Goal: Task Accomplishment & Management: Use online tool/utility

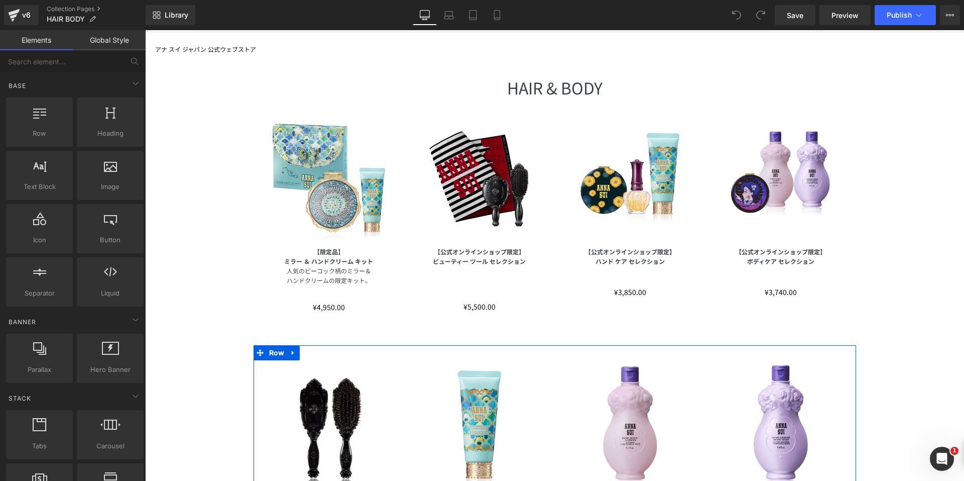
scroll to position [100, 0]
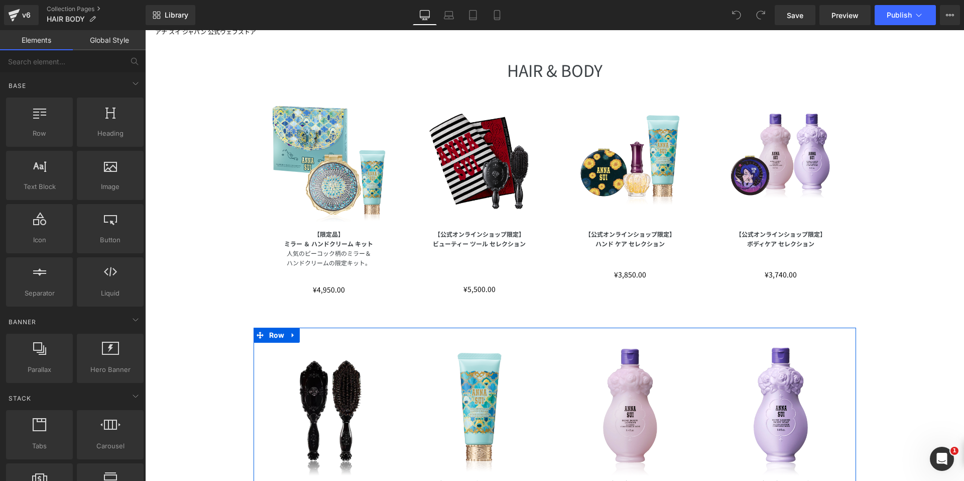
click at [319, 383] on img at bounding box center [329, 416] width 136 height 136
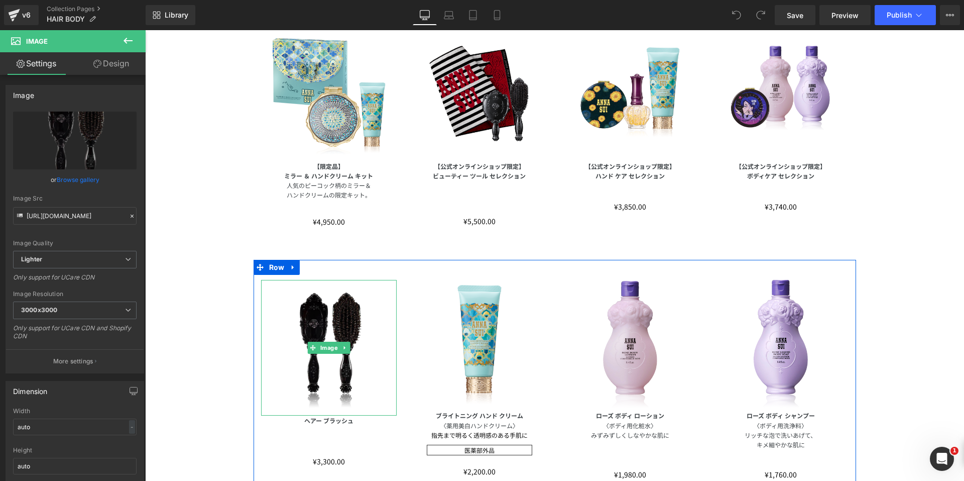
scroll to position [151, 0]
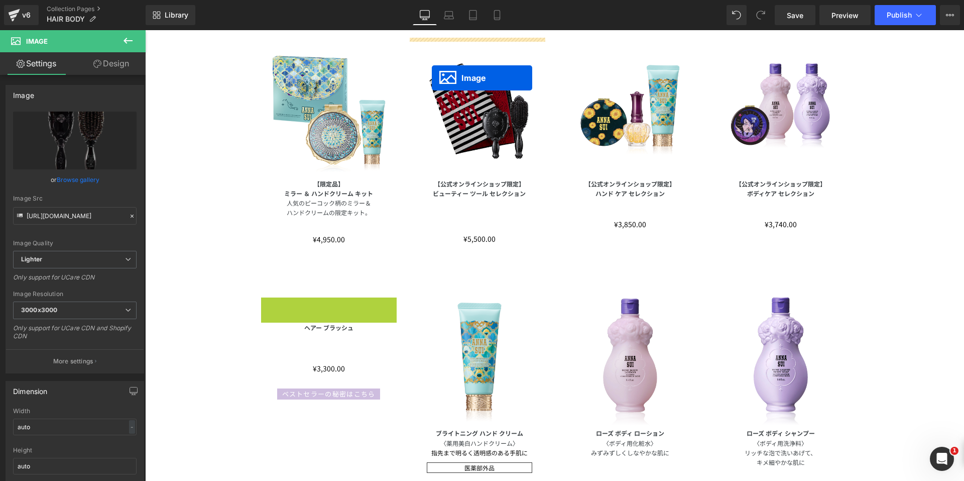
drag, startPoint x: 308, startPoint y: 367, endPoint x: 432, endPoint y: 78, distance: 314.3
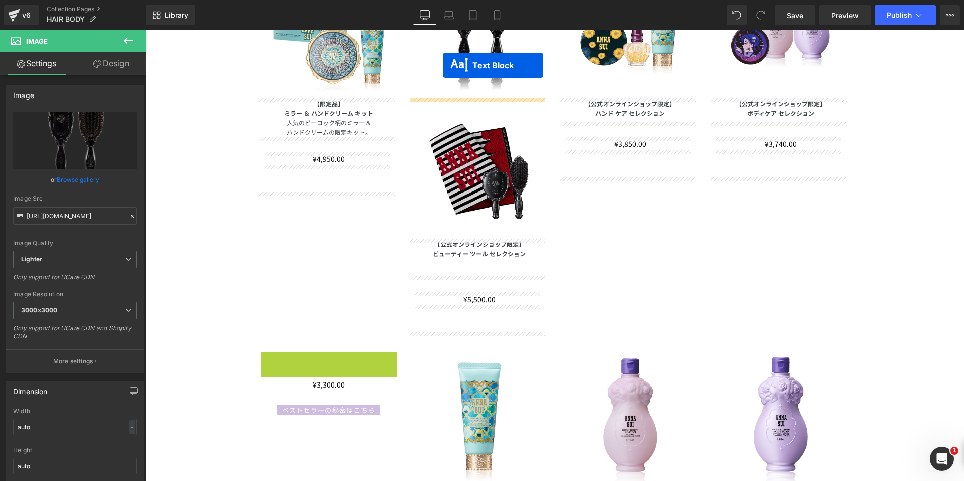
scroll to position [171, 0]
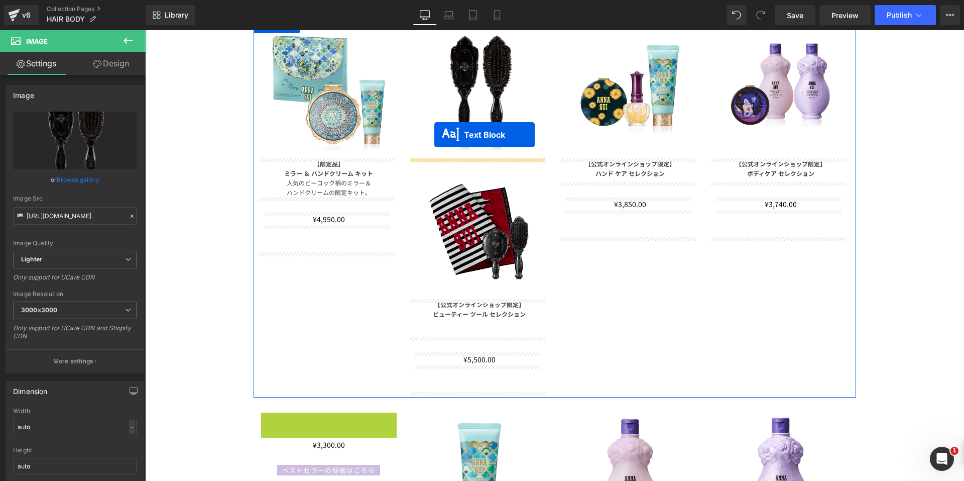
drag, startPoint x: 296, startPoint y: 247, endPoint x: 434, endPoint y: 135, distance: 178.5
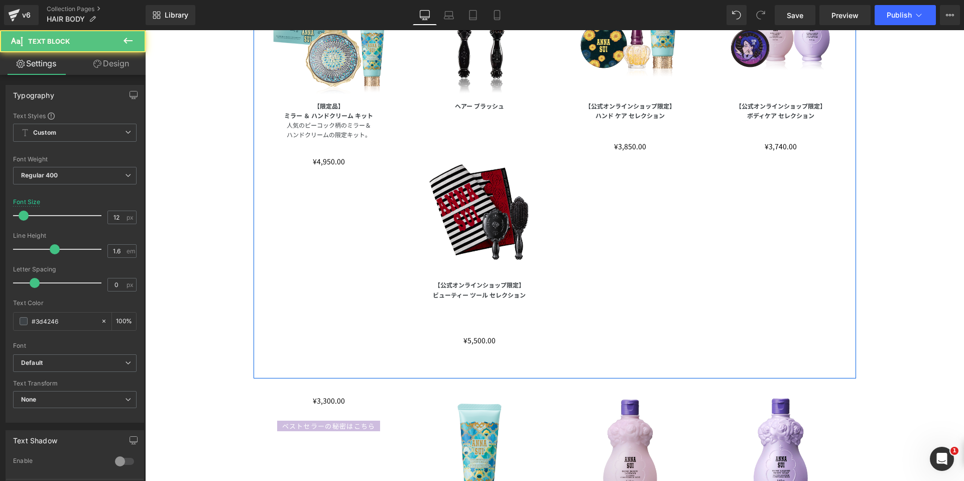
scroll to position [321, 0]
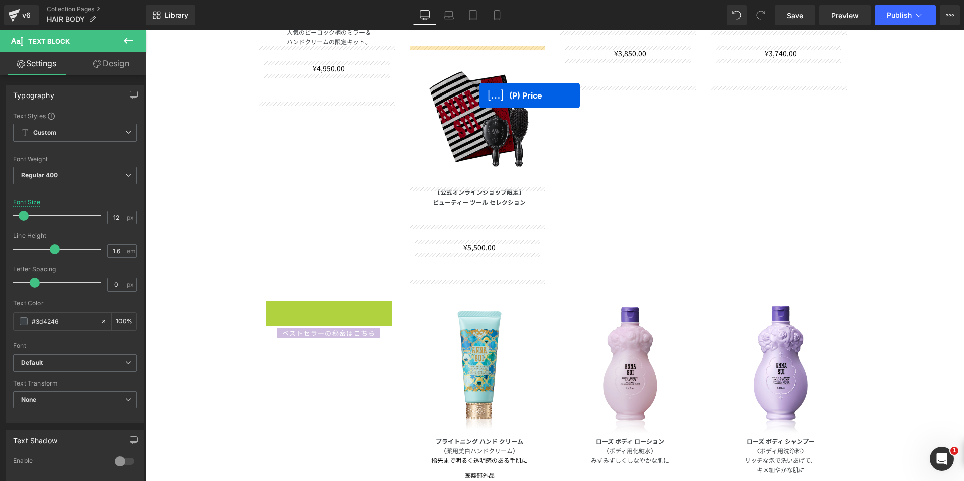
drag, startPoint x: 303, startPoint y: 301, endPoint x: 480, endPoint y: 95, distance: 270.7
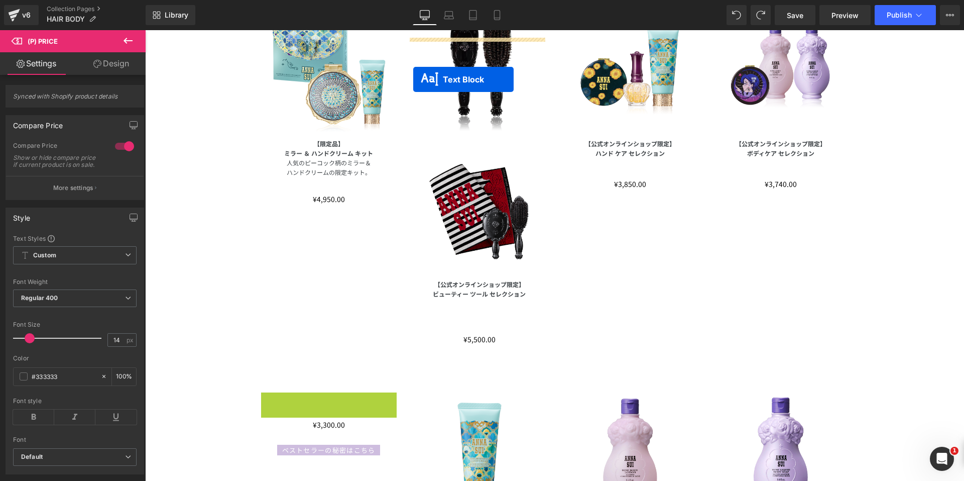
scroll to position [151, 0]
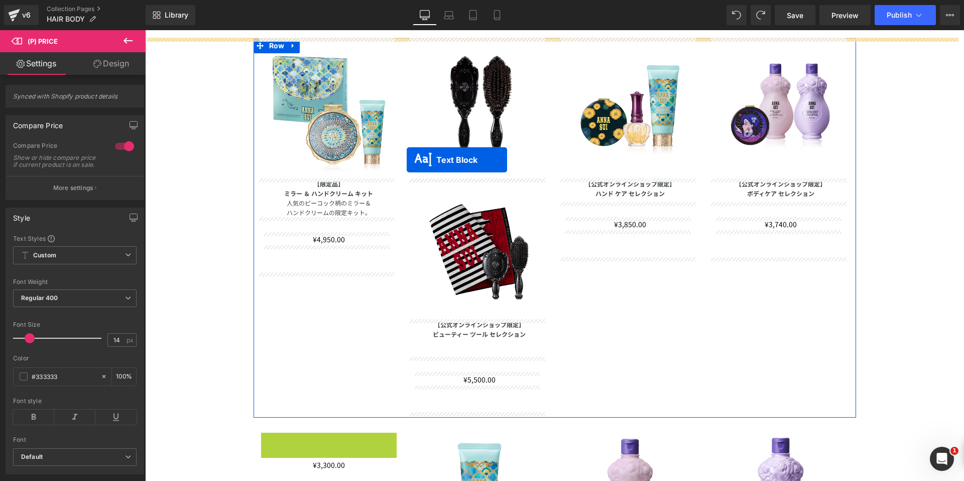
drag, startPoint x: 303, startPoint y: 279, endPoint x: 407, endPoint y: 160, distance: 158.1
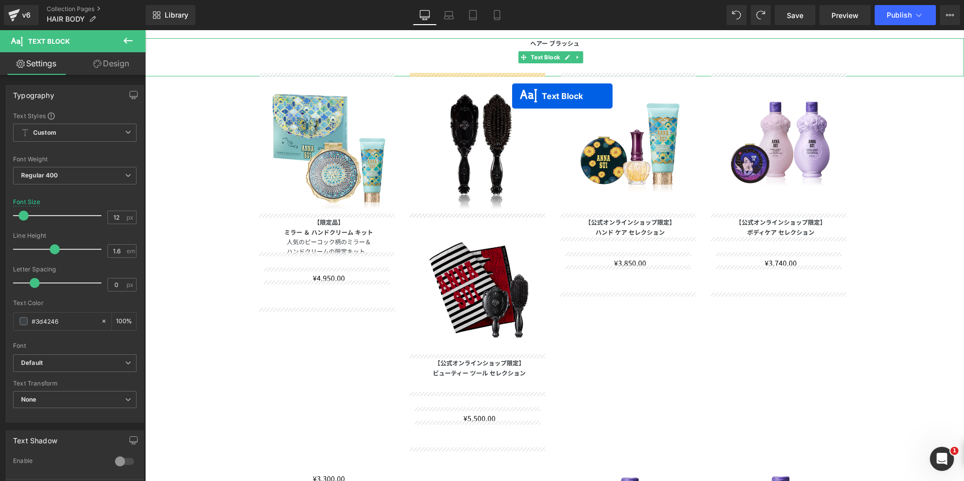
scroll to position [141, 0]
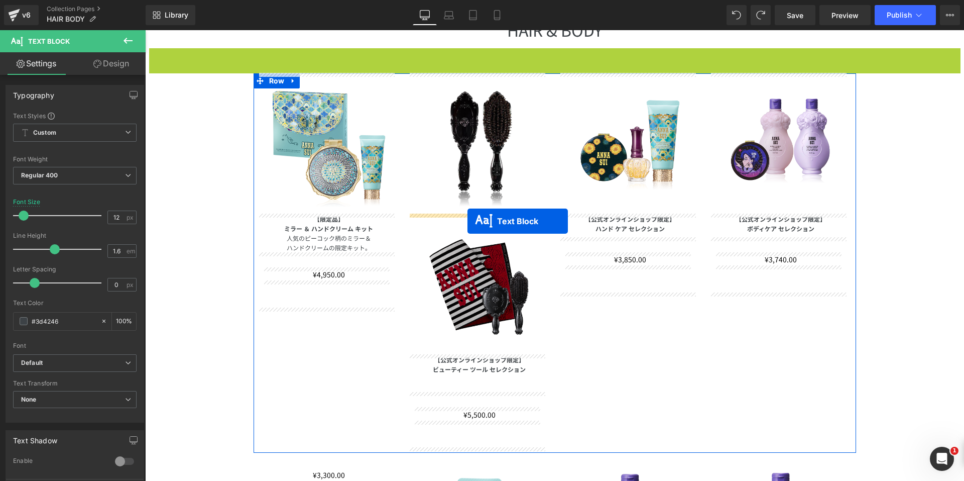
drag, startPoint x: 522, startPoint y: 59, endPoint x: 468, endPoint y: 221, distance: 171.1
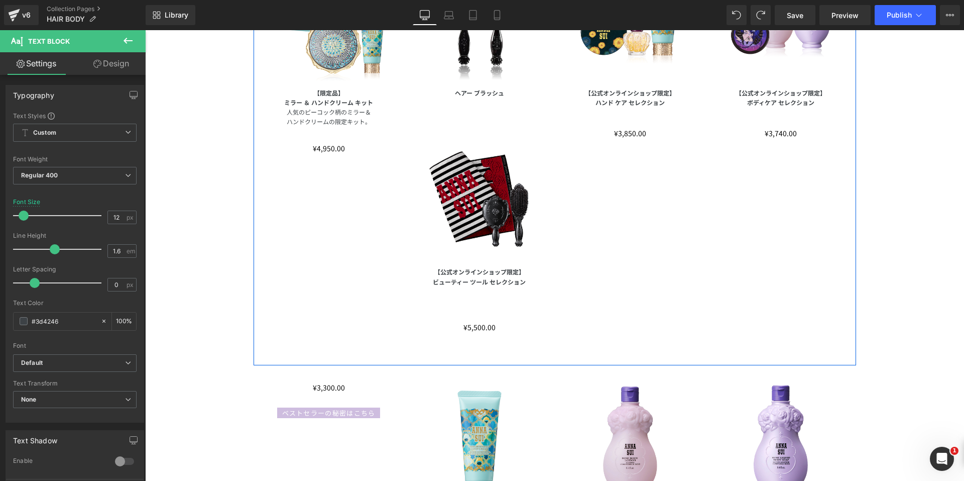
scroll to position [342, 0]
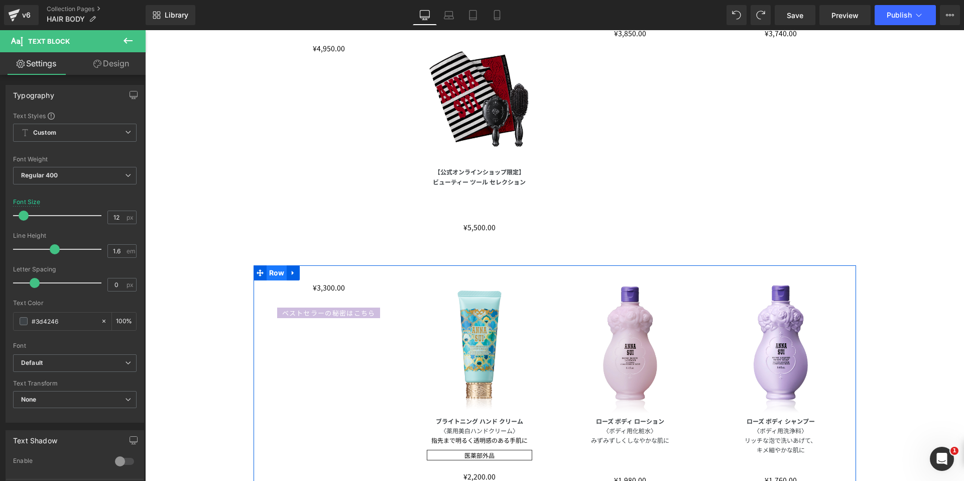
click at [267, 271] on span "Row" at bounding box center [277, 272] width 21 height 15
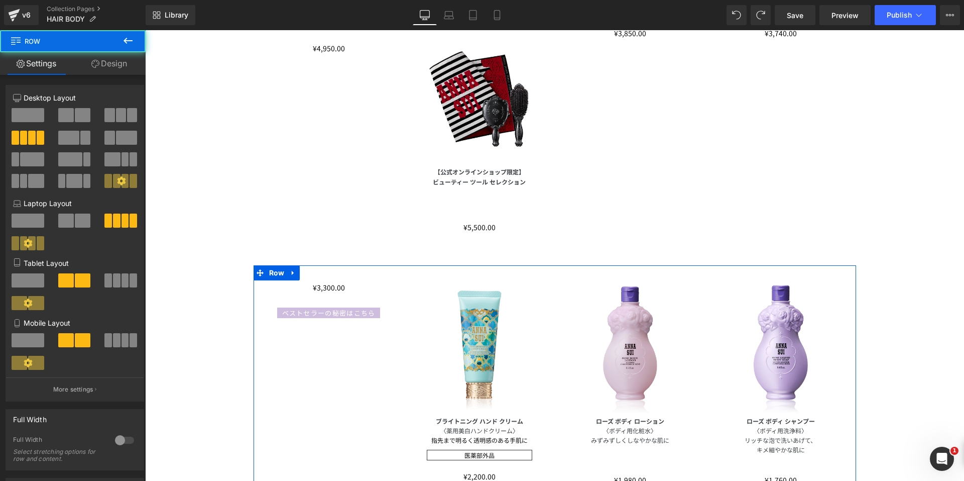
click at [106, 59] on link "Design" at bounding box center [109, 63] width 73 height 23
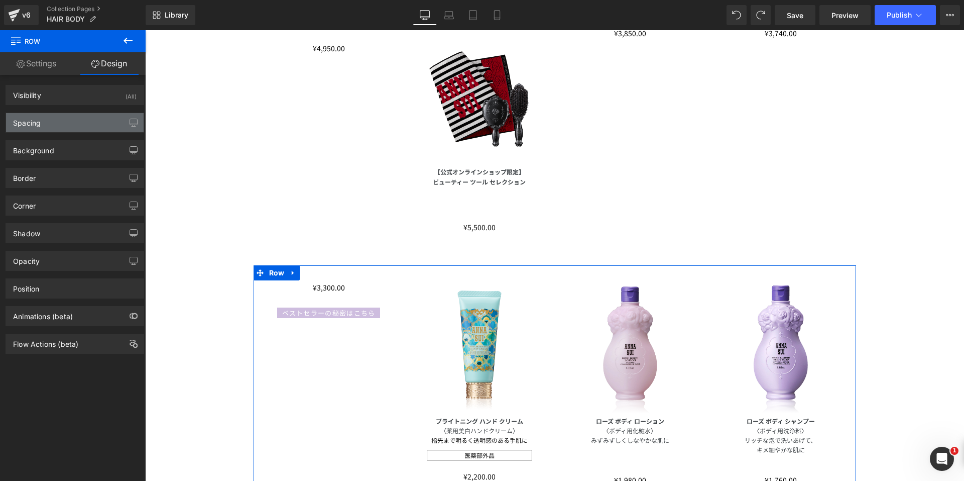
click at [42, 127] on div "Spacing" at bounding box center [75, 122] width 138 height 19
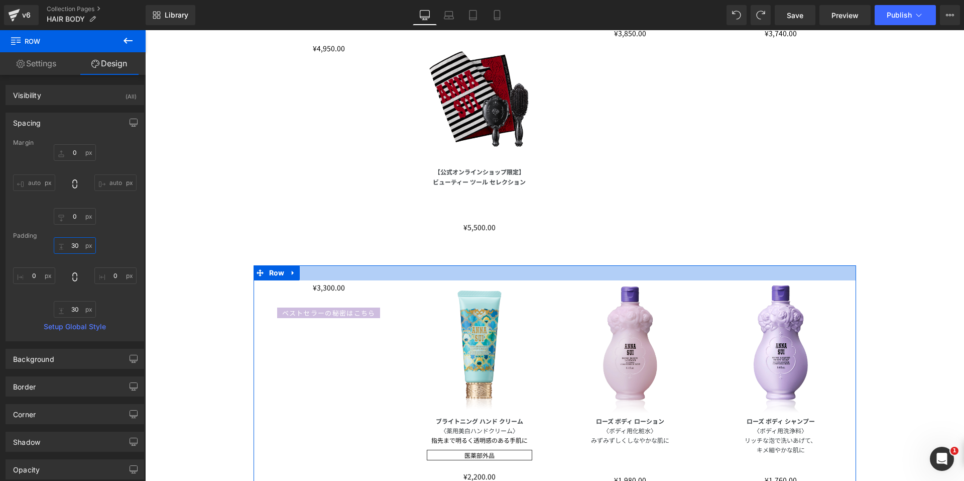
click at [66, 249] on input "30" at bounding box center [75, 245] width 42 height 17
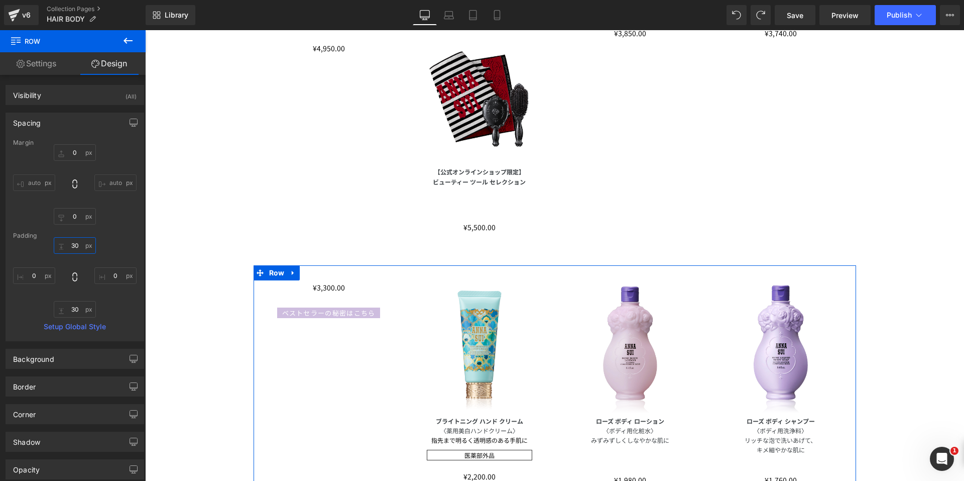
type input "0"
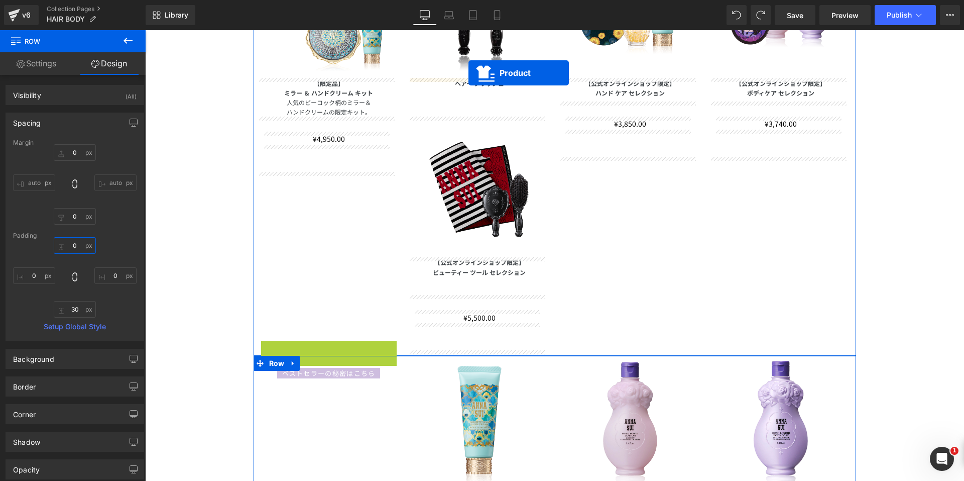
scroll to position [221, 0]
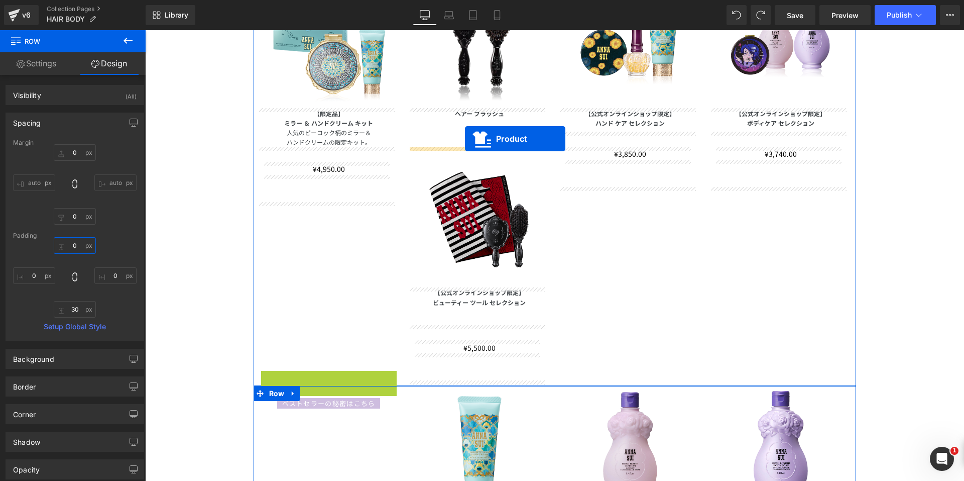
drag, startPoint x: 302, startPoint y: 259, endPoint x: 466, endPoint y: 140, distance: 202.0
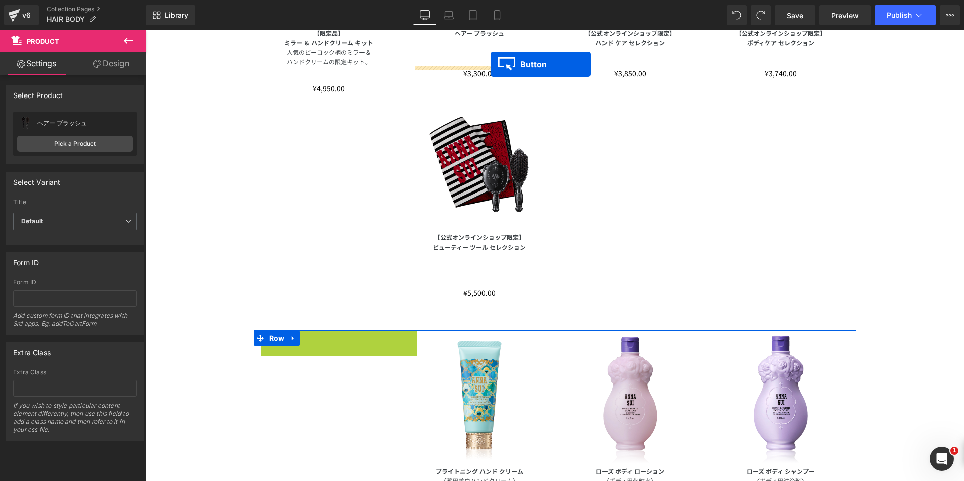
scroll to position [251, 0]
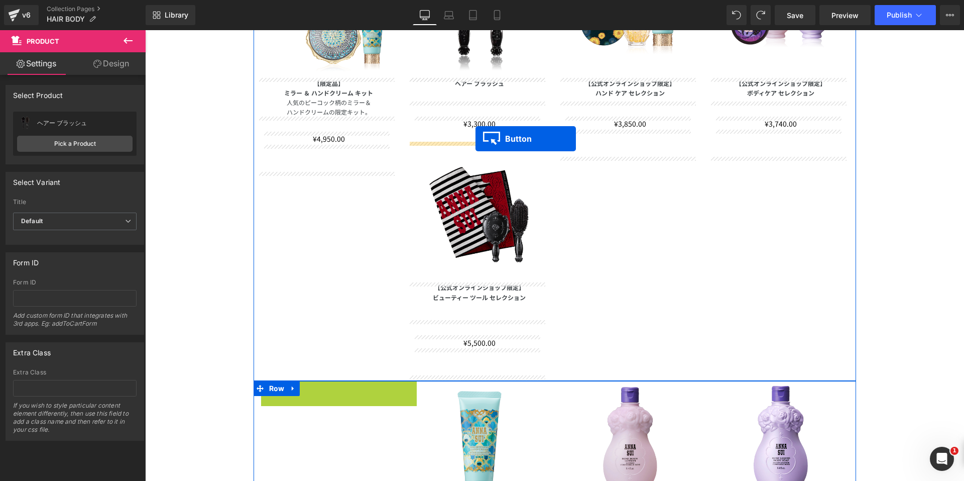
drag, startPoint x: 309, startPoint y: 216, endPoint x: 476, endPoint y: 139, distance: 183.6
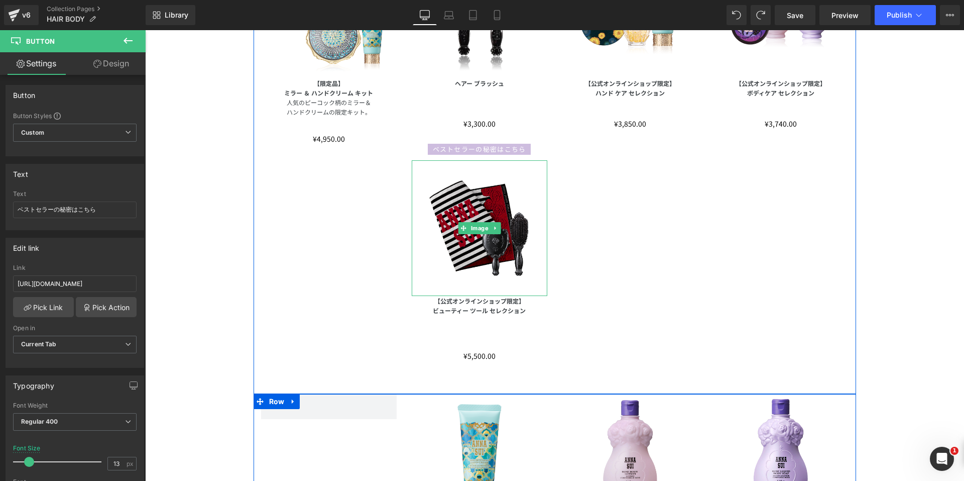
click at [493, 227] on icon at bounding box center [496, 228] width 6 height 6
click at [498, 228] on icon at bounding box center [501, 228] width 6 height 6
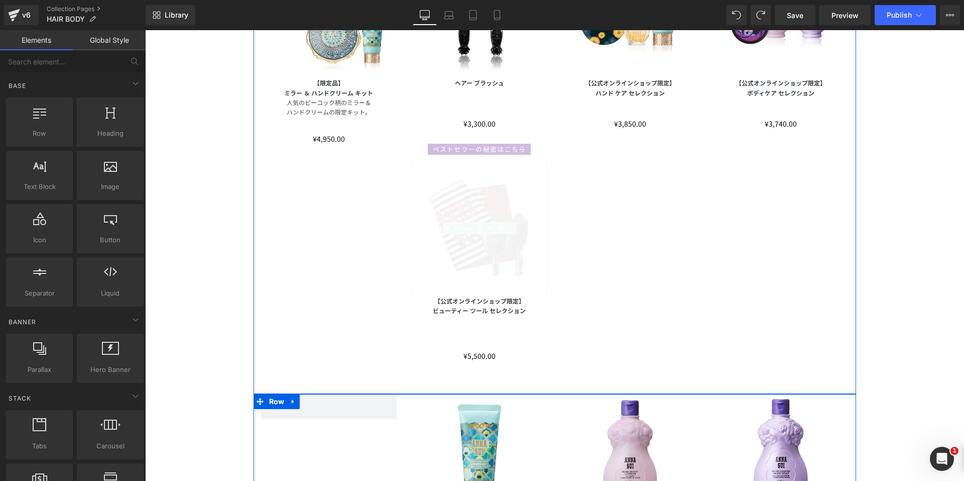
scroll to position [251, 0]
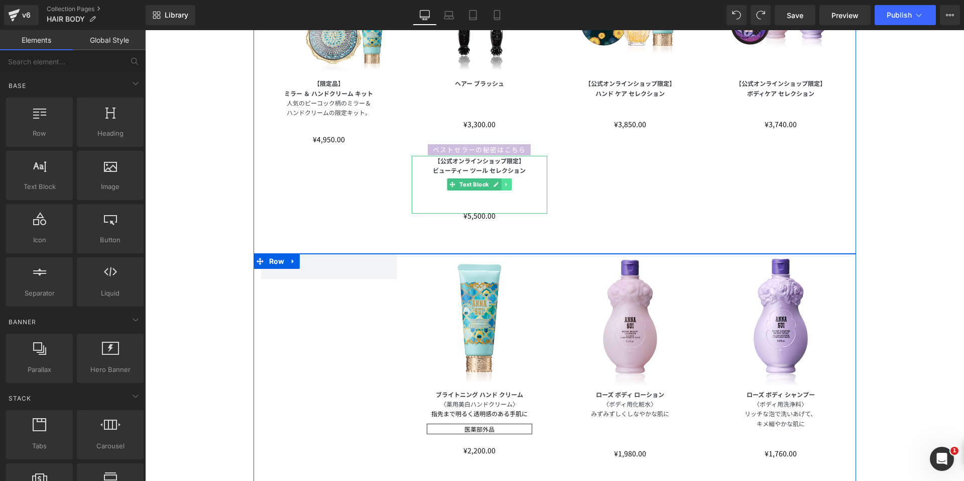
click at [505, 184] on icon at bounding box center [507, 184] width 6 height 6
click at [509, 184] on icon at bounding box center [512, 185] width 6 height 6
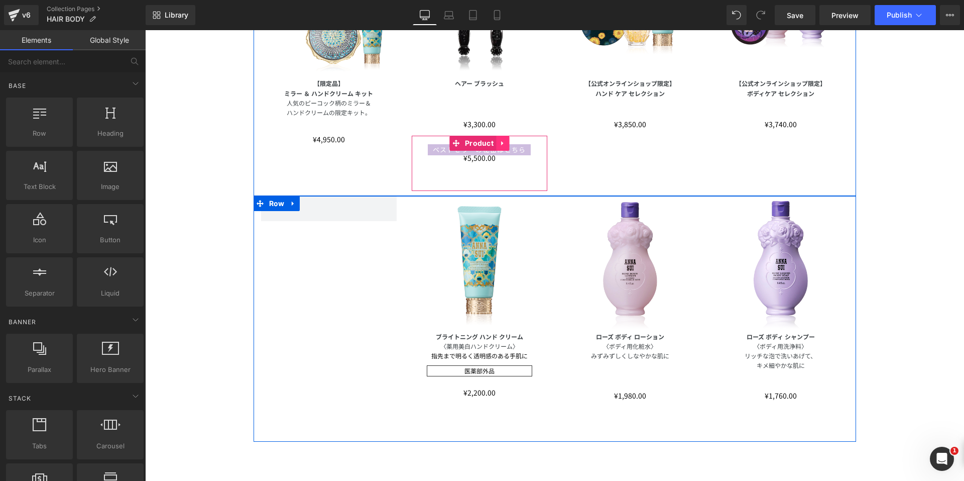
click at [500, 142] on icon at bounding box center [502, 143] width 7 height 8
click at [506, 144] on icon at bounding box center [509, 143] width 7 height 8
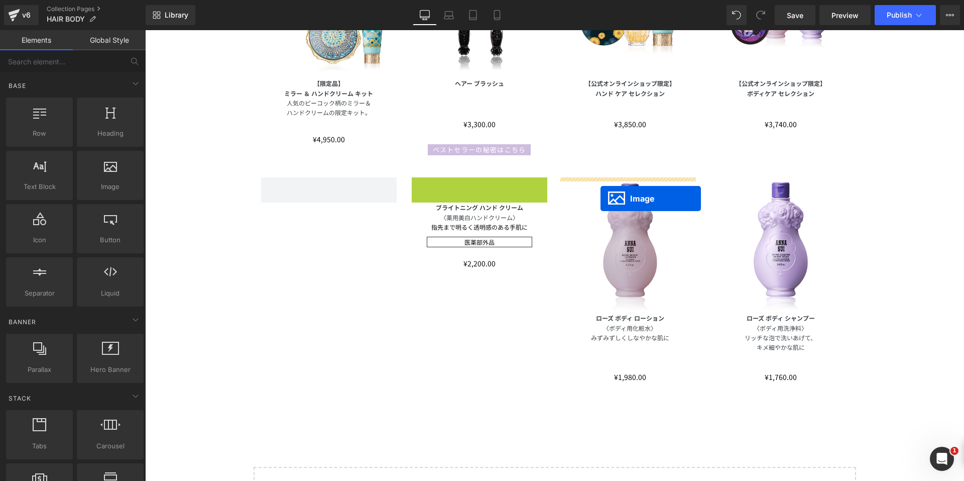
drag, startPoint x: 461, startPoint y: 244, endPoint x: 601, endPoint y: 198, distance: 146.8
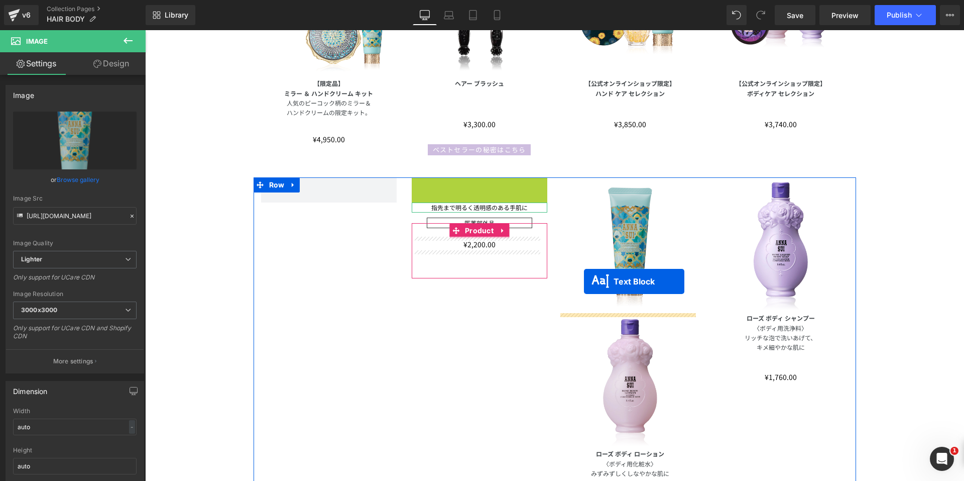
drag, startPoint x: 447, startPoint y: 189, endPoint x: 584, endPoint y: 281, distance: 164.9
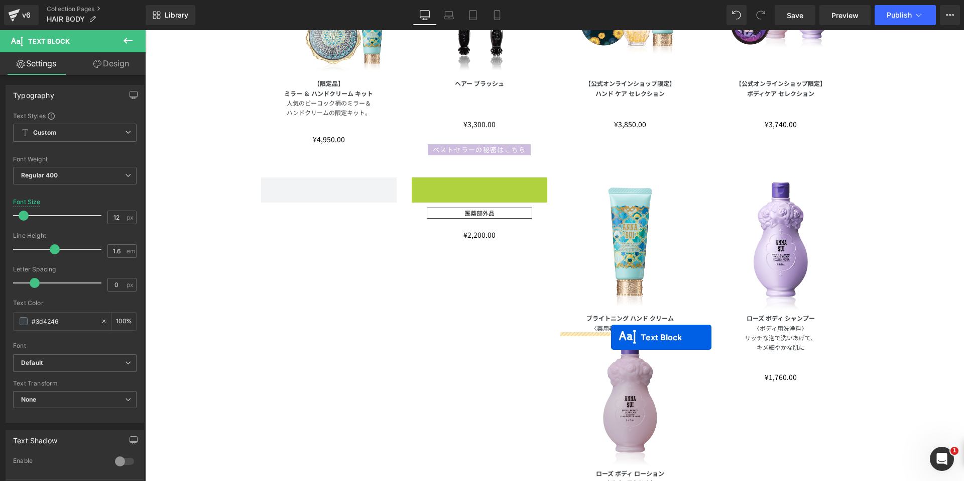
drag, startPoint x: 448, startPoint y: 183, endPoint x: 611, endPoint y: 337, distance: 224.2
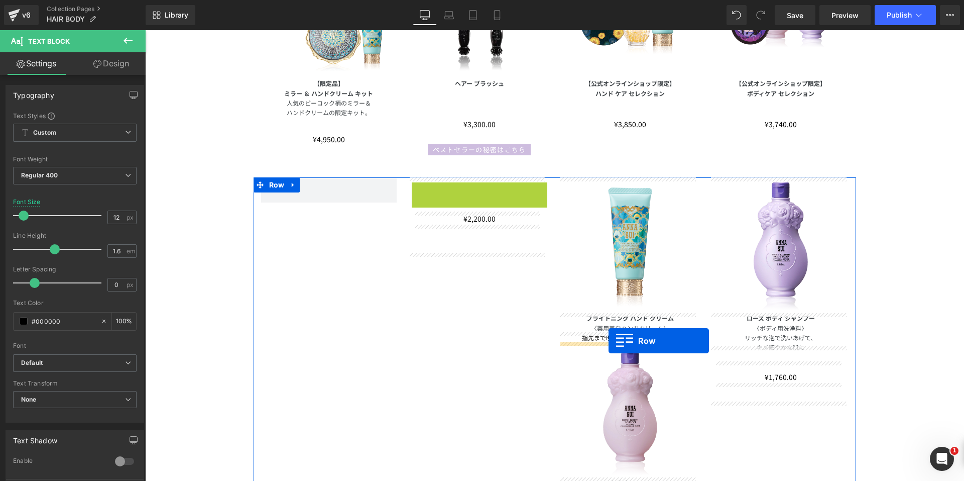
drag, startPoint x: 417, startPoint y: 185, endPoint x: 609, endPoint y: 341, distance: 246.8
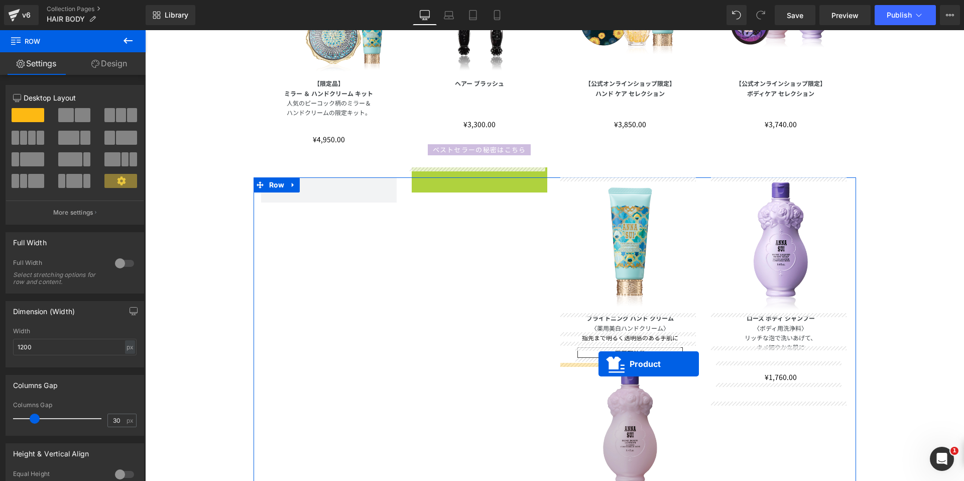
drag, startPoint x: 451, startPoint y: 172, endPoint x: 599, endPoint y: 364, distance: 241.7
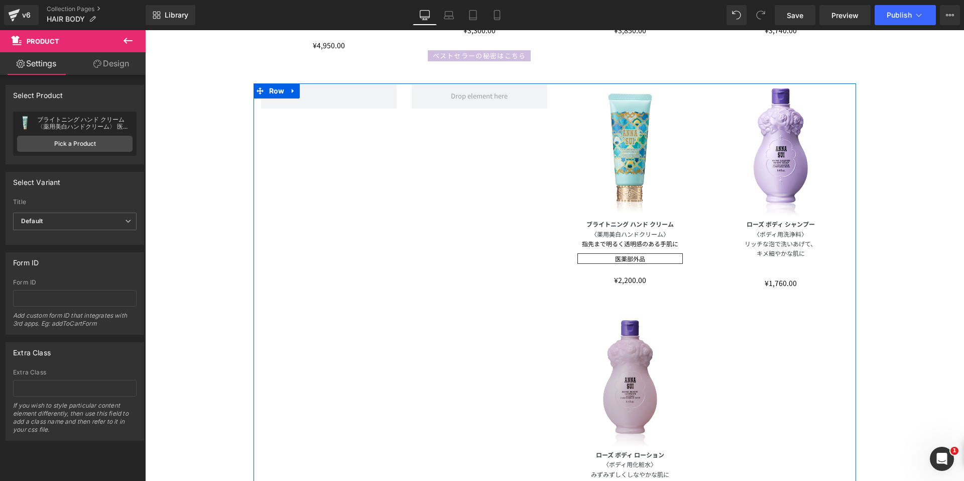
scroll to position [351, 0]
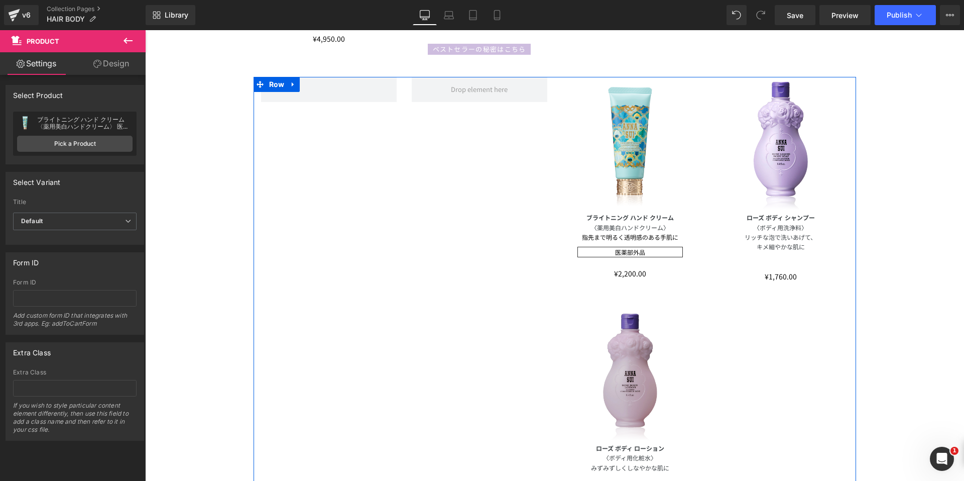
click at [626, 352] on img at bounding box center [631, 375] width 136 height 136
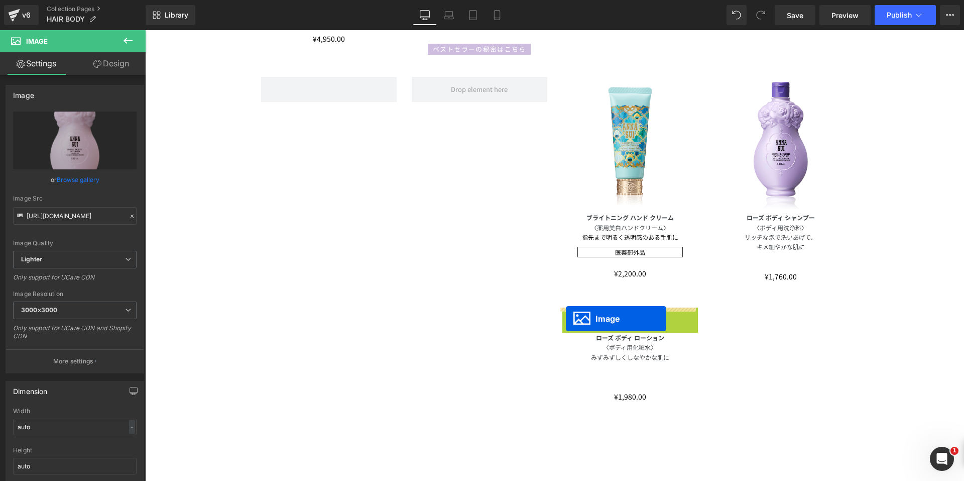
drag, startPoint x: 608, startPoint y: 373, endPoint x: 572, endPoint y: 318, distance: 65.2
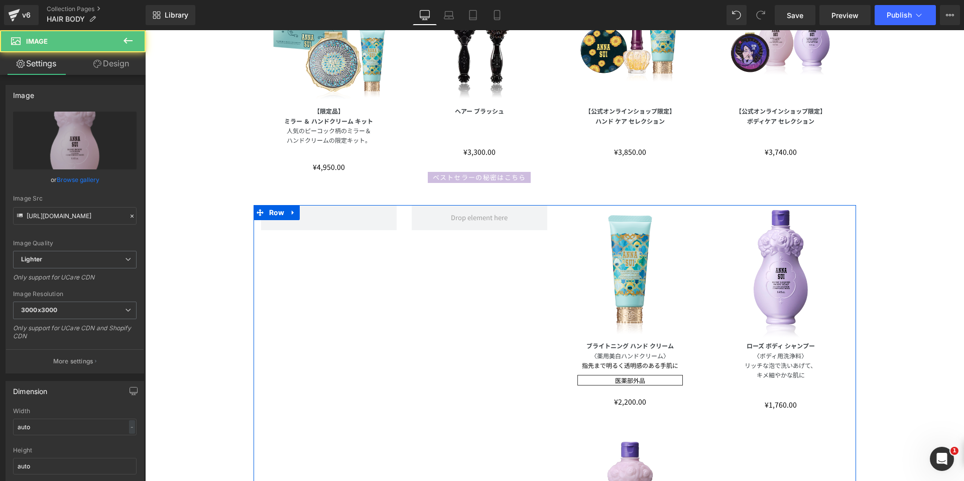
scroll to position [200, 0]
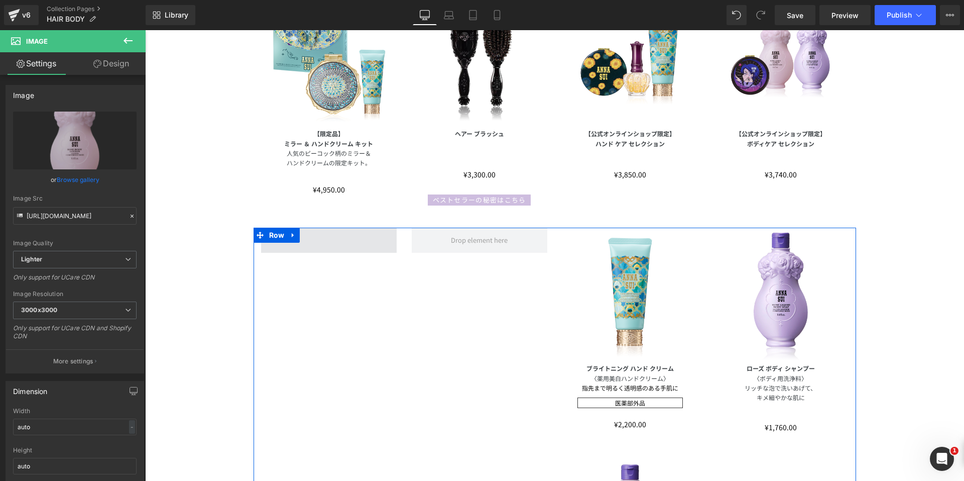
click at [313, 240] on span at bounding box center [329, 240] width 136 height 25
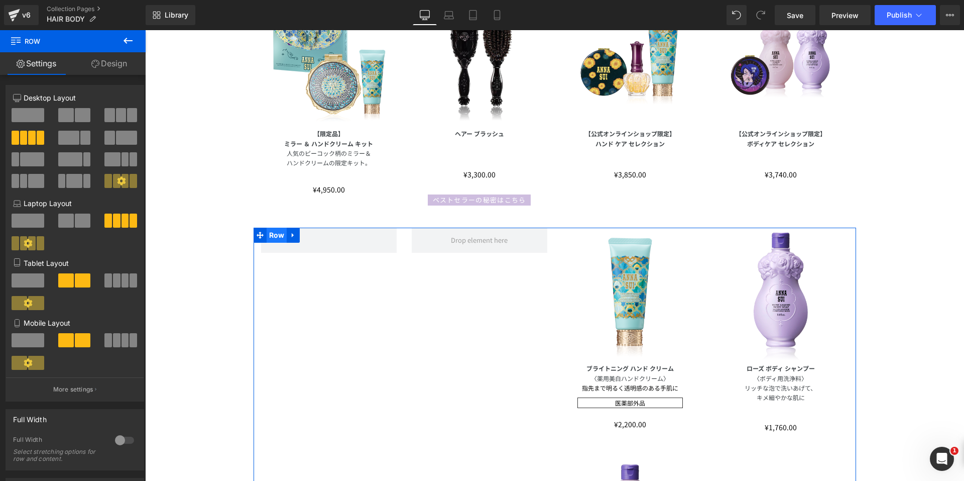
click at [269, 233] on span "Row" at bounding box center [277, 235] width 21 height 15
click at [111, 60] on link "Design" at bounding box center [109, 63] width 73 height 23
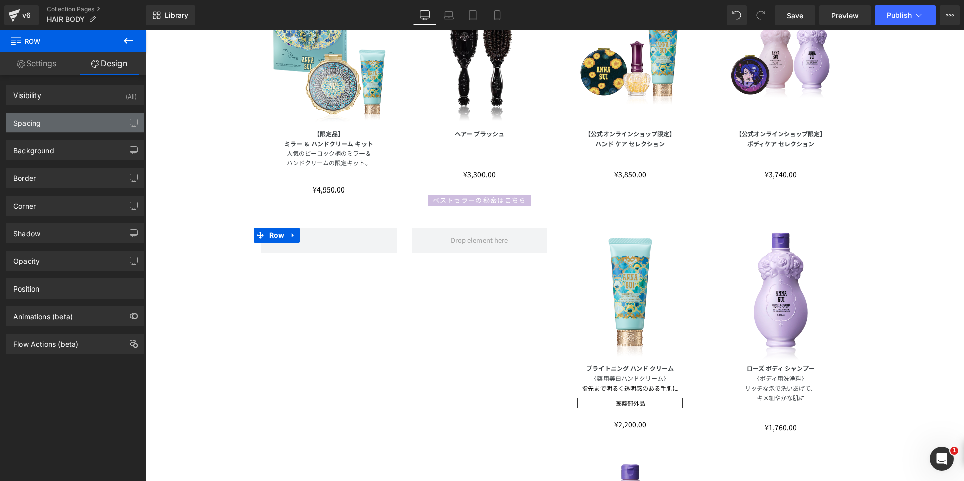
type input "0"
type input "30"
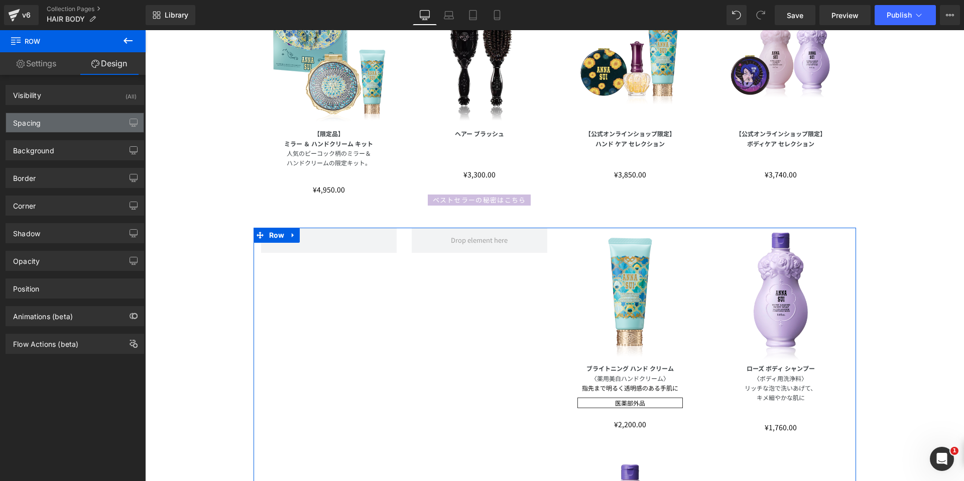
type input "0"
click at [72, 125] on div "Spacing" at bounding box center [75, 122] width 138 height 19
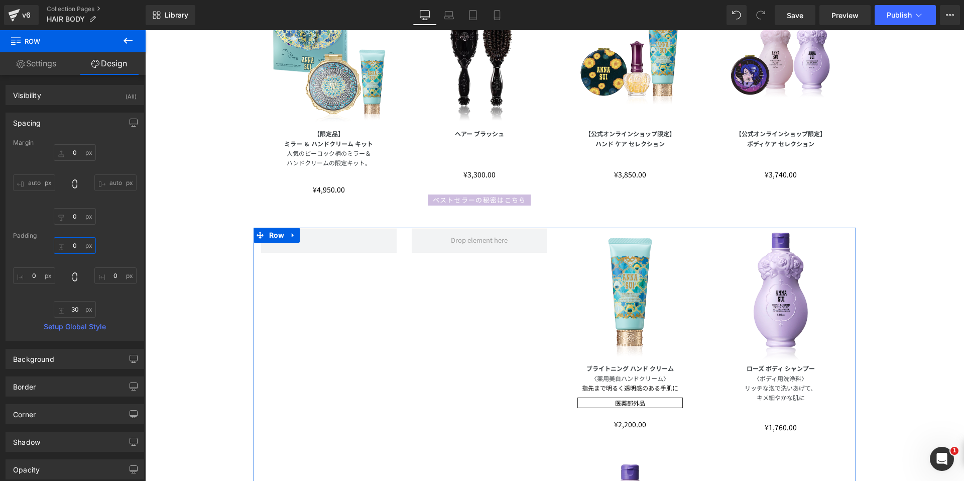
click at [64, 239] on input "0" at bounding box center [75, 245] width 42 height 17
type input "30"
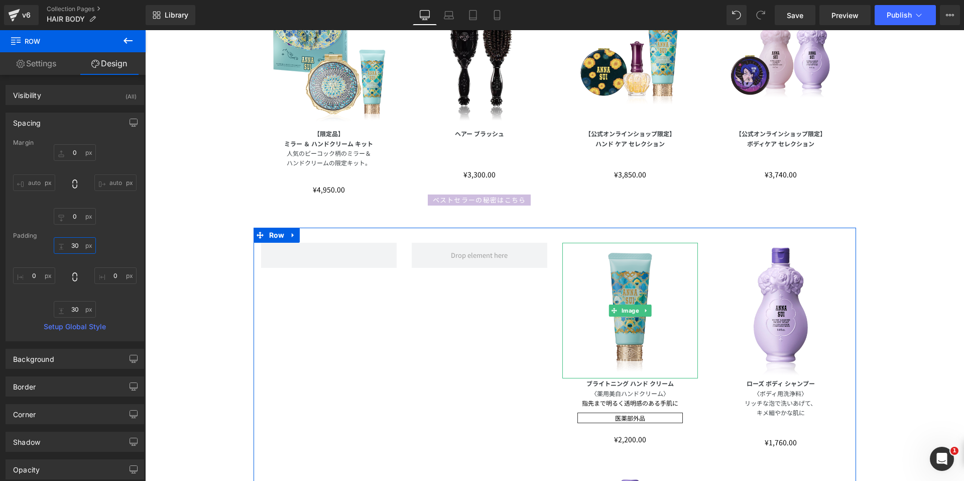
scroll to position [351, 0]
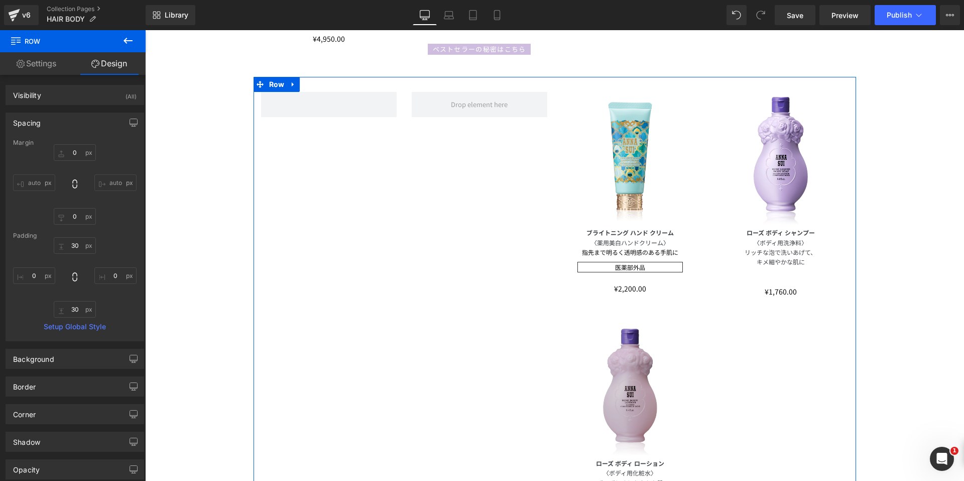
click at [592, 374] on img at bounding box center [631, 390] width 136 height 136
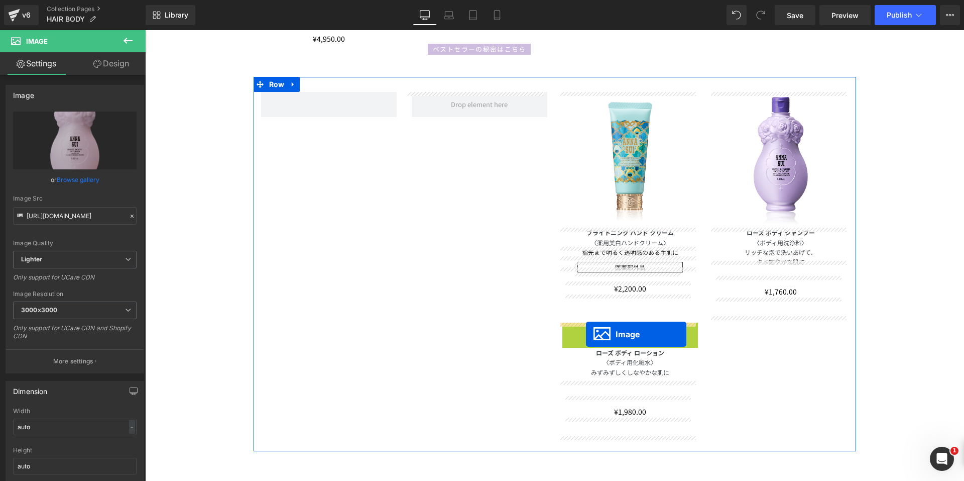
drag, startPoint x: 610, startPoint y: 388, endPoint x: 586, endPoint y: 334, distance: 58.9
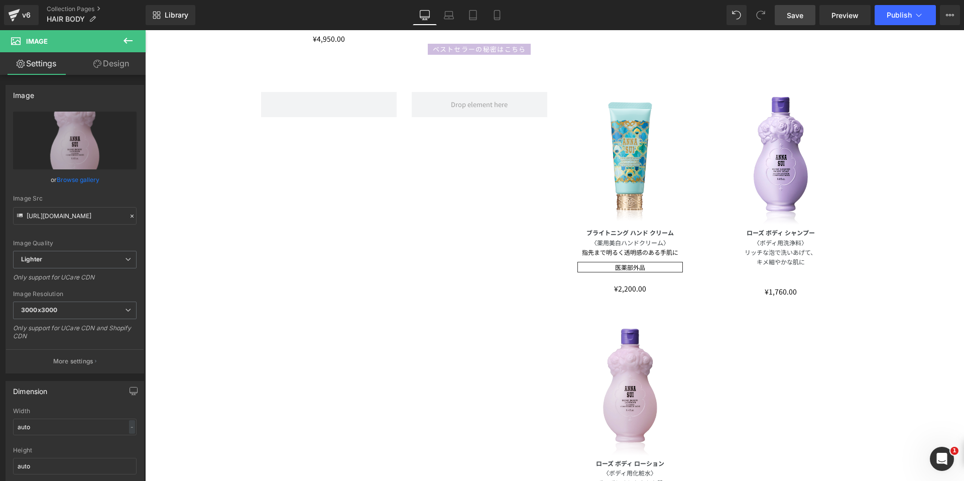
click at [795, 15] on span "Save" at bounding box center [795, 15] width 17 height 11
click at [74, 8] on link "Collection Pages" at bounding box center [96, 9] width 99 height 8
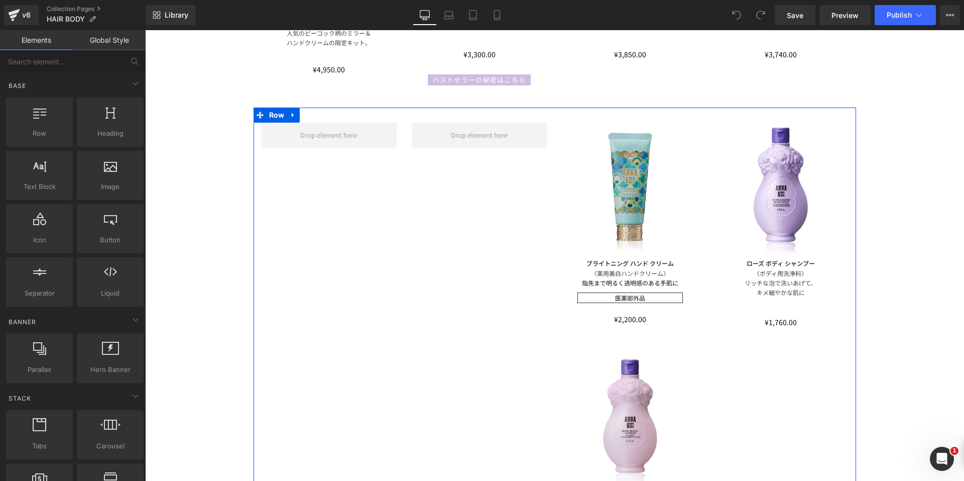
scroll to position [452, 0]
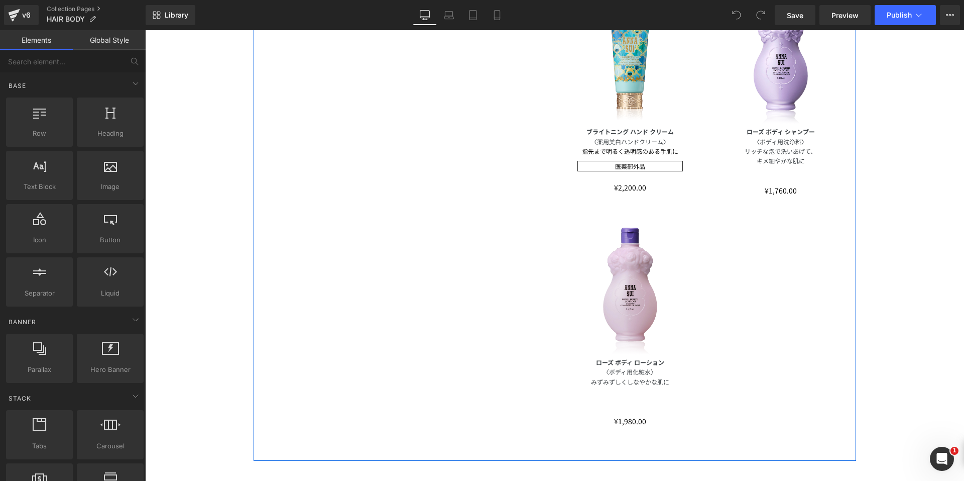
click at [604, 283] on img at bounding box center [631, 289] width 136 height 136
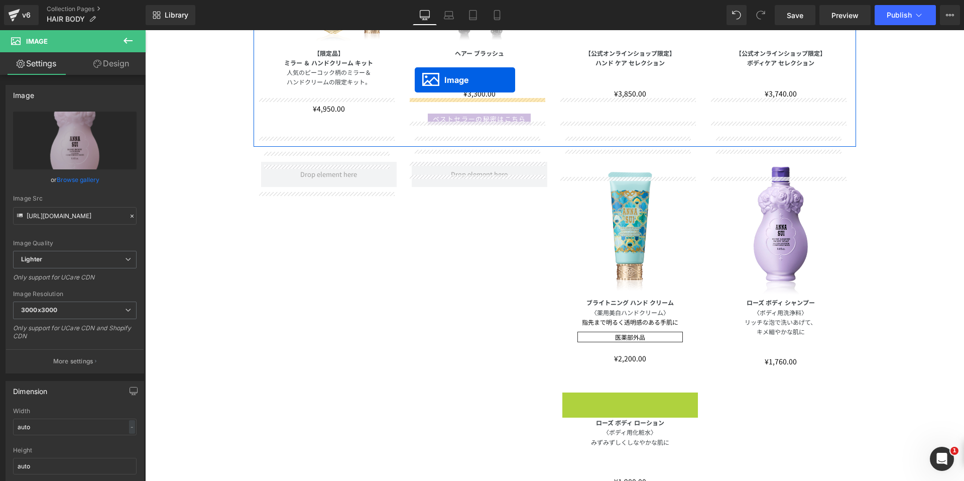
scroll to position [231, 0]
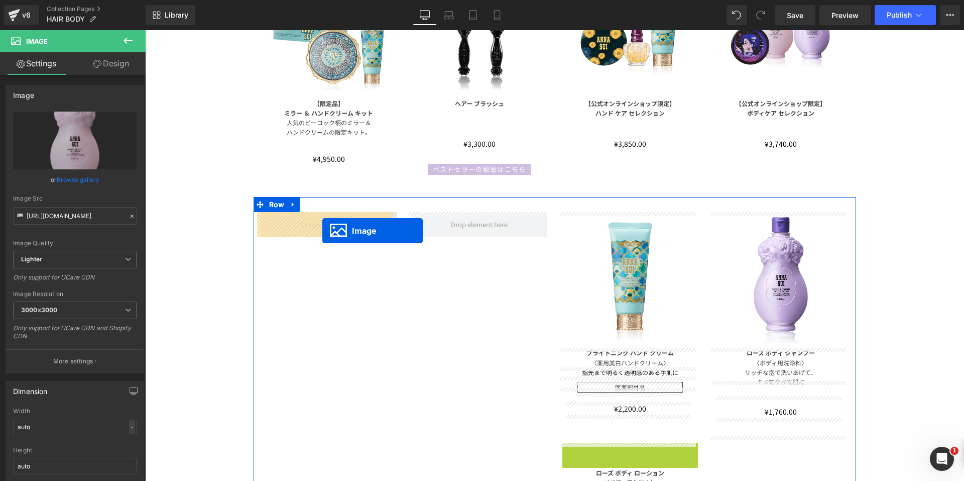
drag, startPoint x: 609, startPoint y: 289, endPoint x: 322, endPoint y: 231, distance: 292.2
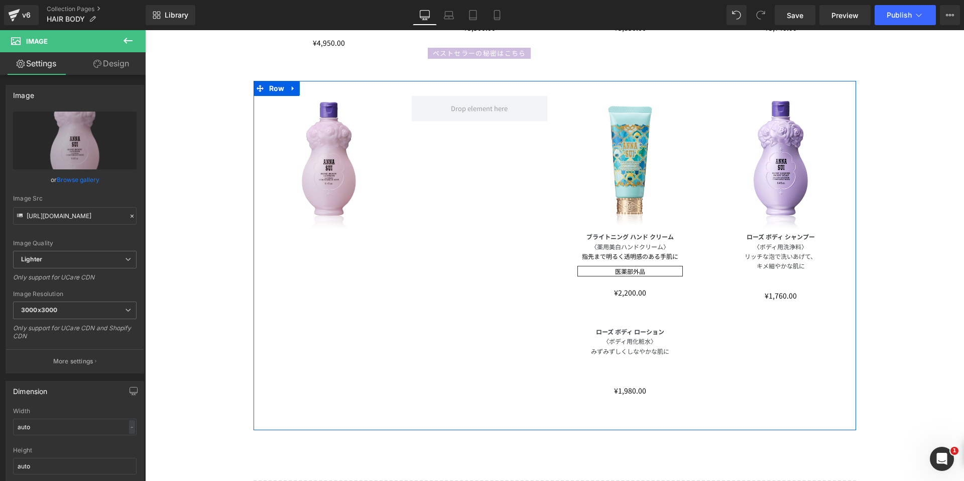
scroll to position [331, 0]
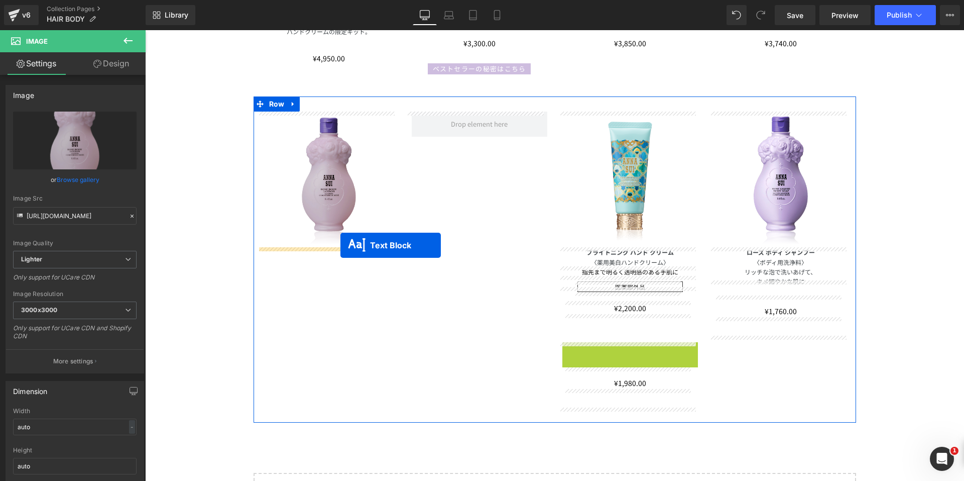
drag, startPoint x: 598, startPoint y: 364, endPoint x: 338, endPoint y: 245, distance: 285.8
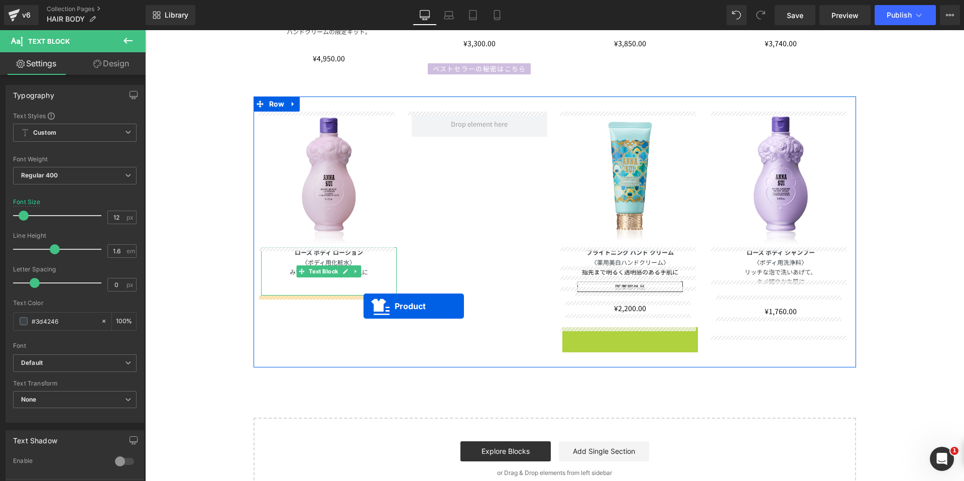
drag, startPoint x: 605, startPoint y: 333, endPoint x: 360, endPoint y: 305, distance: 246.8
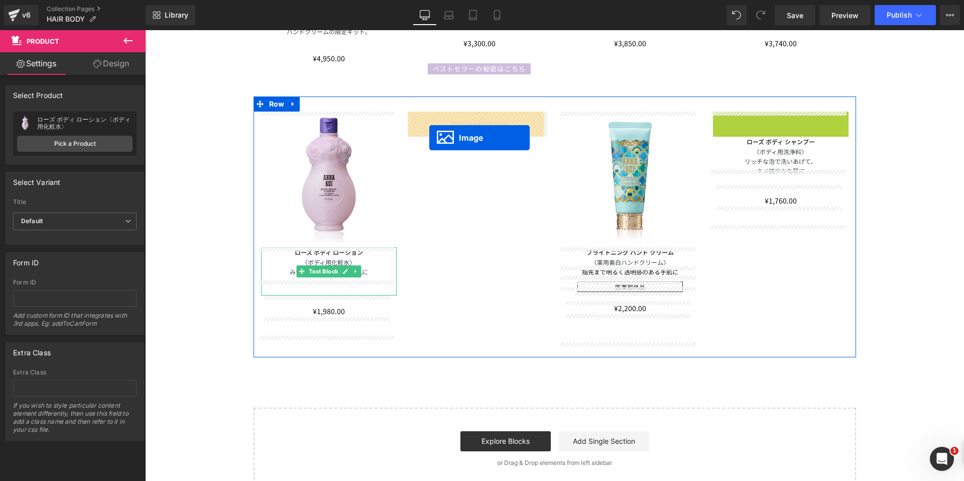
drag, startPoint x: 761, startPoint y: 177, endPoint x: 429, endPoint y: 138, distance: 333.8
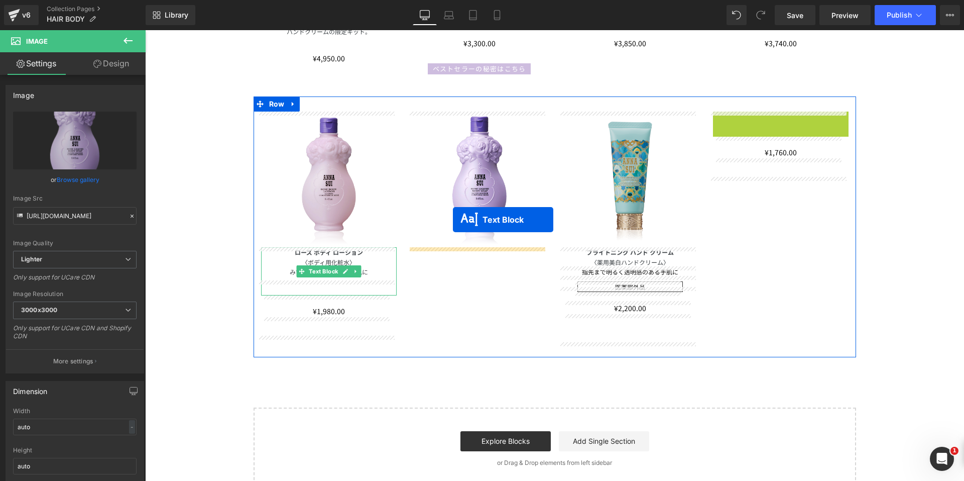
drag, startPoint x: 748, startPoint y: 135, endPoint x: 610, endPoint y: 175, distance: 144.2
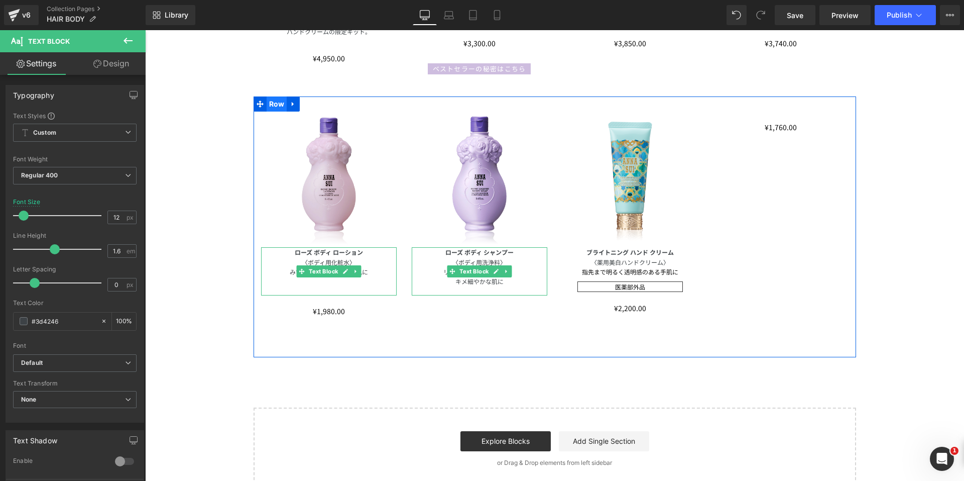
click at [267, 104] on span "Row" at bounding box center [277, 103] width 21 height 15
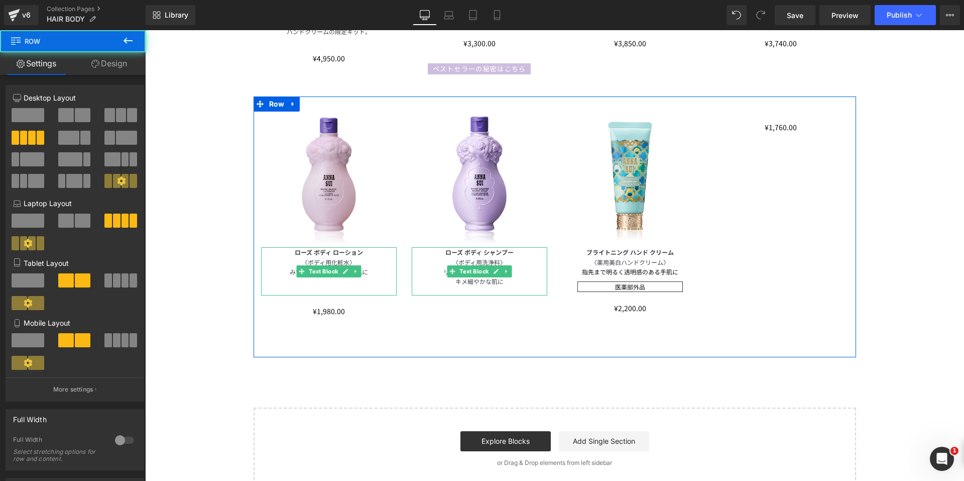
drag, startPoint x: 90, startPoint y: 53, endPoint x: 83, endPoint y: 118, distance: 65.7
click at [90, 53] on link "Design" at bounding box center [109, 63] width 73 height 23
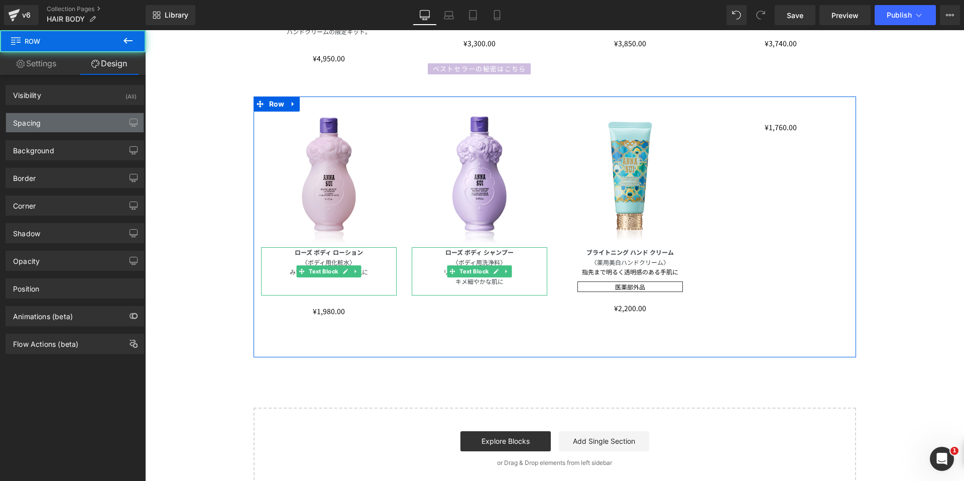
click at [77, 122] on div "Spacing" at bounding box center [75, 122] width 138 height 19
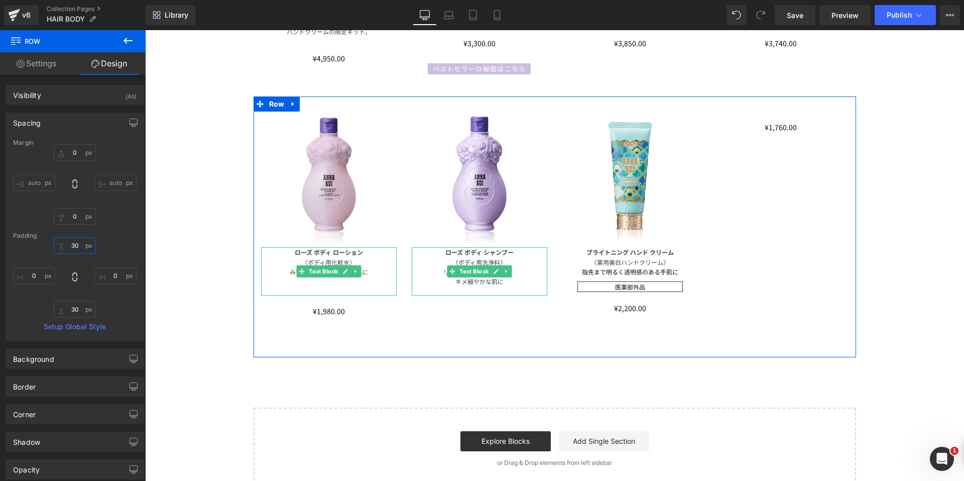
click at [62, 244] on input "30" at bounding box center [75, 245] width 42 height 17
type input "0"
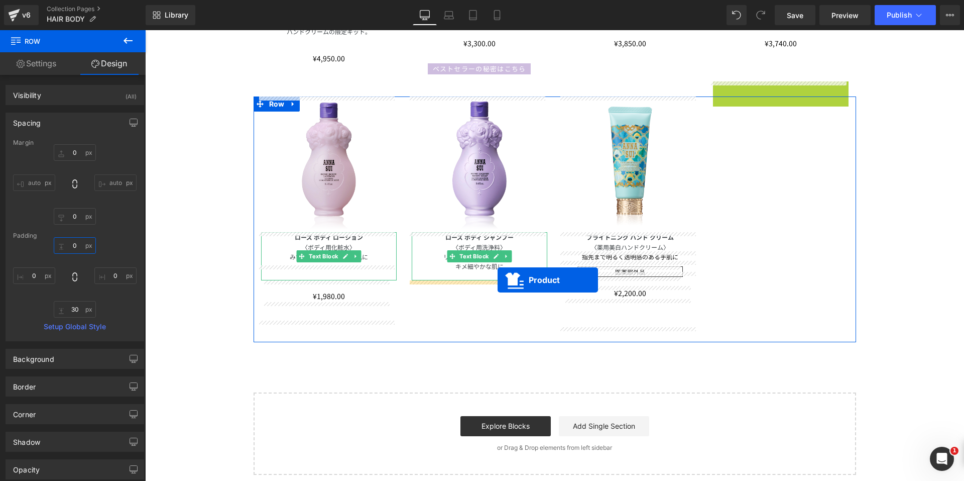
drag, startPoint x: 754, startPoint y: 88, endPoint x: 497, endPoint y: 280, distance: 320.4
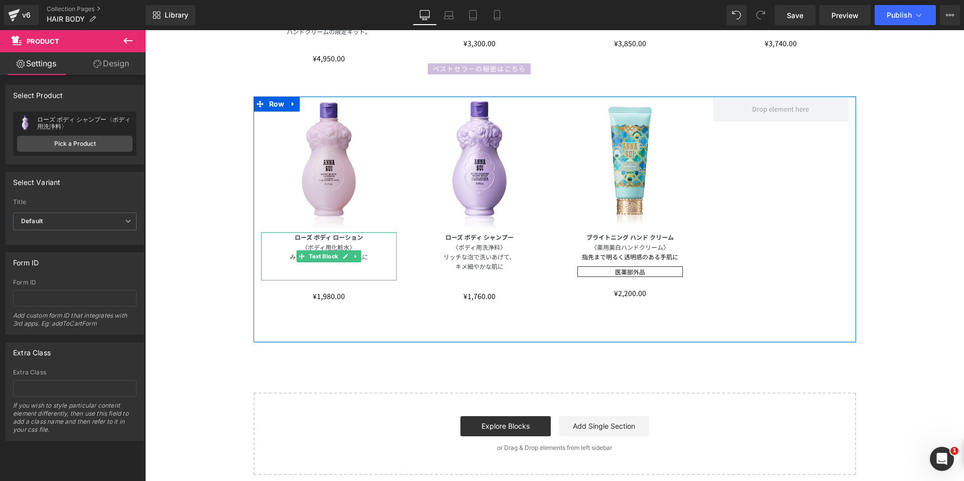
click at [809, 220] on div "Image ローズ ボディ ローション 〈ボディ用化粧水〉 みずみずしくしなやかな肌に Text Block ¥0 ¥1,980.00 (P) Price P…" at bounding box center [555, 219] width 603 height 246
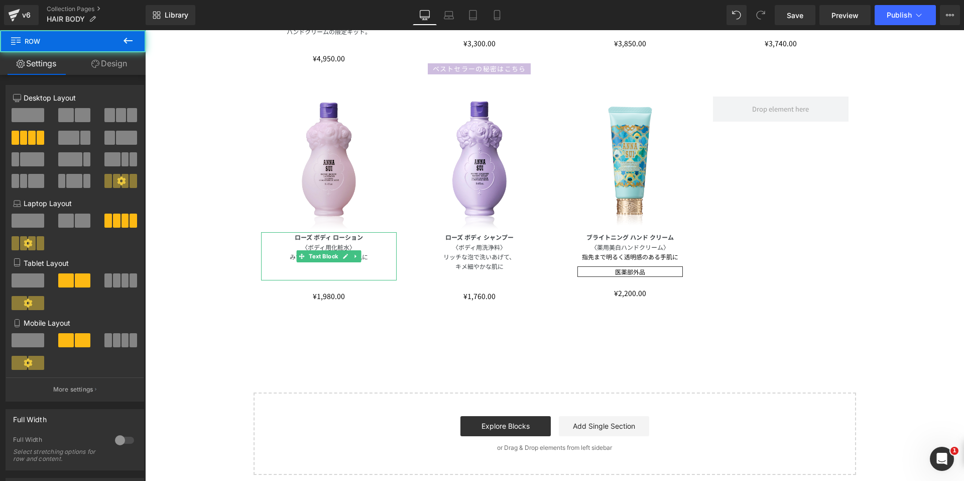
click at [911, 210] on div "HAIR & BODY Text Block Row Image 【限定品】 ミラー ＆ ハンドクリーム キット 人気のピーコック柄のミラー＆ ハンドクリーム…" at bounding box center [554, 142] width 819 height 663
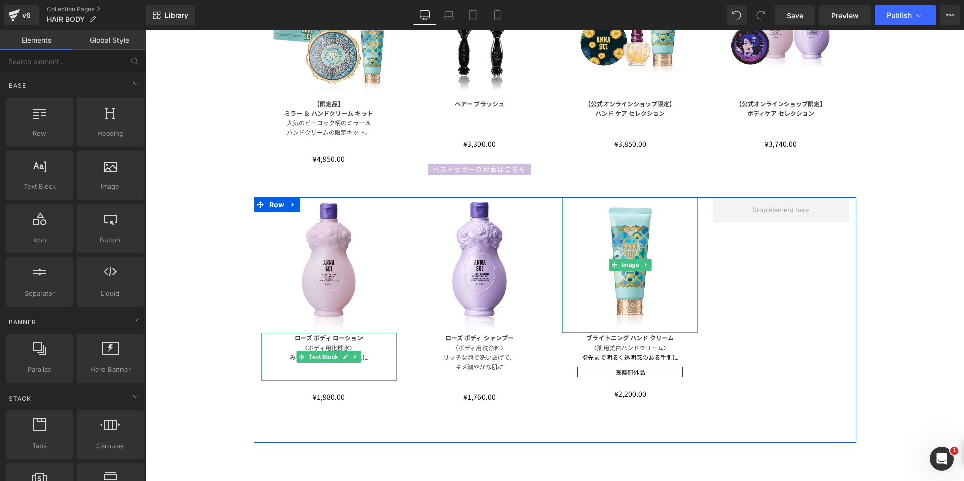
scroll to position [181, 0]
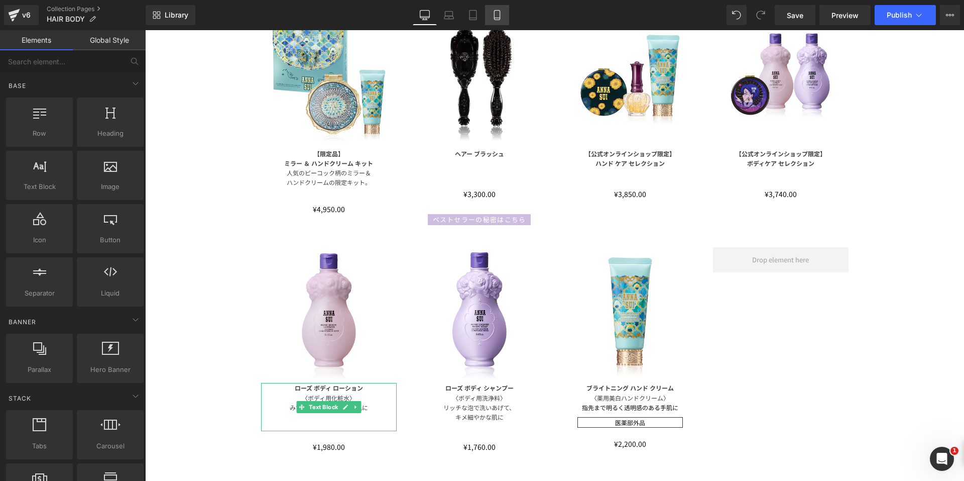
click at [494, 18] on icon at bounding box center [497, 15] width 10 height 10
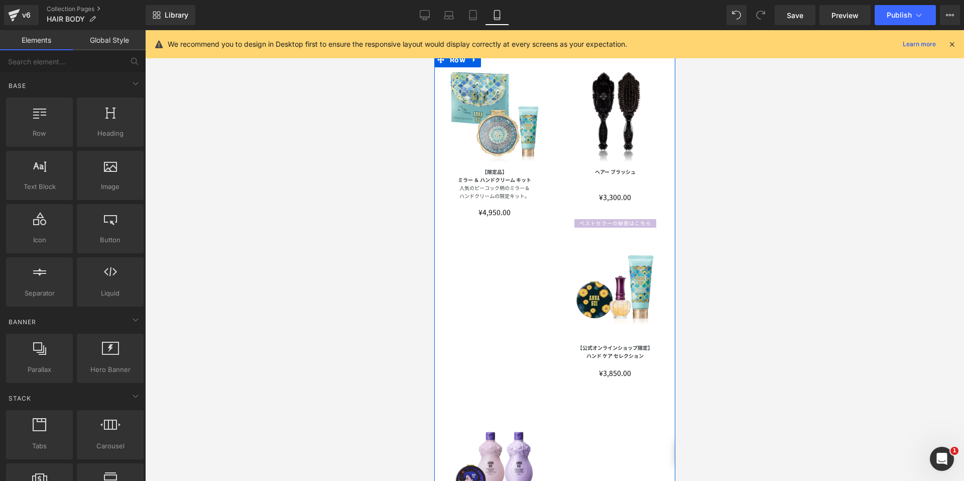
scroll to position [80, 0]
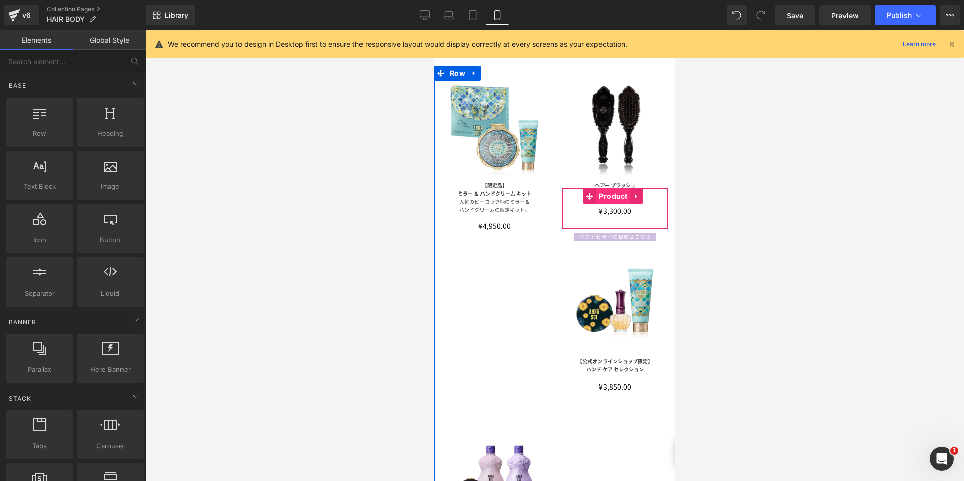
click at [608, 191] on span "Product" at bounding box center [613, 195] width 34 height 15
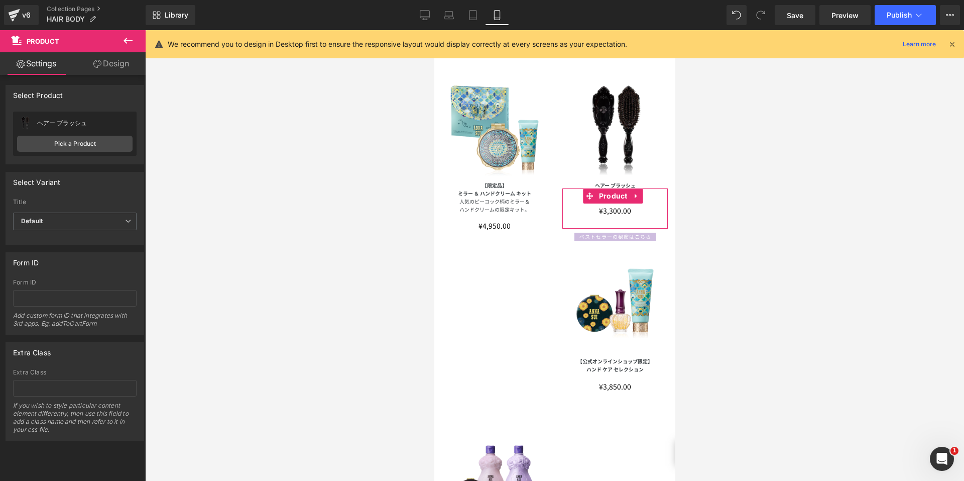
click at [111, 66] on link "Design" at bounding box center [111, 63] width 73 height 23
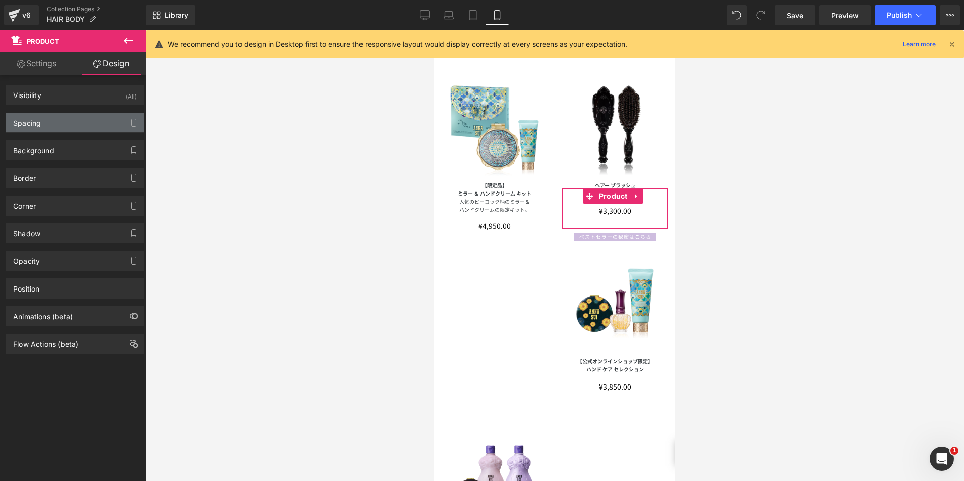
click at [84, 117] on div "Spacing" at bounding box center [75, 122] width 138 height 19
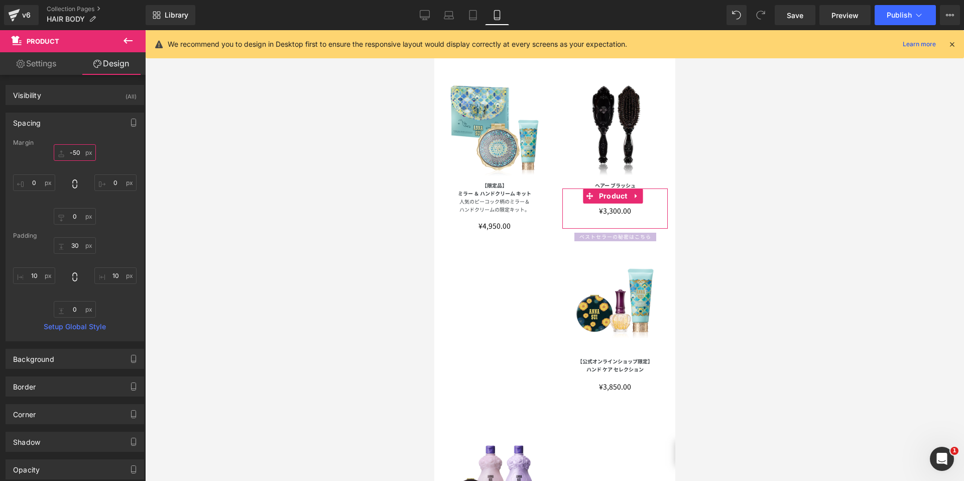
click at [74, 151] on input "-50" at bounding box center [75, 152] width 42 height 17
type input "0"
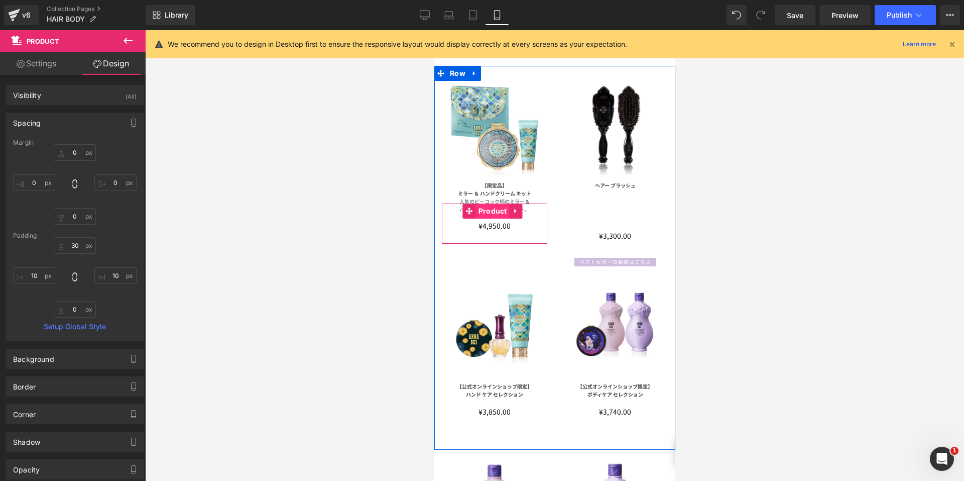
click at [490, 206] on span "Product" at bounding box center [493, 210] width 34 height 15
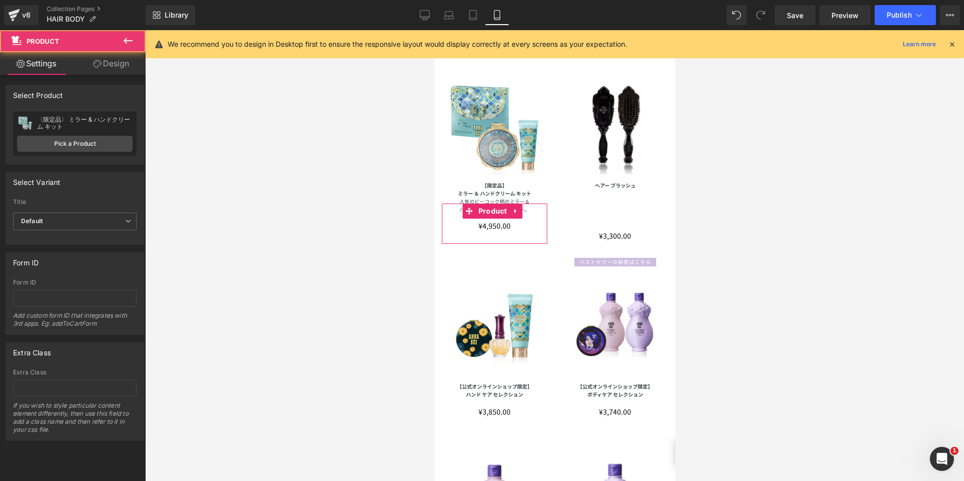
click at [112, 62] on link "Design" at bounding box center [111, 63] width 73 height 23
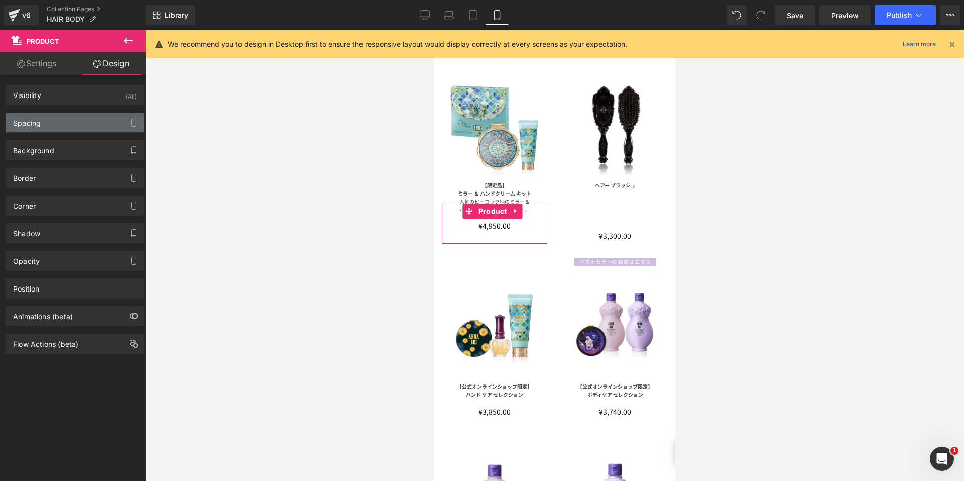
click at [60, 125] on div "Spacing" at bounding box center [75, 122] width 138 height 19
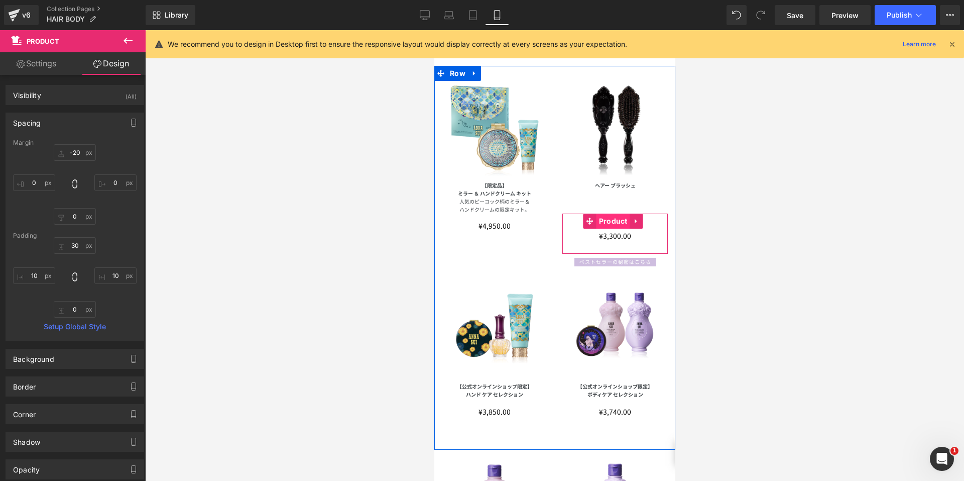
click at [602, 213] on span "Product" at bounding box center [613, 220] width 34 height 15
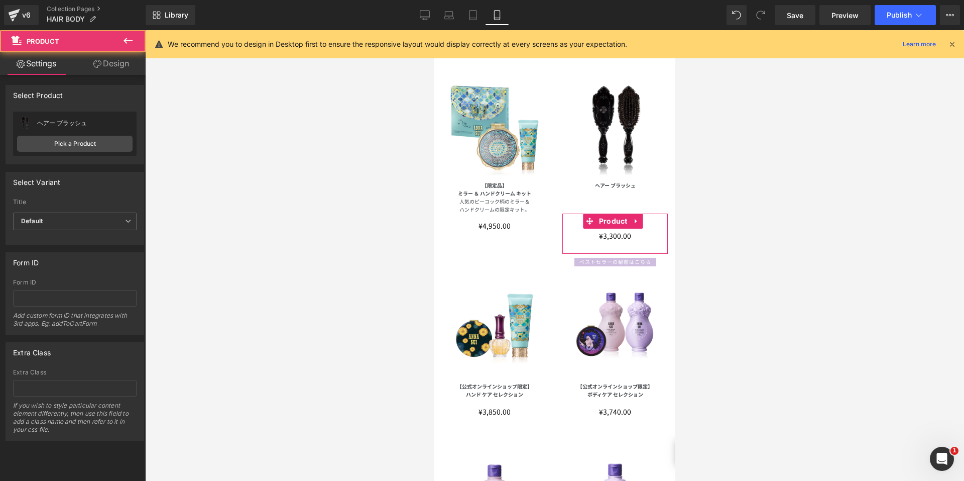
click at [113, 66] on link "Design" at bounding box center [111, 63] width 73 height 23
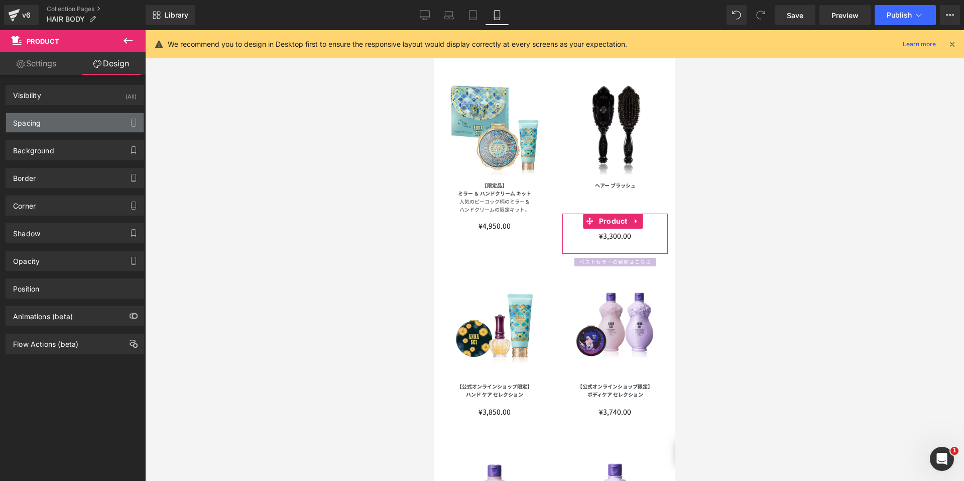
type input "0"
type input "30"
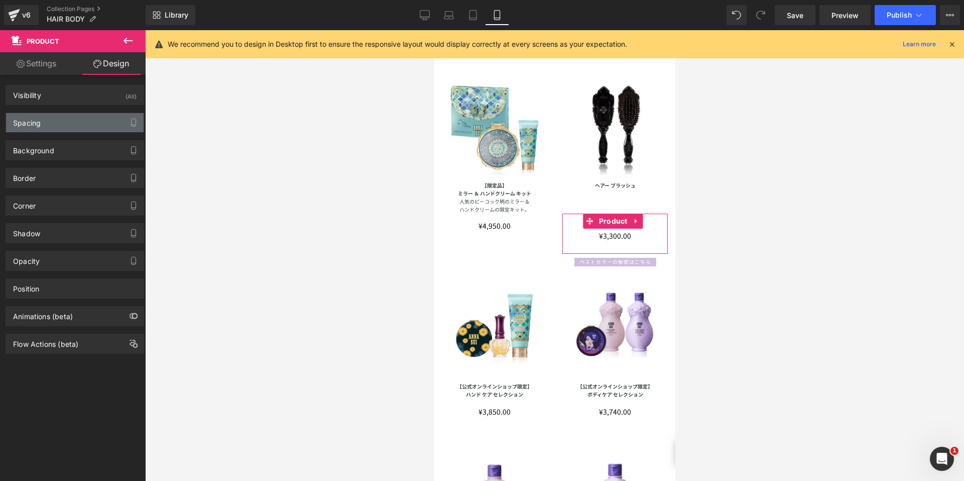
type input "10"
type input "0"
type input "10"
click at [63, 125] on div "Spacing" at bounding box center [75, 122] width 138 height 19
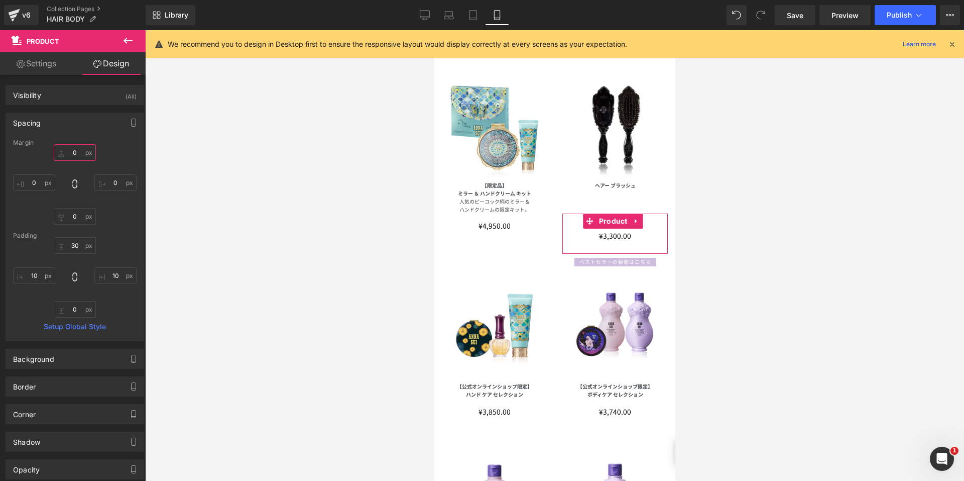
click at [64, 160] on input "0" at bounding box center [75, 152] width 42 height 17
type input "-20"
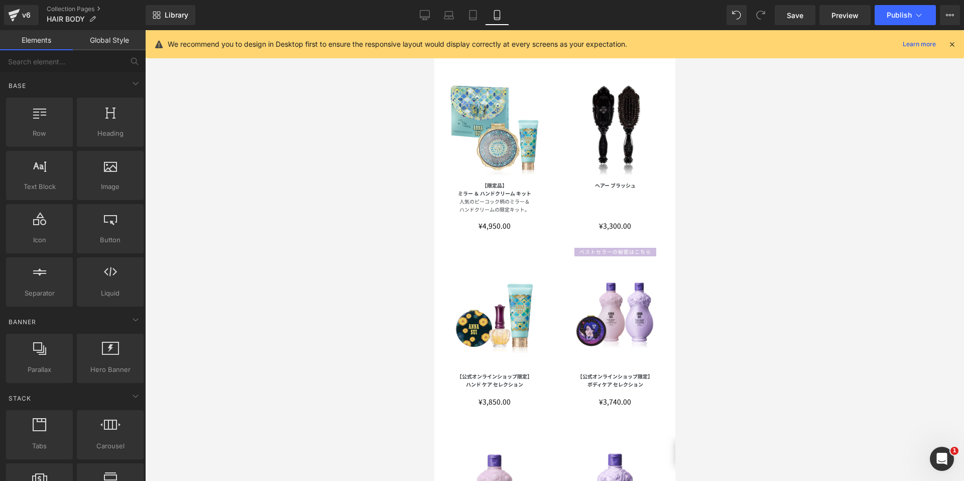
click at [759, 257] on div at bounding box center [554, 255] width 819 height 451
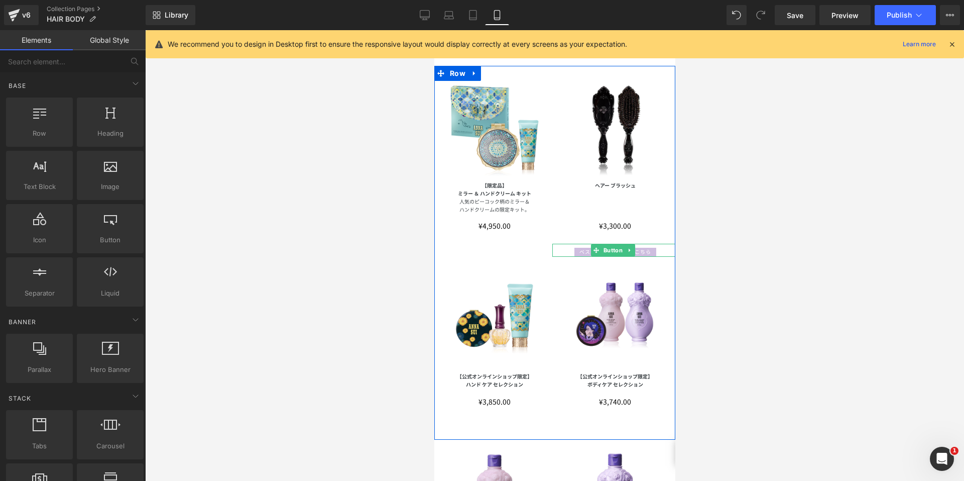
drag, startPoint x: 593, startPoint y: 243, endPoint x: 569, endPoint y: 236, distance: 25.1
click at [593, 244] on span at bounding box center [596, 250] width 11 height 12
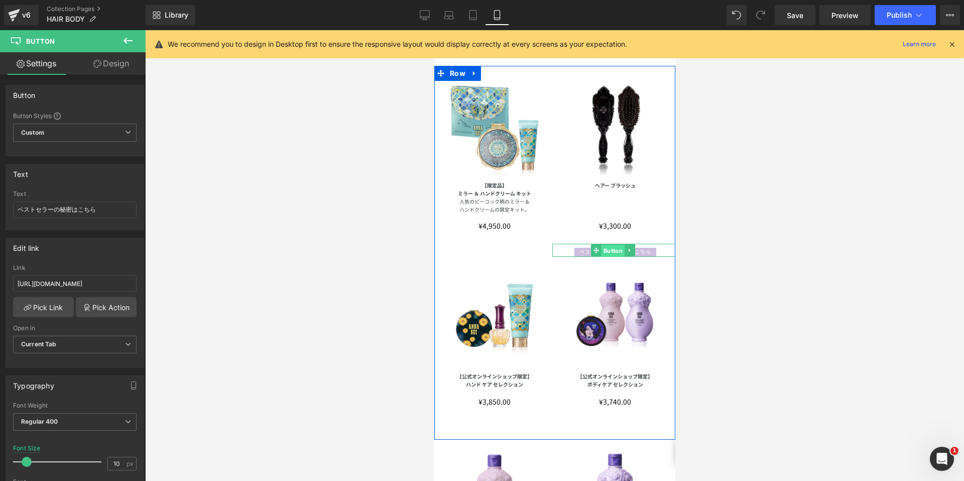
click at [604, 247] on span "Button" at bounding box center [612, 251] width 23 height 12
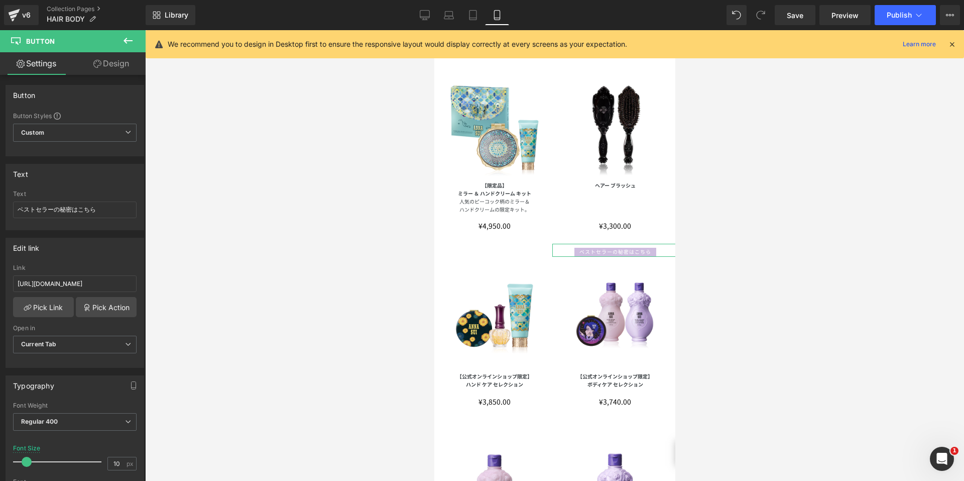
drag, startPoint x: 112, startPoint y: 66, endPoint x: 68, endPoint y: 118, distance: 68.0
click at [113, 66] on link "Design" at bounding box center [111, 63] width 73 height 23
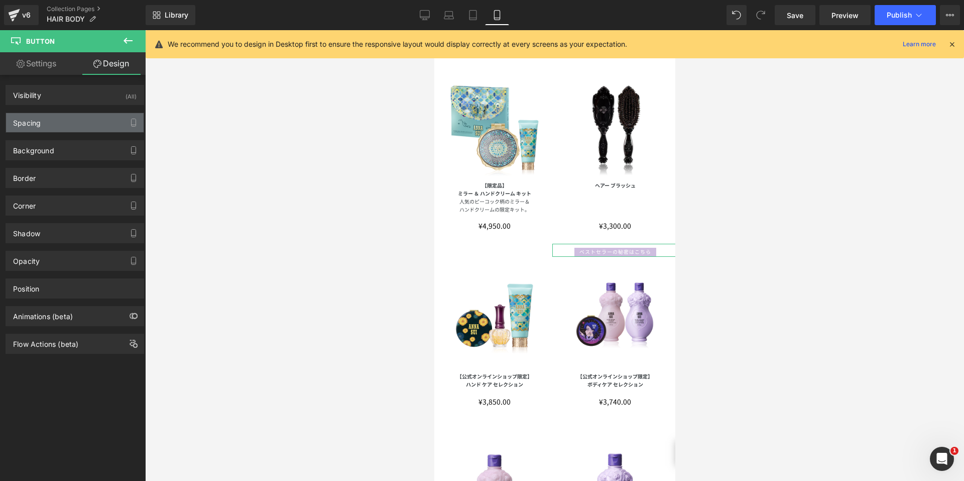
type input "0"
type input "-20"
type input "0"
type input "-20"
type input "0"
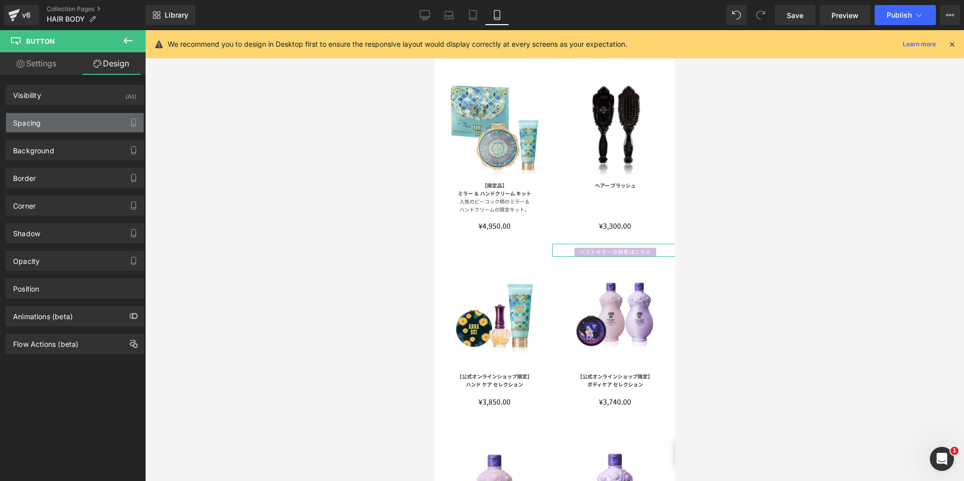
type input "10"
type input "0"
type input "10"
click at [65, 122] on div "Spacing" at bounding box center [75, 122] width 138 height 19
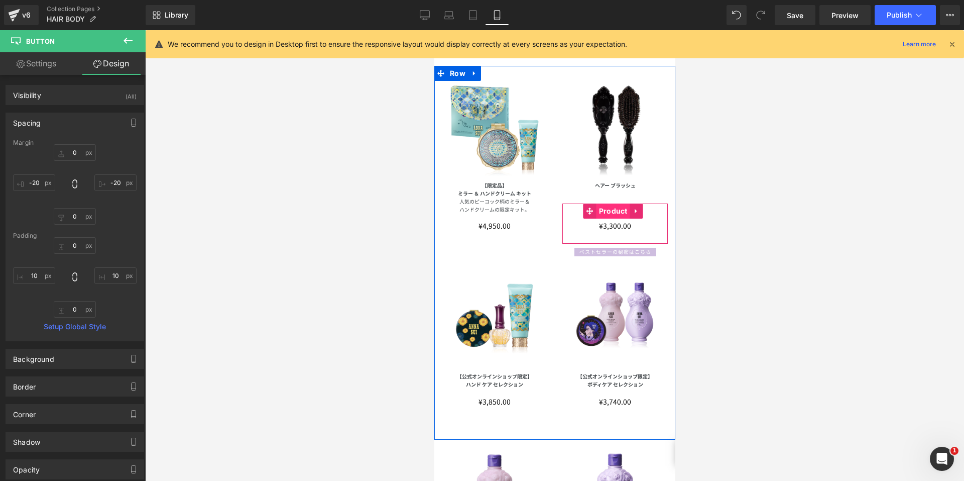
click at [605, 207] on span "Product" at bounding box center [613, 210] width 34 height 15
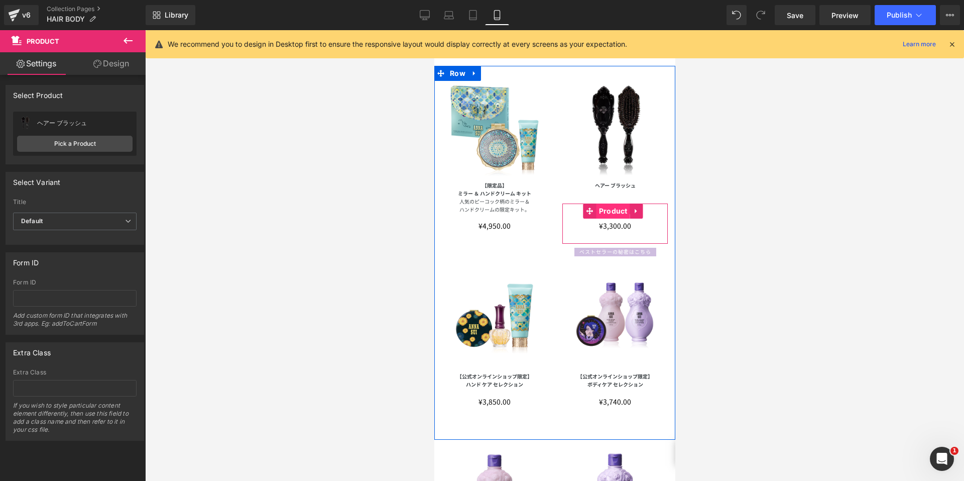
click at [605, 207] on span "Product" at bounding box center [613, 210] width 34 height 15
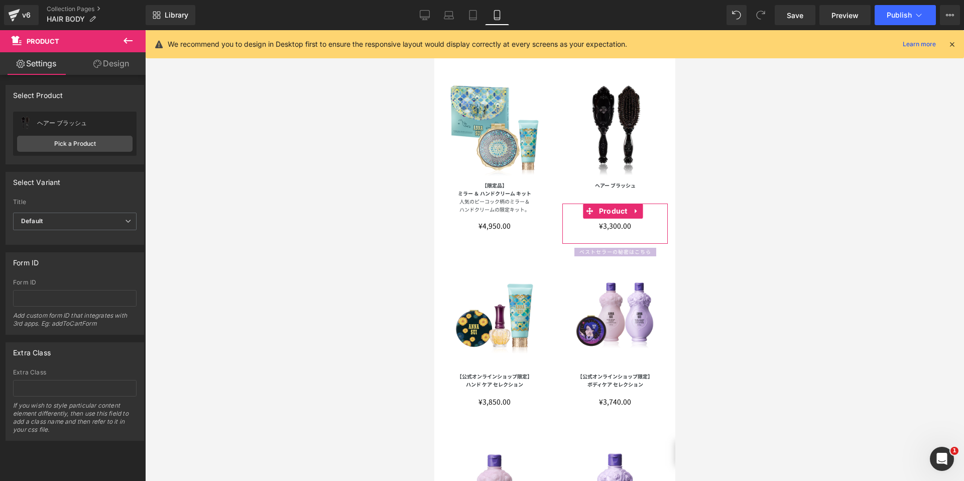
click at [107, 71] on link "Design" at bounding box center [111, 63] width 73 height 23
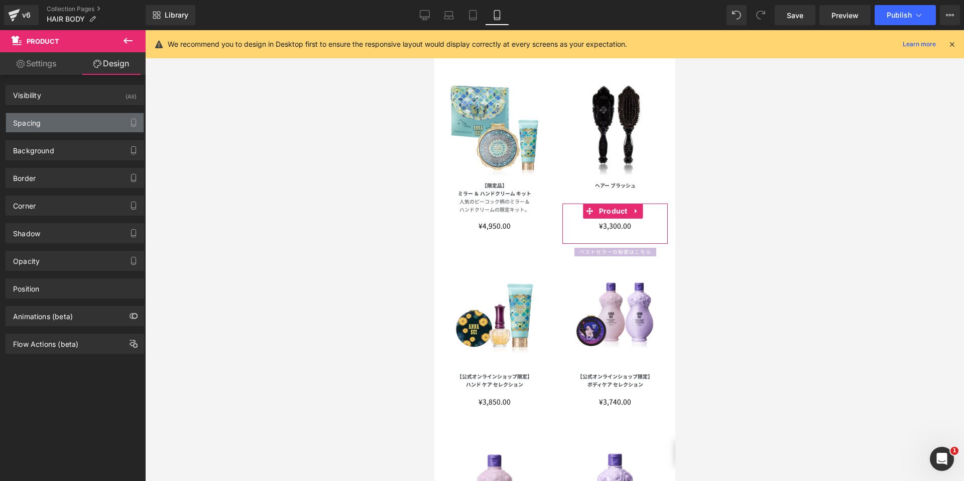
click at [71, 122] on div "Spacing" at bounding box center [75, 122] width 138 height 19
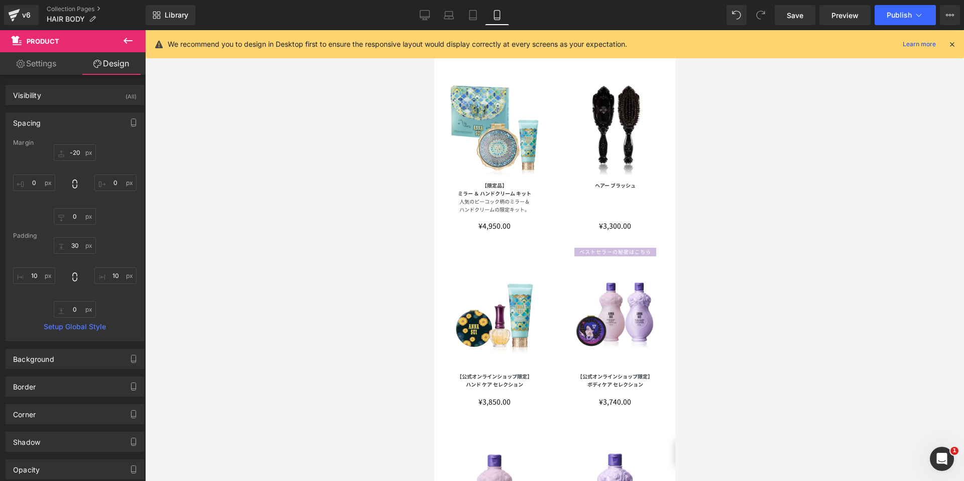
click at [287, 196] on div at bounding box center [554, 255] width 819 height 451
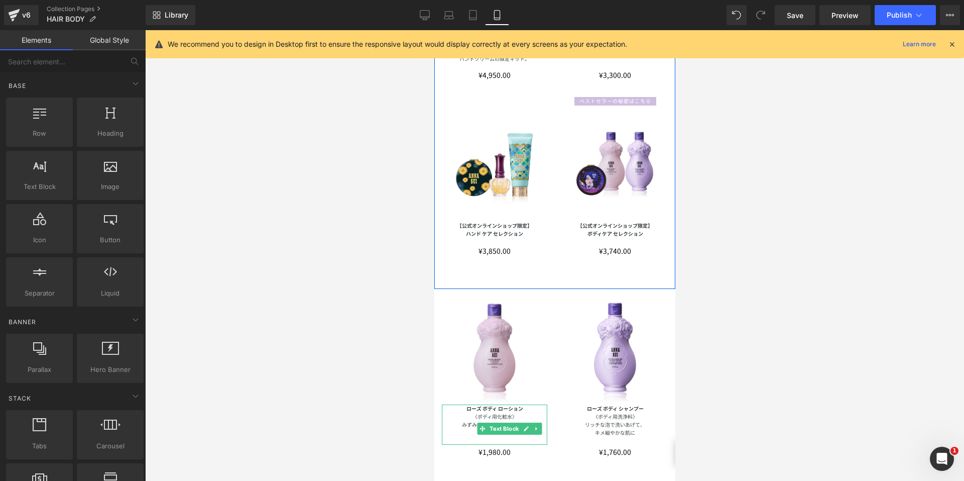
scroll to position [382, 0]
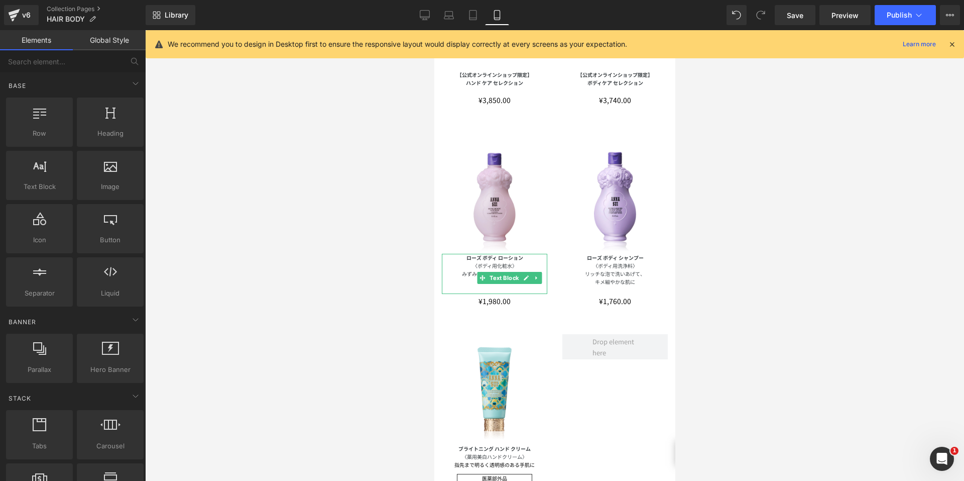
click at [792, 251] on div at bounding box center [554, 255] width 819 height 451
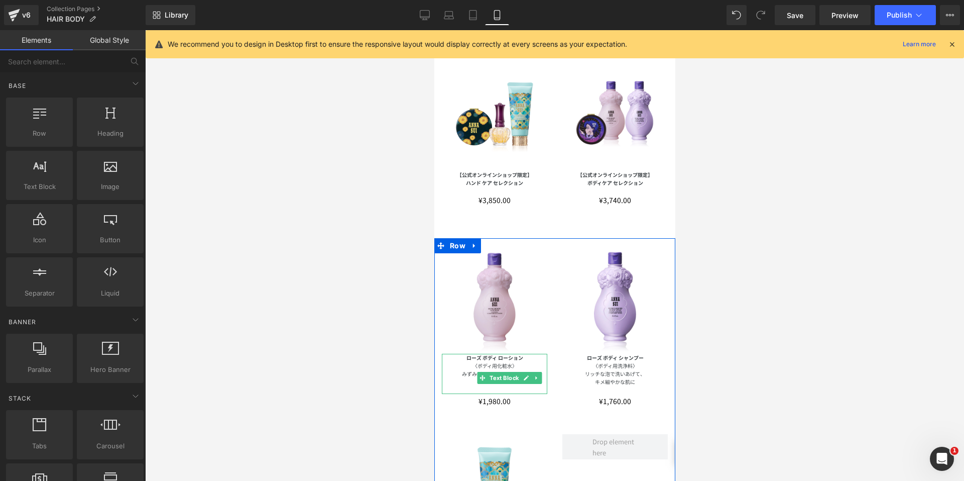
scroll to position [281, 0]
drag, startPoint x: 452, startPoint y: 237, endPoint x: 792, endPoint y: 244, distance: 339.6
click at [452, 239] on span "Row" at bounding box center [457, 246] width 21 height 15
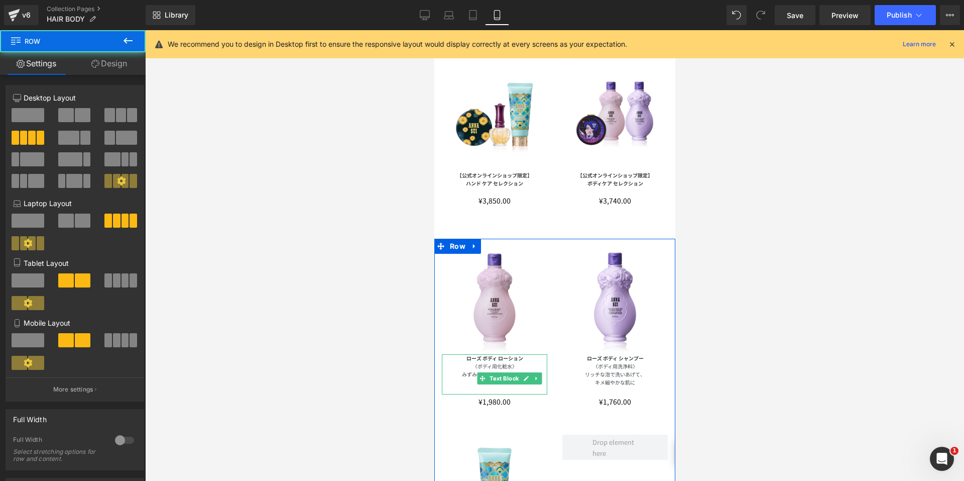
click at [96, 72] on link "Design" at bounding box center [109, 63] width 73 height 23
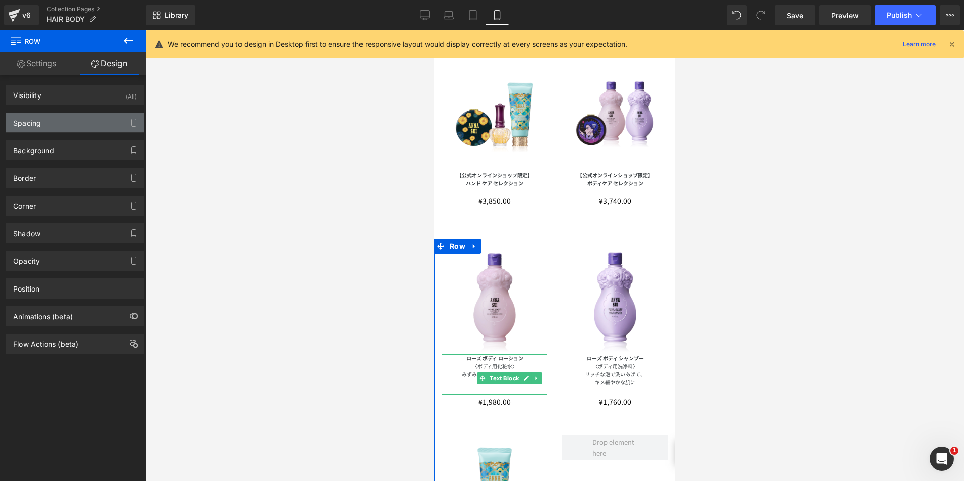
click at [77, 119] on div "Spacing" at bounding box center [75, 122] width 138 height 19
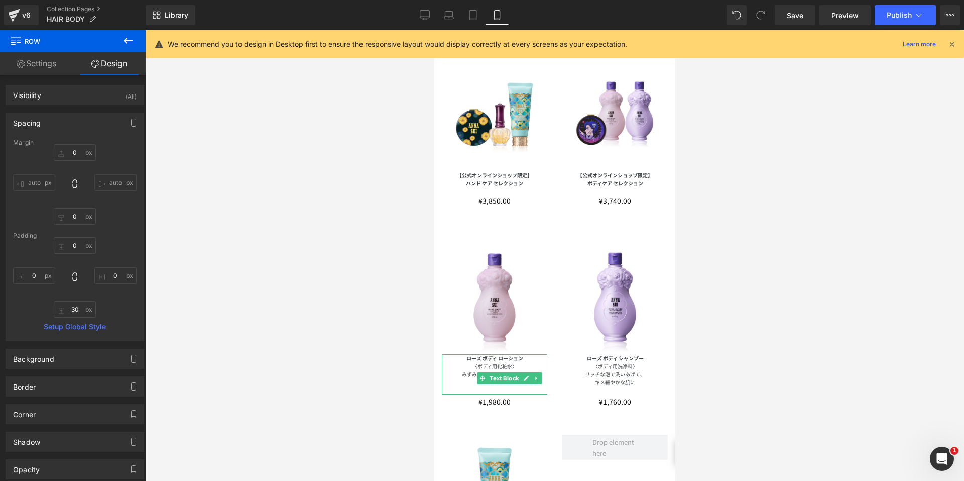
click at [333, 206] on div at bounding box center [554, 255] width 819 height 451
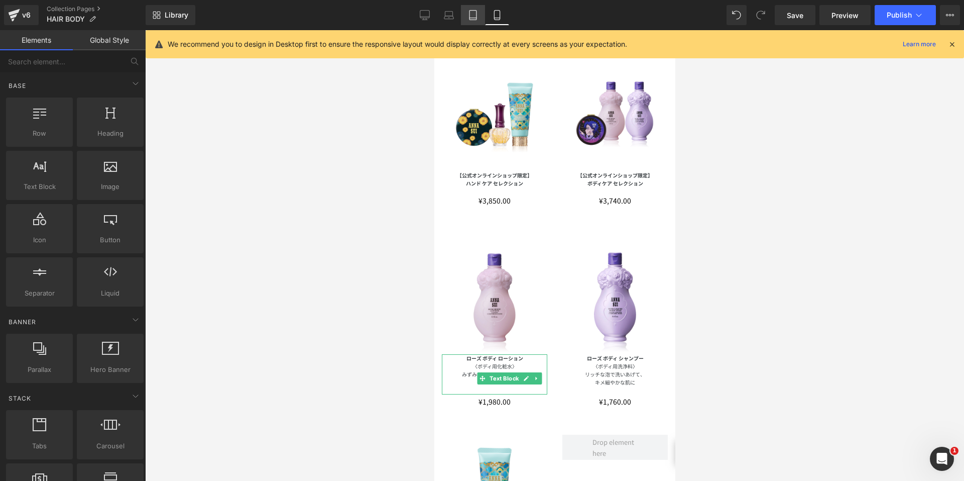
click at [474, 22] on link "Tablet" at bounding box center [473, 15] width 24 height 20
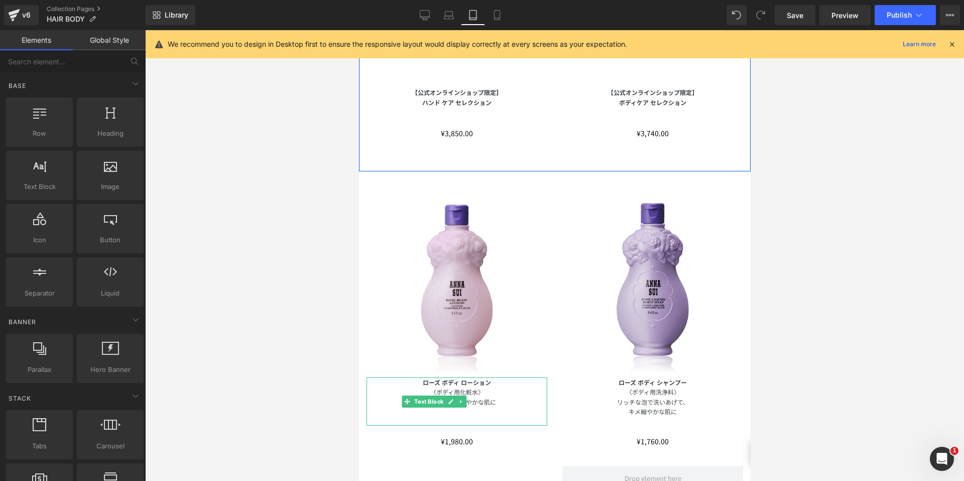
scroll to position [685, 0]
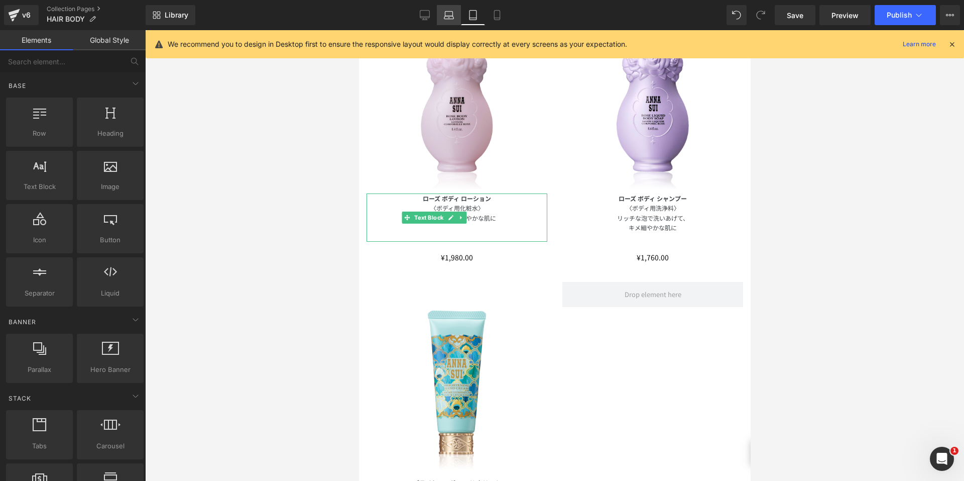
click at [451, 18] on icon at bounding box center [449, 15] width 10 height 10
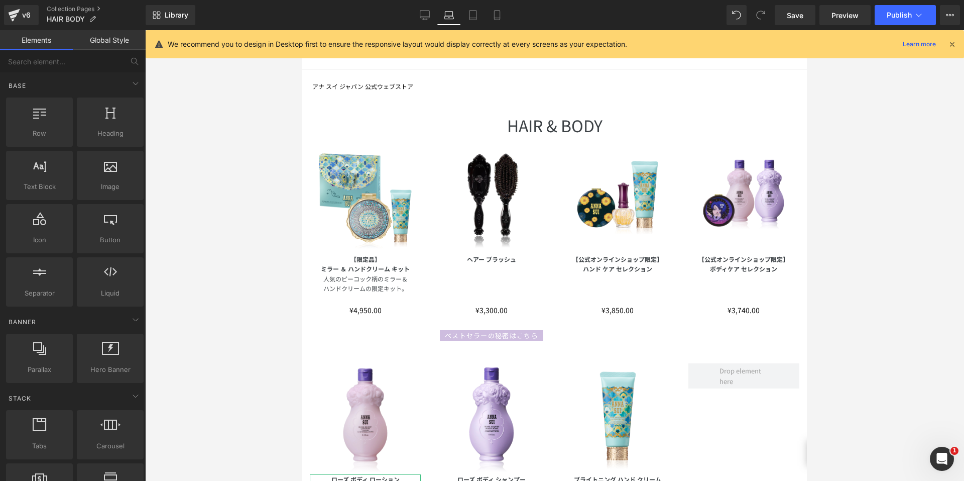
scroll to position [58, 0]
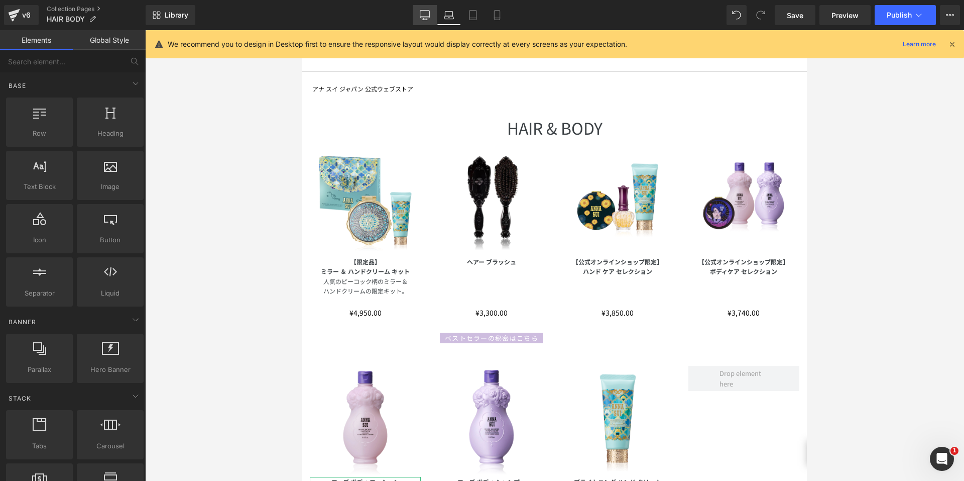
click at [426, 19] on icon at bounding box center [425, 15] width 10 height 10
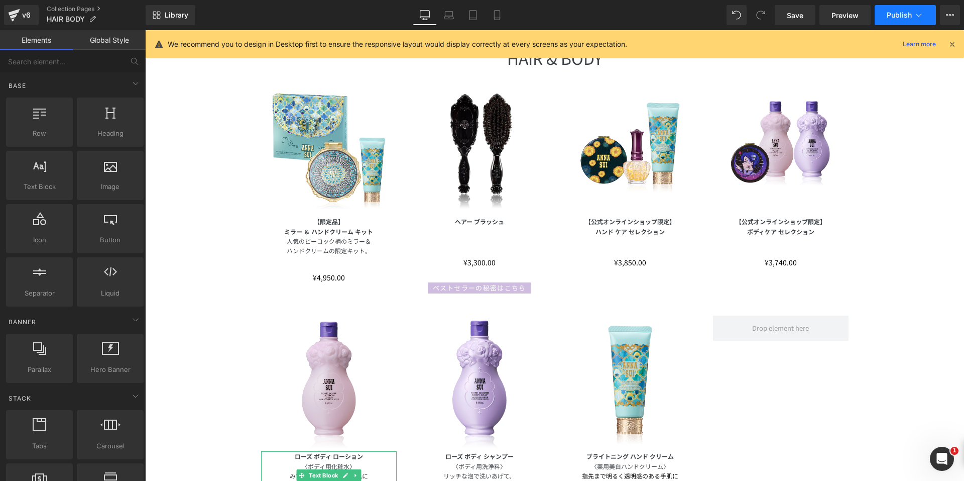
click at [891, 18] on span "Publish" at bounding box center [899, 15] width 25 height 8
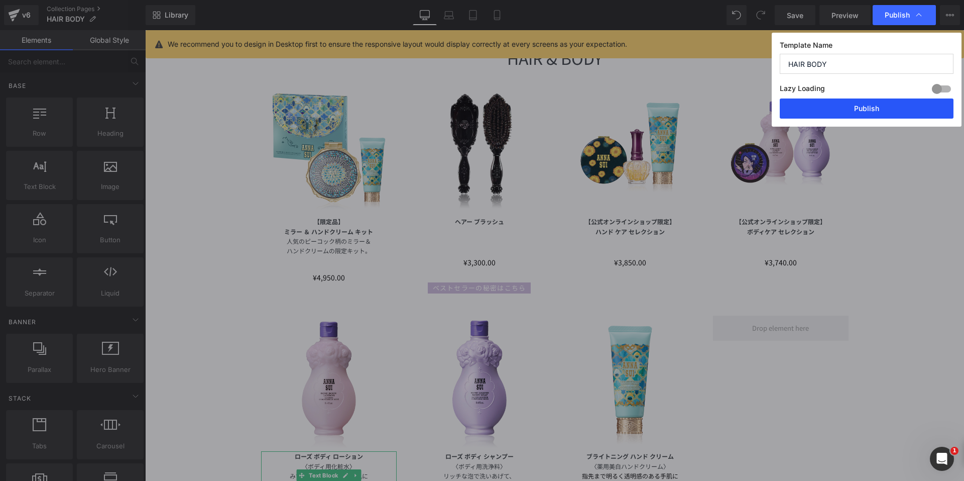
click at [854, 105] on button "Publish" at bounding box center [867, 108] width 174 height 20
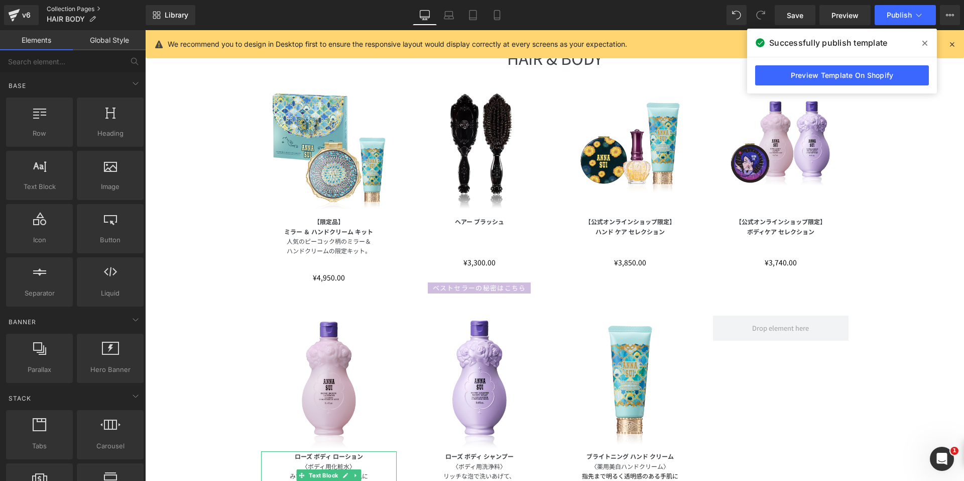
click at [78, 8] on link "Collection Pages" at bounding box center [96, 9] width 99 height 8
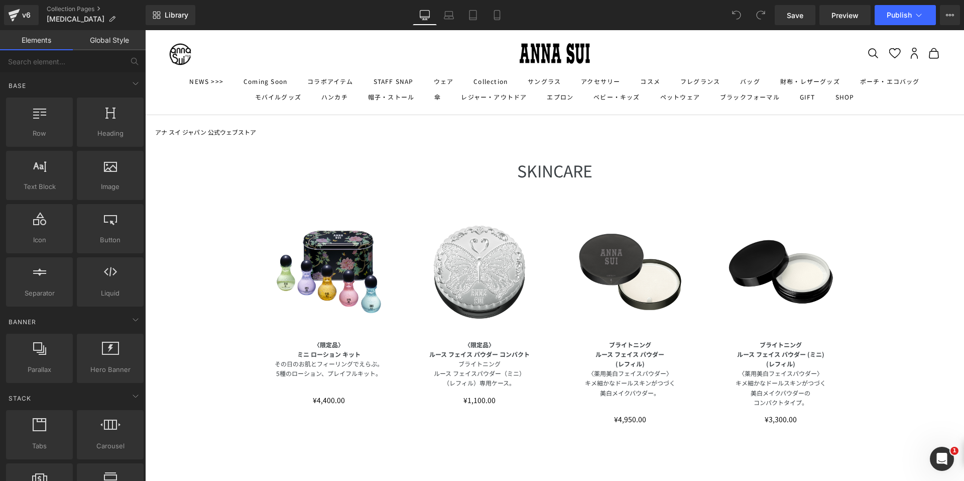
click at [496, 270] on div "Image" at bounding box center [480, 272] width 136 height 136
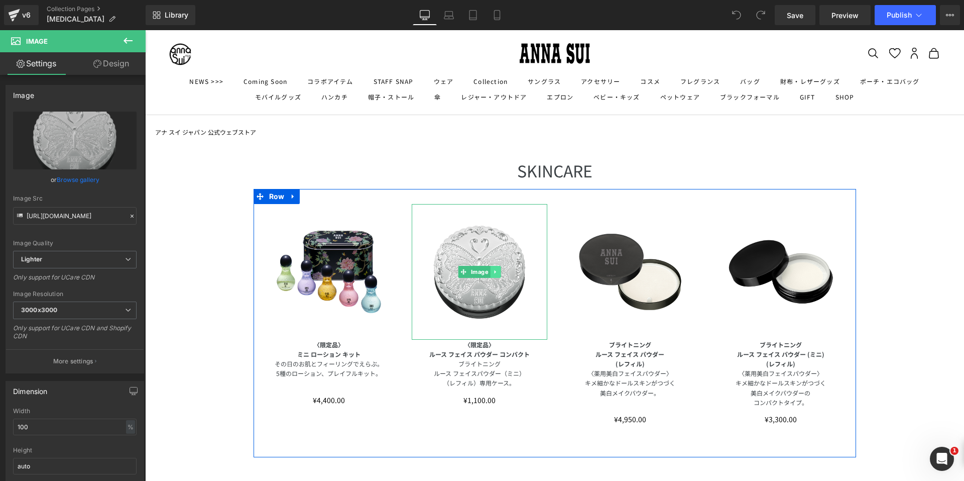
click at [496, 271] on link at bounding box center [495, 272] width 11 height 12
click at [498, 271] on icon at bounding box center [501, 272] width 6 height 6
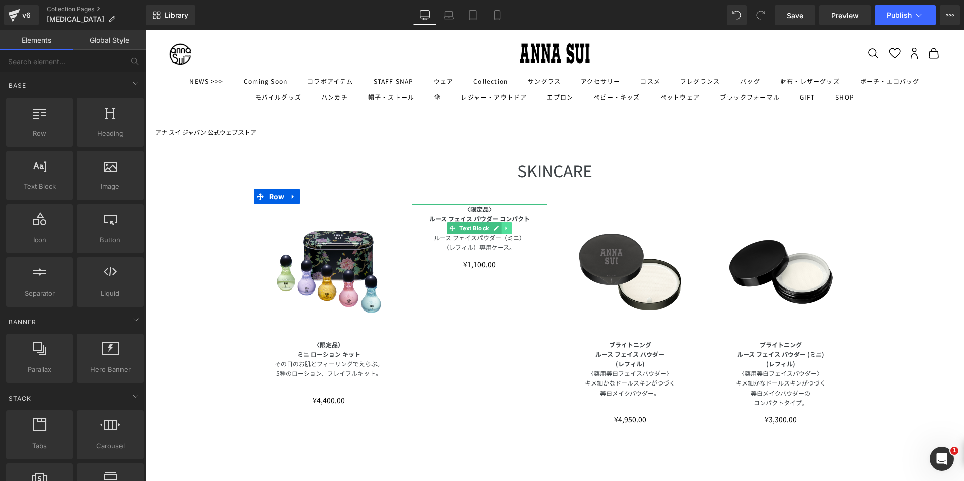
click at [505, 229] on icon at bounding box center [507, 228] width 6 height 6
click at [507, 229] on link at bounding box center [512, 228] width 11 height 12
click at [501, 211] on icon at bounding box center [502, 211] width 2 height 5
click at [506, 211] on icon at bounding box center [509, 211] width 7 height 7
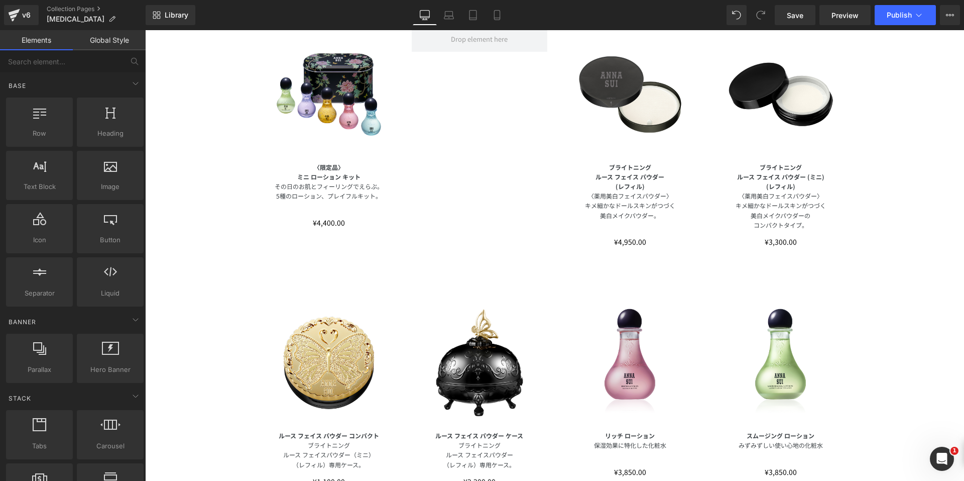
scroll to position [151, 0]
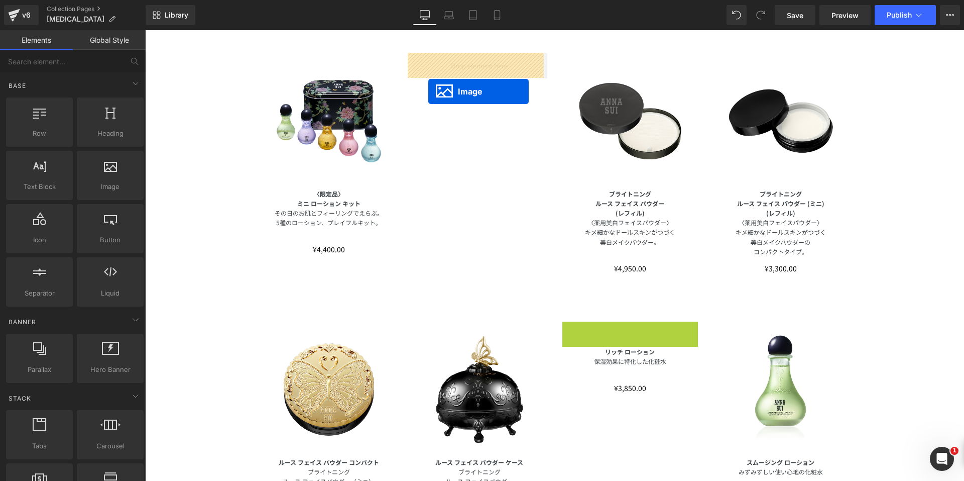
drag, startPoint x: 611, startPoint y: 388, endPoint x: 429, endPoint y: 89, distance: 349.1
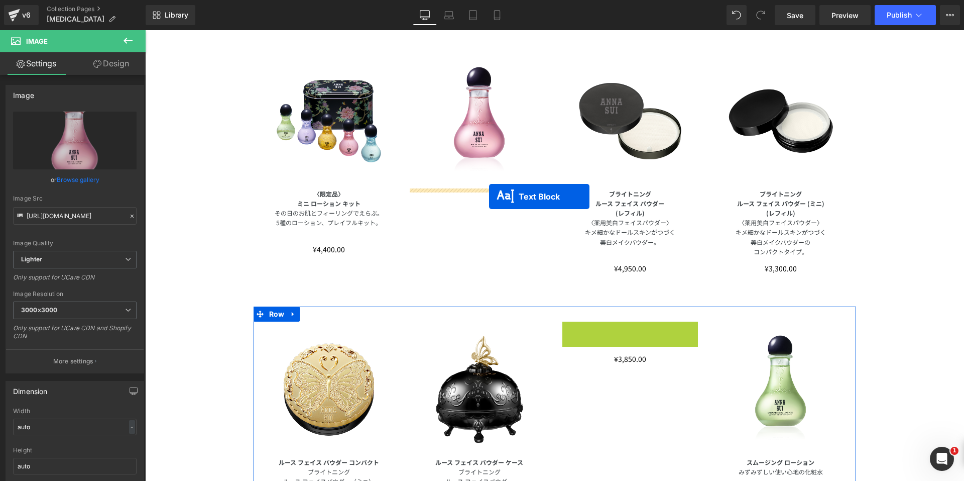
drag, startPoint x: 599, startPoint y: 333, endPoint x: 489, endPoint y: 196, distance: 175.1
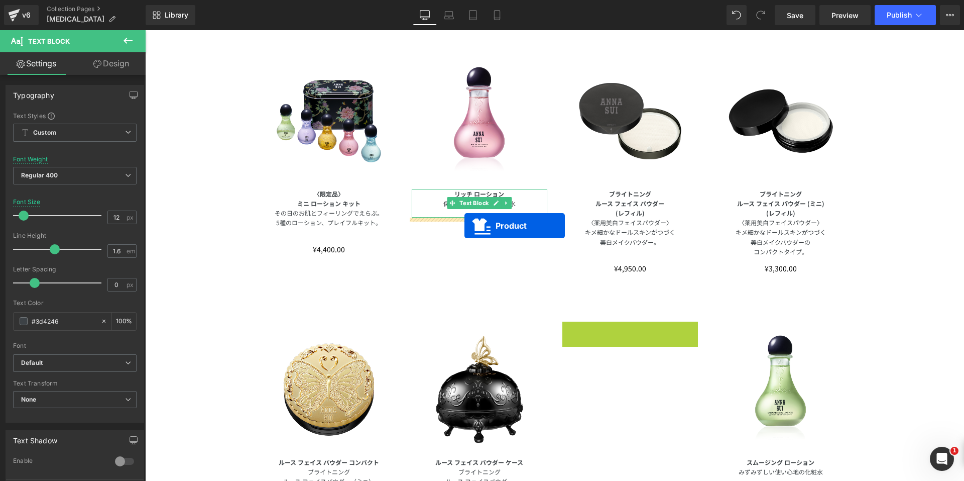
drag, startPoint x: 600, startPoint y: 327, endPoint x: 465, endPoint y: 226, distance: 169.7
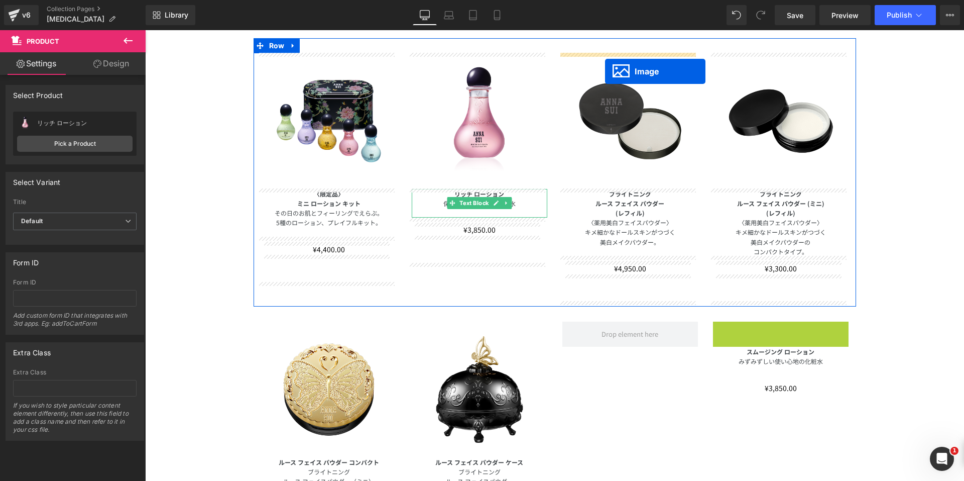
drag, startPoint x: 761, startPoint y: 386, endPoint x: 605, endPoint y: 71, distance: 351.5
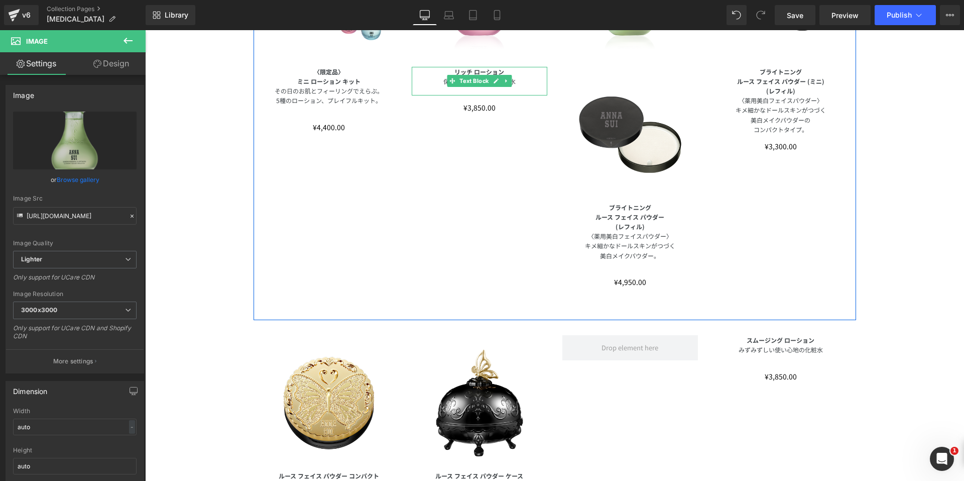
scroll to position [301, 0]
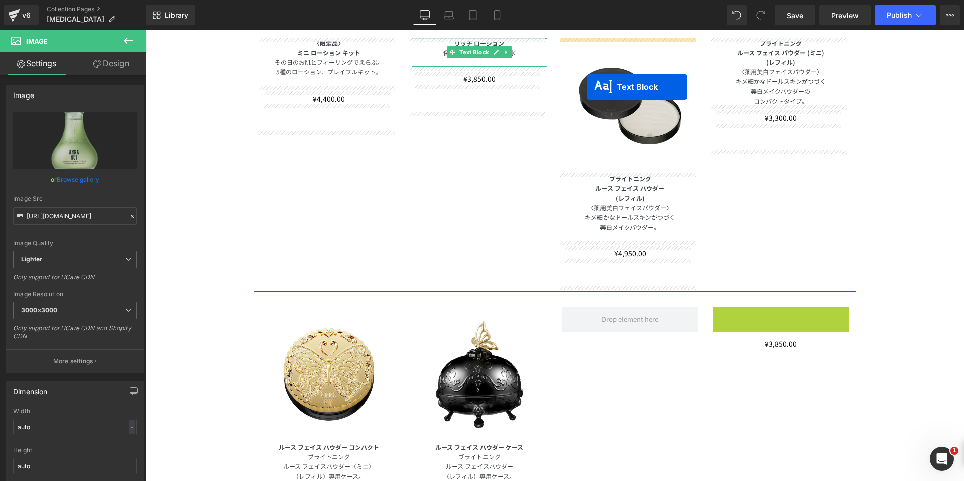
drag, startPoint x: 750, startPoint y: 319, endPoint x: 587, endPoint y: 87, distance: 283.4
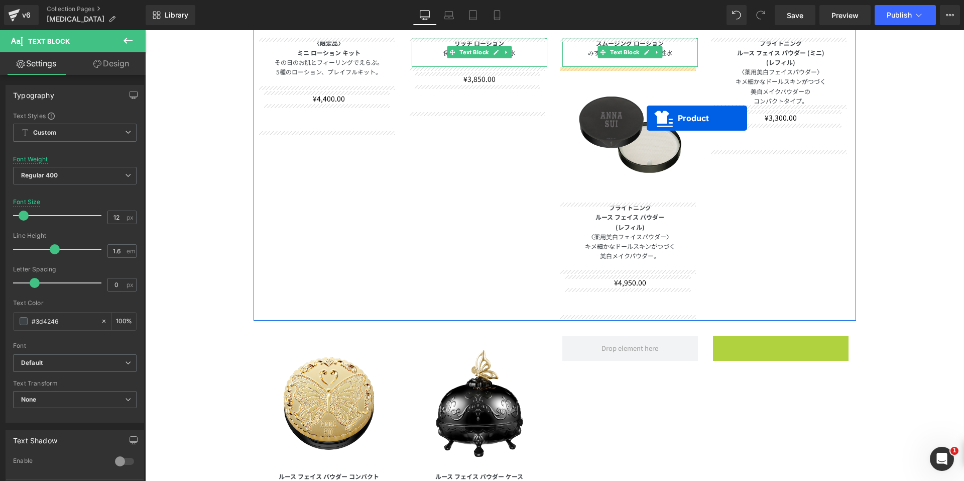
drag, startPoint x: 755, startPoint y: 343, endPoint x: 644, endPoint y: 110, distance: 257.7
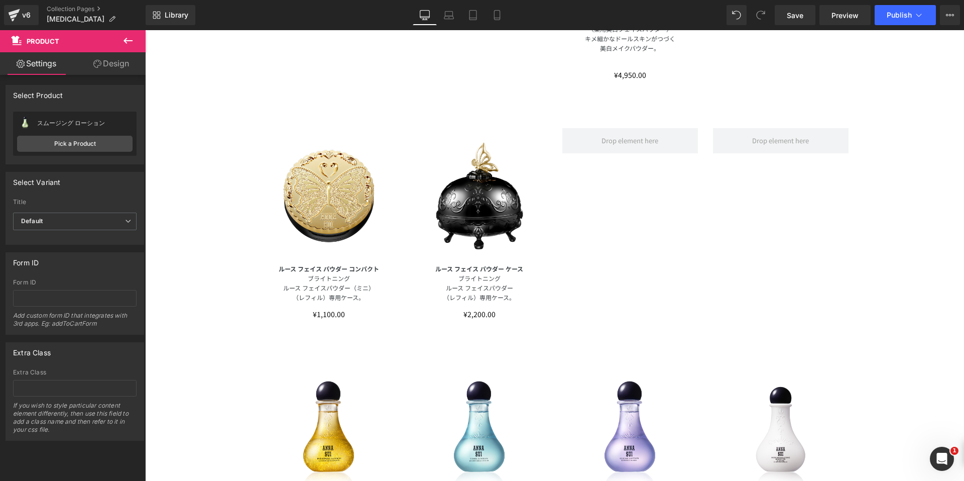
scroll to position [653, 0]
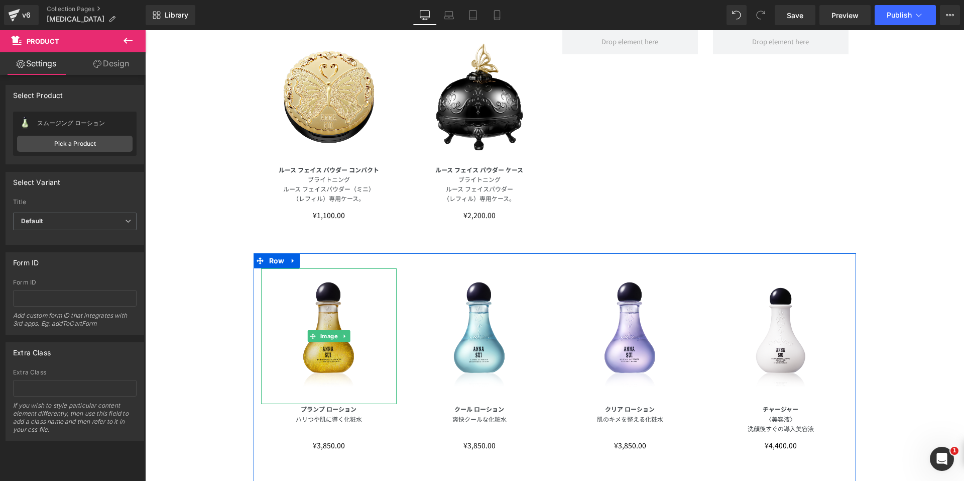
click at [312, 316] on img at bounding box center [329, 336] width 136 height 136
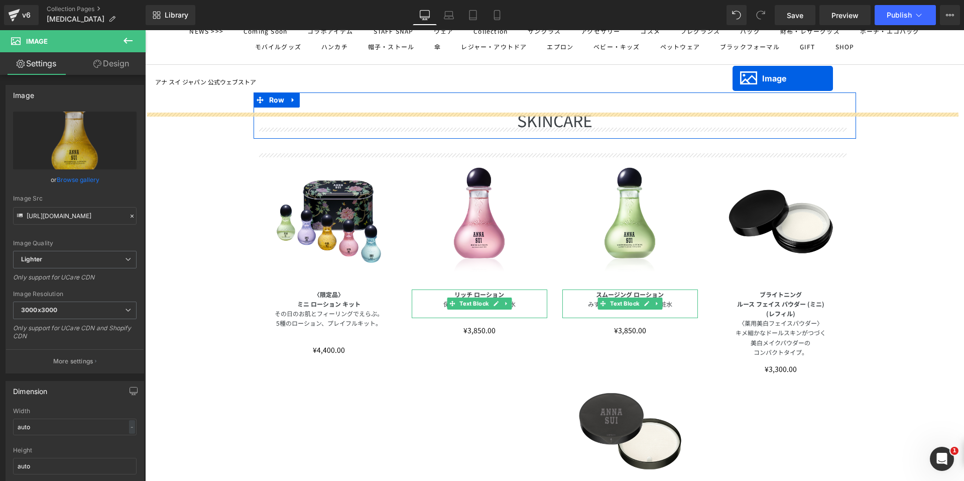
scroll to position [30, 0]
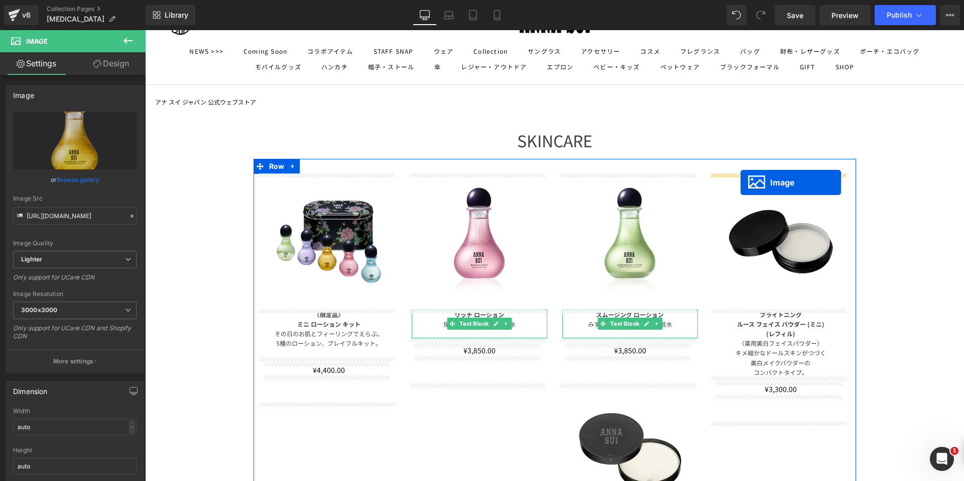
drag, startPoint x: 307, startPoint y: 335, endPoint x: 741, endPoint y: 182, distance: 460.5
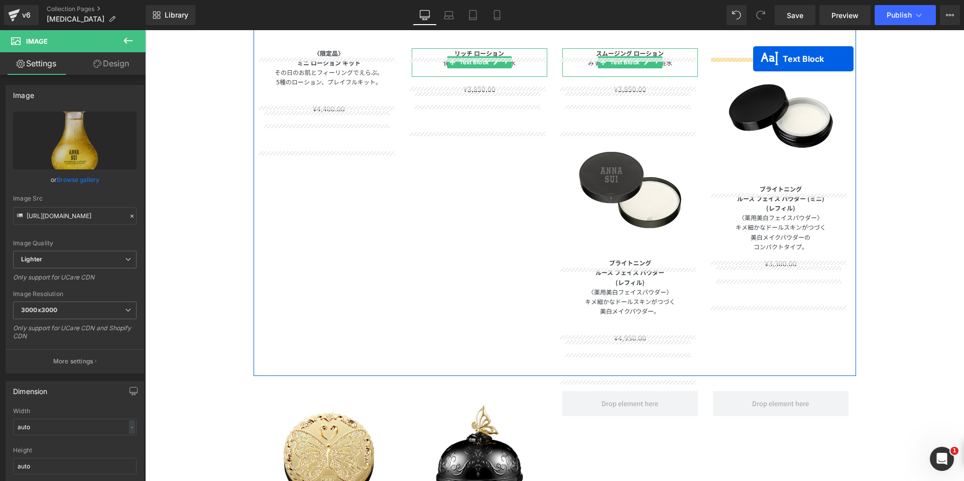
scroll to position [231, 0]
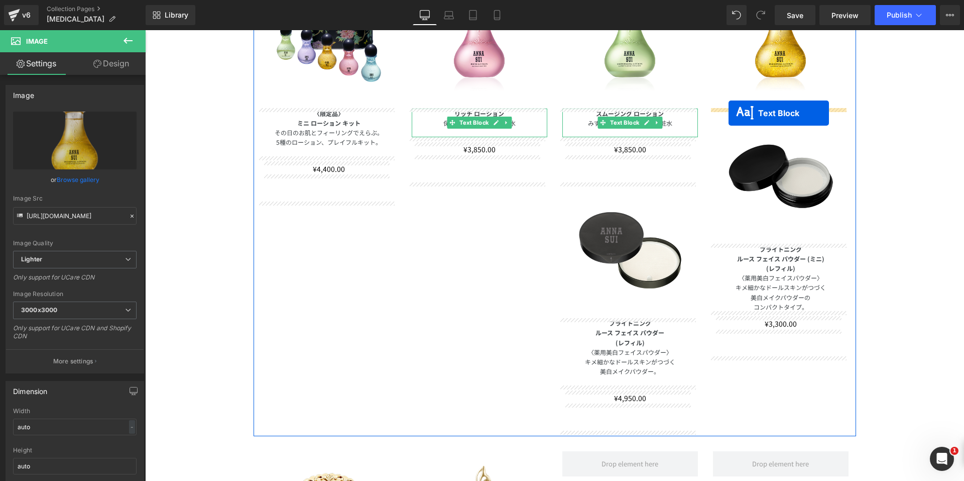
drag, startPoint x: 297, startPoint y: 300, endPoint x: 729, endPoint y: 113, distance: 470.3
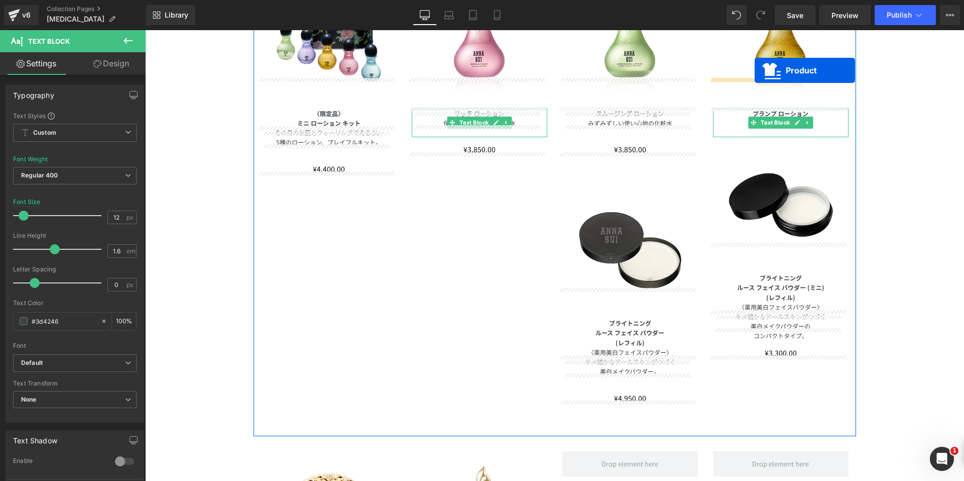
scroll to position [221, 0]
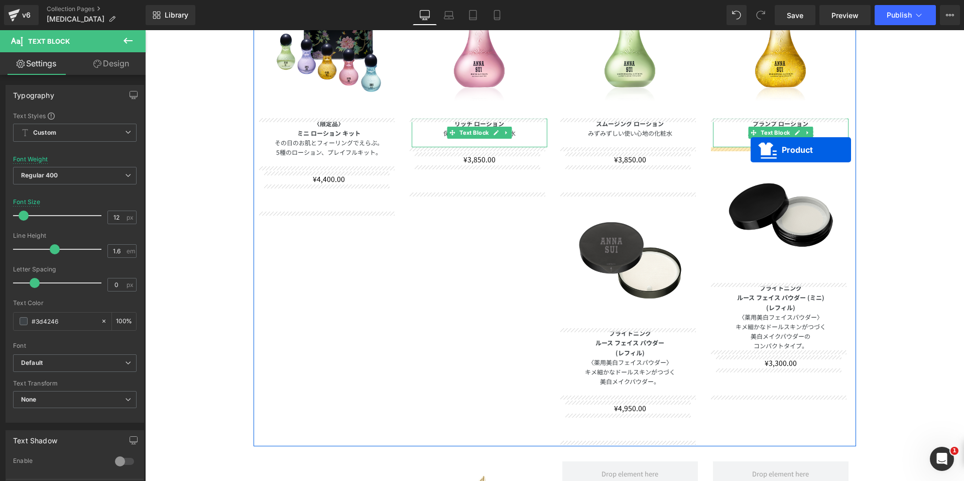
drag, startPoint x: 304, startPoint y: 144, endPoint x: 751, endPoint y: 150, distance: 447.0
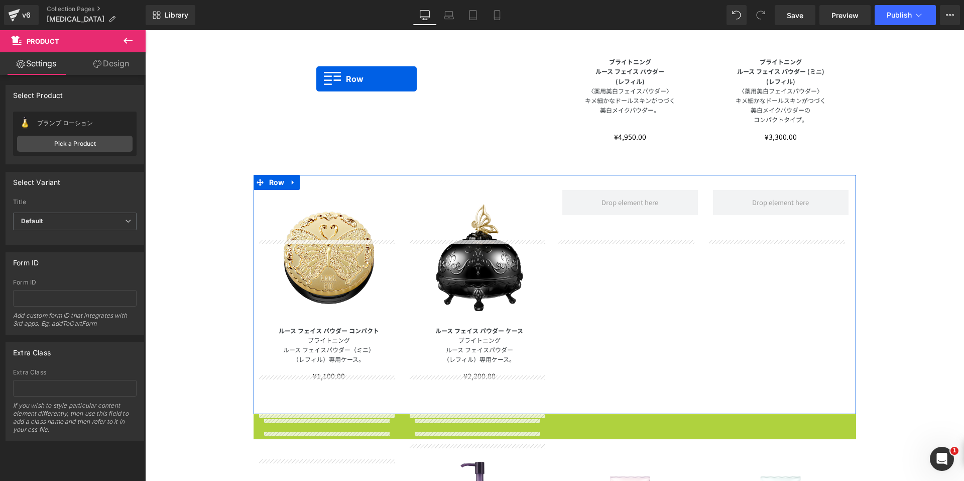
scroll to position [442, 0]
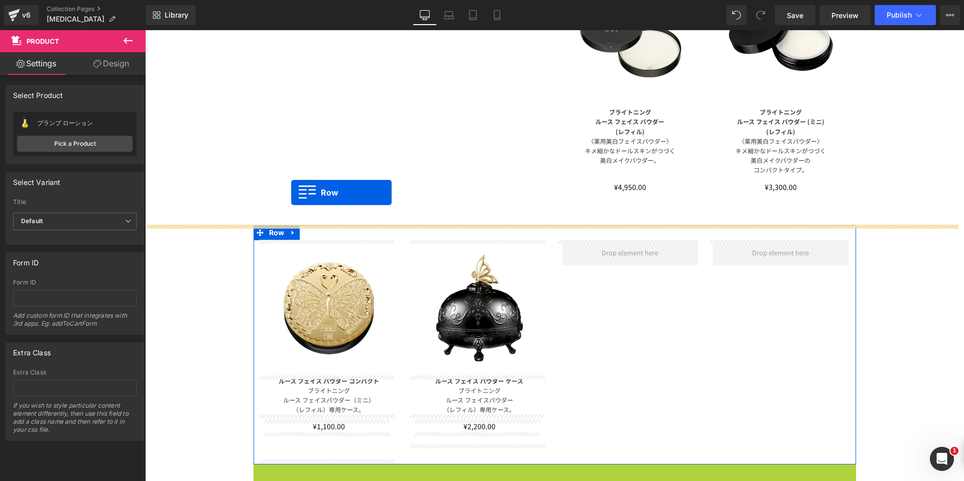
drag, startPoint x: 253, startPoint y: 240, endPoint x: 291, endPoint y: 192, distance: 61.4
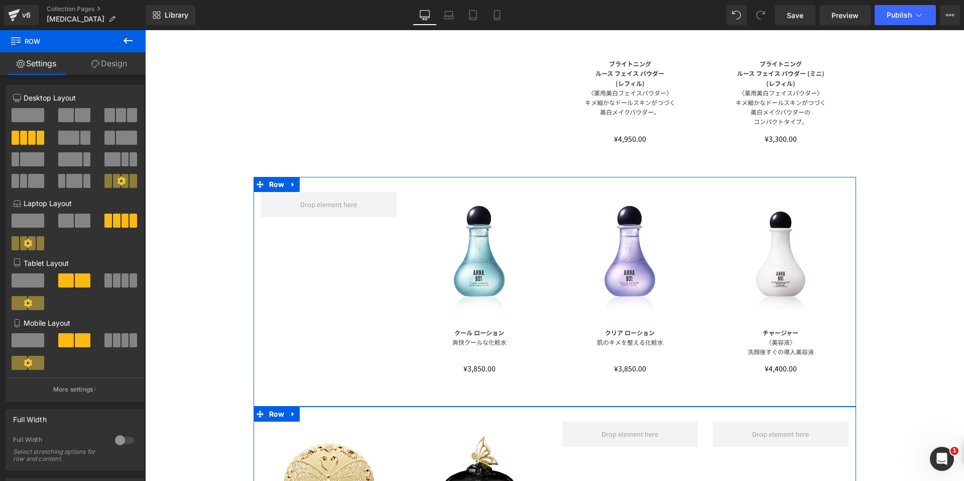
scroll to position [492, 0]
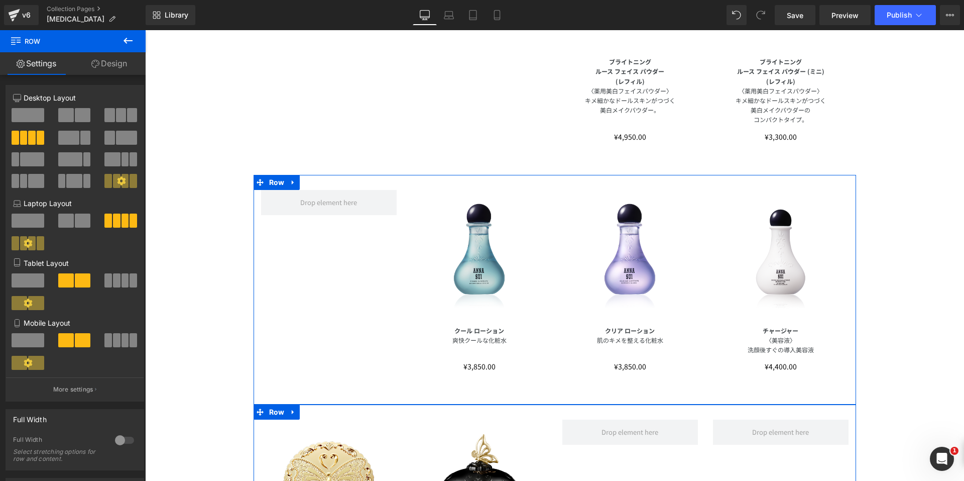
click at [462, 256] on div "Image" at bounding box center [480, 258] width 136 height 136
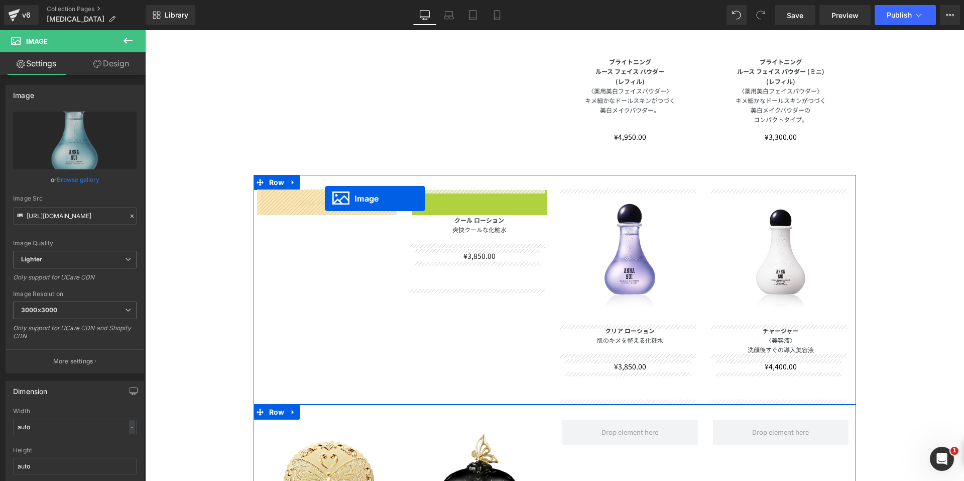
drag, startPoint x: 459, startPoint y: 256, endPoint x: 325, endPoint y: 198, distance: 145.8
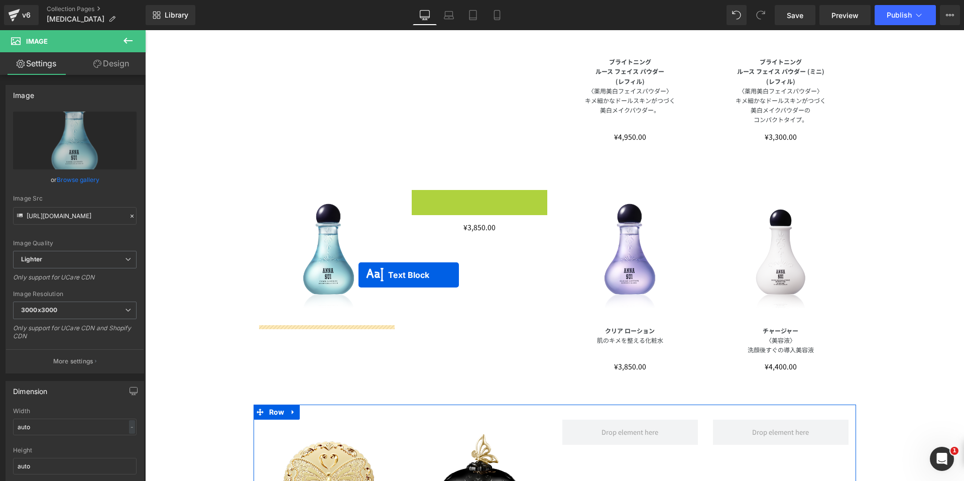
drag, startPoint x: 448, startPoint y: 204, endPoint x: 407, endPoint y: 233, distance: 50.3
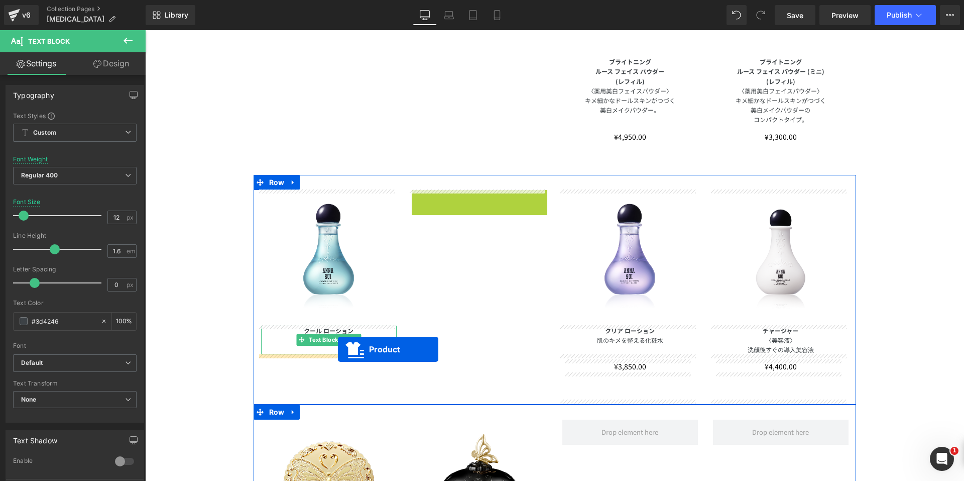
drag, startPoint x: 450, startPoint y: 193, endPoint x: 338, endPoint y: 349, distance: 192.2
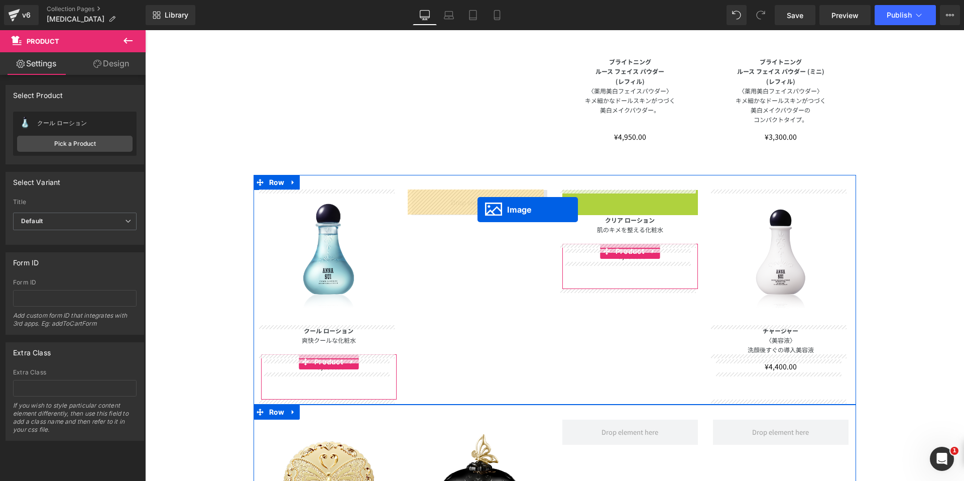
drag, startPoint x: 608, startPoint y: 256, endPoint x: 477, endPoint y: 209, distance: 138.5
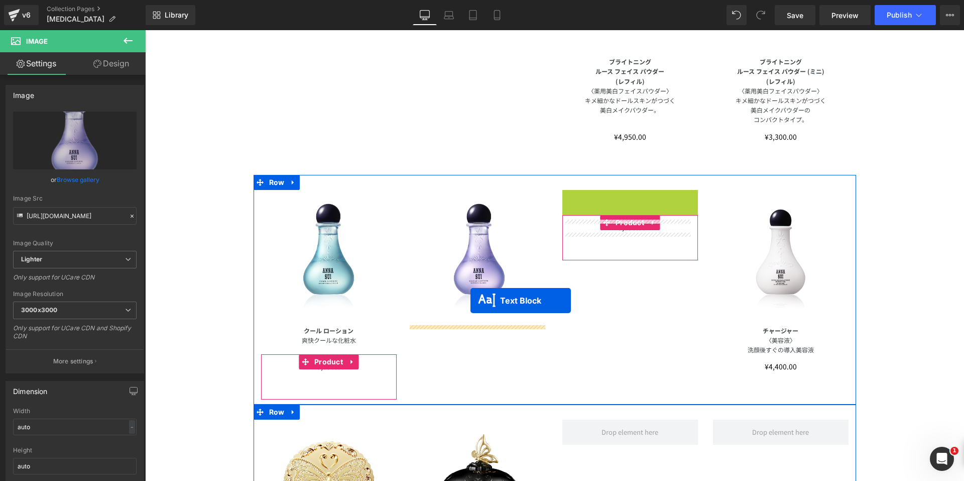
drag, startPoint x: 597, startPoint y: 205, endPoint x: 557, endPoint y: 239, distance: 52.0
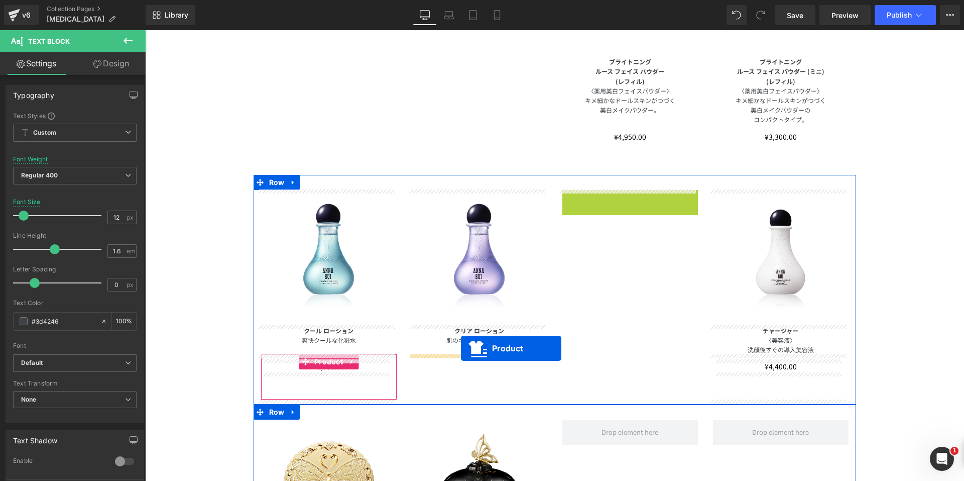
drag, startPoint x: 602, startPoint y: 198, endPoint x: 474, endPoint y: 346, distance: 195.5
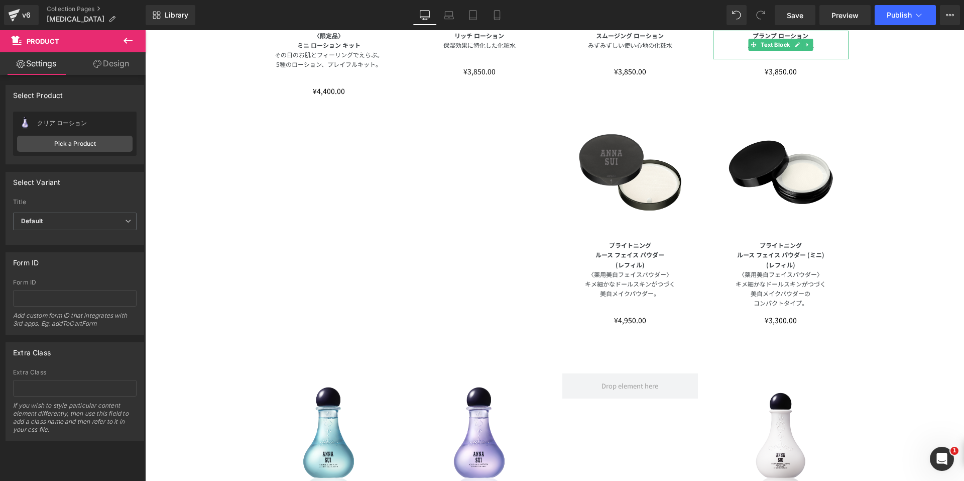
scroll to position [291, 0]
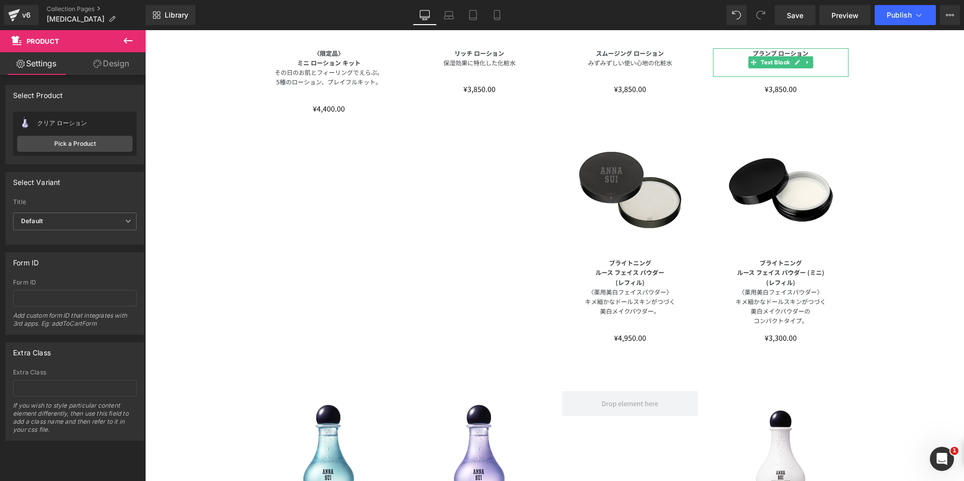
click at [608, 201] on img at bounding box center [631, 190] width 136 height 136
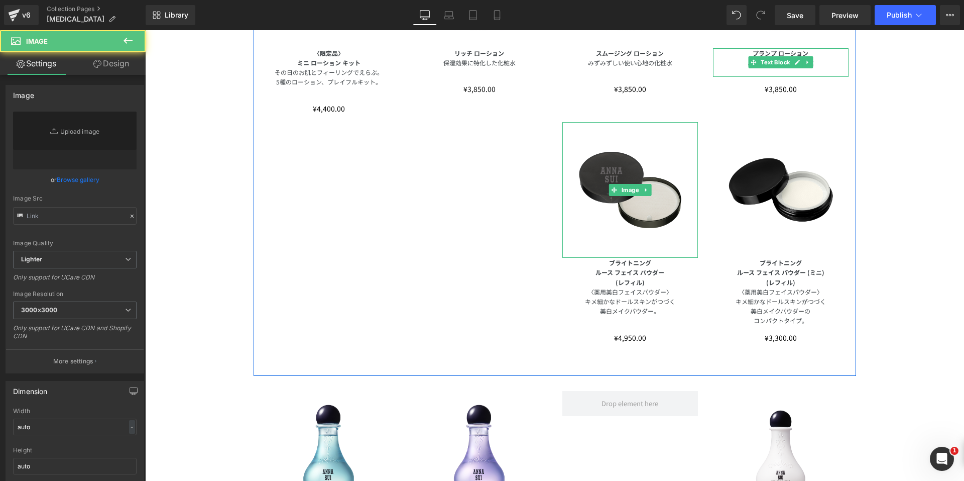
type input "https://ucarecdn.com/e68b1955-80b5-47c9-a05f-140c138ab7b2/-/format/auto/-/previ…"
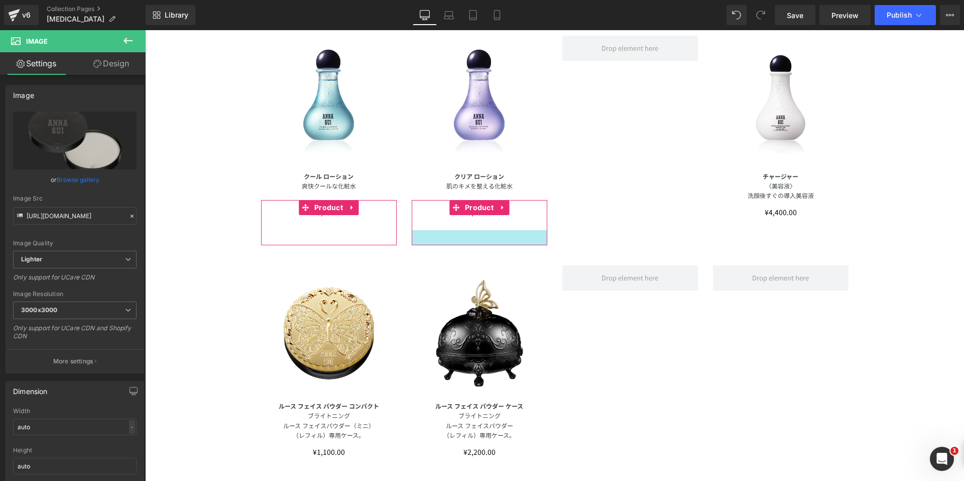
scroll to position [743, 0]
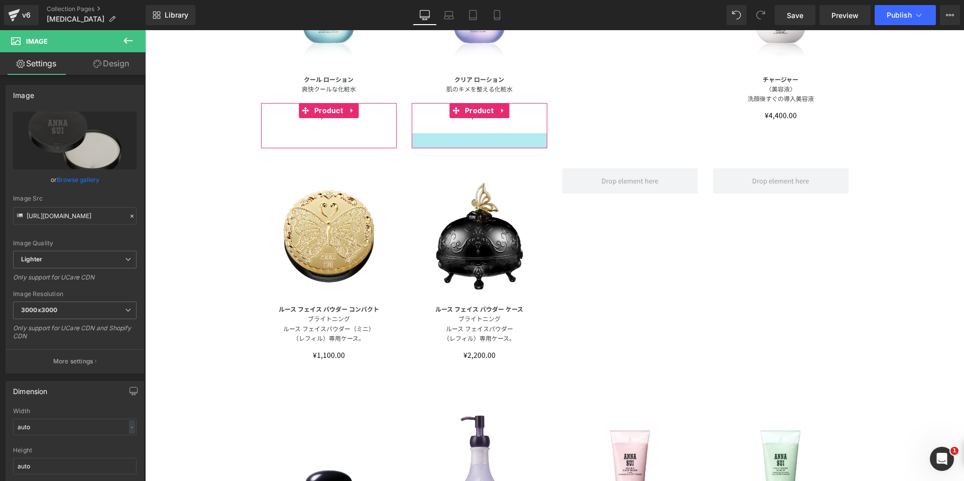
click at [452, 246] on img at bounding box center [480, 236] width 136 height 136
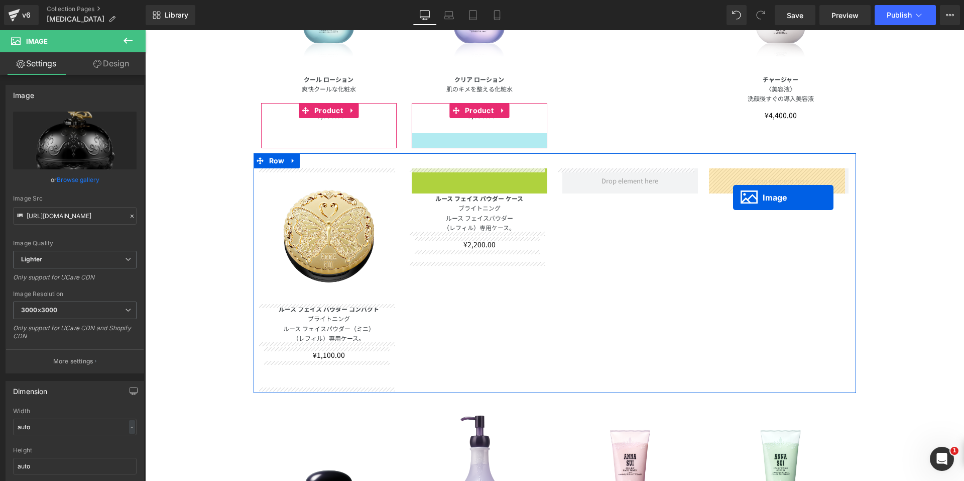
drag, startPoint x: 462, startPoint y: 236, endPoint x: 735, endPoint y: 196, distance: 276.1
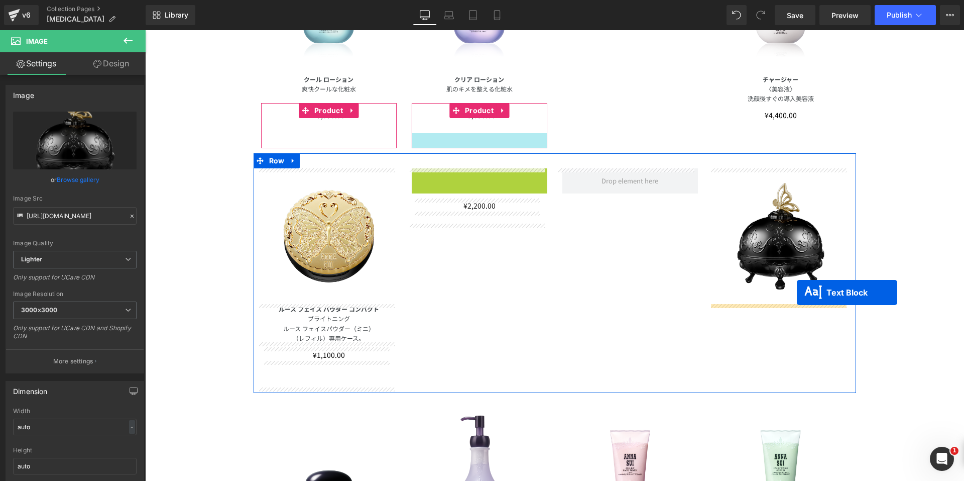
drag, startPoint x: 447, startPoint y: 188, endPoint x: 797, endPoint y: 292, distance: 365.3
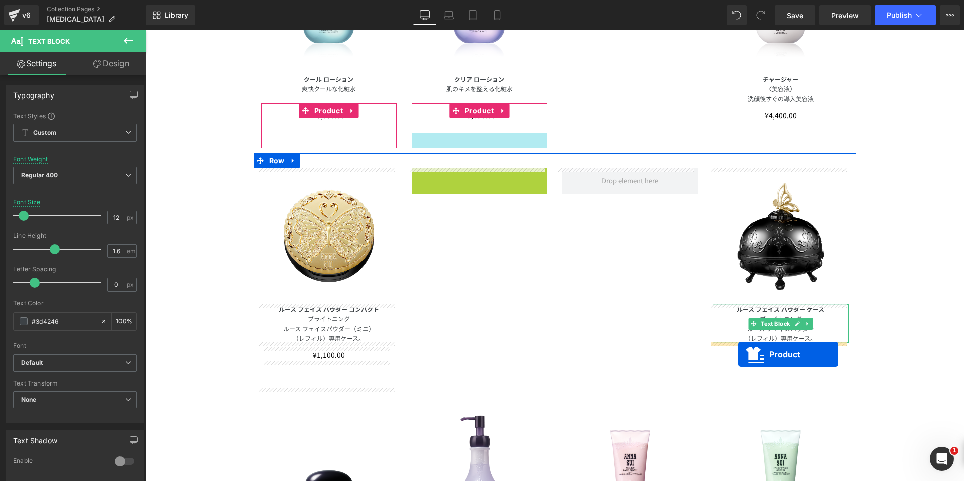
drag, startPoint x: 450, startPoint y: 178, endPoint x: 738, endPoint y: 354, distance: 337.9
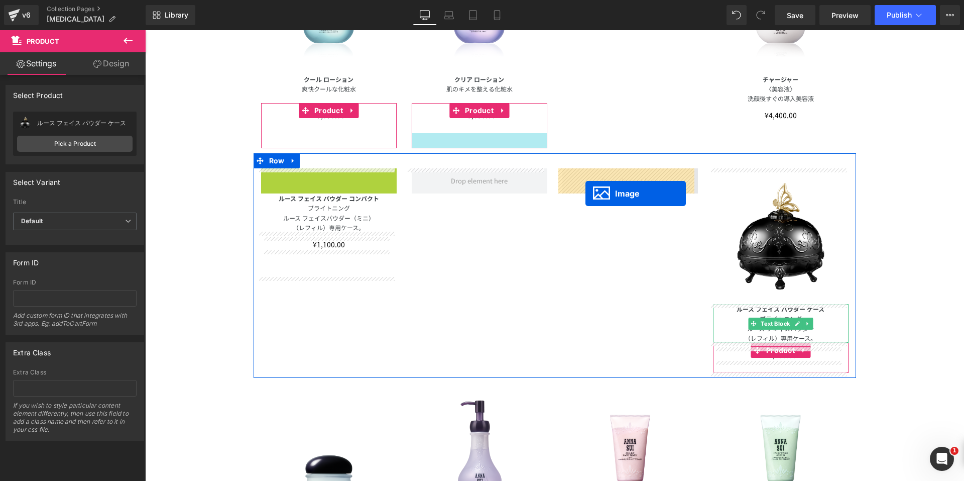
drag, startPoint x: 307, startPoint y: 235, endPoint x: 586, endPoint y: 193, distance: 281.8
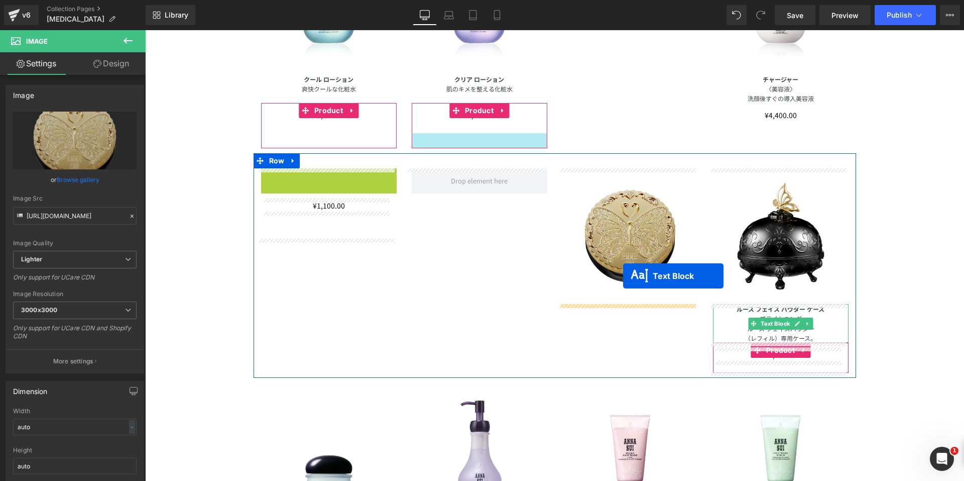
drag, startPoint x: 298, startPoint y: 187, endPoint x: 623, endPoint y: 276, distance: 336.8
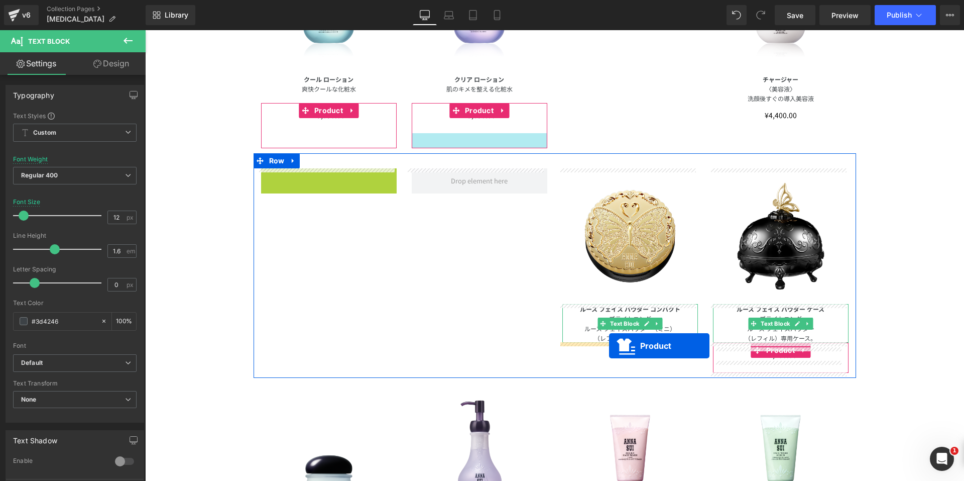
drag, startPoint x: 302, startPoint y: 171, endPoint x: 609, endPoint y: 346, distance: 353.3
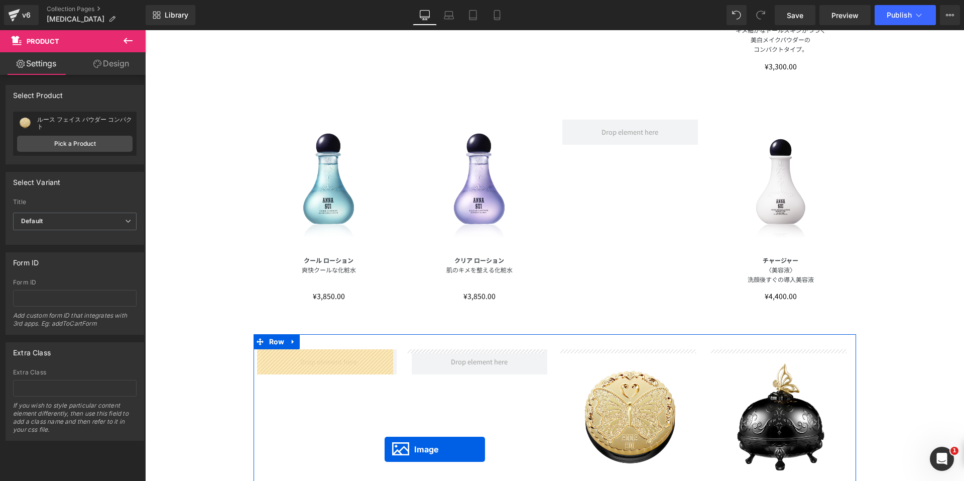
scroll to position [623, 0]
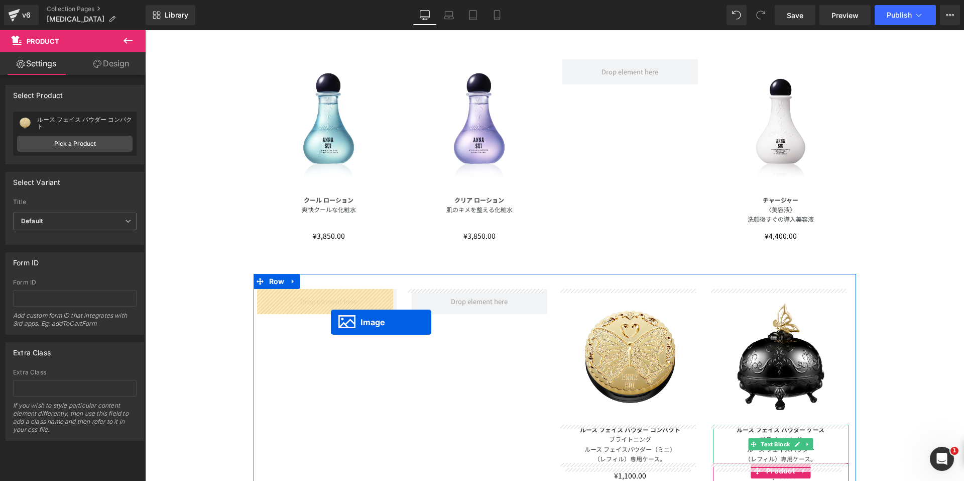
drag, startPoint x: 609, startPoint y: 142, endPoint x: 329, endPoint y: 321, distance: 332.5
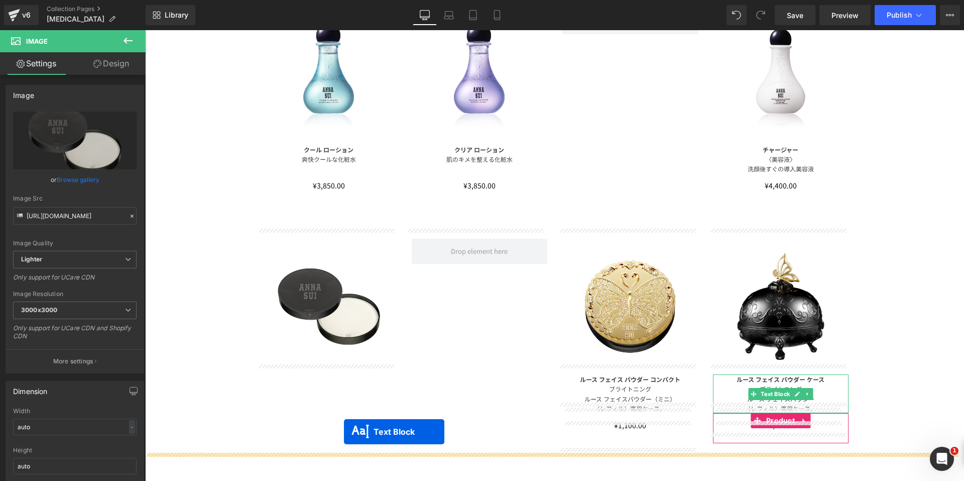
scroll to position [693, 0]
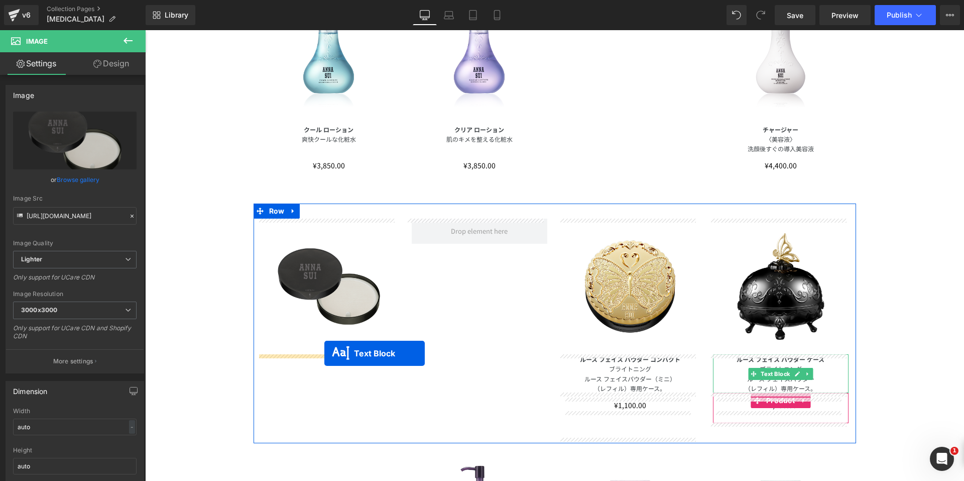
drag, startPoint x: 599, startPoint y: 172, endPoint x: 327, endPoint y: 352, distance: 325.8
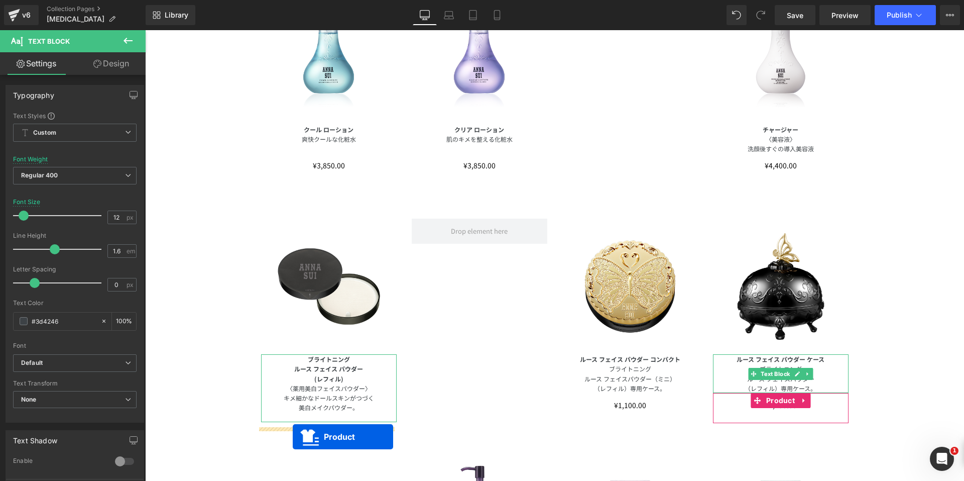
scroll to position [753, 0]
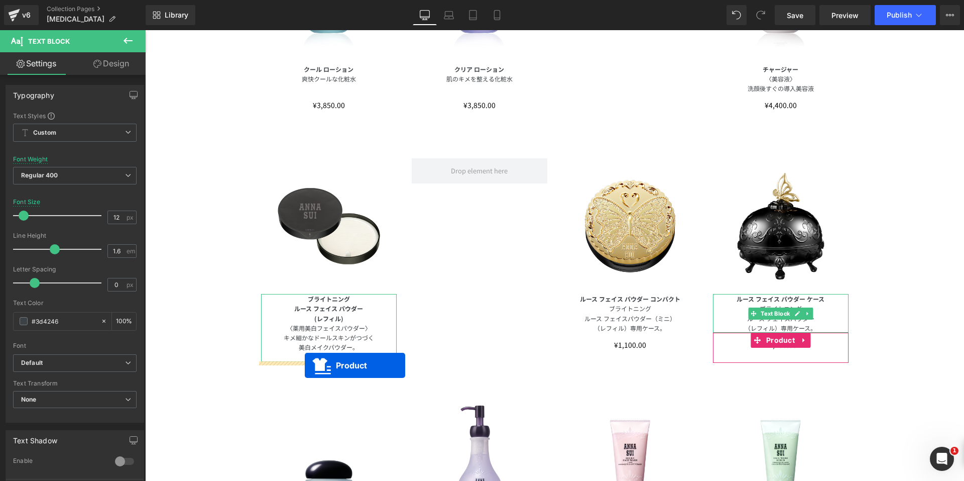
drag, startPoint x: 603, startPoint y: 218, endPoint x: 305, endPoint y: 365, distance: 332.2
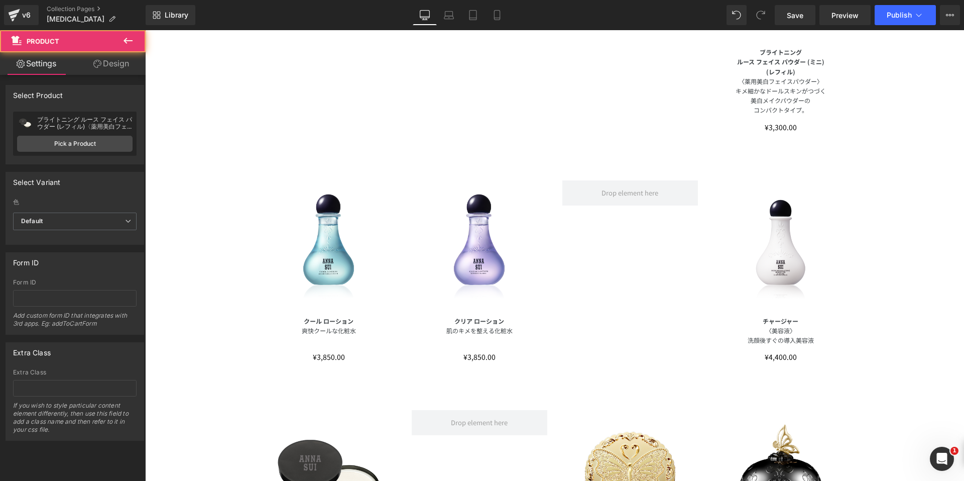
scroll to position [301, 0]
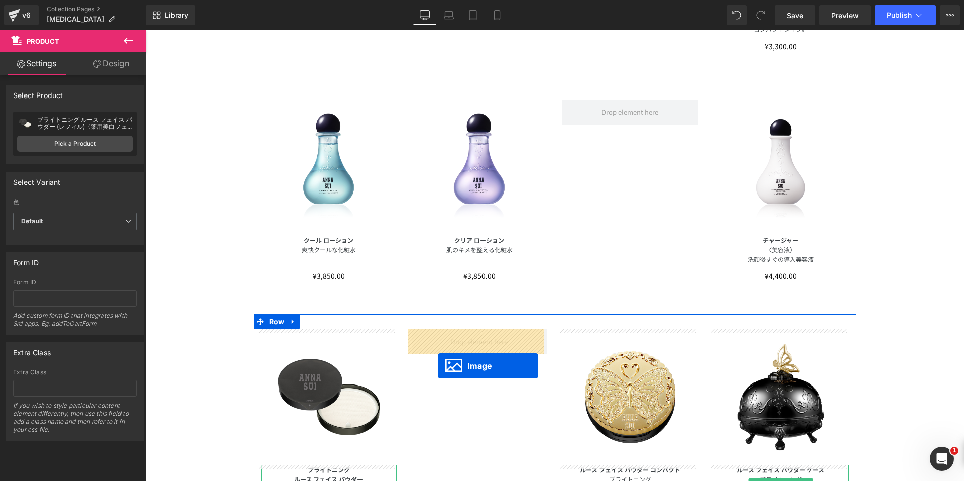
drag, startPoint x: 758, startPoint y: 181, endPoint x: 438, endPoint y: 366, distance: 369.9
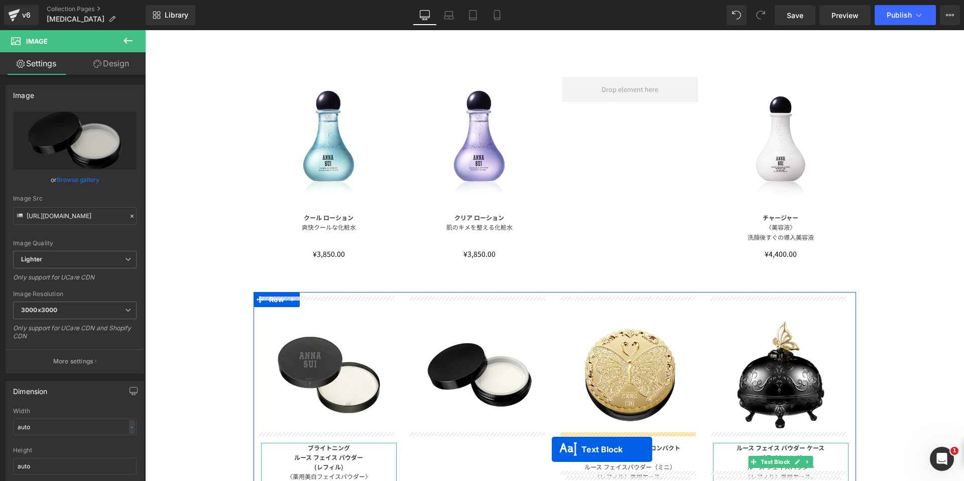
scroll to position [457, 0]
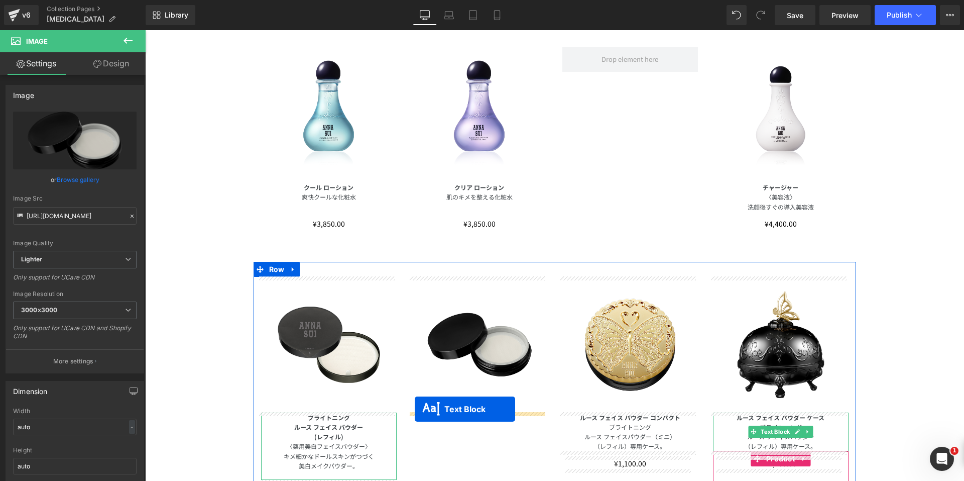
drag, startPoint x: 747, startPoint y: 301, endPoint x: 415, endPoint y: 409, distance: 349.6
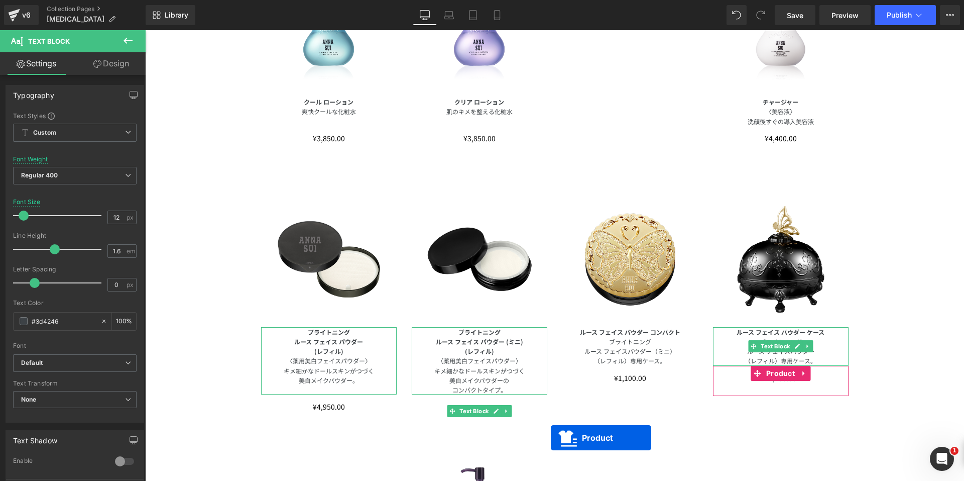
scroll to position [578, 0]
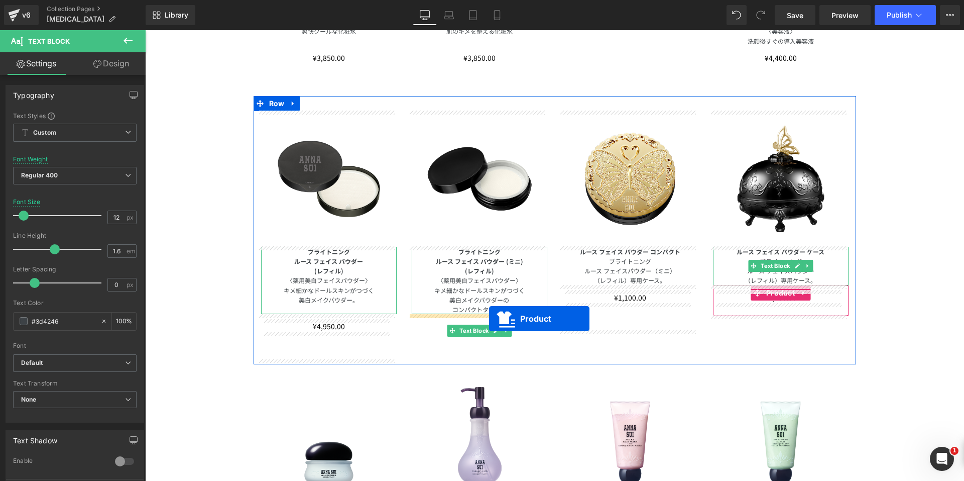
drag, startPoint x: 753, startPoint y: 211, endPoint x: 489, endPoint y: 318, distance: 284.5
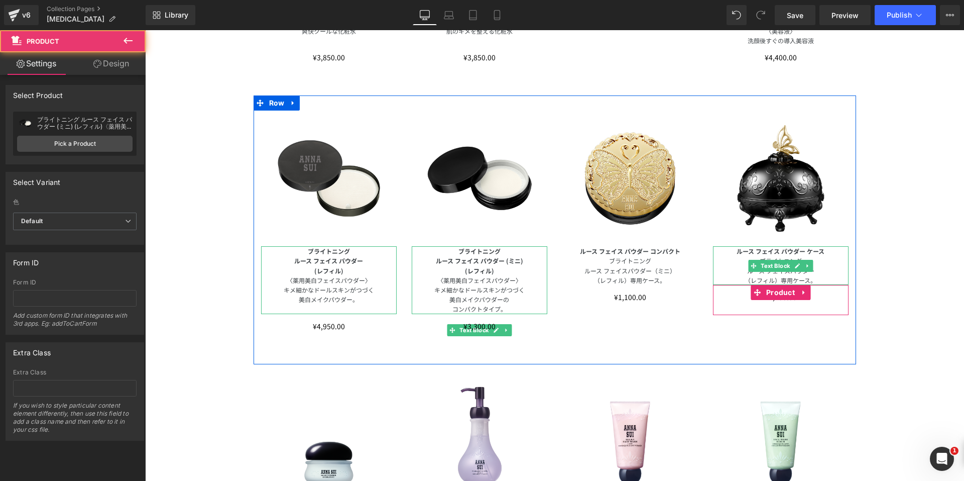
click at [613, 343] on div "Image ブライトニング ルース フェイス パウダー (レフィル) 〈薬用美白フェイスパウダー〉 キメ細かなドールスキンがつづく 美白メイクパウダー。 Te…" at bounding box center [555, 229] width 603 height 268
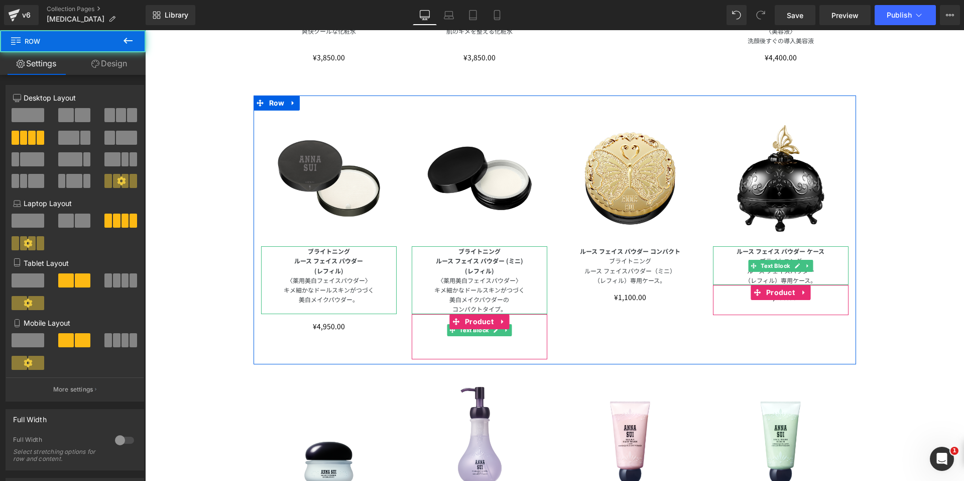
click at [504, 332] on div "¥0 ¥3,300.00 (P) Price" at bounding box center [480, 331] width 126 height 25
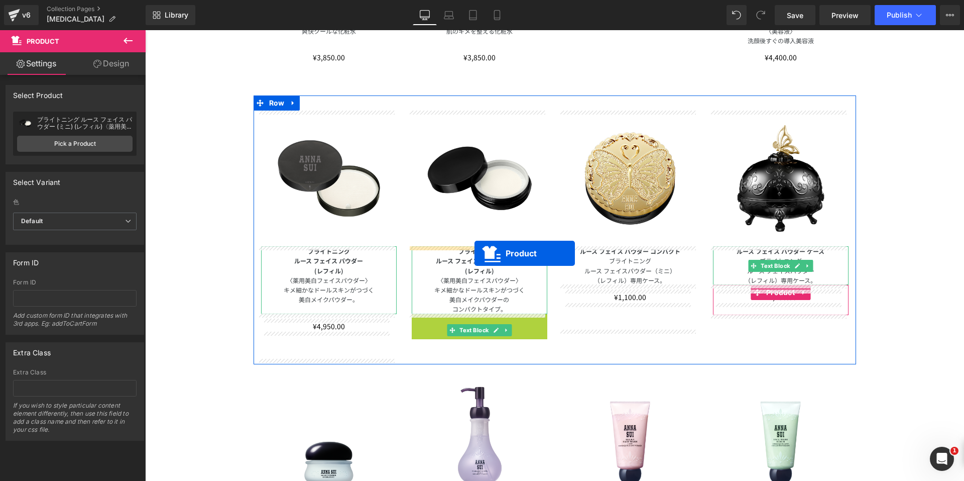
drag, startPoint x: 452, startPoint y: 319, endPoint x: 475, endPoint y: 253, distance: 69.6
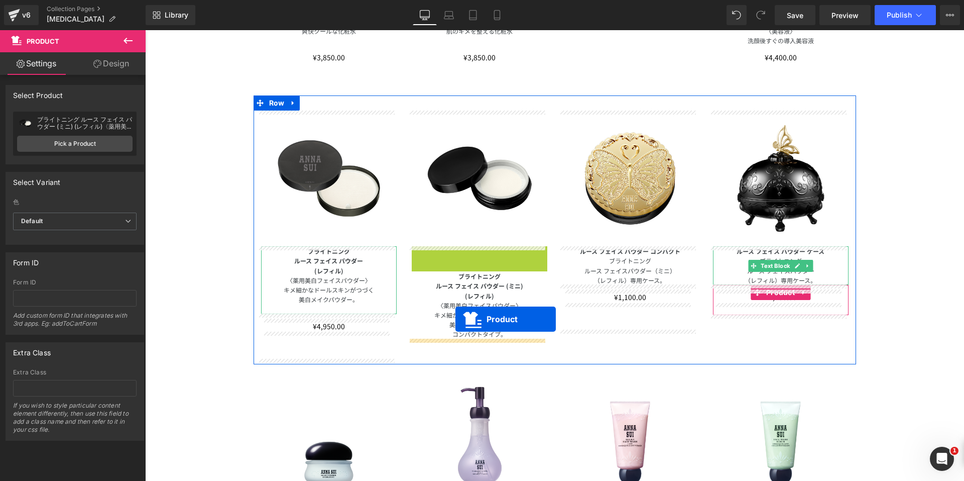
drag, startPoint x: 451, startPoint y: 252, endPoint x: 456, endPoint y: 319, distance: 67.0
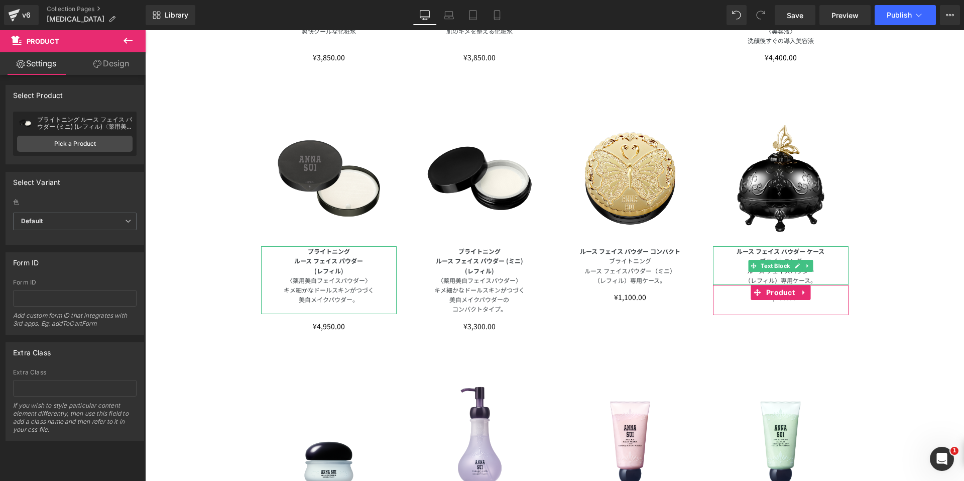
click at [893, 360] on div "SKINCARE Text Block Row Image 〈限定品〉 ミニ ローション キット その日のお肌とフィーリングでえらぶ。 5種のローション、プレ…" at bounding box center [554, 283] width 819 height 1424
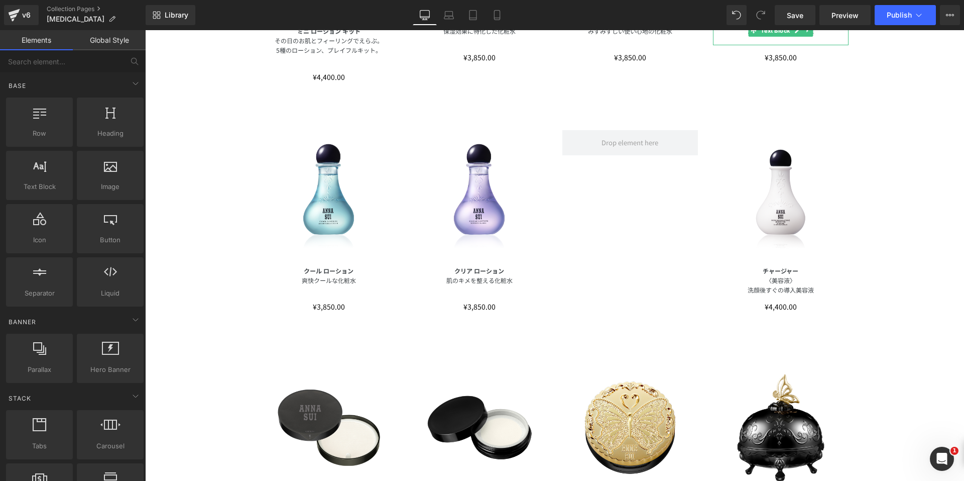
scroll to position [271, 0]
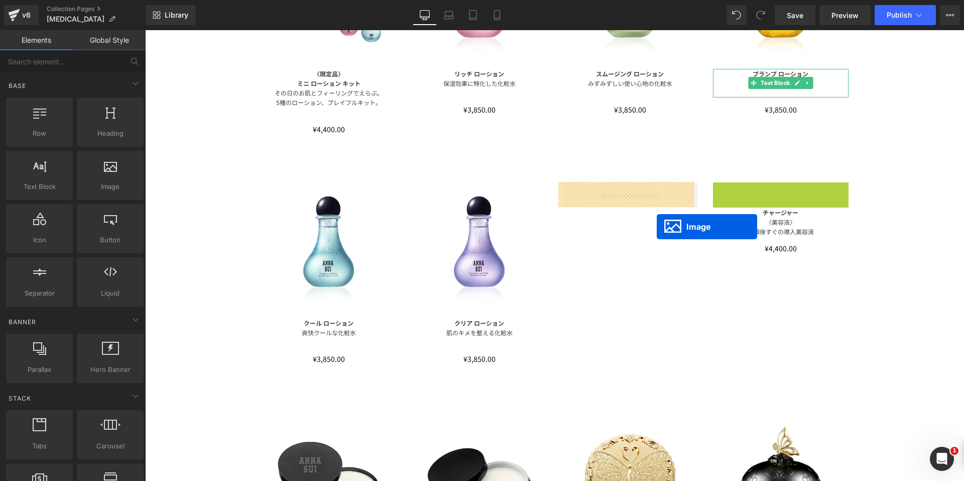
drag, startPoint x: 760, startPoint y: 250, endPoint x: 633, endPoint y: 213, distance: 132.2
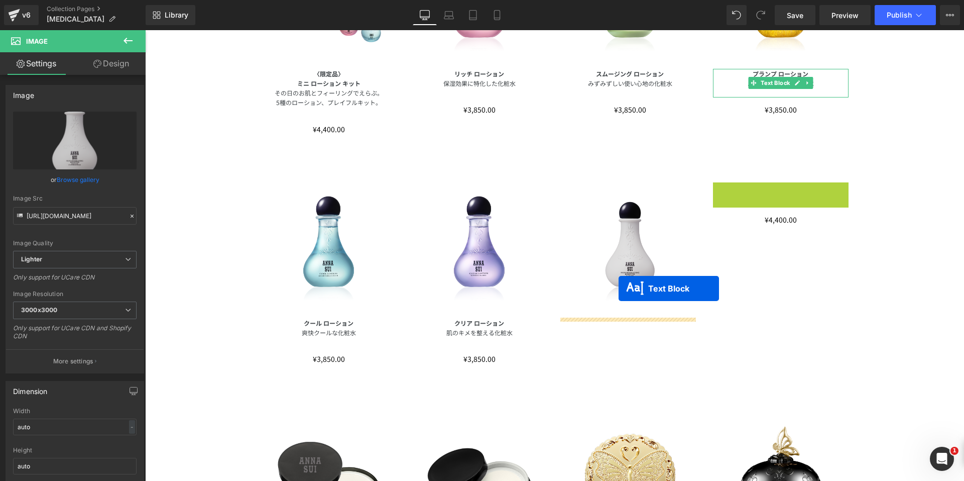
drag, startPoint x: 749, startPoint y: 195, endPoint x: 618, endPoint y: 289, distance: 161.4
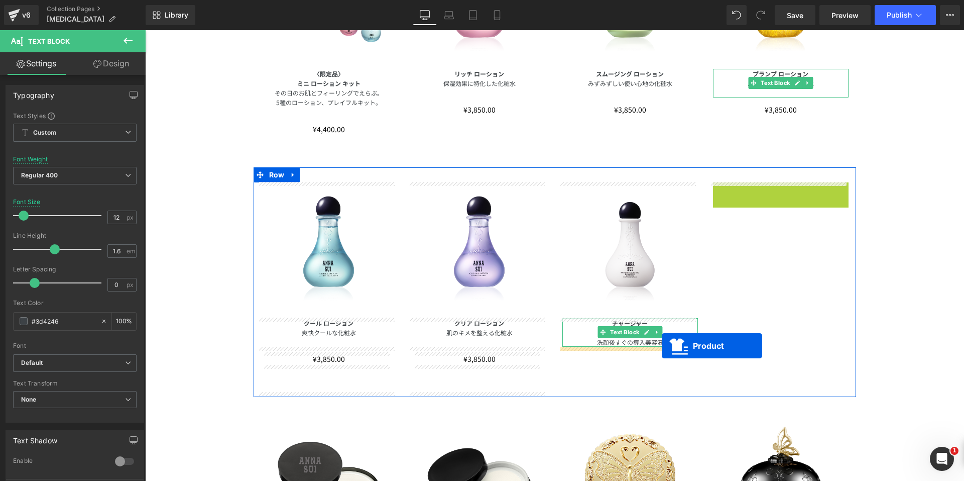
drag, startPoint x: 755, startPoint y: 189, endPoint x: 662, endPoint y: 346, distance: 182.4
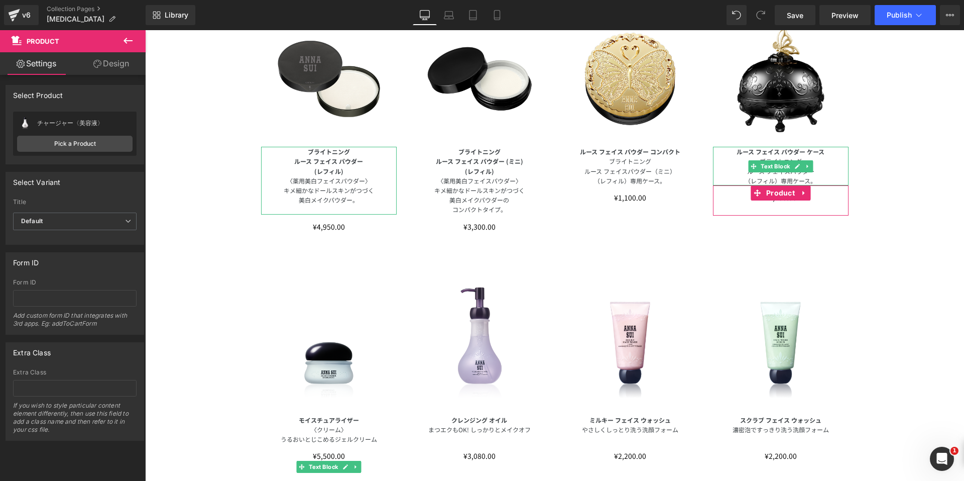
scroll to position [672, 0]
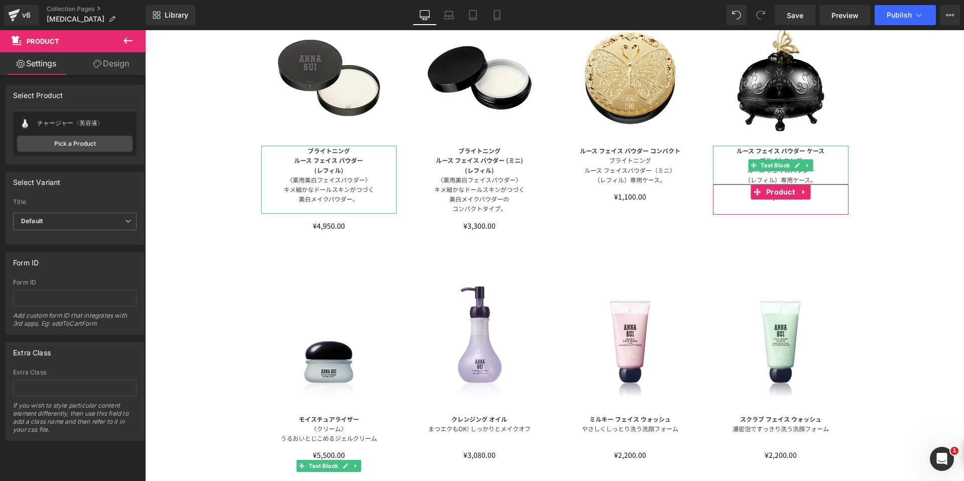
click at [322, 360] on img at bounding box center [329, 346] width 136 height 136
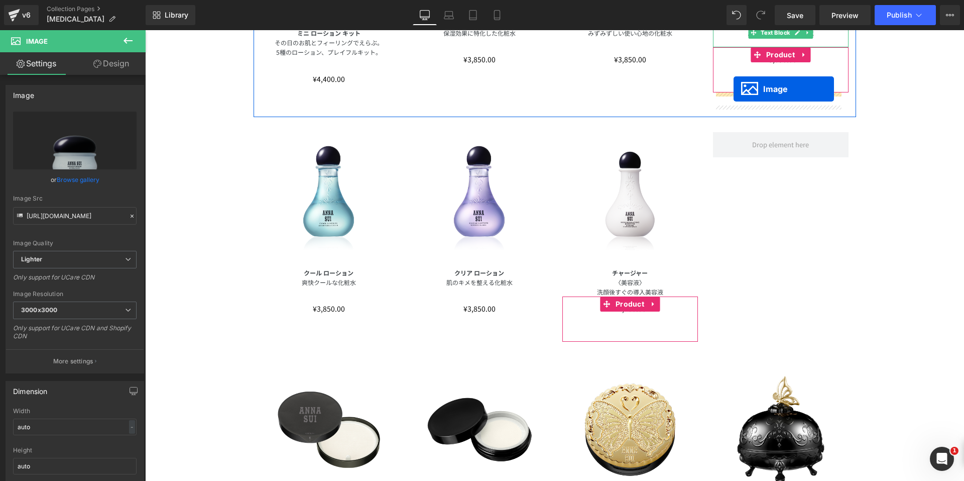
scroll to position [281, 0]
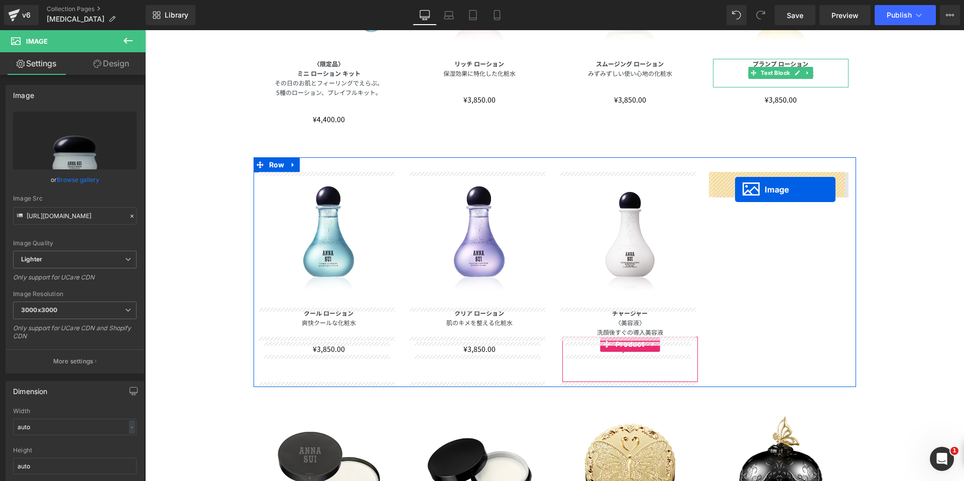
drag, startPoint x: 309, startPoint y: 348, endPoint x: 735, endPoint y: 190, distance: 454.2
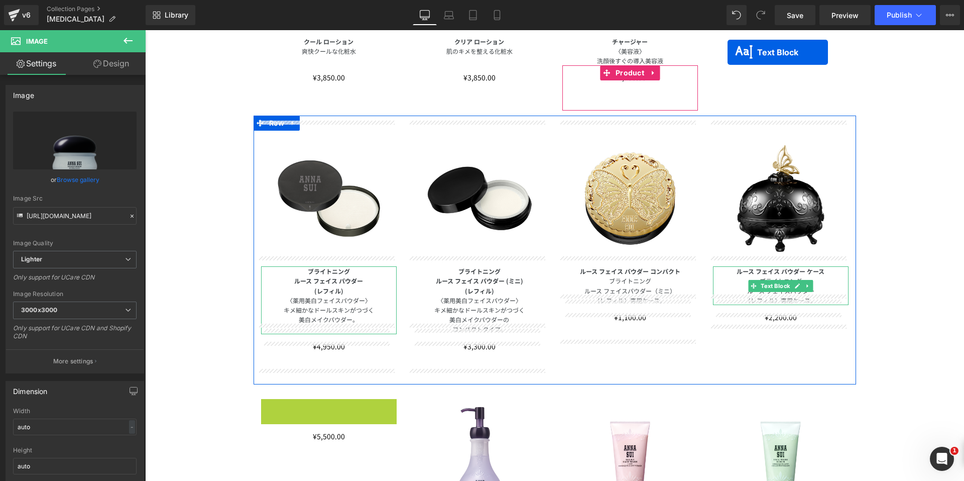
scroll to position [441, 0]
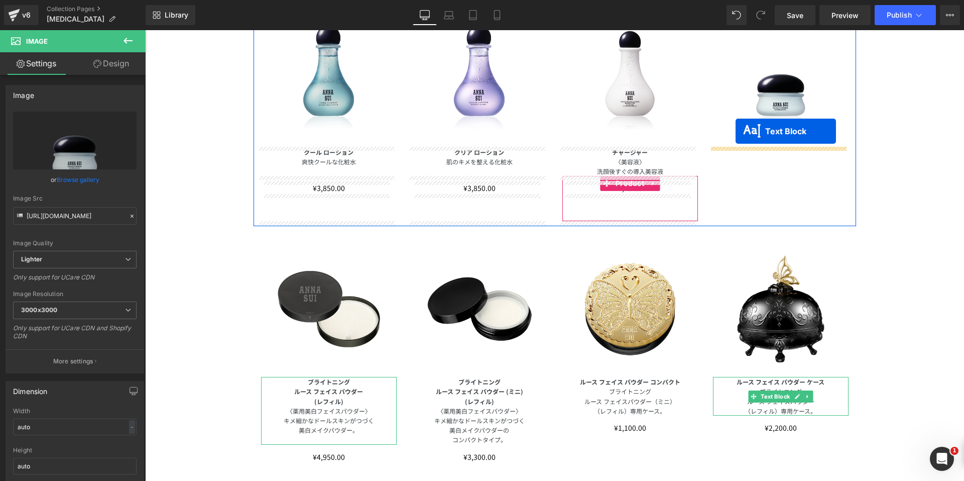
drag, startPoint x: 298, startPoint y: 233, endPoint x: 361, endPoint y: 124, distance: 126.0
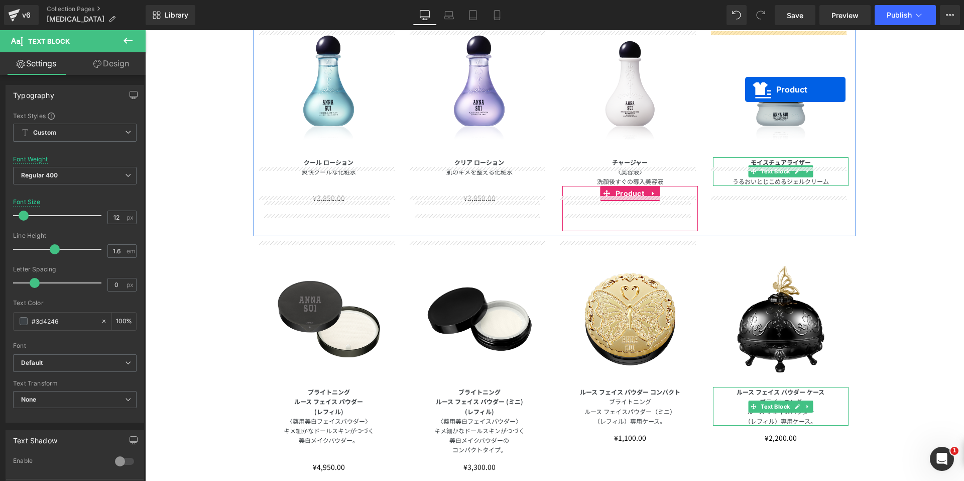
scroll to position [421, 0]
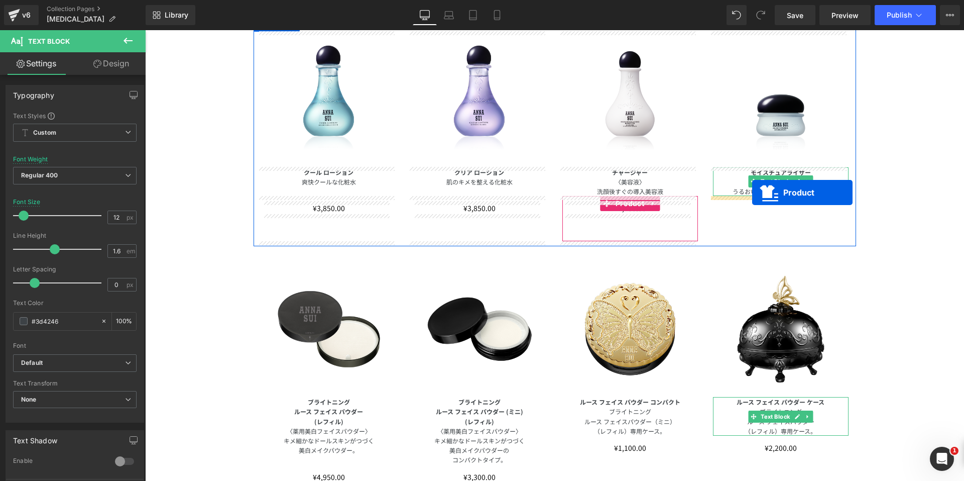
drag, startPoint x: 300, startPoint y: 166, endPoint x: 752, endPoint y: 192, distance: 452.8
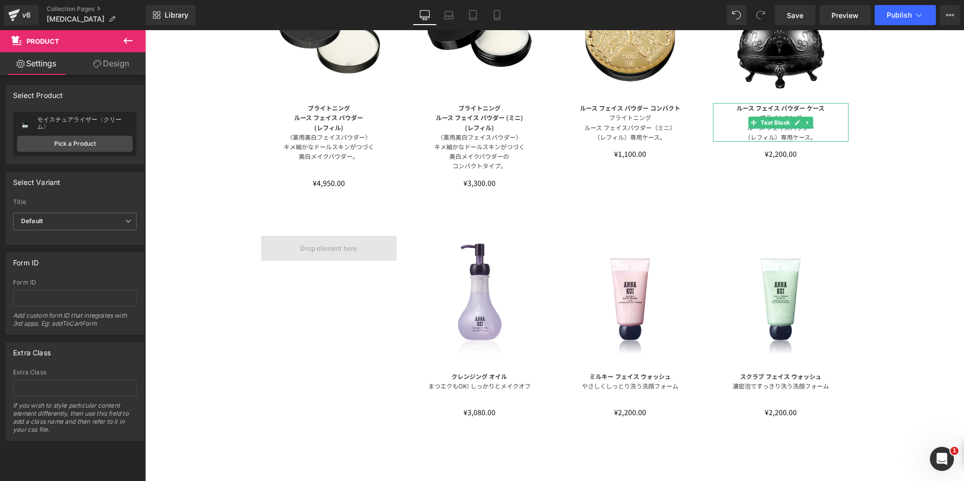
scroll to position [773, 0]
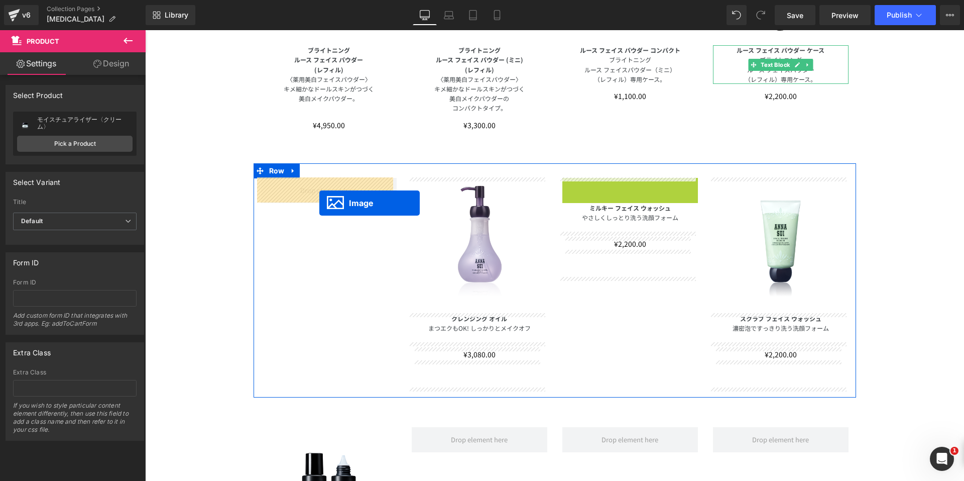
drag, startPoint x: 610, startPoint y: 246, endPoint x: 319, endPoint y: 203, distance: 293.9
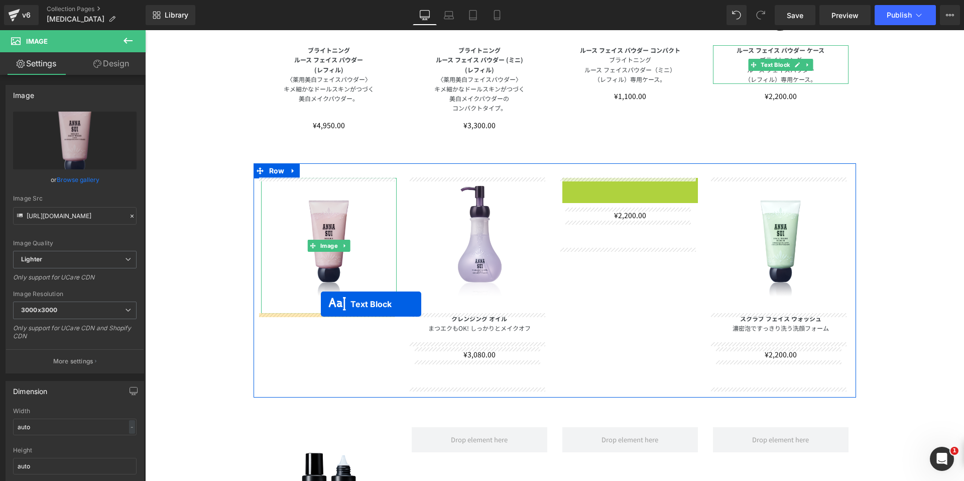
drag, startPoint x: 597, startPoint y: 190, endPoint x: 321, endPoint y: 304, distance: 298.2
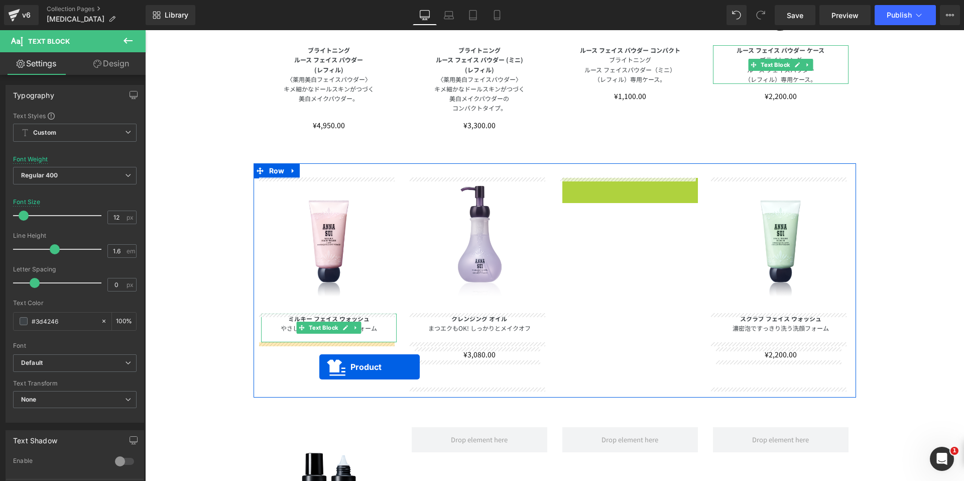
drag, startPoint x: 604, startPoint y: 182, endPoint x: 320, endPoint y: 367, distance: 338.0
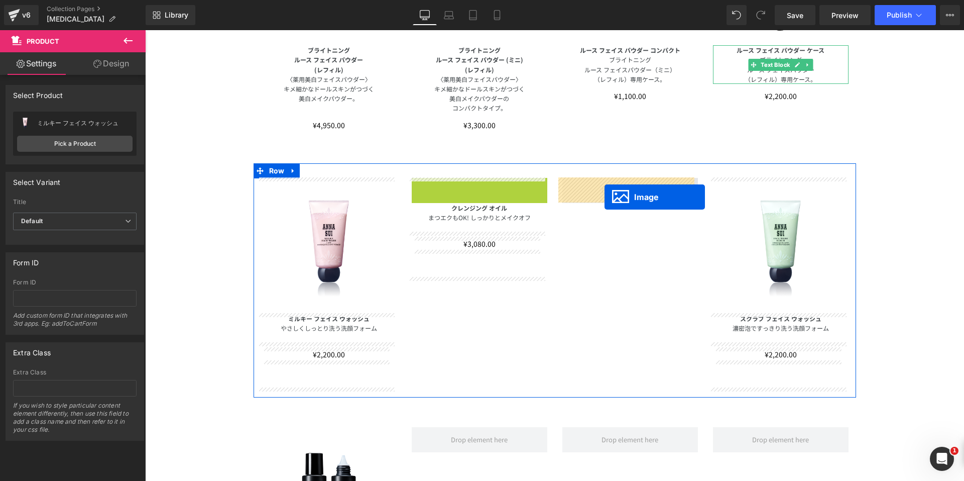
drag, startPoint x: 462, startPoint y: 246, endPoint x: 605, endPoint y: 197, distance: 151.4
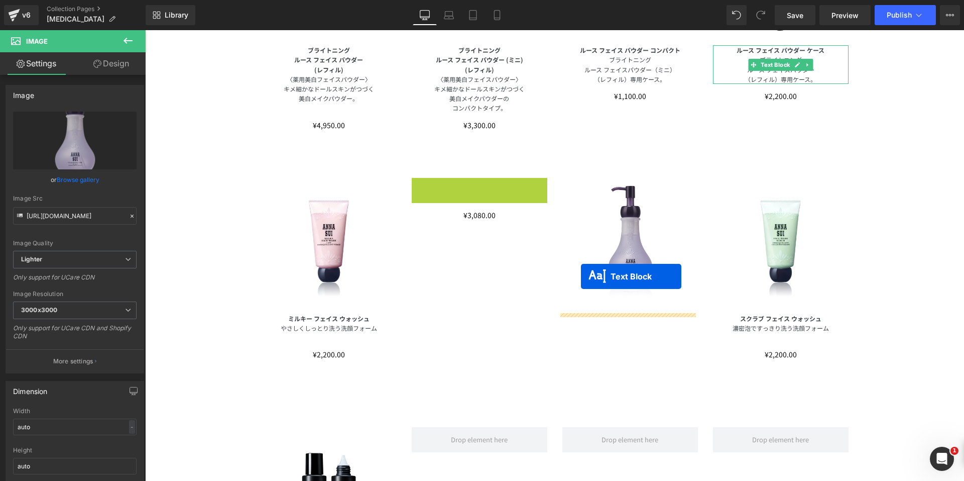
drag, startPoint x: 445, startPoint y: 190, endPoint x: 583, endPoint y: 278, distance: 163.3
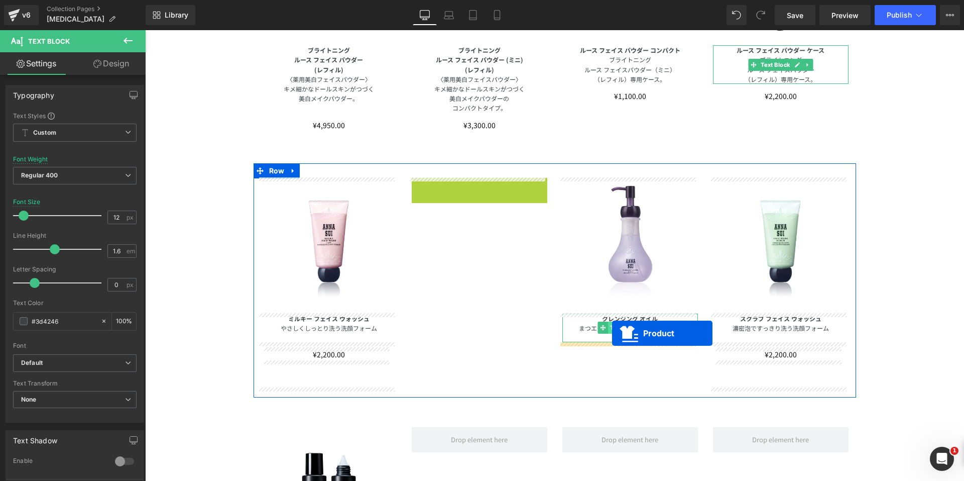
drag, startPoint x: 450, startPoint y: 182, endPoint x: 635, endPoint y: 332, distance: 238.5
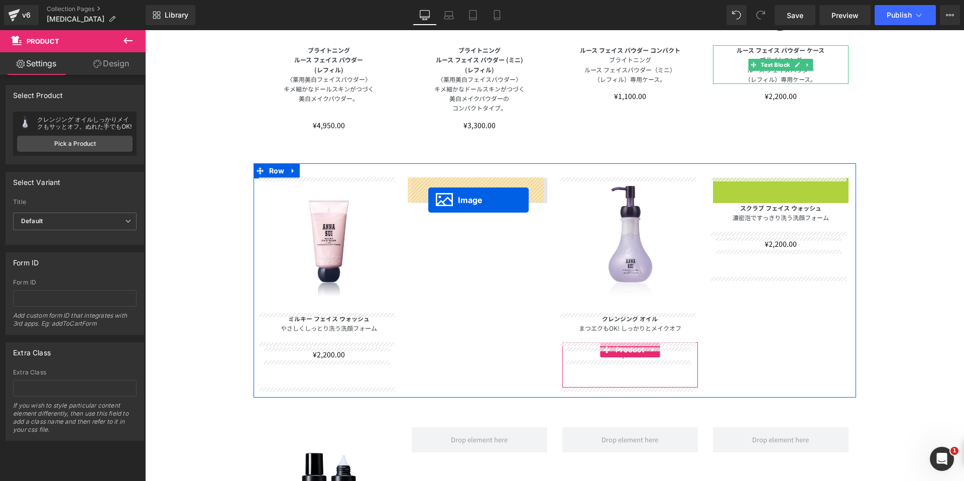
drag, startPoint x: 763, startPoint y: 245, endPoint x: 428, endPoint y: 199, distance: 338.0
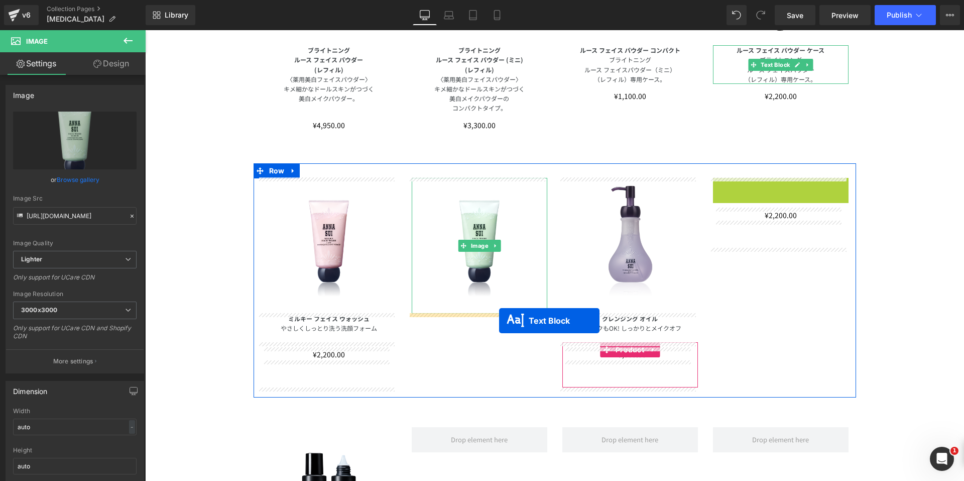
drag, startPoint x: 749, startPoint y: 193, endPoint x: 646, endPoint y: 241, distance: 113.0
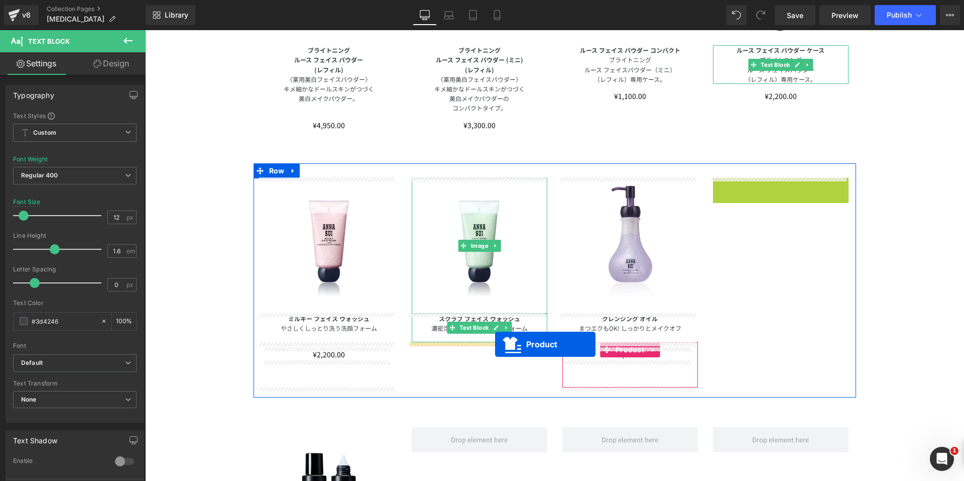
drag, startPoint x: 754, startPoint y: 185, endPoint x: 493, endPoint y: 345, distance: 305.9
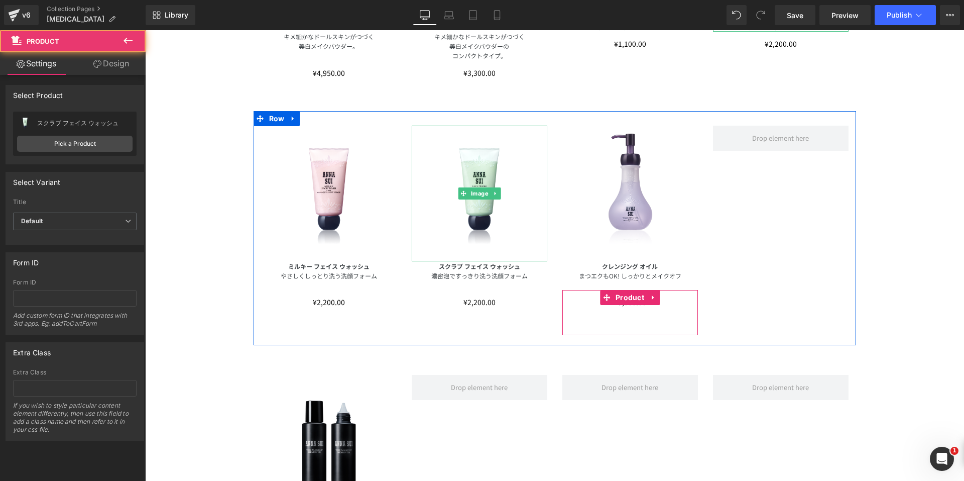
scroll to position [873, 0]
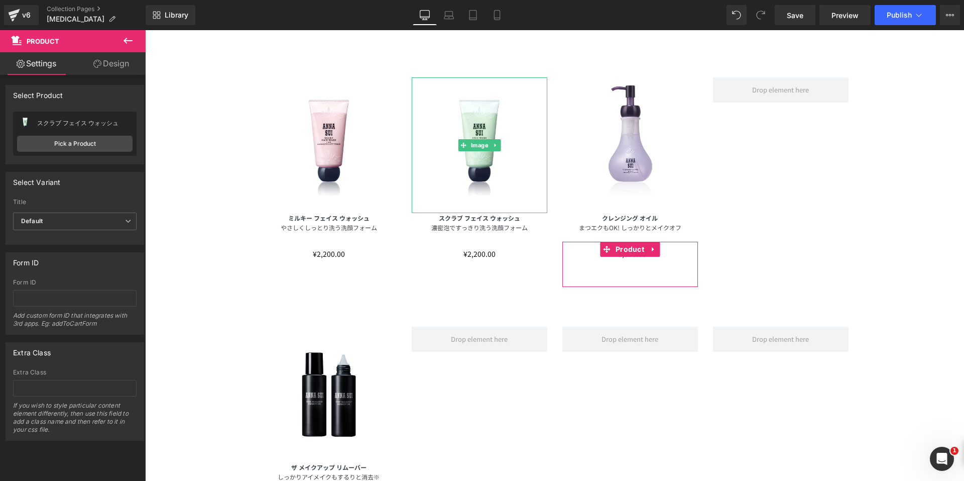
click at [310, 378] on img at bounding box center [329, 394] width 136 height 136
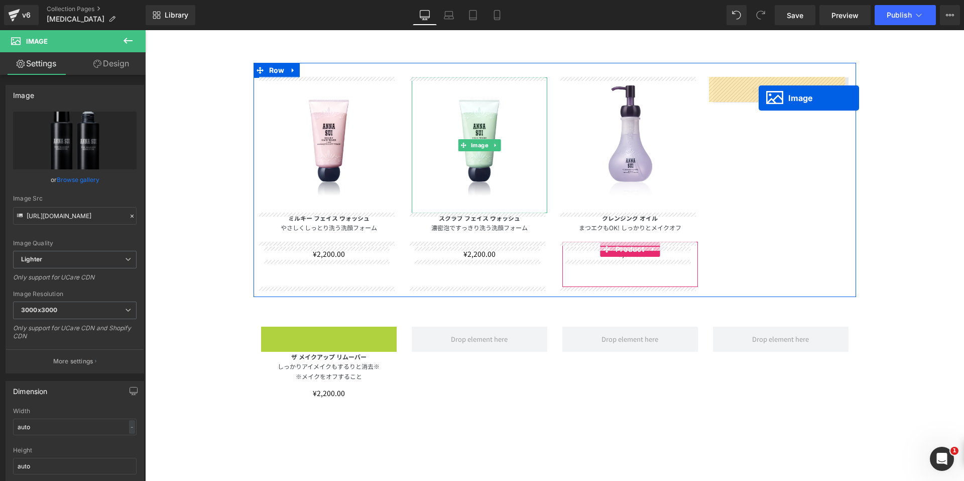
drag, startPoint x: 306, startPoint y: 395, endPoint x: 759, endPoint y: 98, distance: 541.9
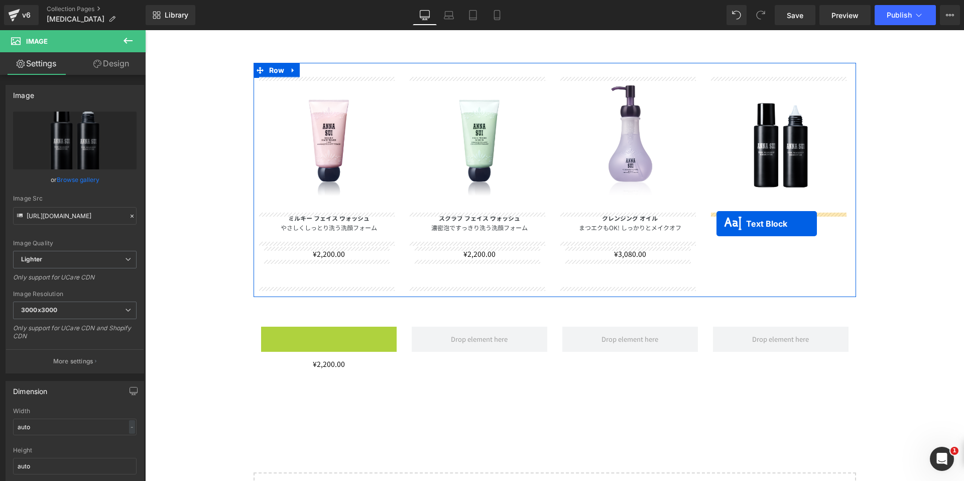
drag, startPoint x: 299, startPoint y: 339, endPoint x: 732, endPoint y: 222, distance: 448.3
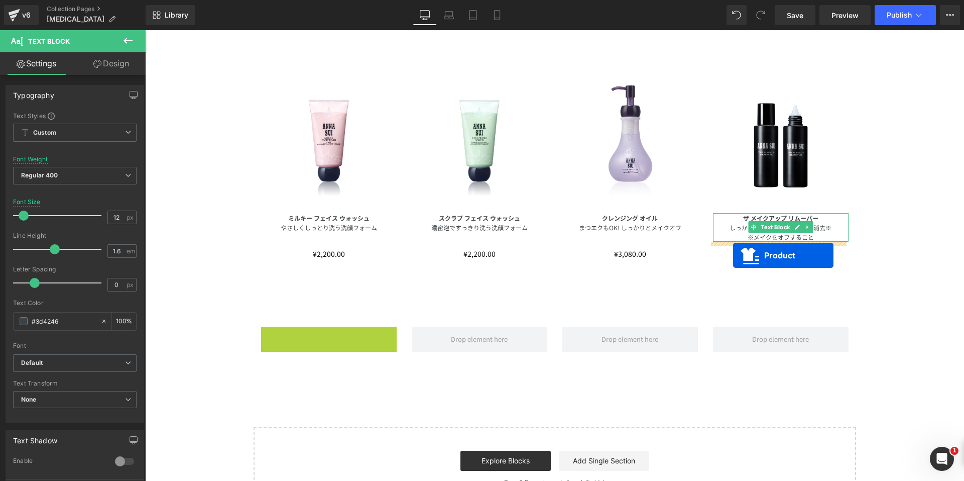
drag, startPoint x: 302, startPoint y: 332, endPoint x: 735, endPoint y: 254, distance: 439.5
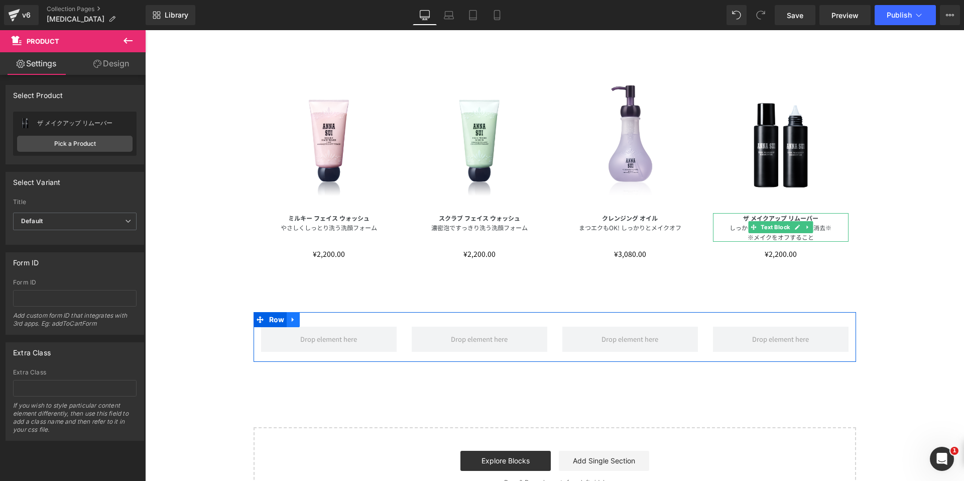
click at [292, 320] on icon at bounding box center [293, 319] width 2 height 5
click at [316, 322] on icon at bounding box center [319, 320] width 7 height 8
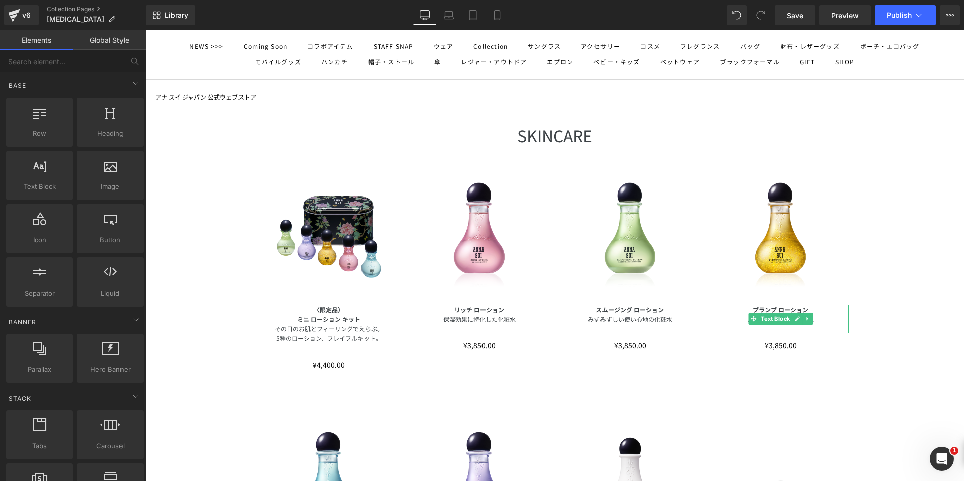
scroll to position [0, 0]
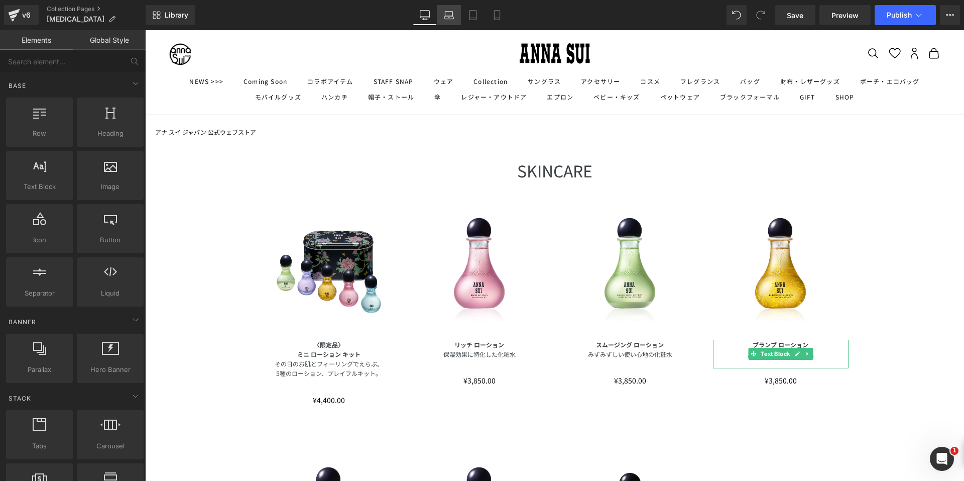
click at [456, 18] on link "Laptop" at bounding box center [449, 15] width 24 height 20
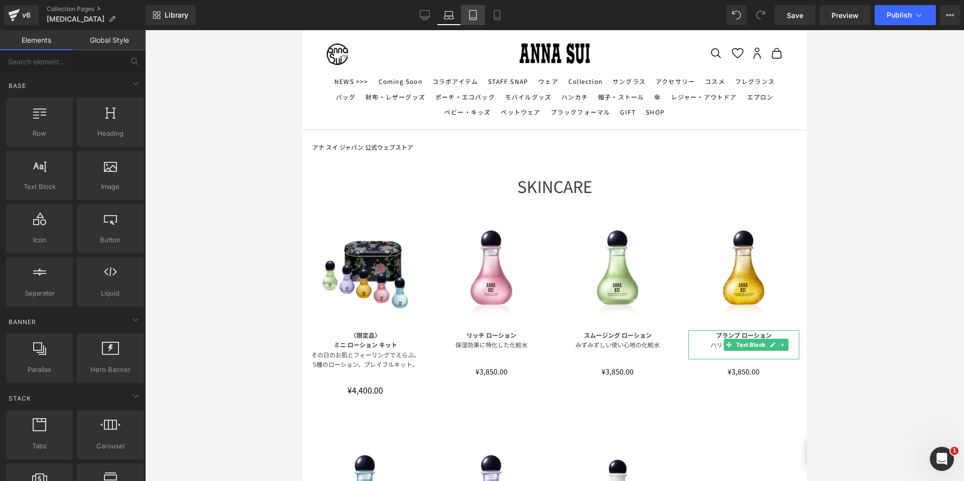
click at [481, 13] on link "Tablet" at bounding box center [473, 15] width 24 height 20
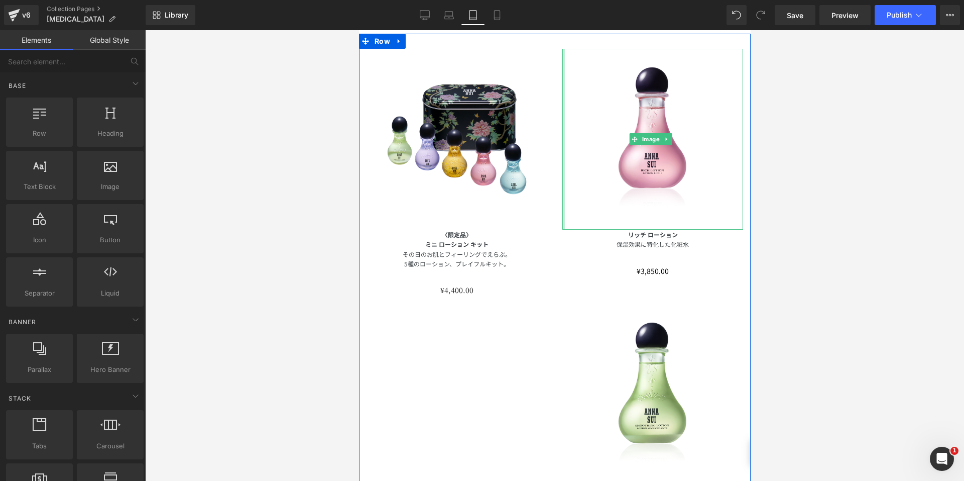
scroll to position [225, 0]
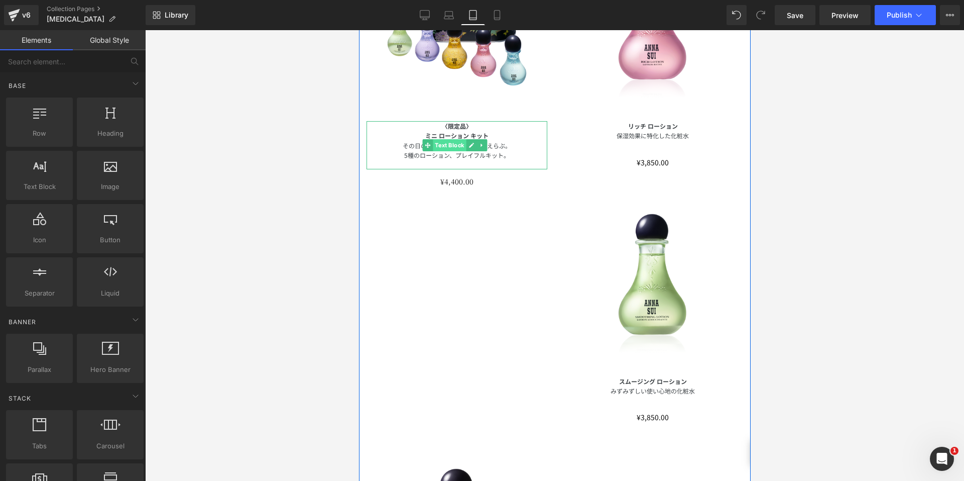
click at [438, 139] on span "Text Block" at bounding box center [449, 145] width 33 height 12
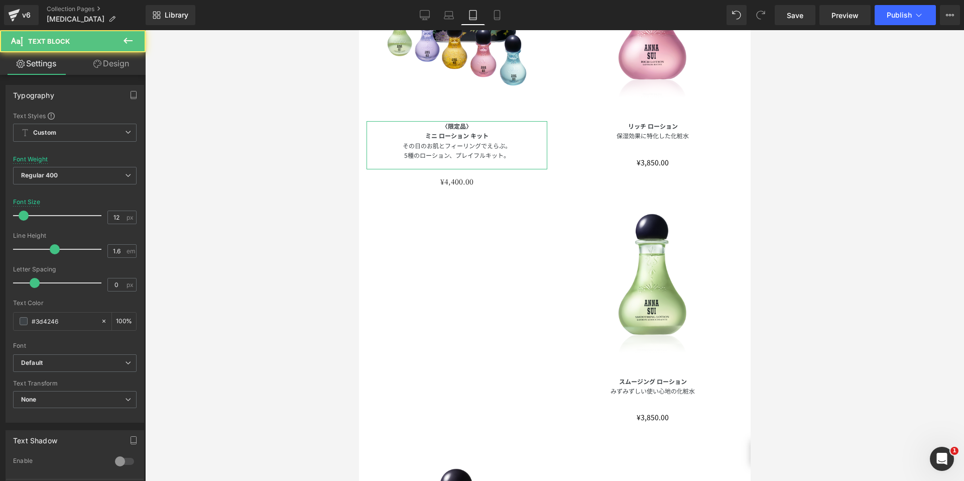
click at [116, 63] on link "Design" at bounding box center [111, 63] width 73 height 23
click at [0, 0] on div "Spacing" at bounding box center [0, 0] width 0 height 0
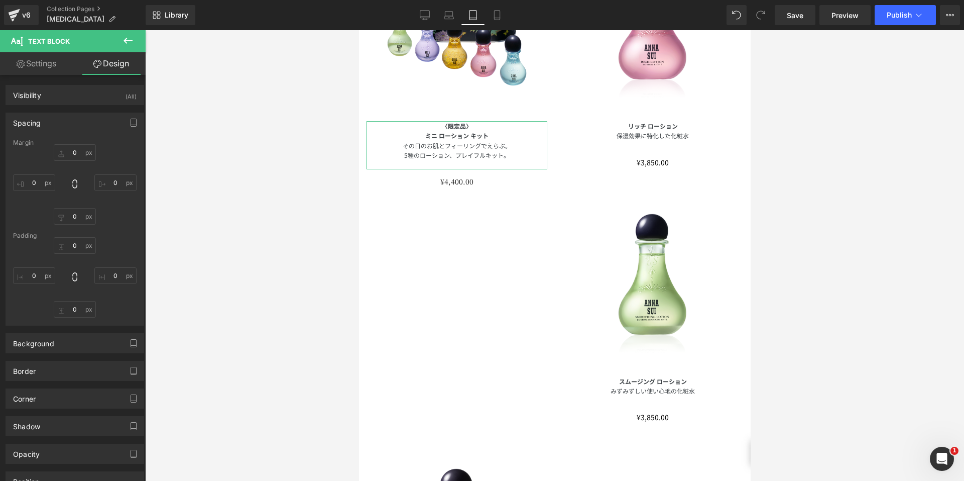
type input "0"
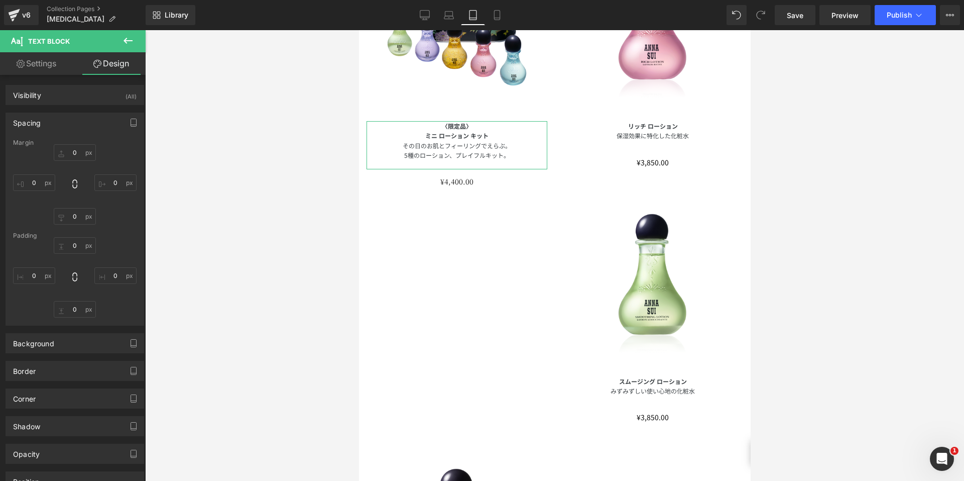
type input "0"
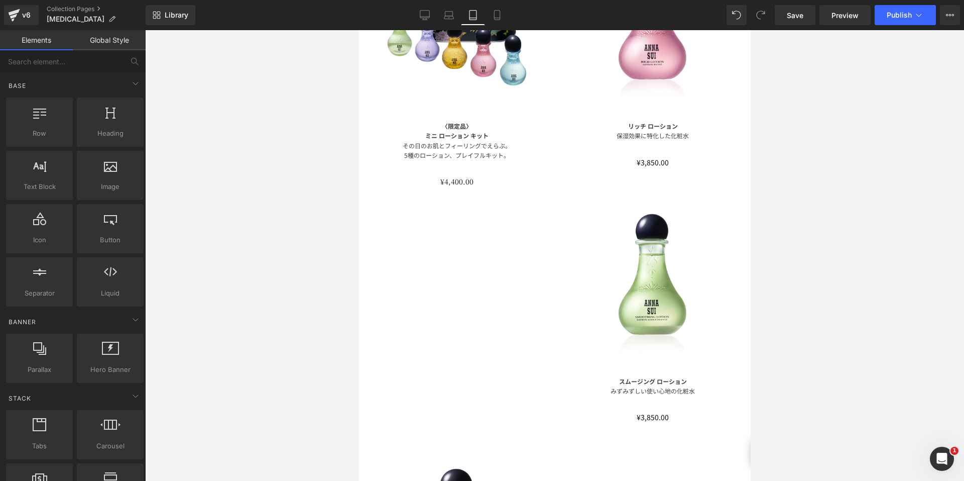
click at [324, 167] on div at bounding box center [554, 255] width 819 height 451
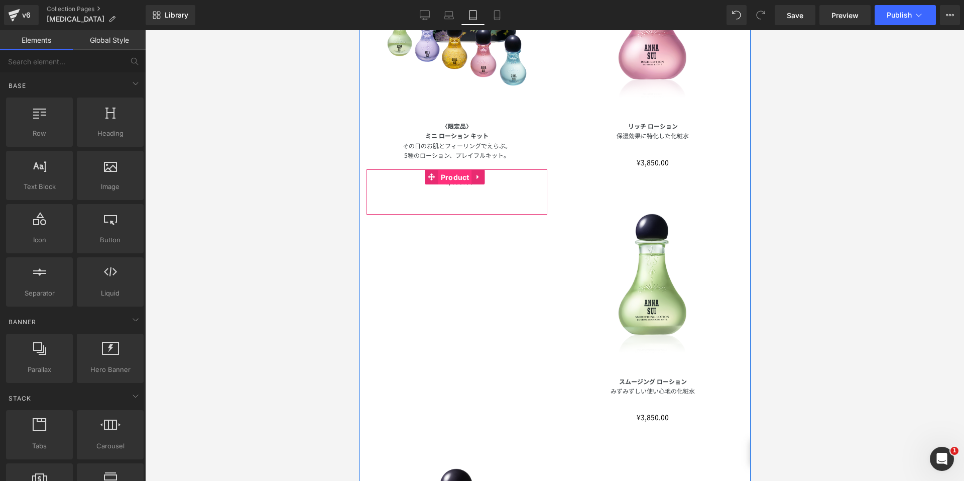
click at [451, 173] on span "Product" at bounding box center [455, 177] width 34 height 15
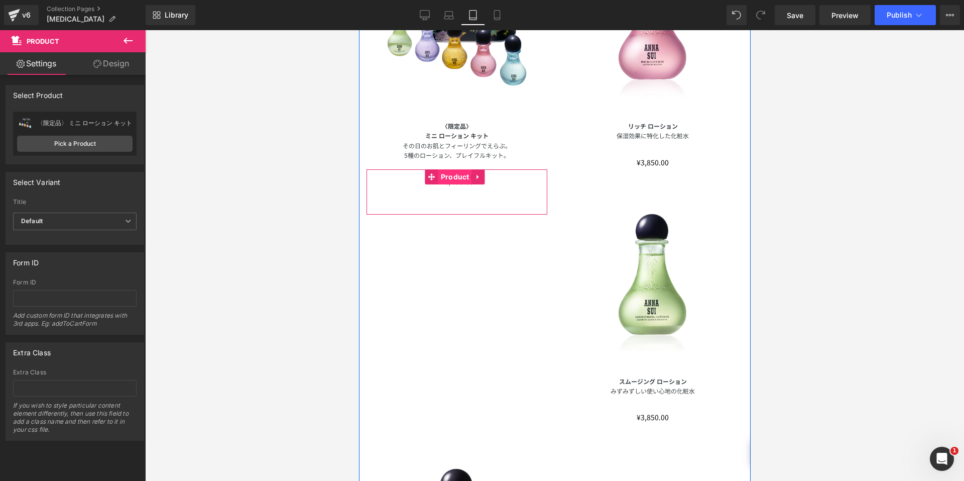
click at [439, 175] on span "Product" at bounding box center [455, 176] width 34 height 15
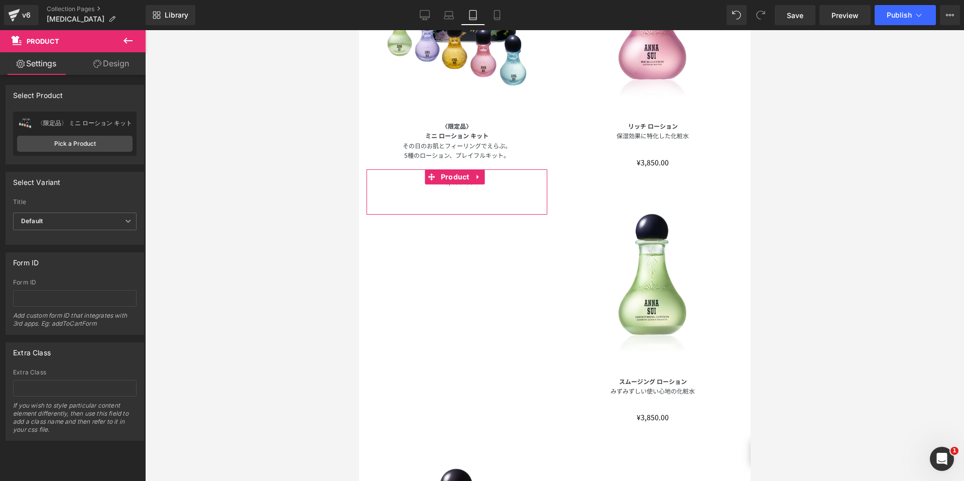
click at [111, 67] on link "Design" at bounding box center [111, 63] width 73 height 23
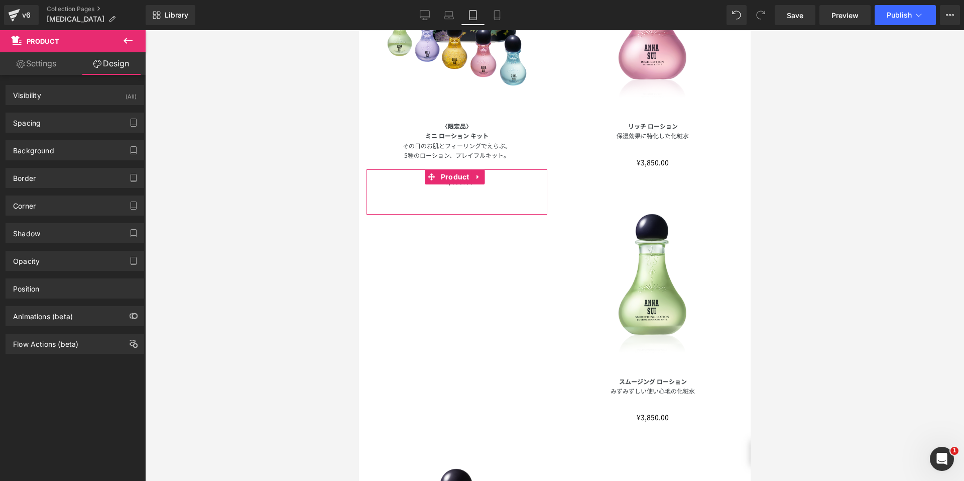
click at [22, 63] on icon at bounding box center [21, 64] width 8 height 8
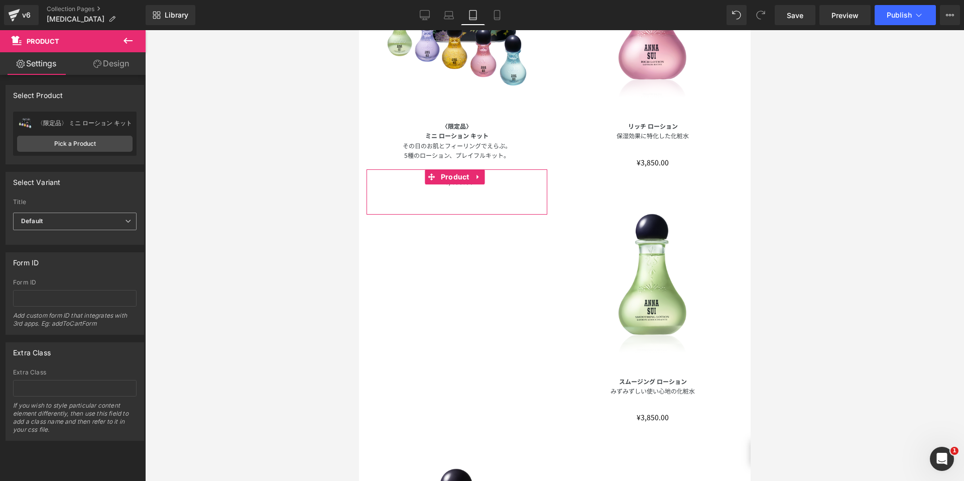
click at [100, 225] on span "Default" at bounding box center [75, 221] width 124 height 18
click at [100, 225] on span "Default" at bounding box center [73, 221] width 120 height 18
click at [220, 229] on div at bounding box center [554, 255] width 819 height 451
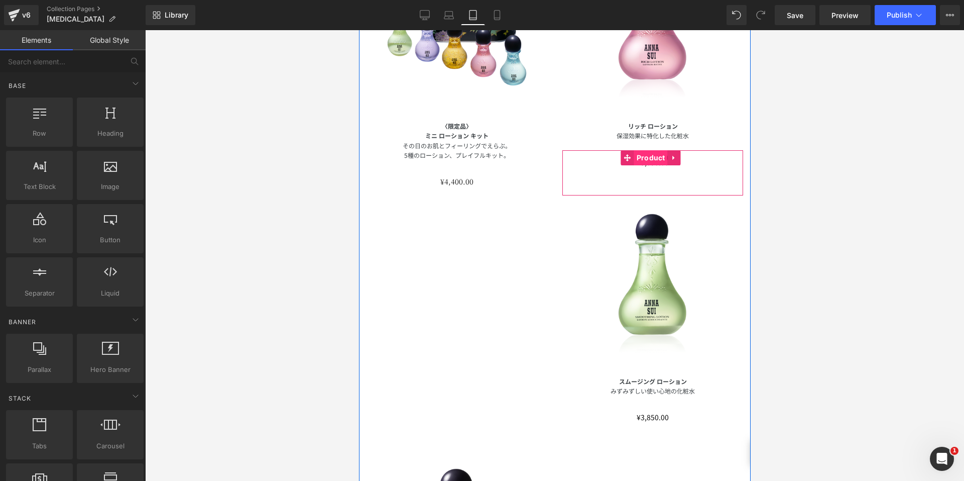
click at [649, 154] on span "Product" at bounding box center [651, 157] width 34 height 15
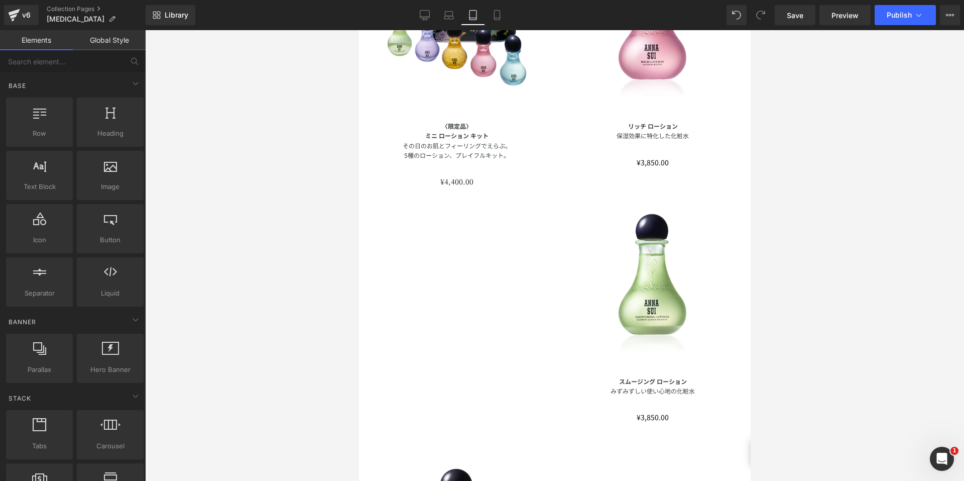
click at [285, 192] on div at bounding box center [554, 255] width 819 height 451
click at [432, 16] on link "Desktop" at bounding box center [425, 15] width 24 height 20
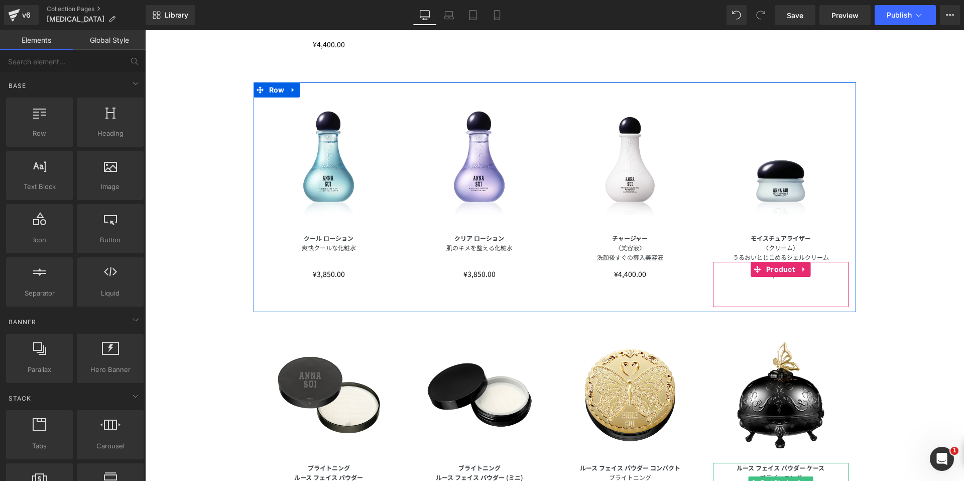
scroll to position [257, 0]
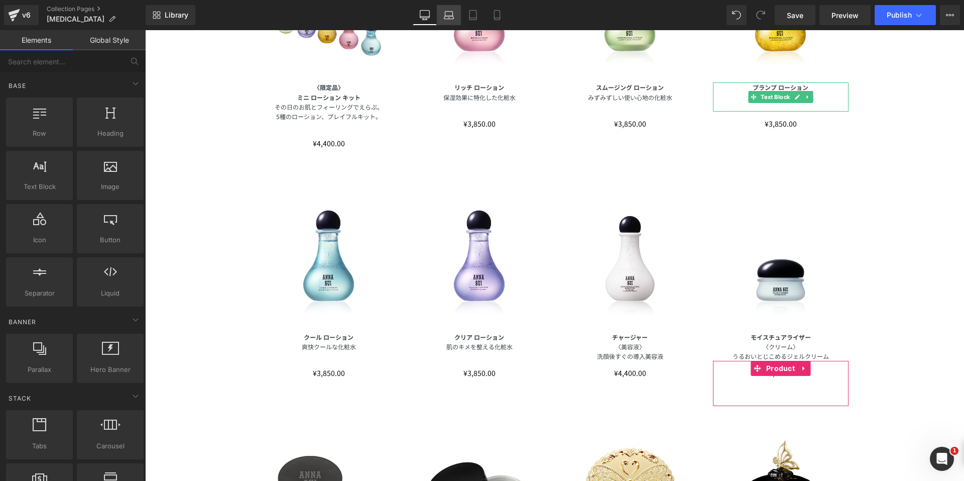
click at [451, 16] on icon at bounding box center [449, 15] width 10 height 10
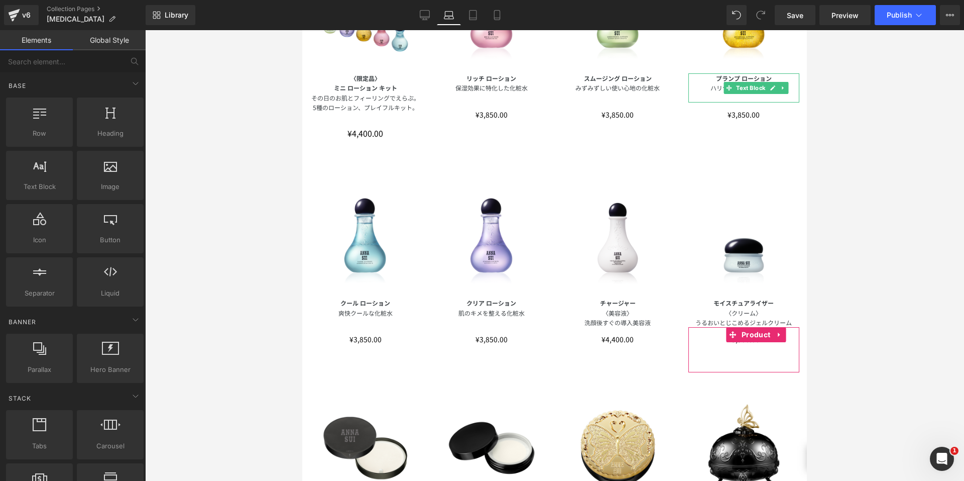
scroll to position [396, 0]
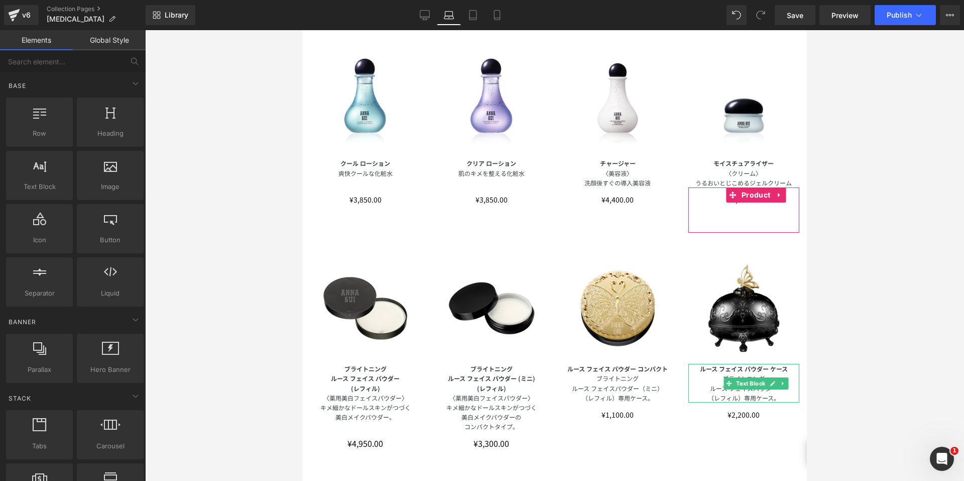
click at [884, 185] on div at bounding box center [554, 255] width 819 height 451
click at [884, 186] on div at bounding box center [554, 255] width 819 height 451
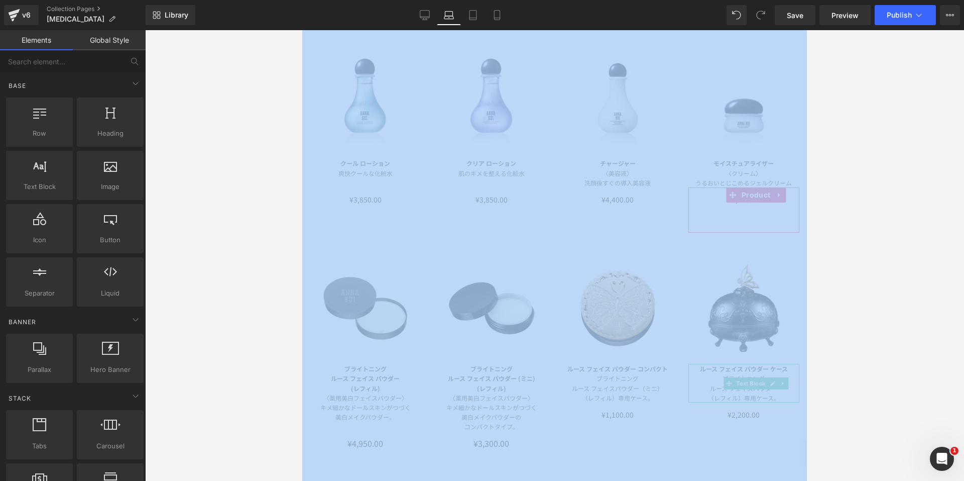
click at [880, 189] on div at bounding box center [554, 255] width 819 height 451
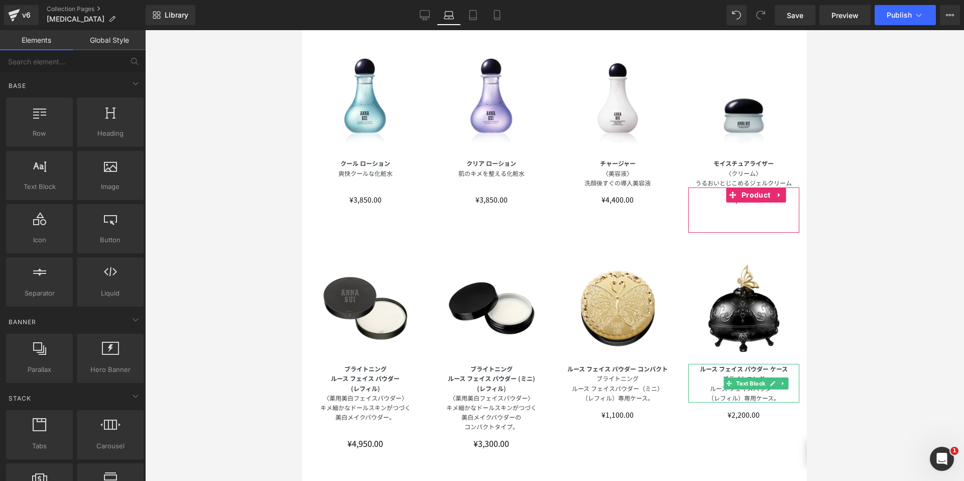
click at [786, 134] on img at bounding box center [744, 102] width 111 height 111
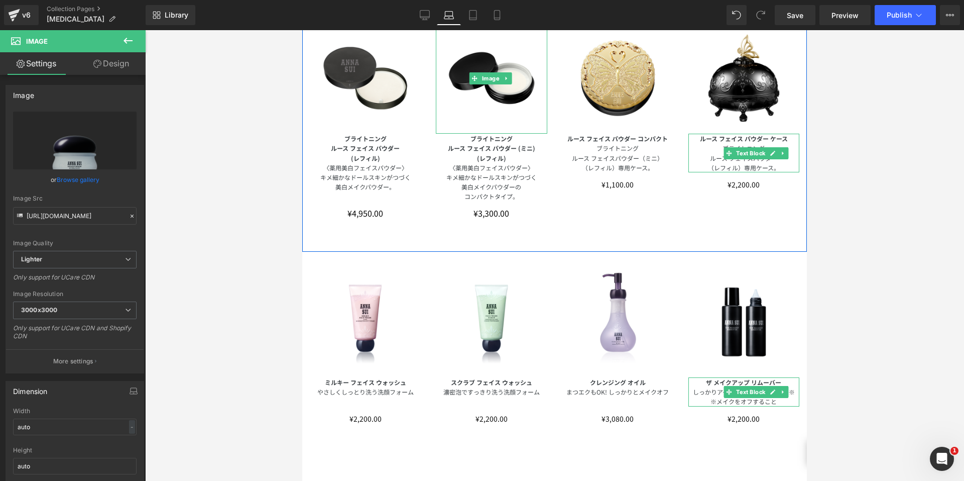
scroll to position [647, 0]
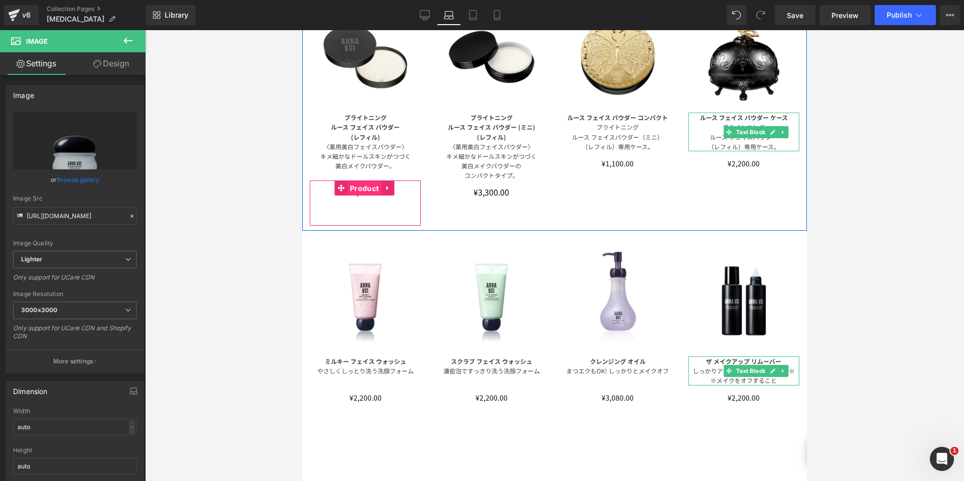
click at [359, 183] on span "Product" at bounding box center [365, 188] width 34 height 15
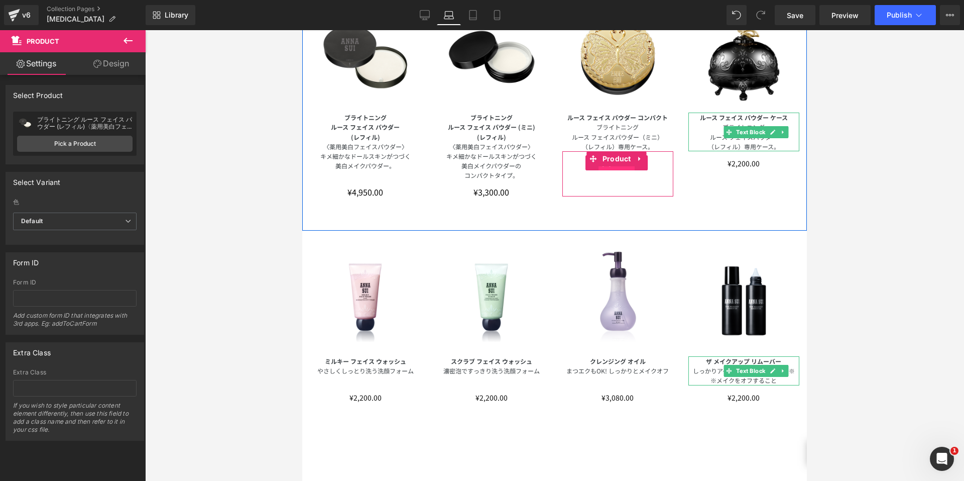
click at [606, 164] on span "(P) Price" at bounding box center [617, 162] width 36 height 15
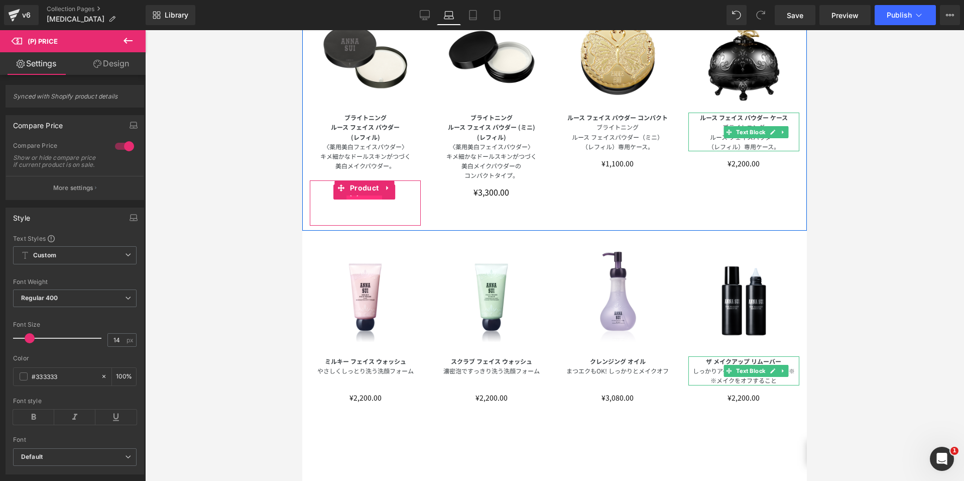
click at [356, 193] on span "(P) Price" at bounding box center [365, 192] width 36 height 15
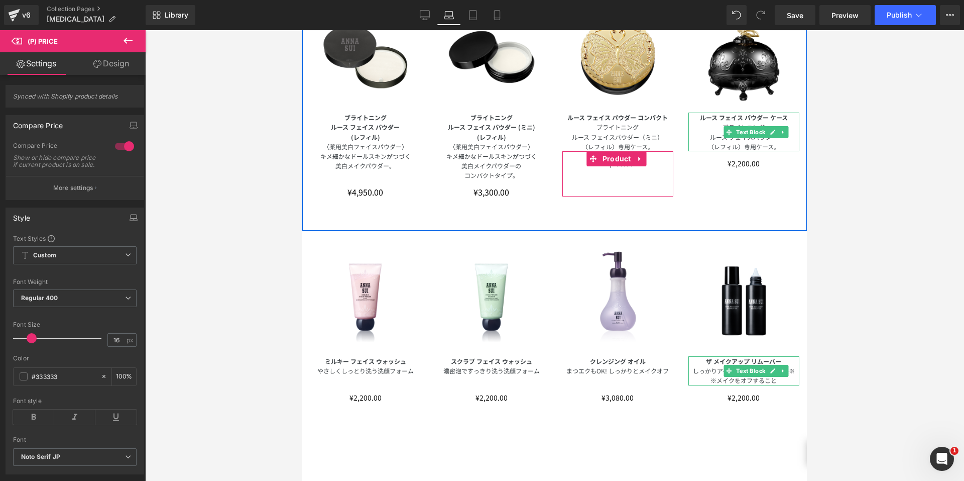
click at [604, 176] on div "¥0 ¥1,100.00 (P) Price Product" at bounding box center [618, 173] width 111 height 45
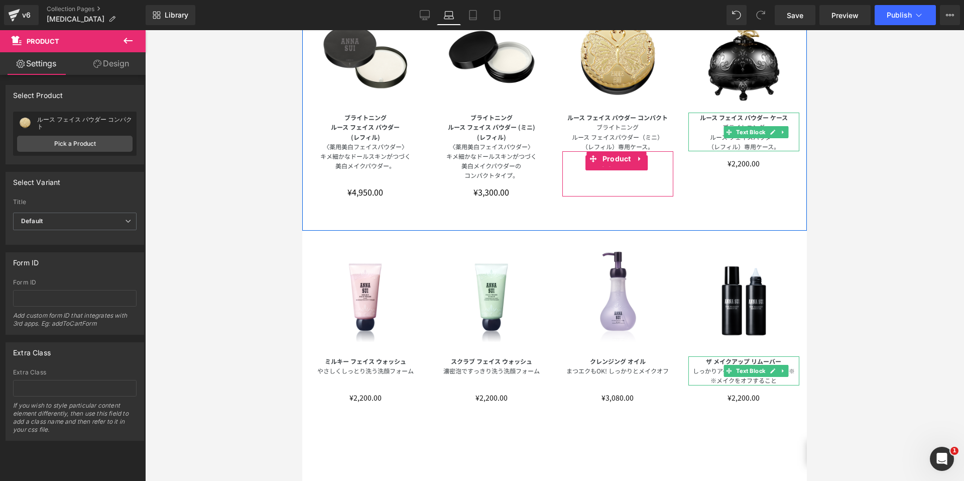
click at [612, 162] on span "(P) Price" at bounding box center [617, 162] width 36 height 15
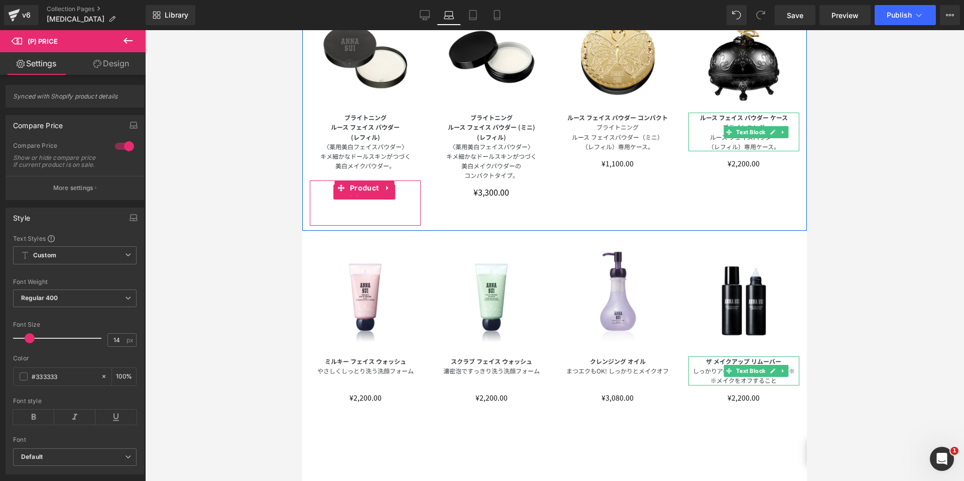
click at [362, 192] on span "(P) Price" at bounding box center [365, 191] width 36 height 15
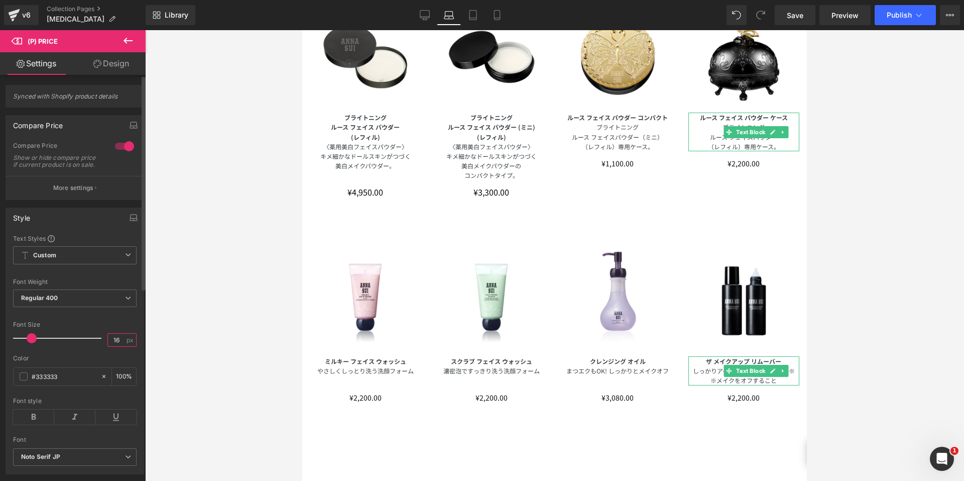
click at [119, 346] on input "16" at bounding box center [117, 339] width 18 height 13
type input "14"
click at [119, 318] on div at bounding box center [75, 315] width 124 height 7
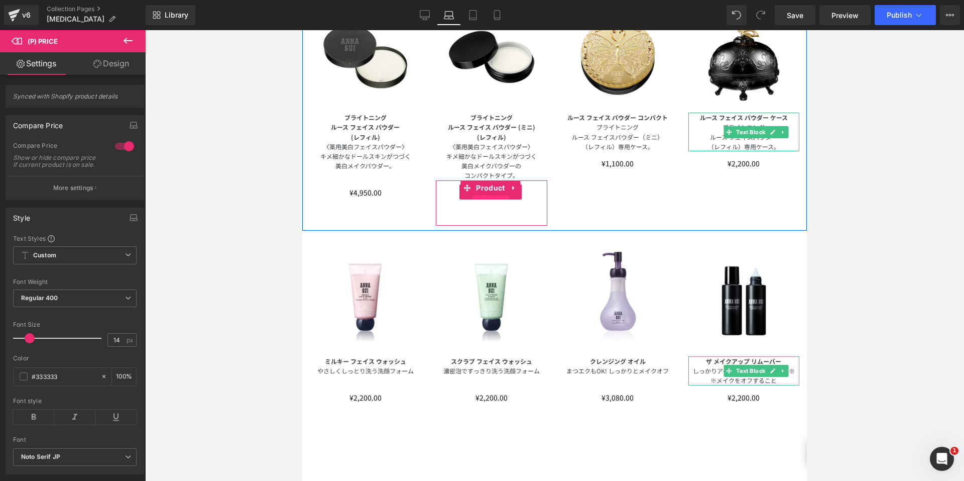
click at [485, 193] on span "(P) Price" at bounding box center [491, 191] width 36 height 15
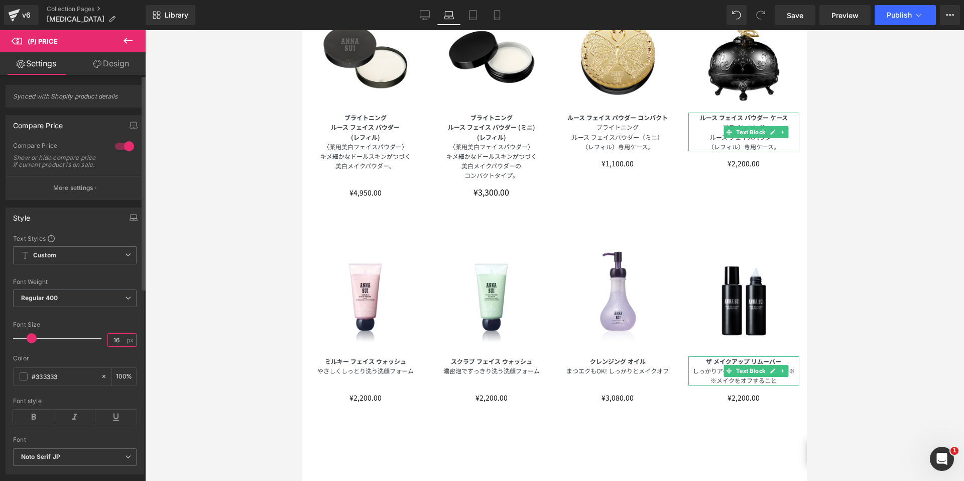
click at [118, 344] on input "16" at bounding box center [117, 339] width 18 height 13
type input "14"
click at [255, 279] on div at bounding box center [554, 255] width 819 height 451
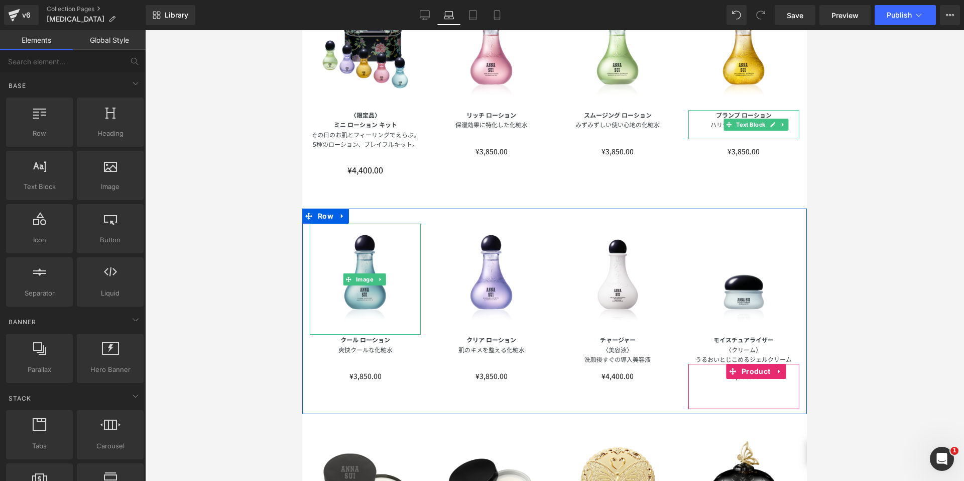
scroll to position [195, 0]
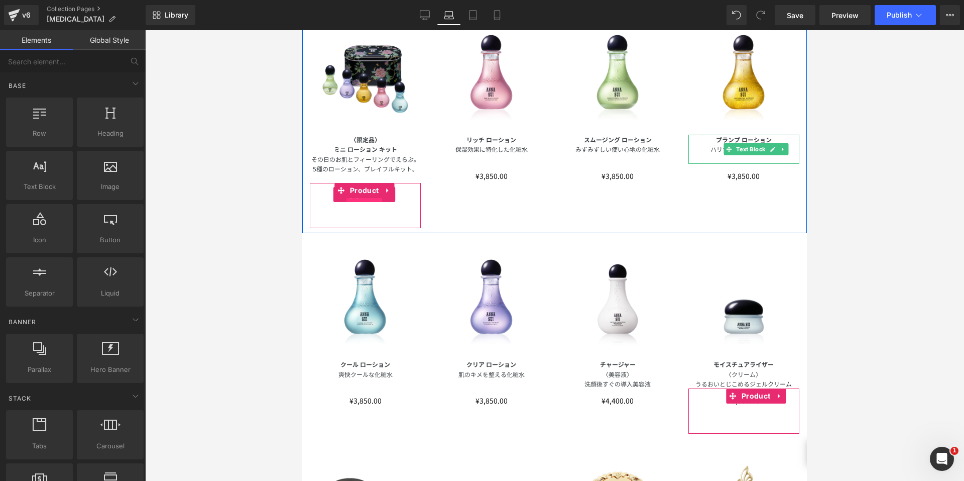
click at [359, 199] on span "(P) Price" at bounding box center [365, 194] width 36 height 15
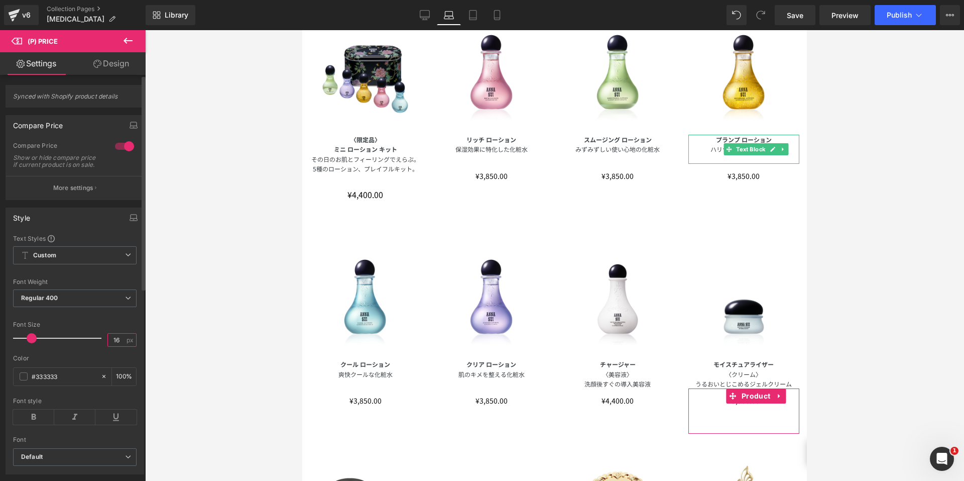
click at [117, 346] on input "16" at bounding box center [117, 339] width 18 height 13
type input "14"
click at [472, 23] on link "Tablet" at bounding box center [473, 15] width 24 height 20
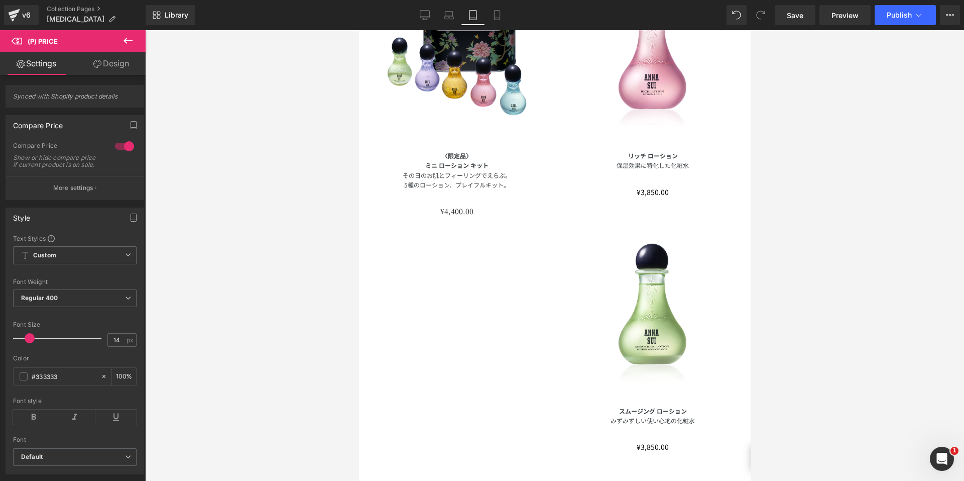
scroll to position [209, 0]
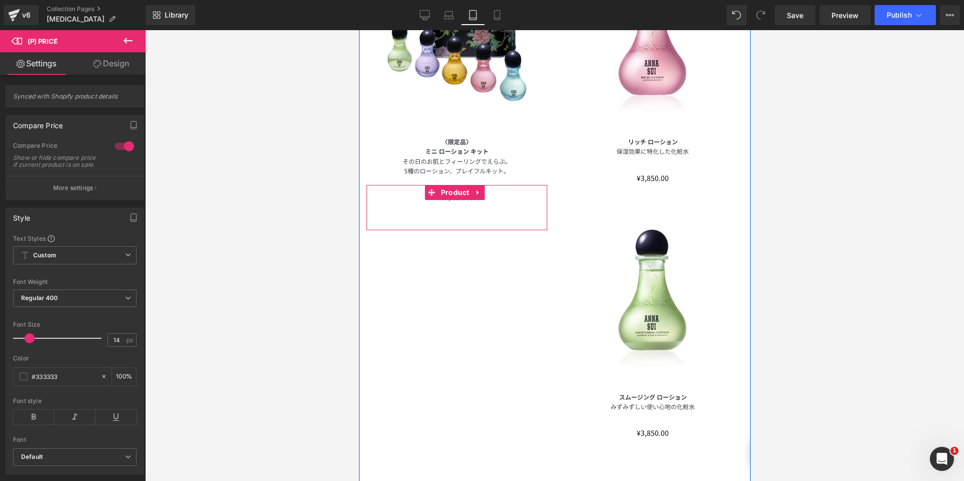
click at [447, 201] on div "¥0 ¥4,400.00 (P) Price" at bounding box center [456, 202] width 171 height 25
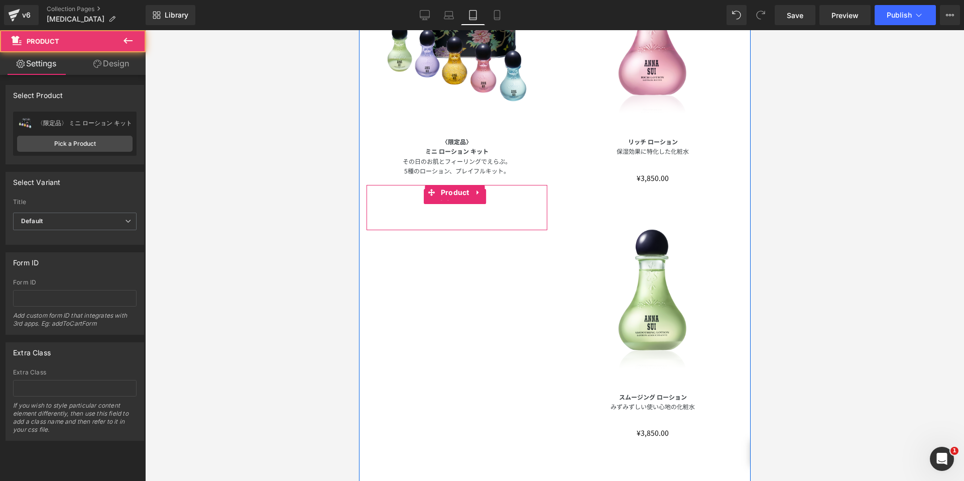
click at [487, 197] on div "¥0 ¥4,400.00" at bounding box center [456, 196] width 171 height 13
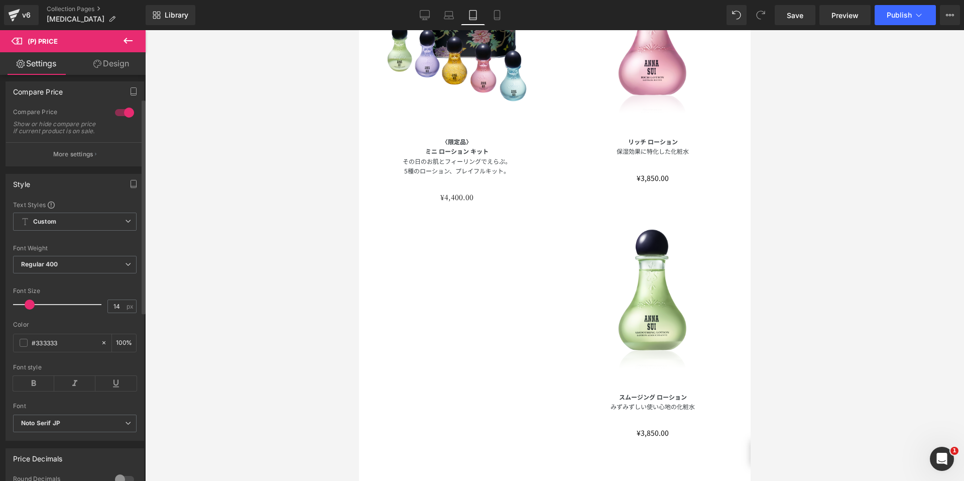
scroll to position [50, 0]
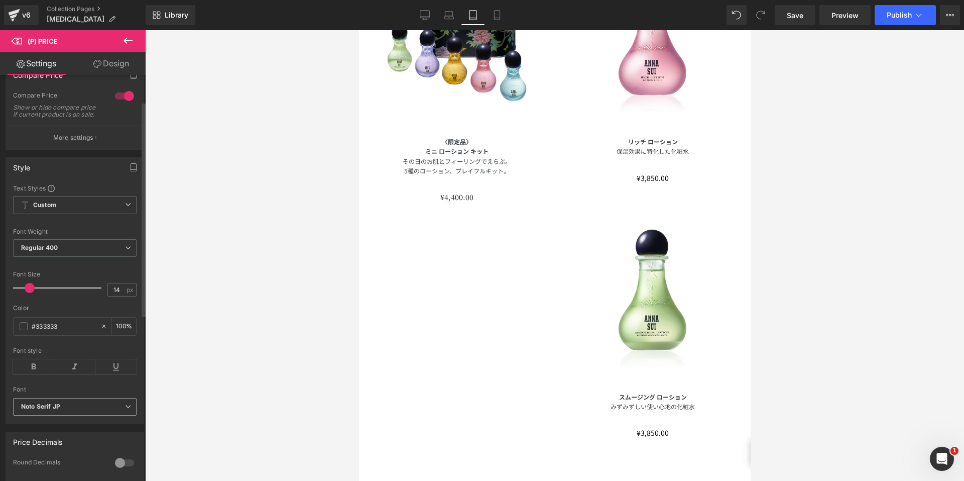
click at [64, 411] on b "Noto Serif JP" at bounding box center [73, 406] width 104 height 9
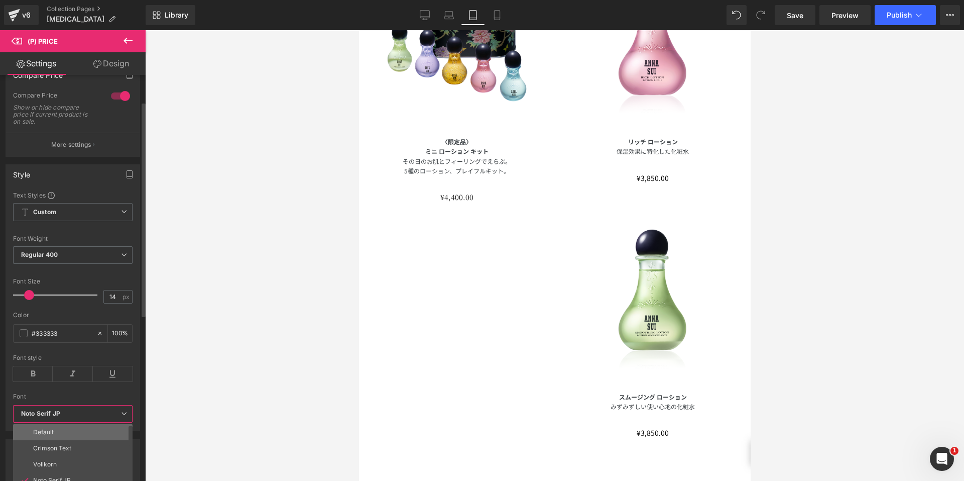
click at [53, 432] on p "Default" at bounding box center [43, 431] width 21 height 7
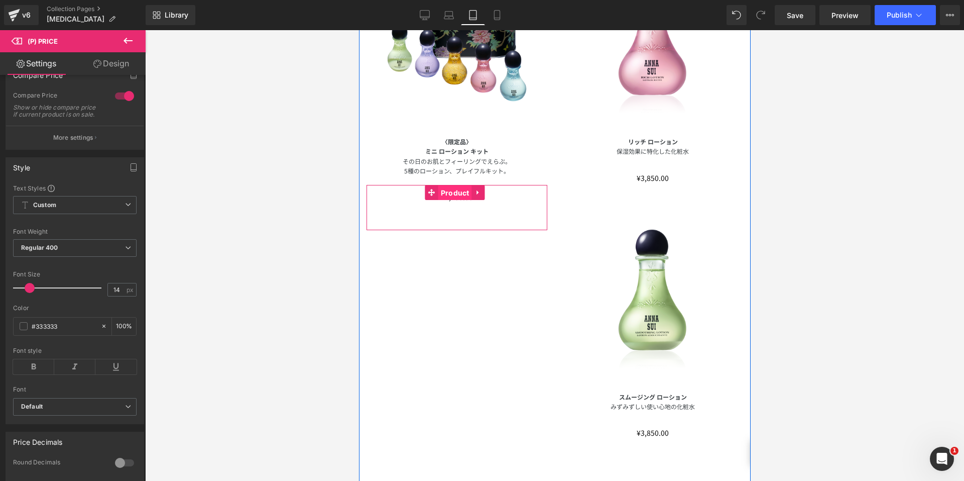
drag, startPoint x: 454, startPoint y: 191, endPoint x: 604, endPoint y: 180, distance: 150.6
click at [454, 191] on span "Product" at bounding box center [455, 192] width 34 height 15
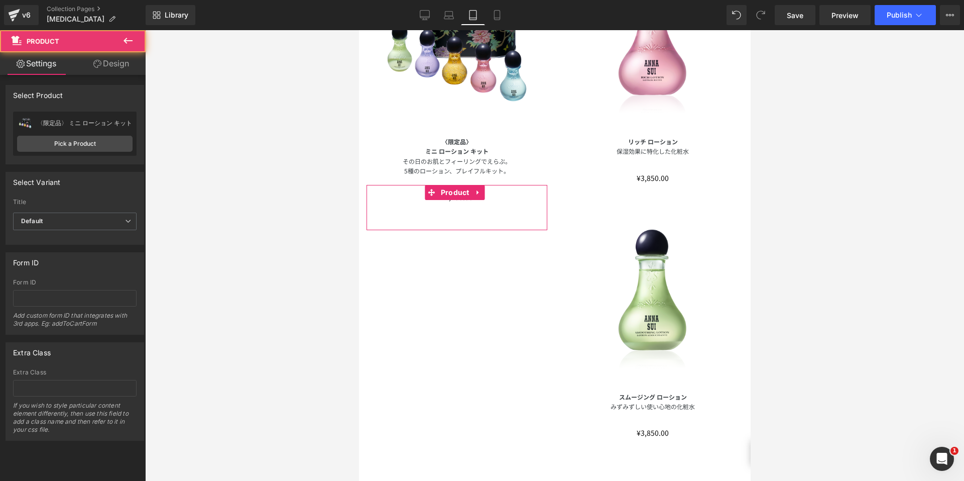
click at [118, 66] on link "Design" at bounding box center [111, 63] width 73 height 23
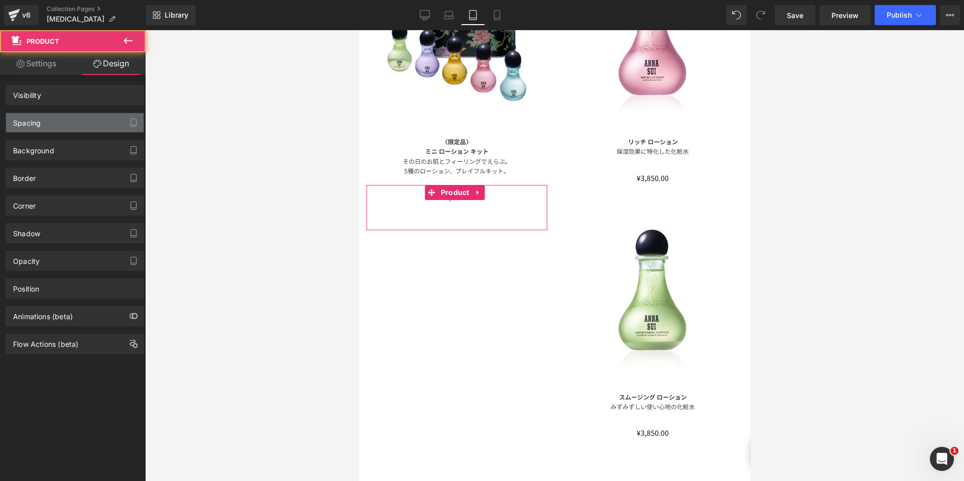
click at [61, 122] on div "Spacing" at bounding box center [75, 122] width 138 height 19
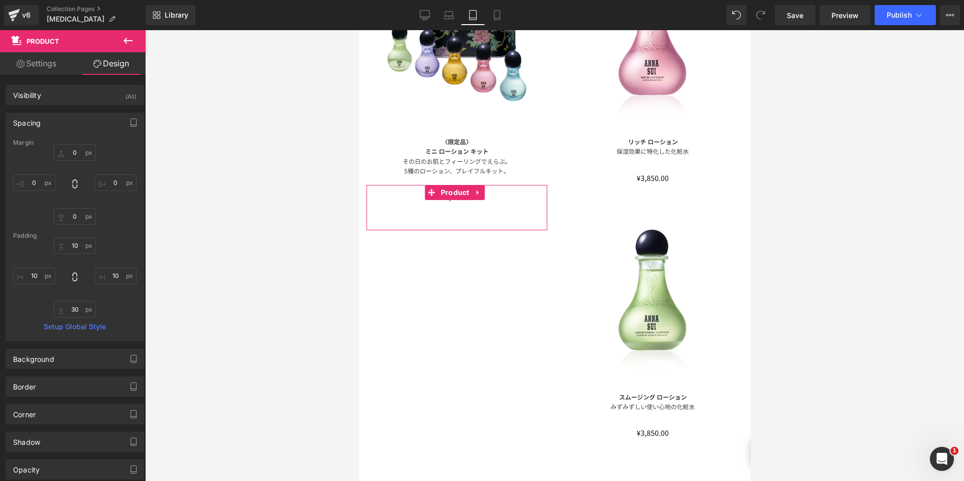
type input "0"
type input "10"
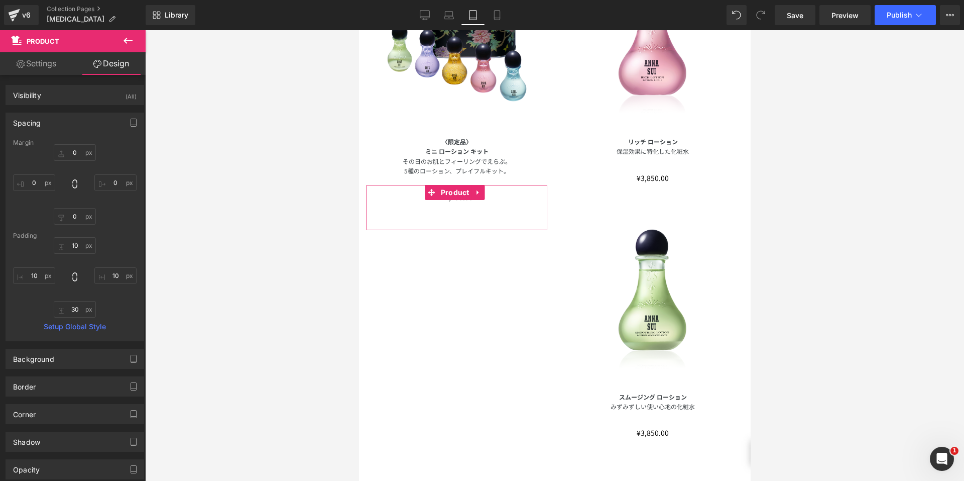
type input "10"
type input "30"
type input "10"
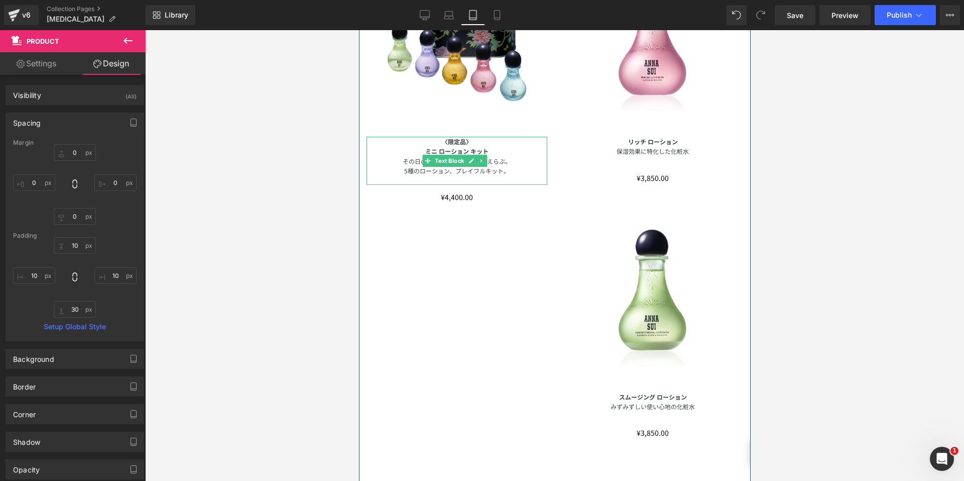
click at [451, 175] on p at bounding box center [456, 180] width 181 height 10
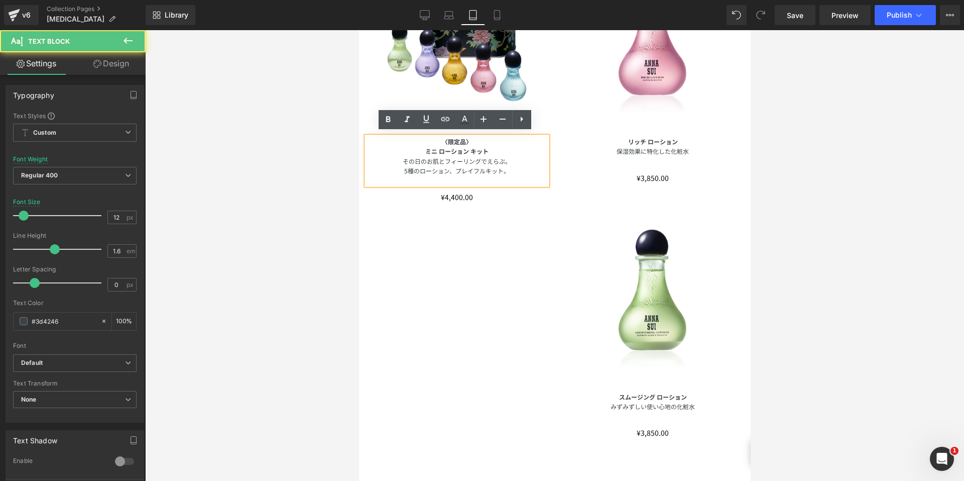
click at [453, 175] on p at bounding box center [456, 180] width 181 height 10
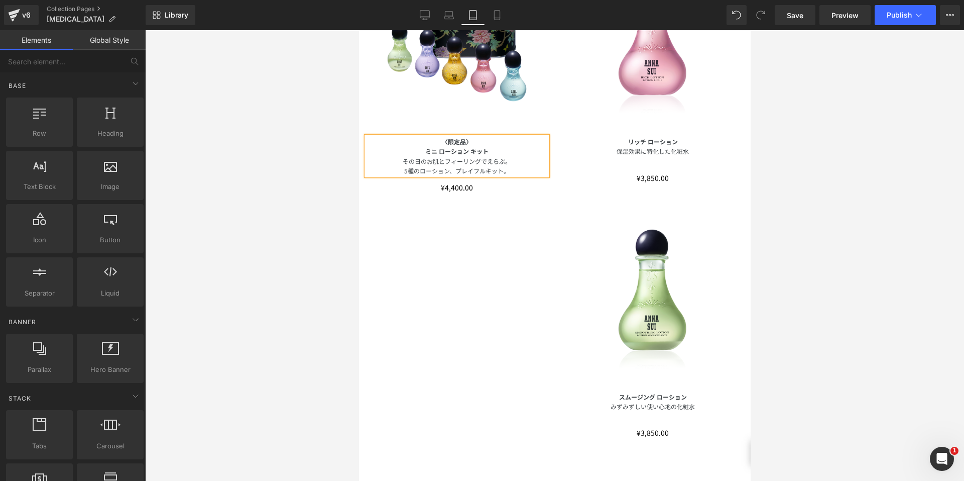
click at [278, 206] on div at bounding box center [554, 255] width 819 height 451
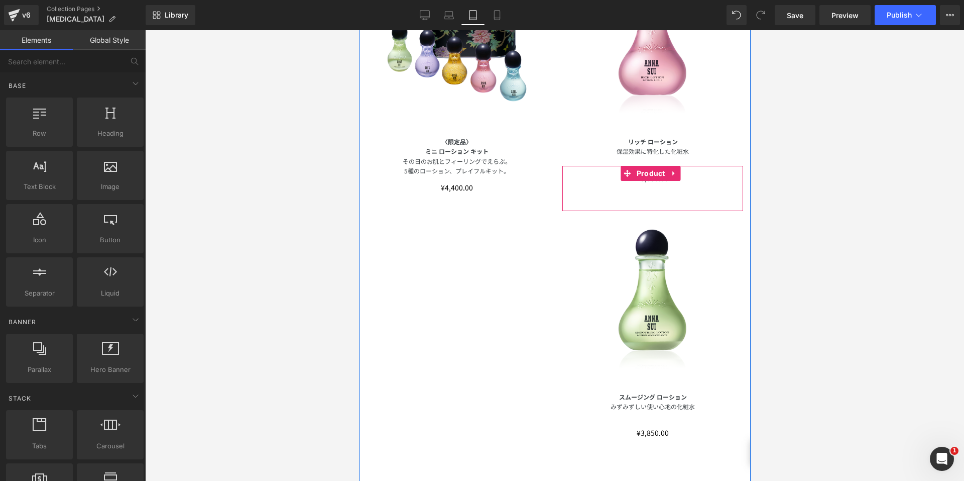
click at [641, 167] on span "Product" at bounding box center [651, 173] width 34 height 15
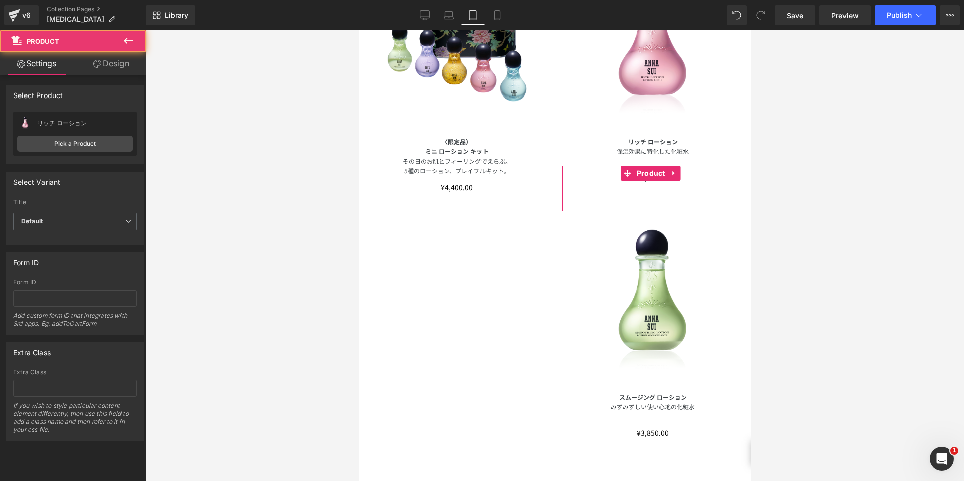
click at [96, 66] on icon at bounding box center [97, 64] width 8 height 8
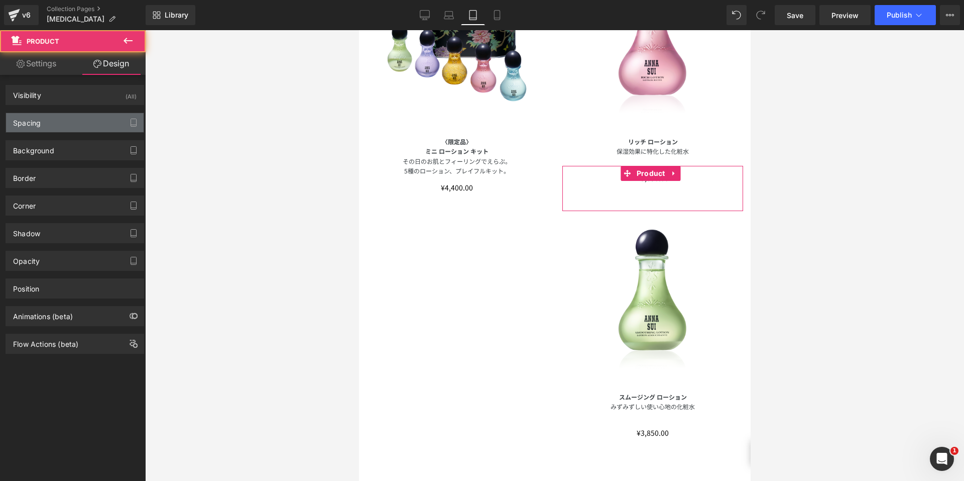
click at [77, 122] on div "Spacing" at bounding box center [75, 122] width 138 height 19
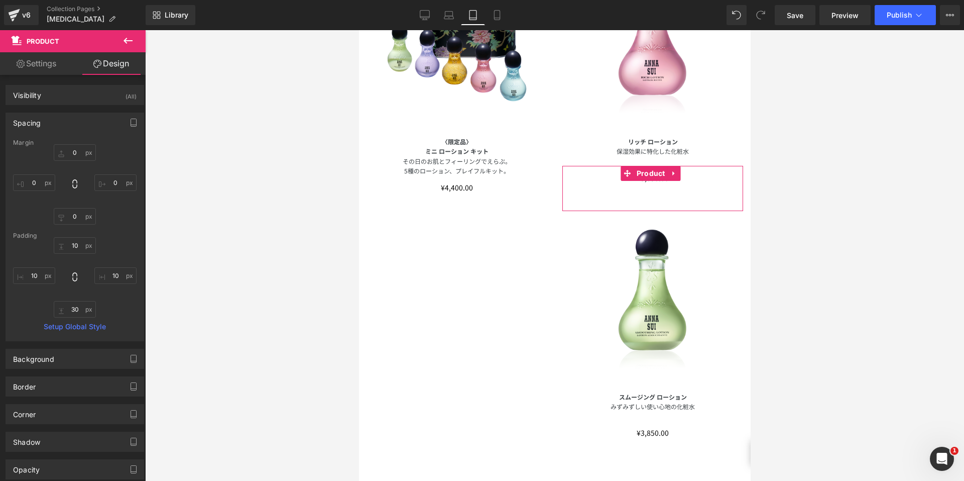
type input "0"
type input "10"
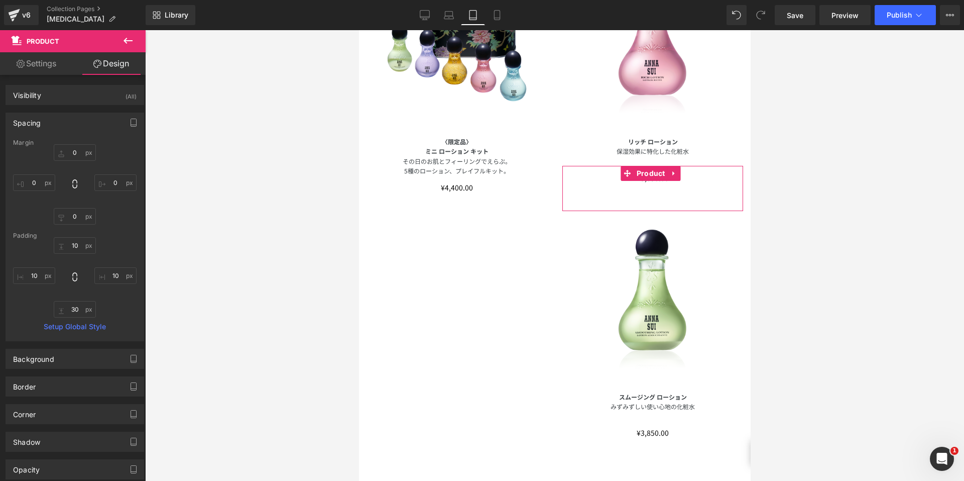
type input "10"
type input "30"
type input "10"
click at [68, 148] on input "0" at bounding box center [75, 152] width 42 height 17
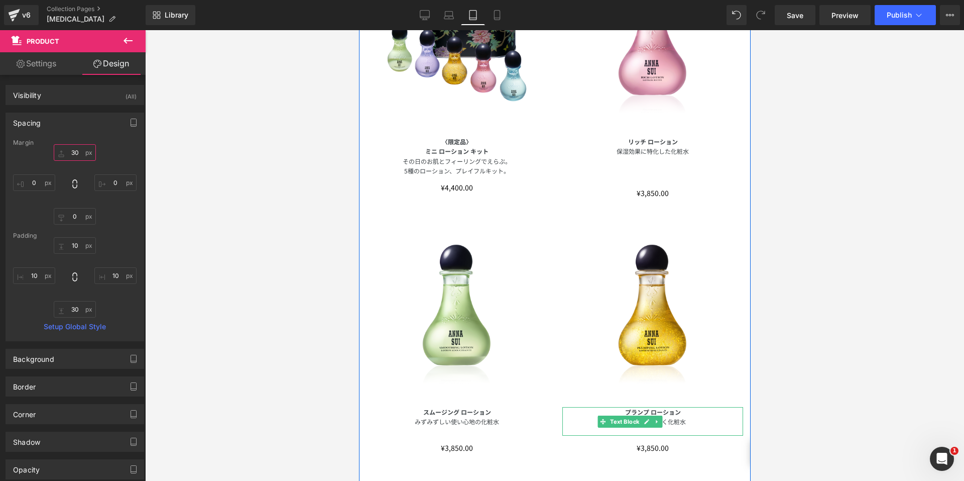
type input "3"
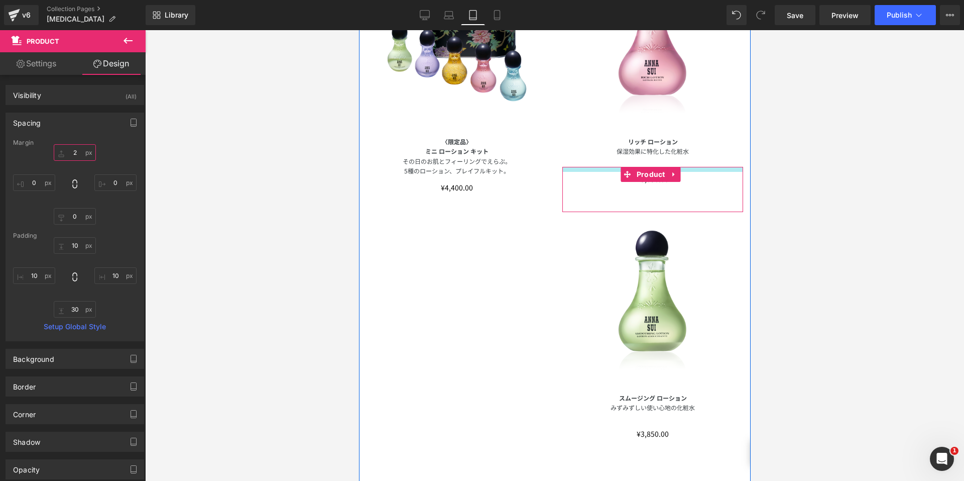
type input "20"
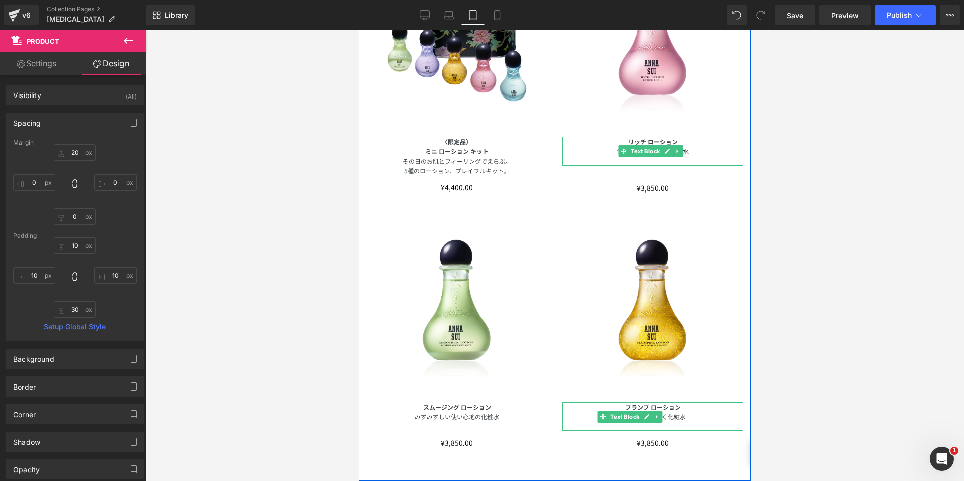
click at [649, 156] on p at bounding box center [652, 161] width 181 height 10
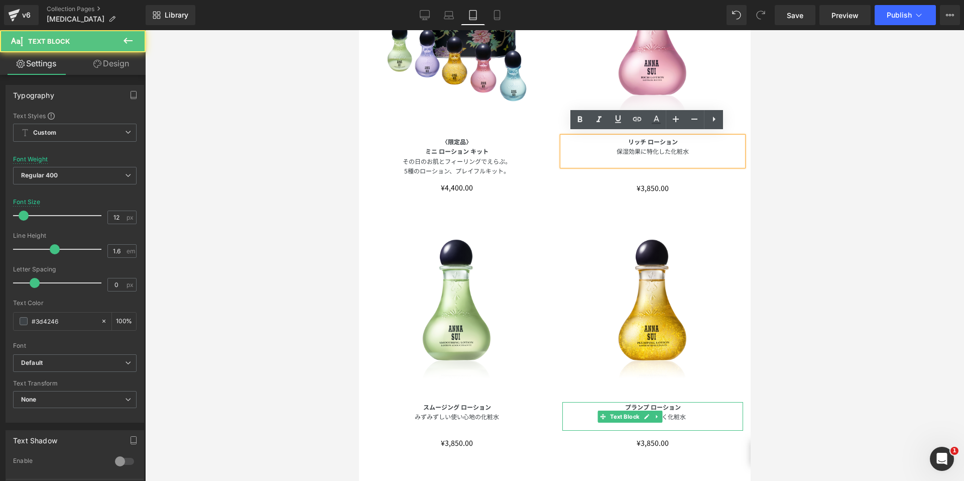
click at [649, 156] on p at bounding box center [652, 161] width 181 height 10
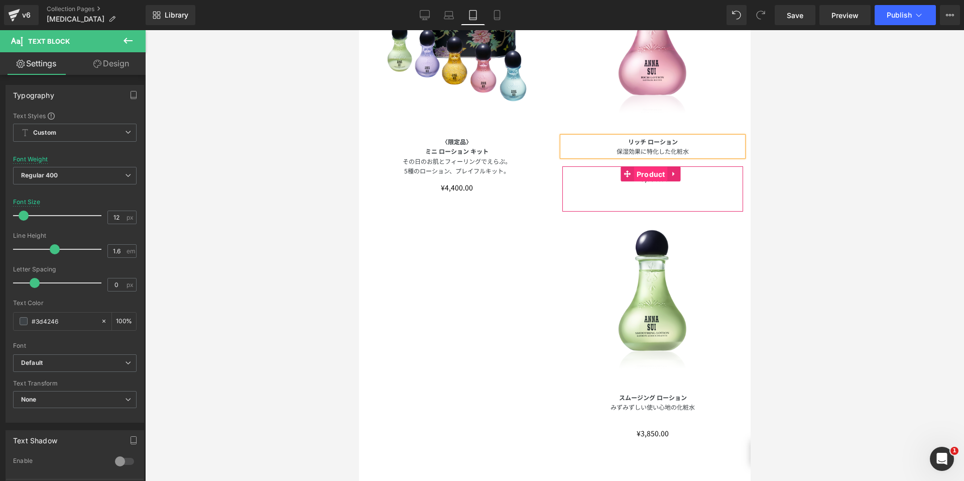
drag, startPoint x: 637, startPoint y: 168, endPoint x: 545, endPoint y: 145, distance: 94.8
click at [637, 168] on span "Product" at bounding box center [651, 174] width 34 height 15
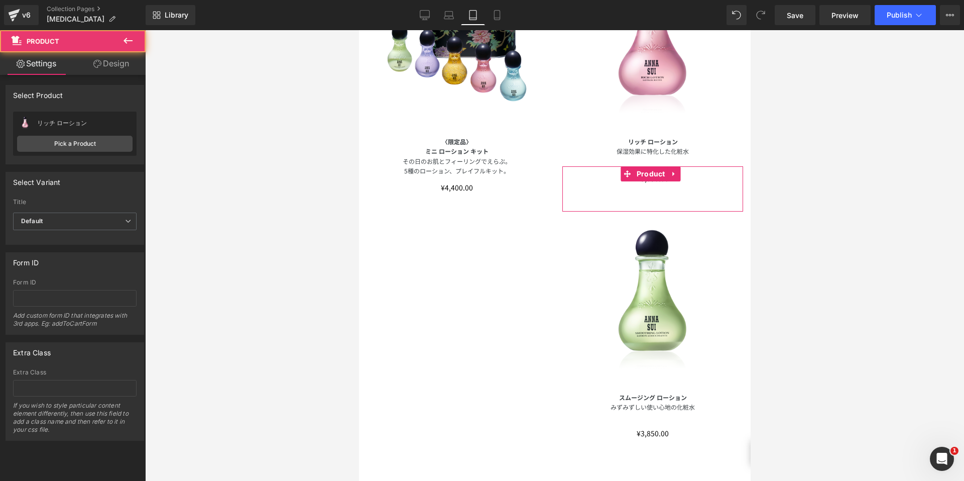
click at [97, 58] on link "Design" at bounding box center [111, 63] width 73 height 23
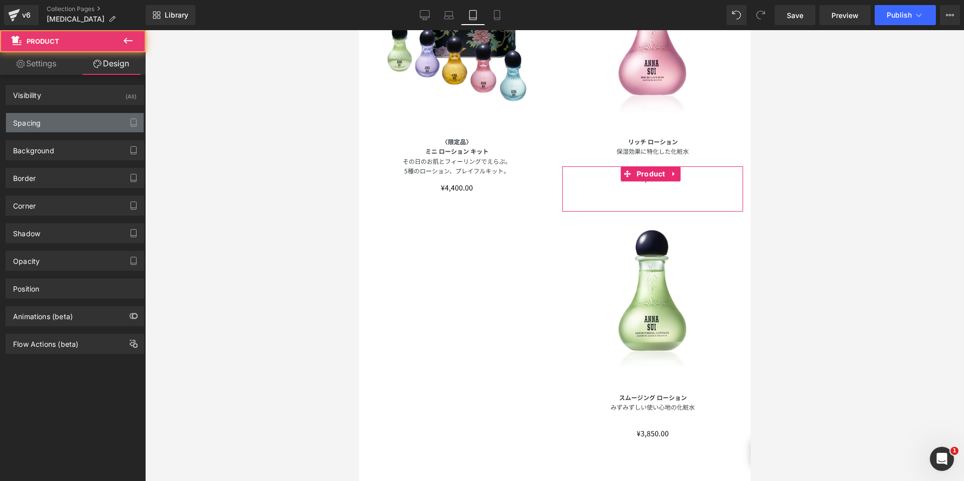
click at [62, 118] on div "Spacing" at bounding box center [75, 122] width 138 height 19
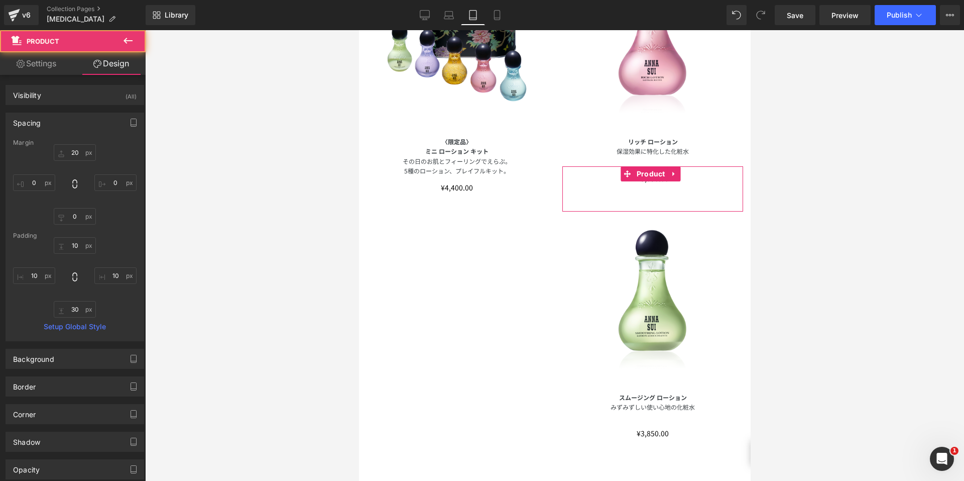
type input "20"
type input "0"
type input "10"
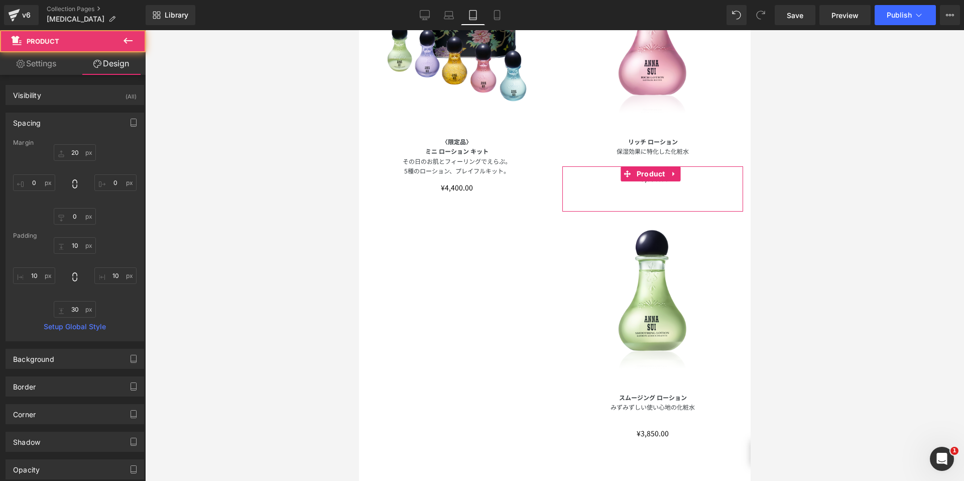
type input "10"
type input "30"
type input "10"
click at [72, 145] on div "Margin" at bounding box center [75, 142] width 124 height 7
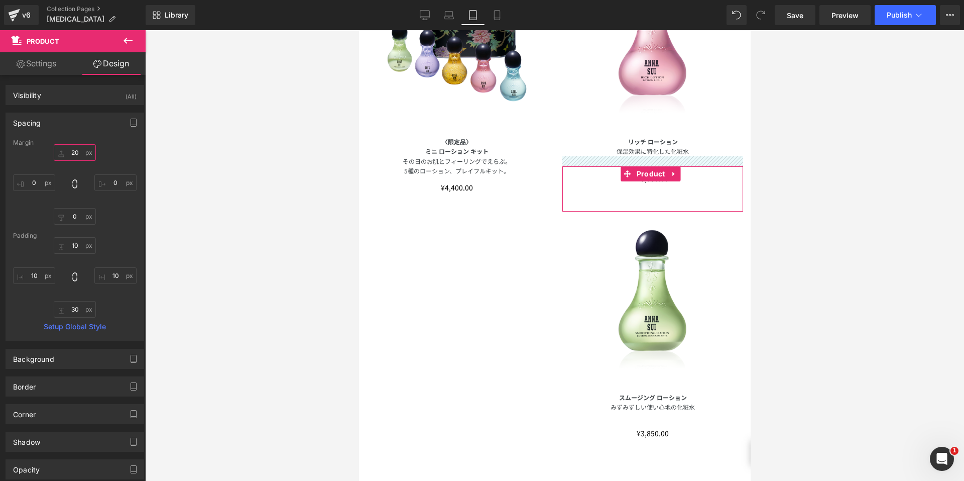
click at [73, 150] on input "20" at bounding box center [75, 152] width 42 height 17
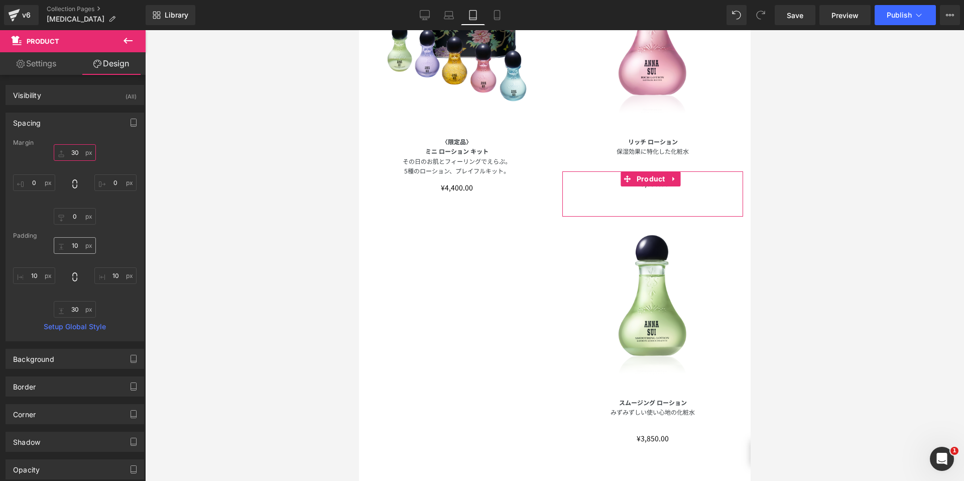
type input "30"
click at [75, 245] on input "10" at bounding box center [75, 245] width 42 height 17
type input "0"
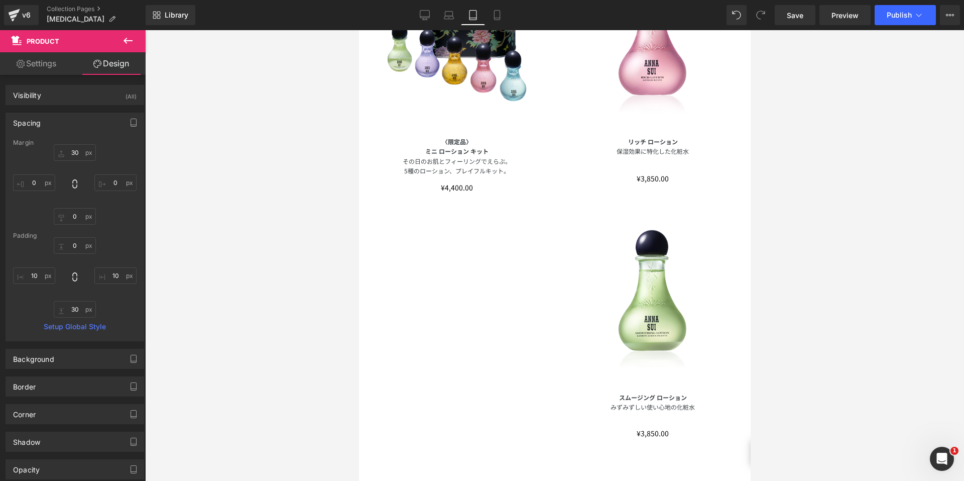
click at [842, 261] on div at bounding box center [554, 255] width 819 height 451
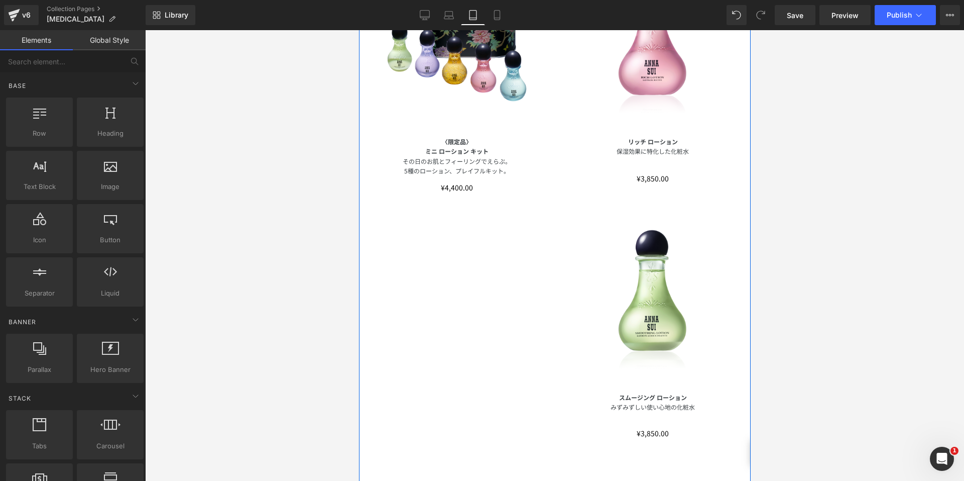
click at [651, 149] on p "保湿効果に特化した化粧水" at bounding box center [652, 151] width 181 height 10
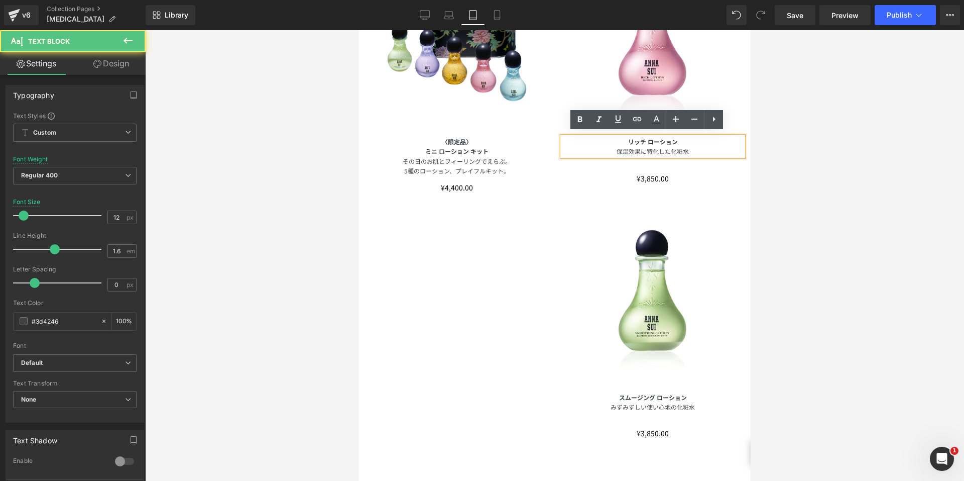
click at [714, 146] on p "保湿効果に特化した化粧水" at bounding box center [652, 151] width 181 height 10
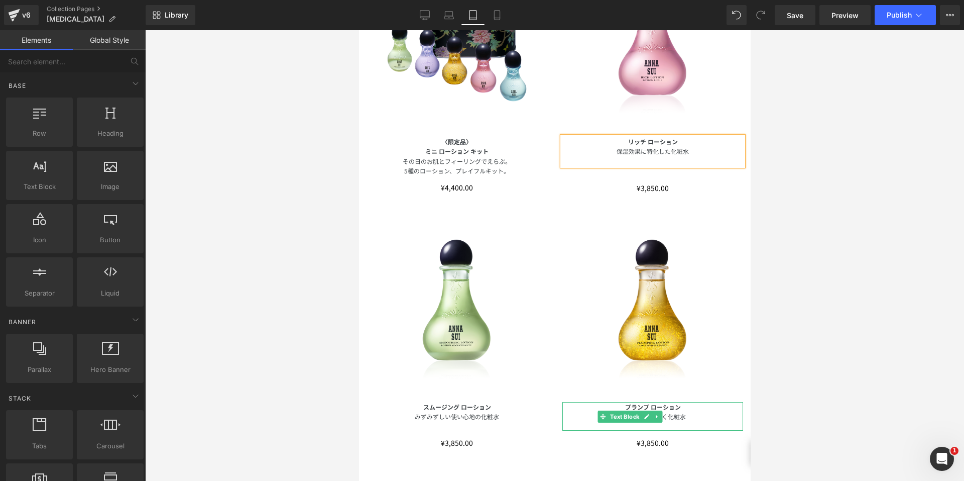
click at [867, 164] on div at bounding box center [554, 255] width 819 height 451
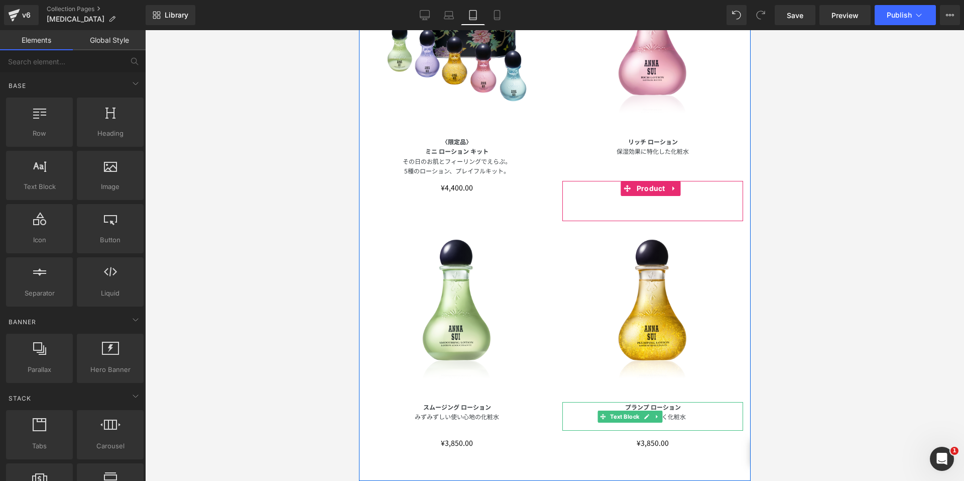
click at [640, 181] on span "Product" at bounding box center [651, 188] width 34 height 15
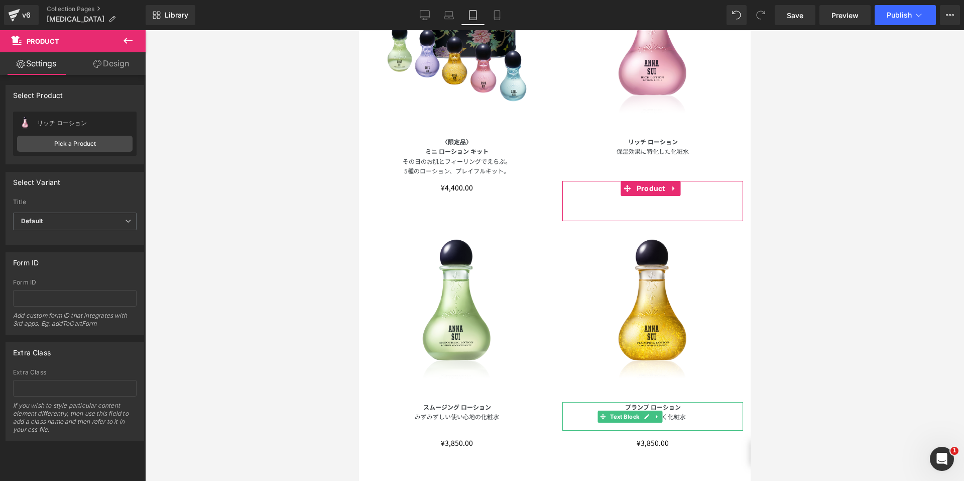
click at [106, 70] on link "Design" at bounding box center [111, 63] width 73 height 23
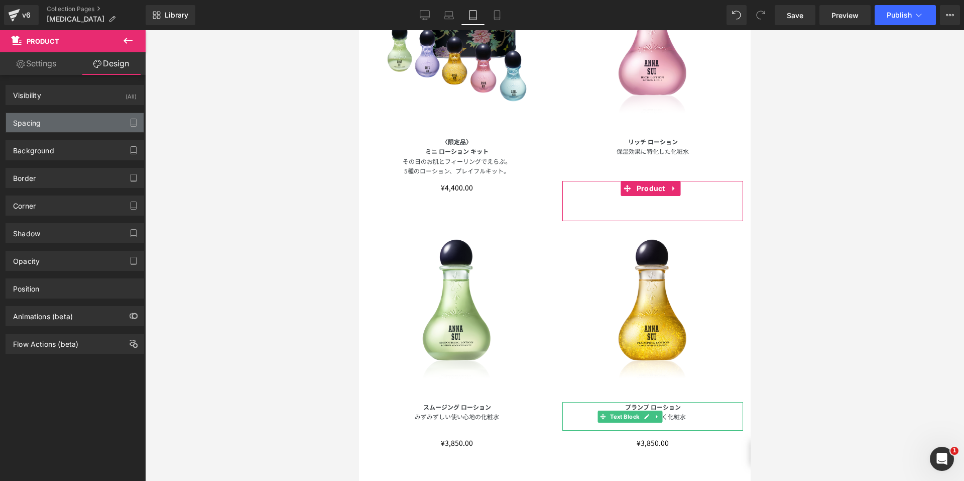
click at [78, 123] on div "Spacing" at bounding box center [75, 122] width 138 height 19
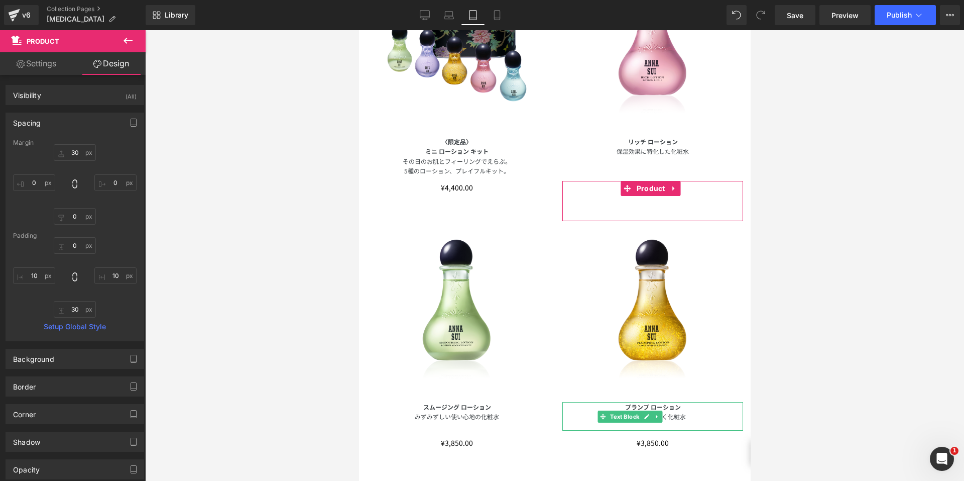
type input "30"
type input "0"
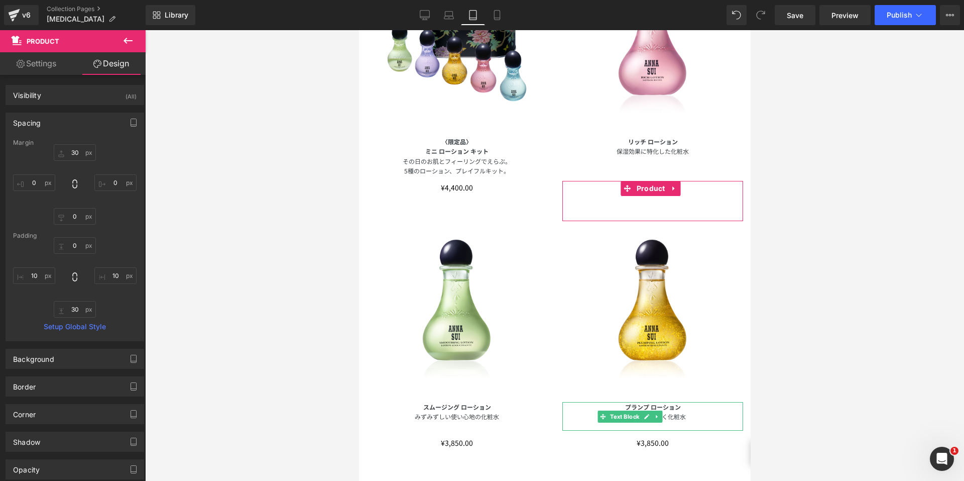
type input "10"
type input "30"
type input "10"
click at [77, 151] on input "30" at bounding box center [75, 152] width 42 height 17
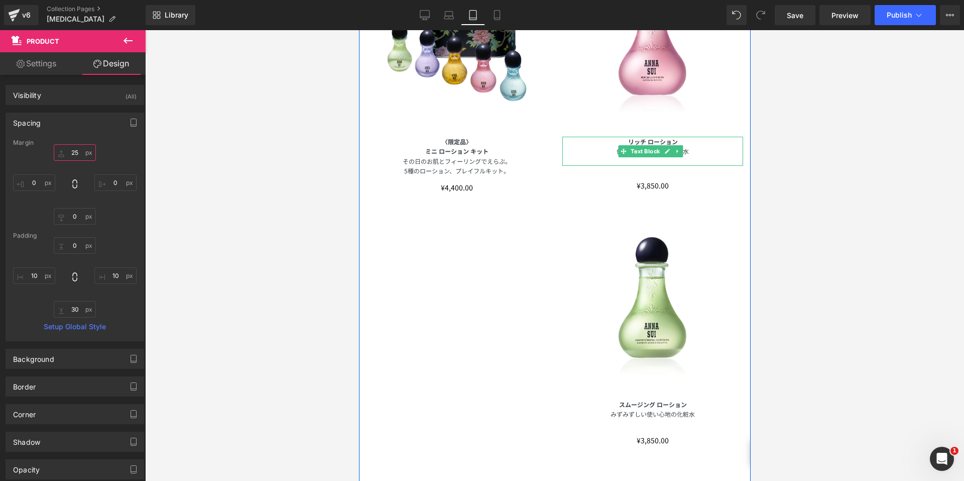
type input "2"
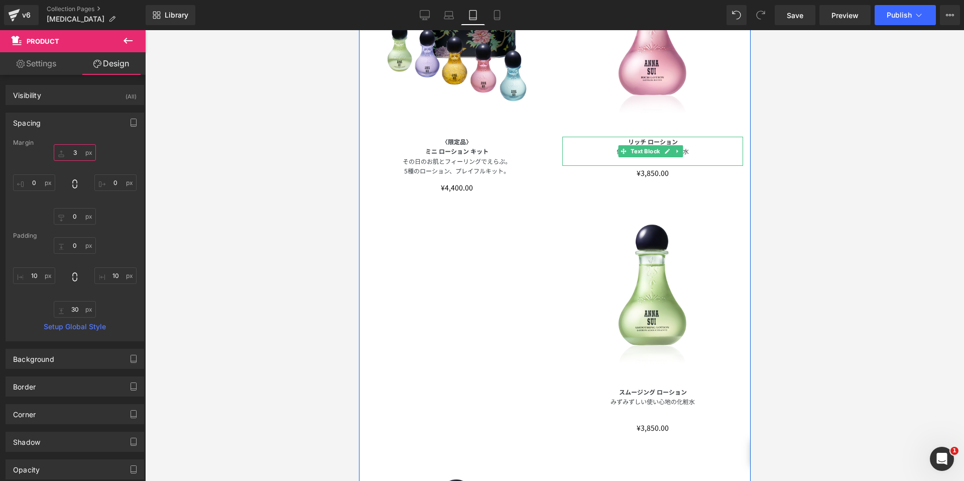
type input "30"
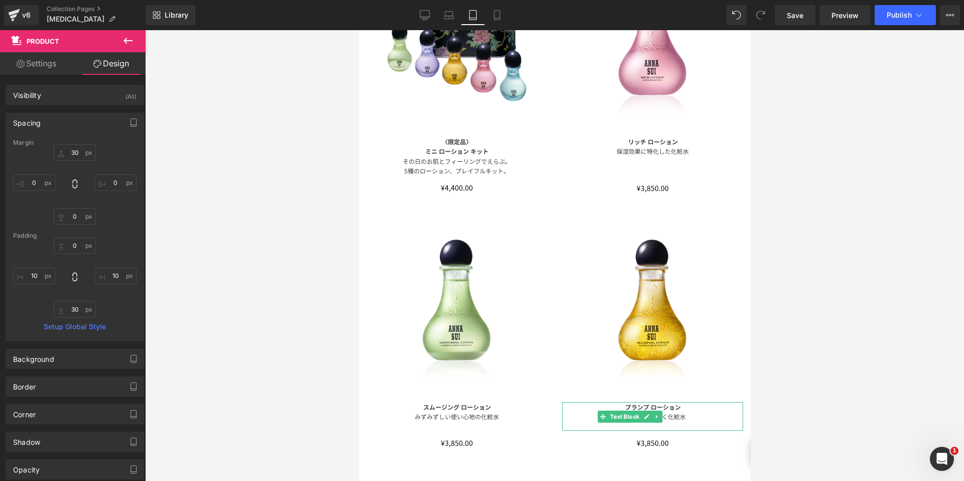
click at [791, 168] on div at bounding box center [554, 255] width 819 height 451
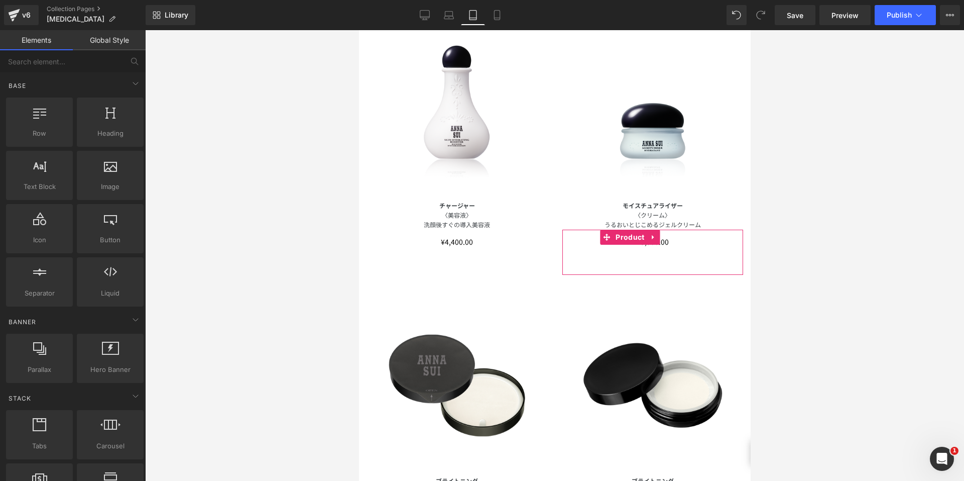
scroll to position [963, 0]
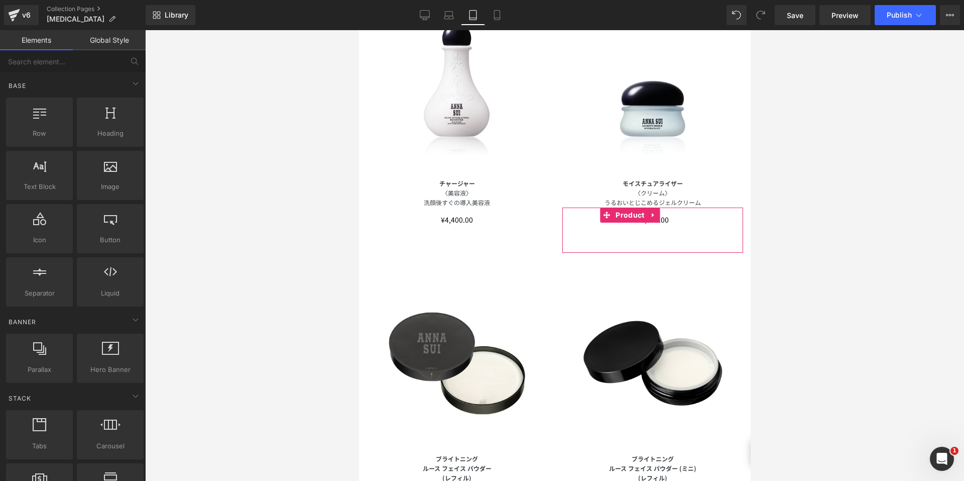
click at [769, 176] on div at bounding box center [554, 255] width 819 height 451
click at [808, 177] on div at bounding box center [554, 255] width 819 height 451
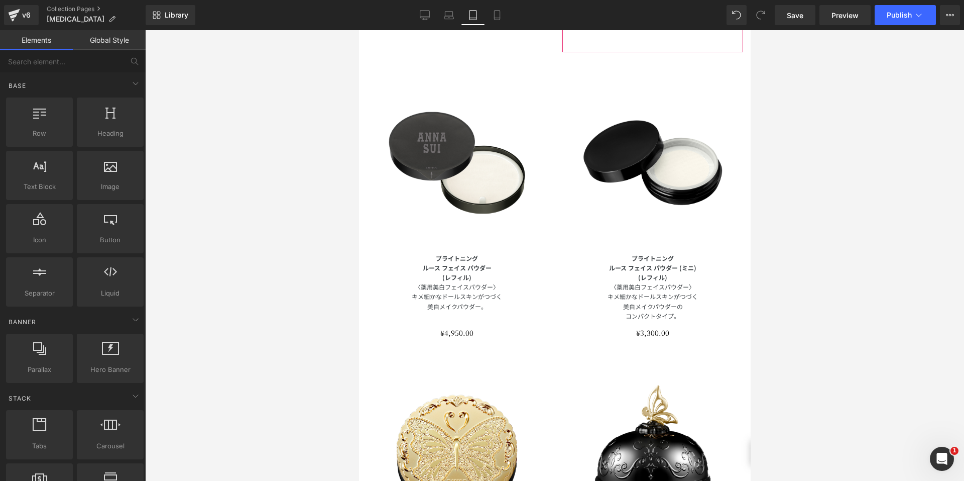
scroll to position [1164, 0]
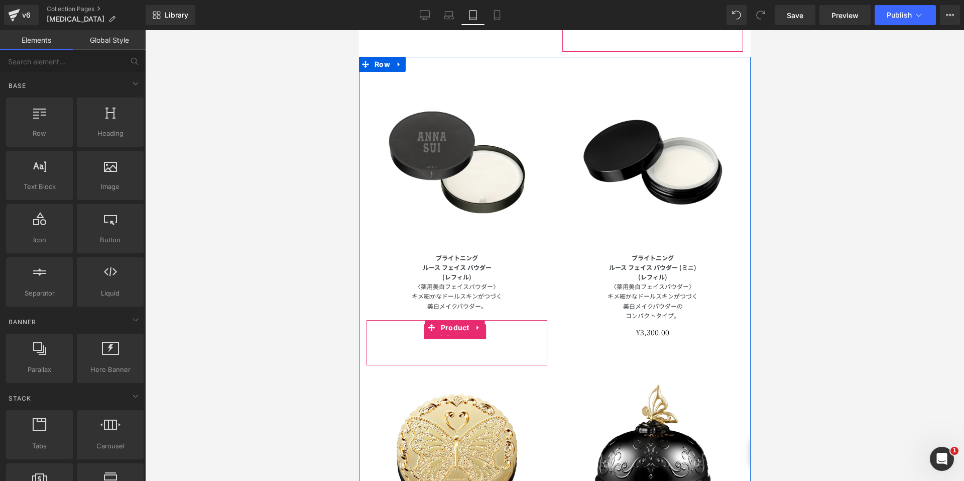
click at [449, 324] on span "(P) Price" at bounding box center [454, 331] width 36 height 15
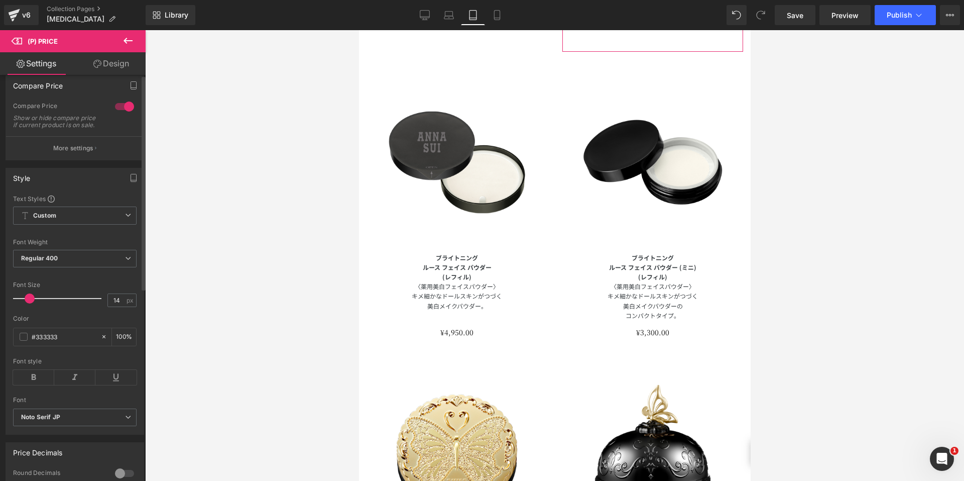
scroll to position [100, 0]
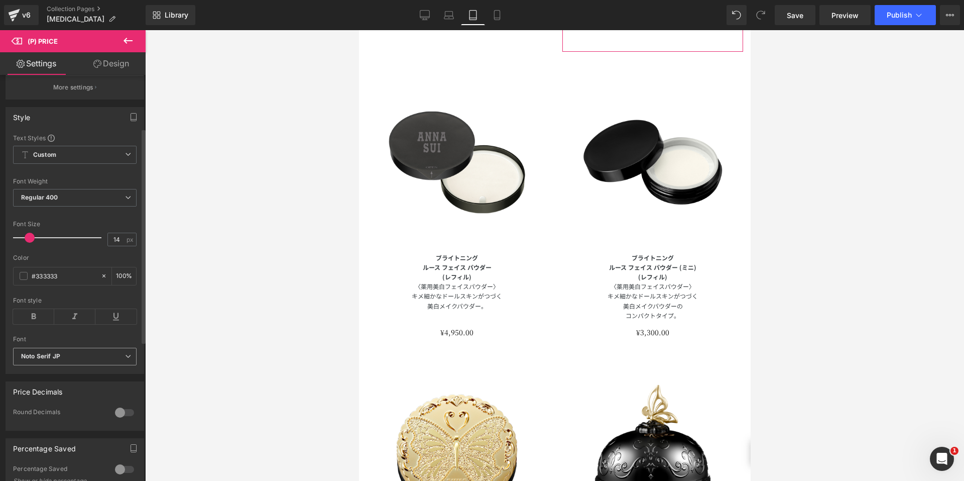
click at [73, 361] on b "Noto Serif JP" at bounding box center [73, 356] width 104 height 9
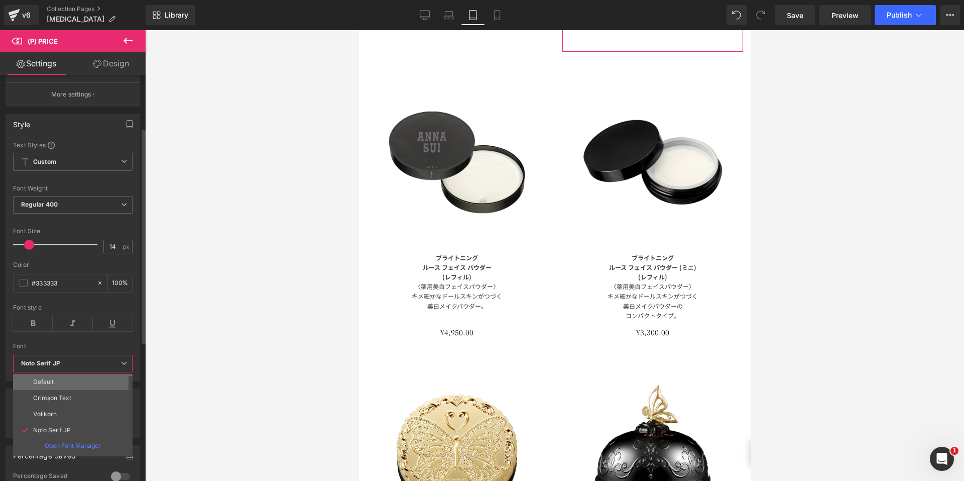
click at [66, 383] on li "Default" at bounding box center [75, 382] width 124 height 16
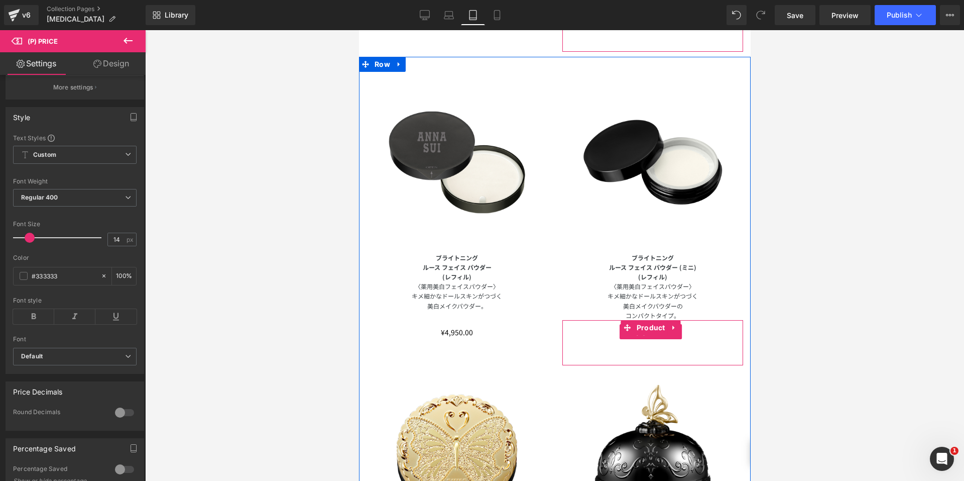
click at [651, 324] on span "(P) Price" at bounding box center [650, 331] width 36 height 15
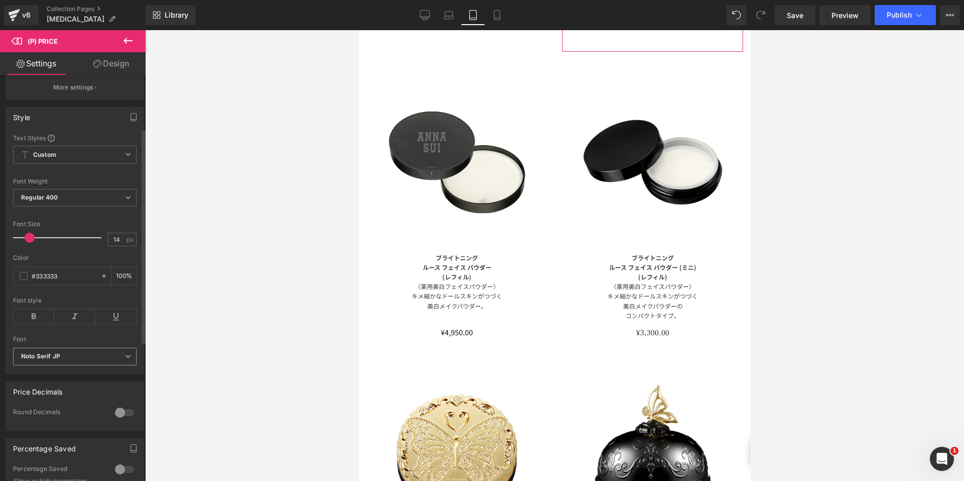
click at [96, 361] on b "Noto Serif JP" at bounding box center [73, 356] width 104 height 9
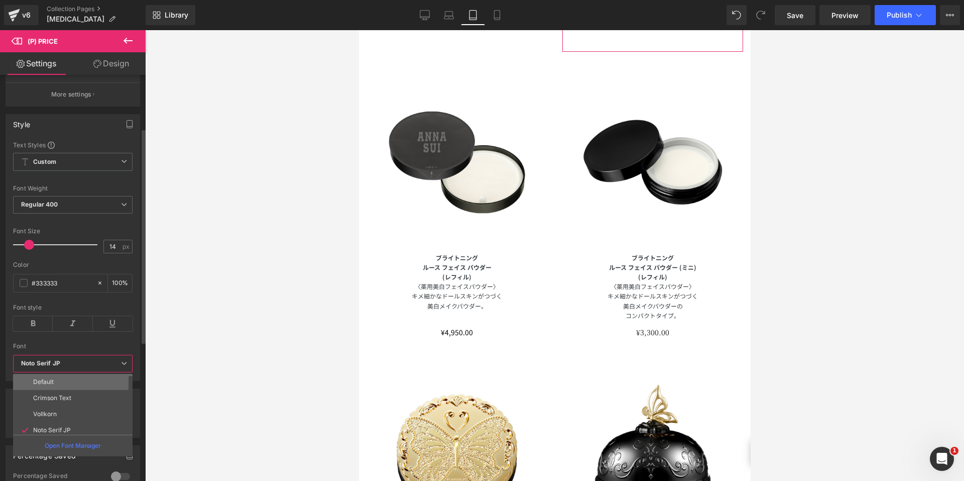
click at [74, 386] on li "Default" at bounding box center [75, 382] width 124 height 16
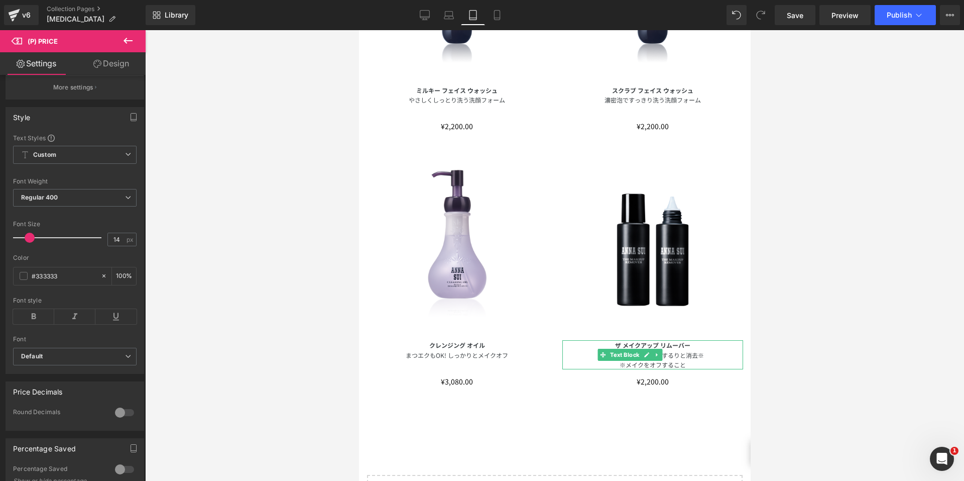
scroll to position [1917, 0]
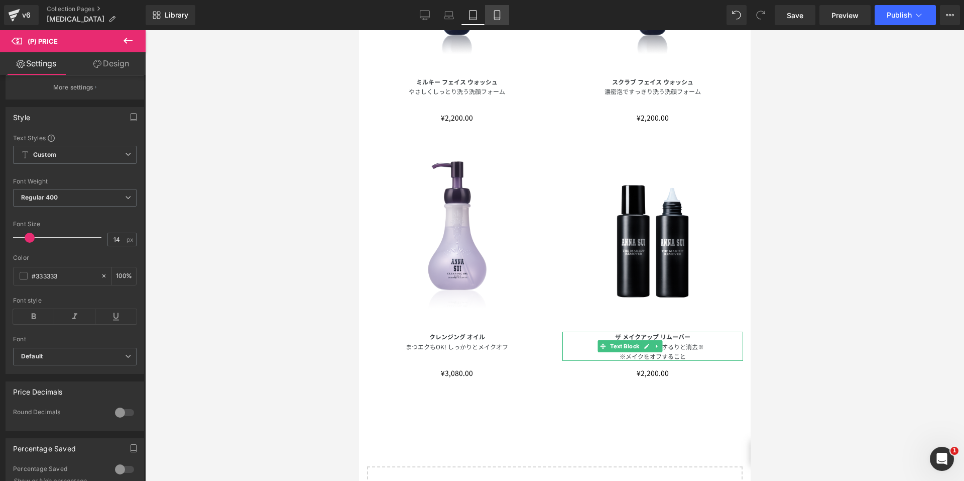
click at [495, 18] on icon at bounding box center [497, 16] width 6 height 10
type input "12"
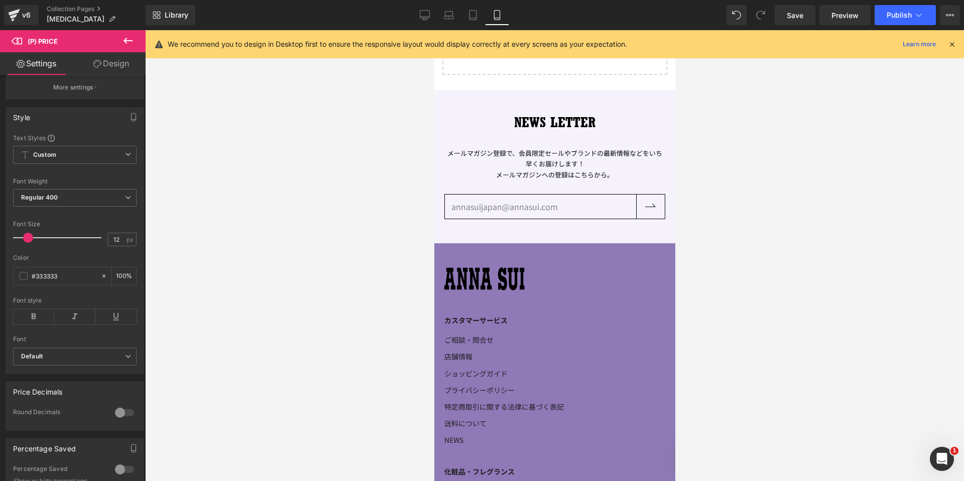
scroll to position [1007, 0]
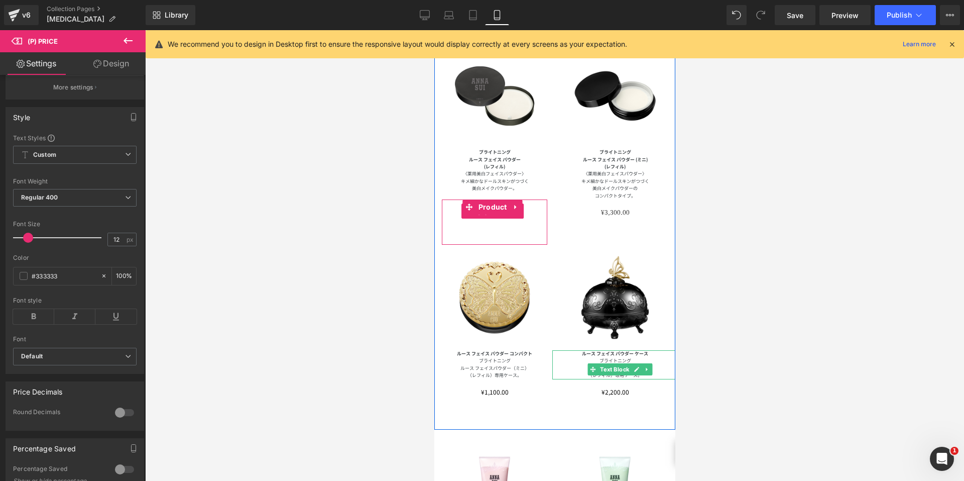
click at [487, 203] on span "(P) Price" at bounding box center [492, 210] width 36 height 15
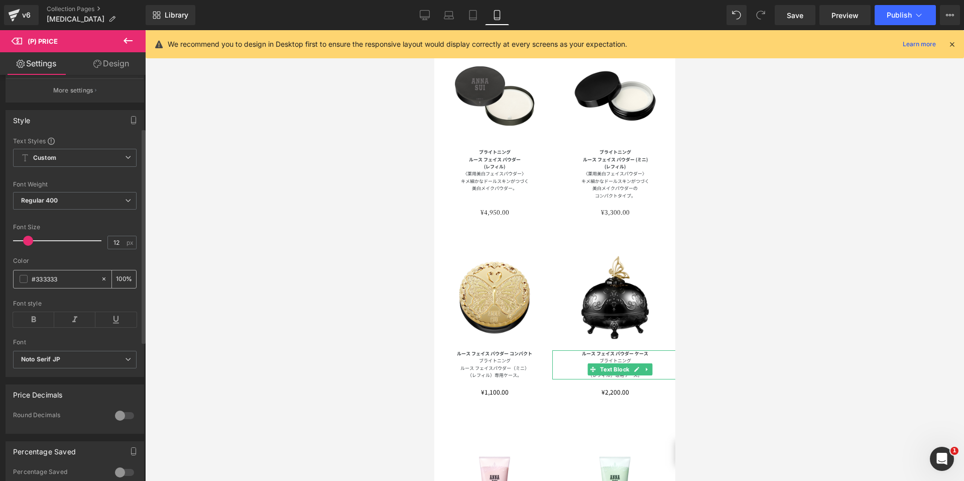
scroll to position [100, 0]
click at [69, 371] on div "Noto Serif JP Default Crimson Text Vollkorn Noto Serif JP Work Sans PT Serif Al…" at bounding box center [75, 359] width 124 height 23
click at [71, 361] on b "Noto Serif JP" at bounding box center [73, 356] width 104 height 9
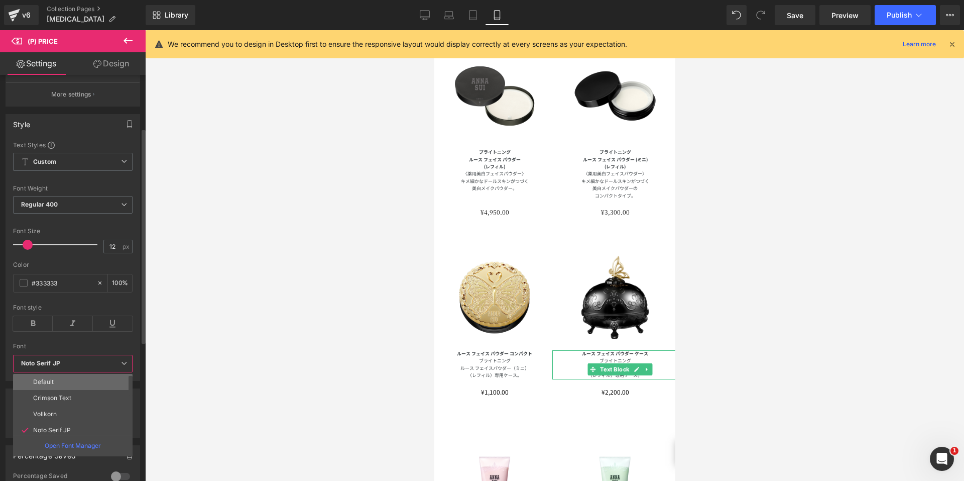
click at [60, 379] on li "Default" at bounding box center [75, 382] width 124 height 16
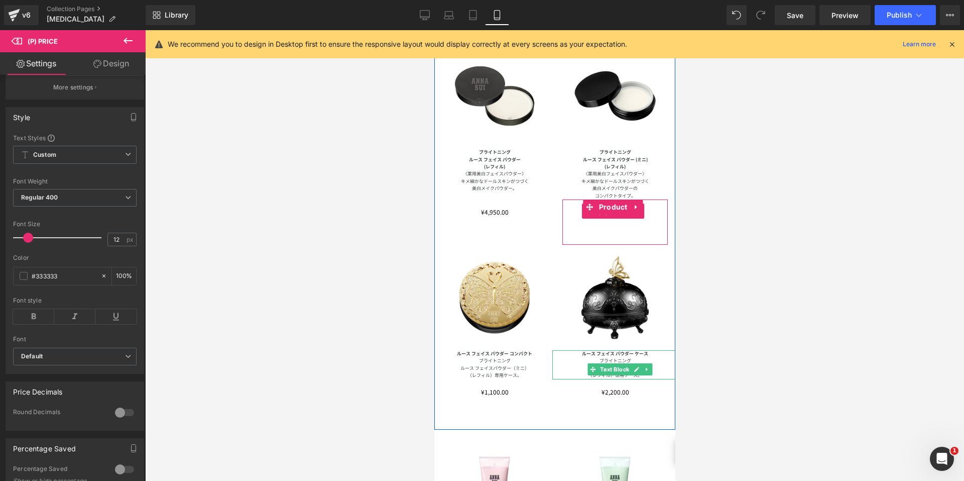
click at [600, 203] on span "(P) Price" at bounding box center [613, 210] width 36 height 15
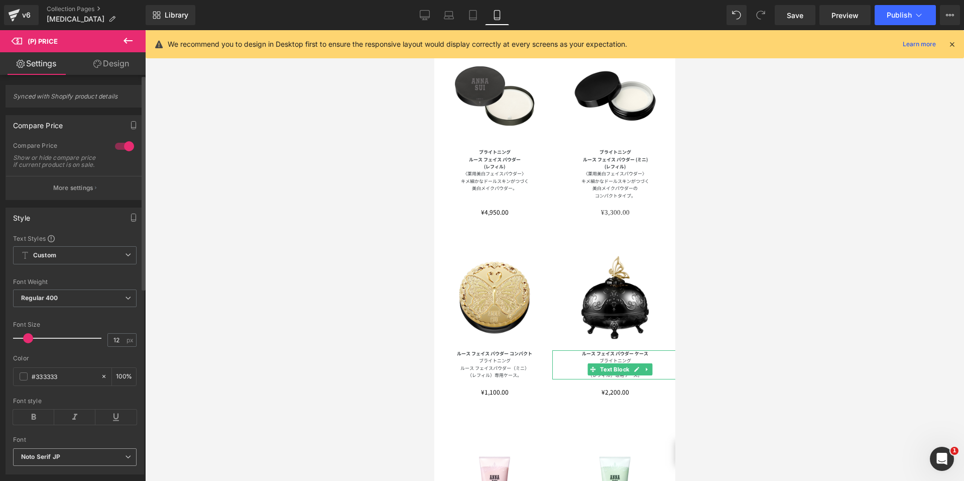
click at [71, 461] on b "Noto Serif JP" at bounding box center [73, 457] width 104 height 9
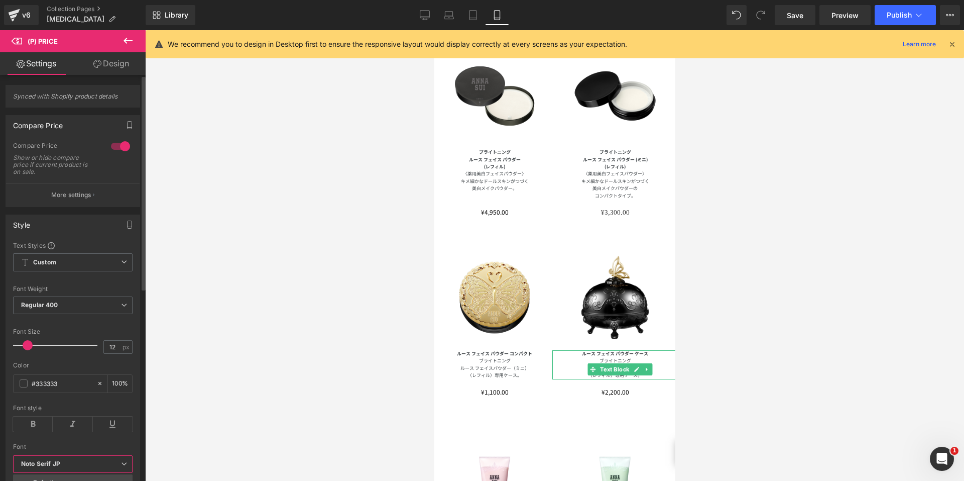
click at [99, 437] on div at bounding box center [73, 439] width 120 height 7
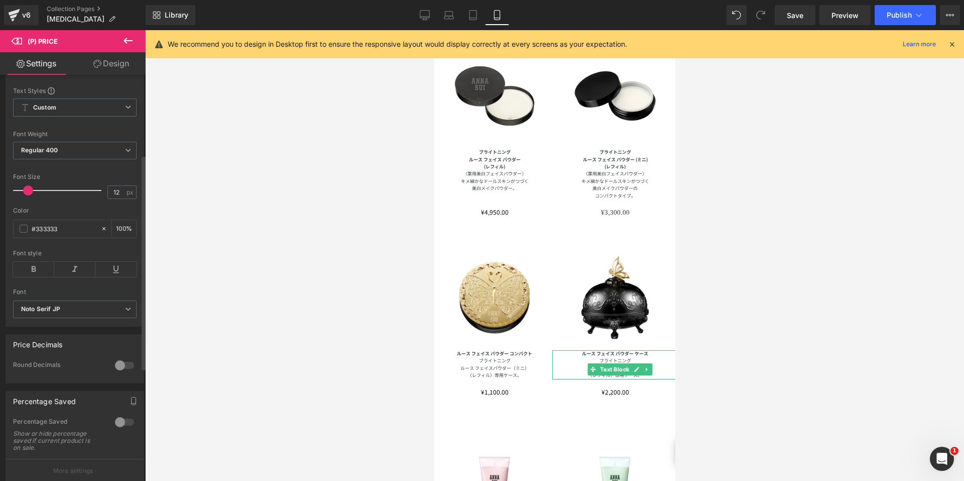
scroll to position [151, 0]
click at [69, 315] on span "Noto Serif JP" at bounding box center [75, 306] width 124 height 18
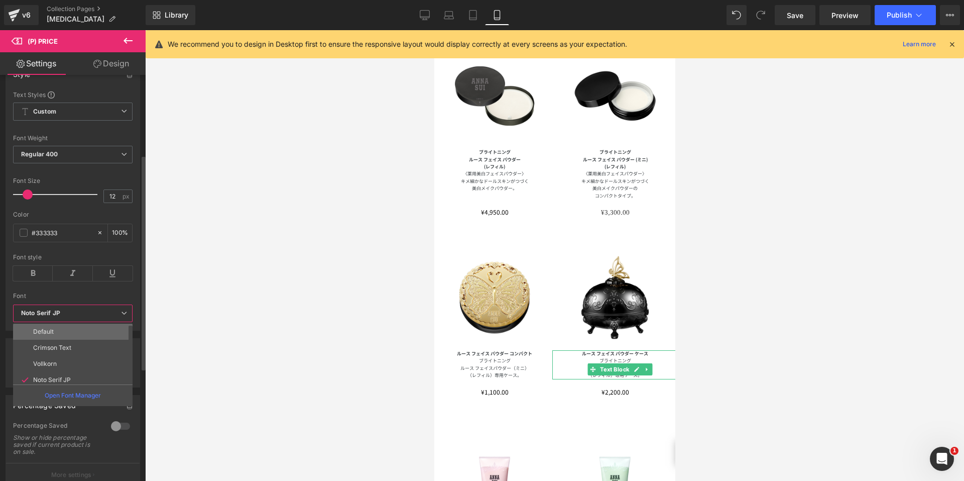
click at [52, 328] on p "Default" at bounding box center [43, 331] width 21 height 7
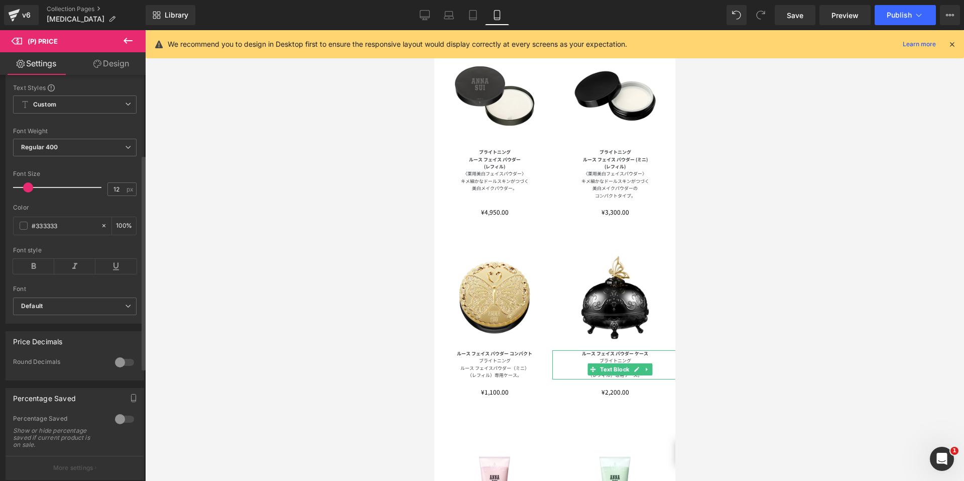
click at [85, 292] on div "Font" at bounding box center [75, 288] width 124 height 7
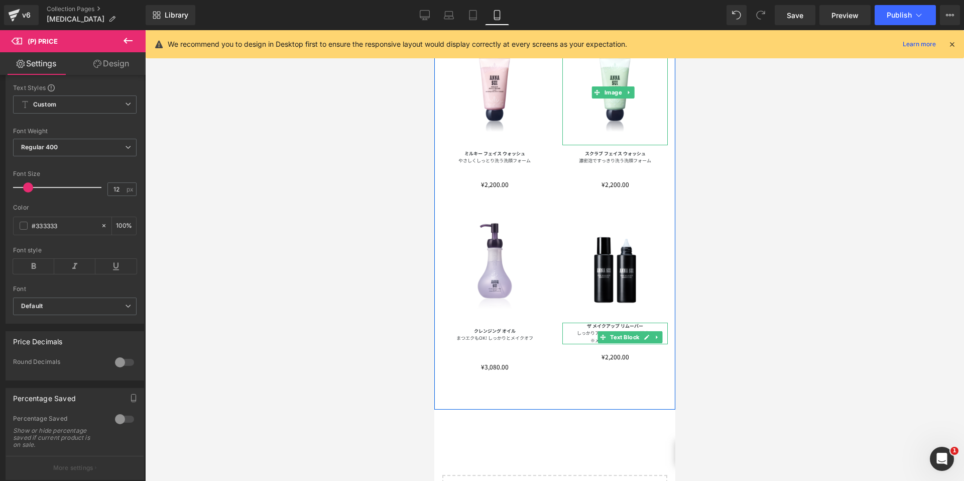
scroll to position [1409, 0]
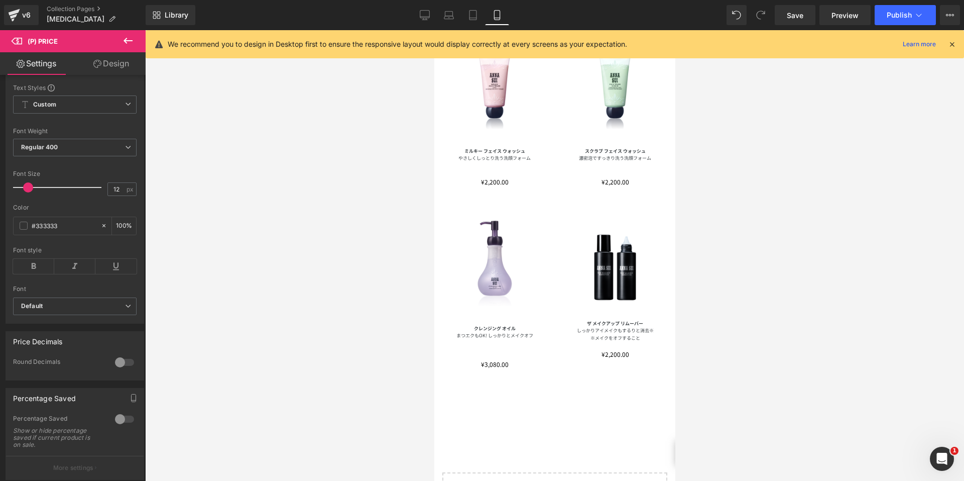
click at [789, 339] on div at bounding box center [554, 255] width 819 height 451
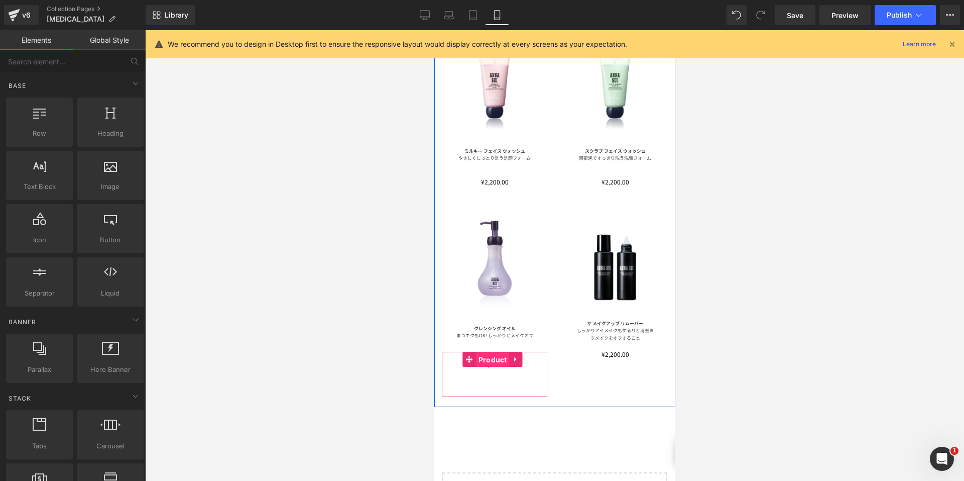
drag, startPoint x: 483, startPoint y: 327, endPoint x: 651, endPoint y: 256, distance: 182.3
click at [483, 352] on span "Product" at bounding box center [493, 359] width 34 height 15
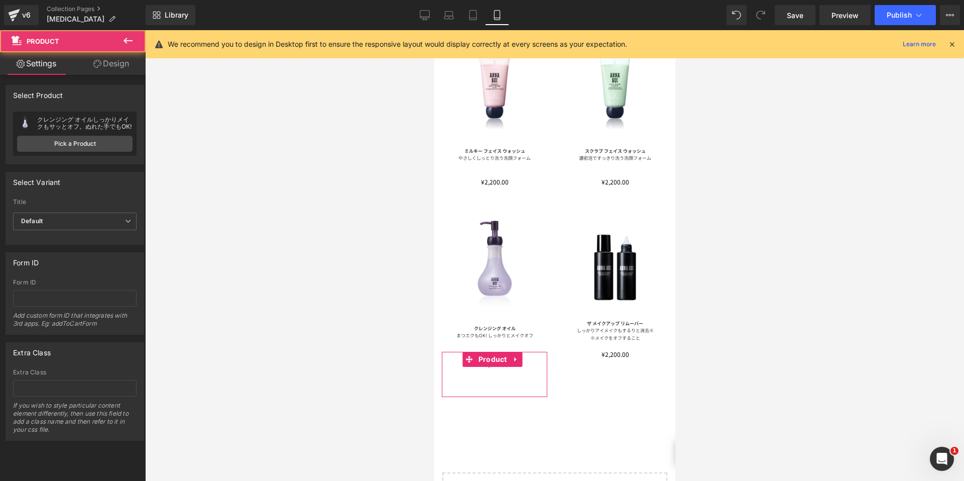
click at [104, 66] on link "Design" at bounding box center [111, 63] width 73 height 23
click at [0, 0] on div "Spacing" at bounding box center [0, 0] width 0 height 0
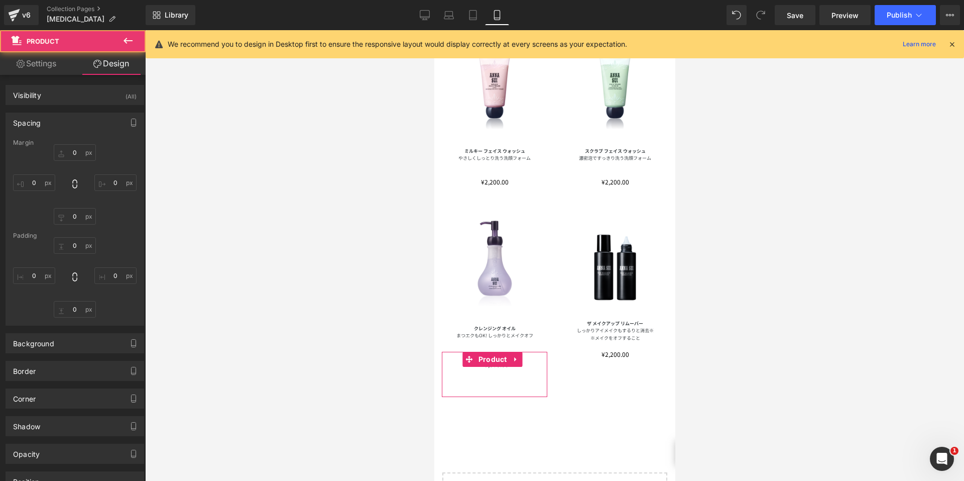
type input "10"
type input "0"
type input "10"
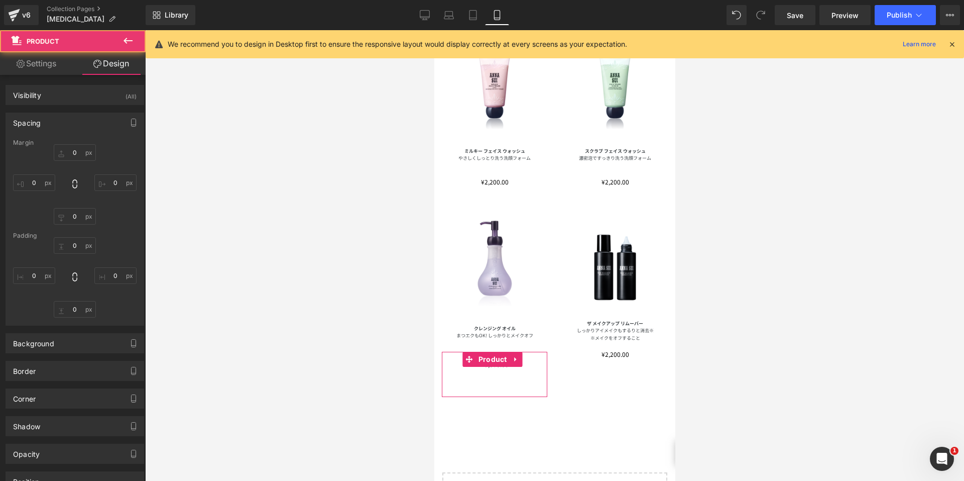
type input "10"
type input "30"
type input "10"
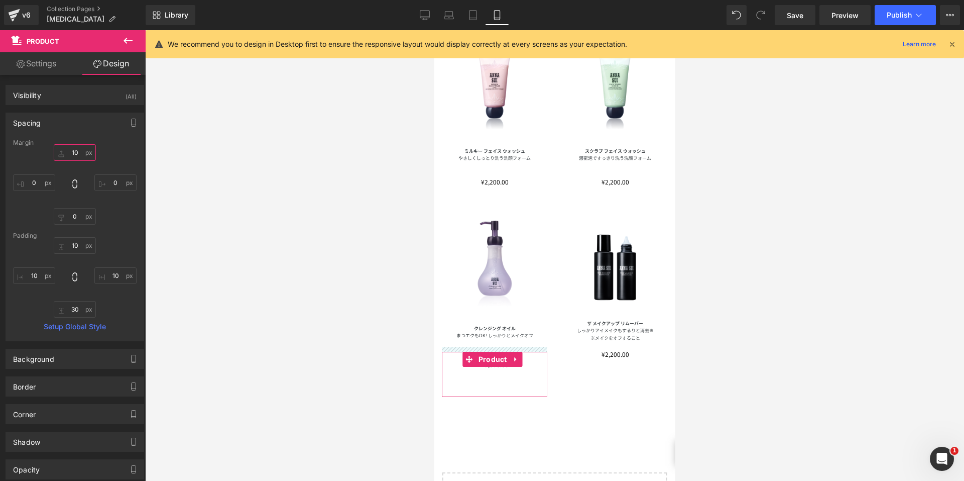
click at [71, 156] on input "10" at bounding box center [75, 152] width 42 height 17
type input "0"
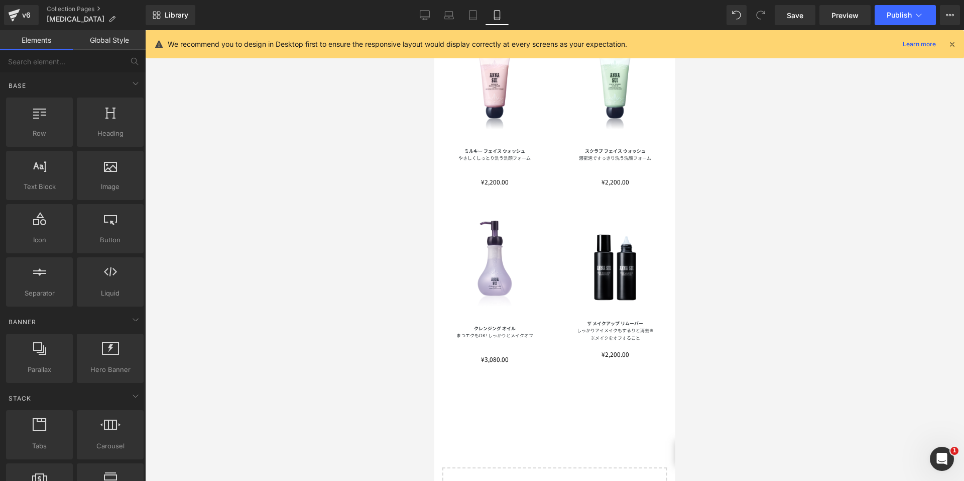
click at [851, 152] on div at bounding box center [554, 255] width 819 height 451
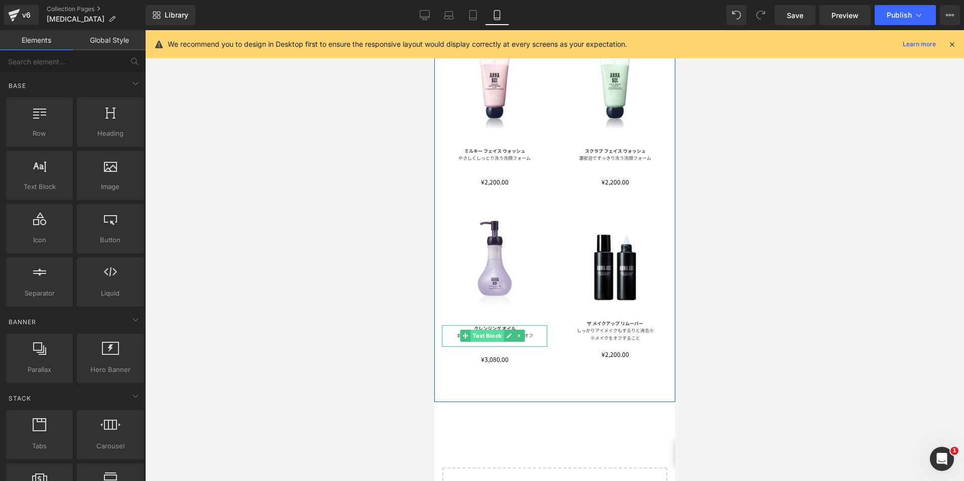
click at [486, 329] on span "Text Block" at bounding box center [487, 335] width 33 height 12
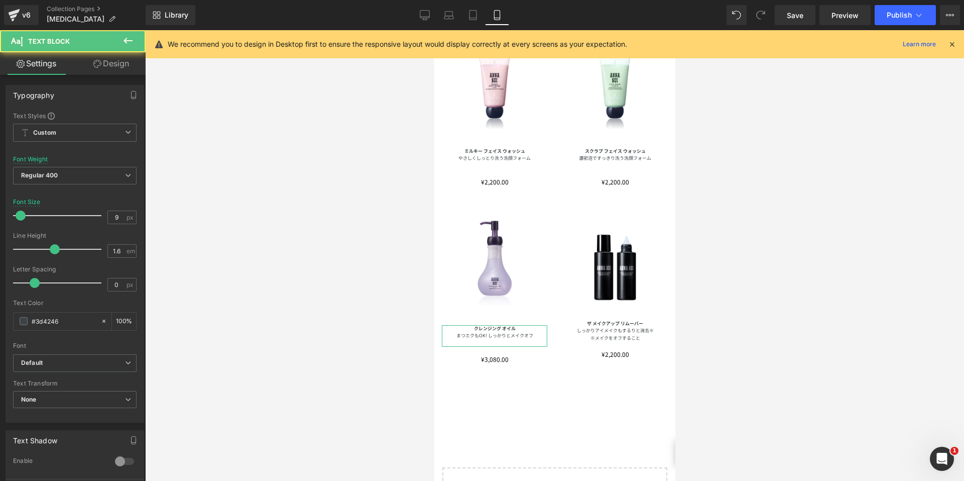
click at [118, 62] on link "Design" at bounding box center [111, 63] width 73 height 23
click at [0, 0] on div "Spacing" at bounding box center [0, 0] width 0 height 0
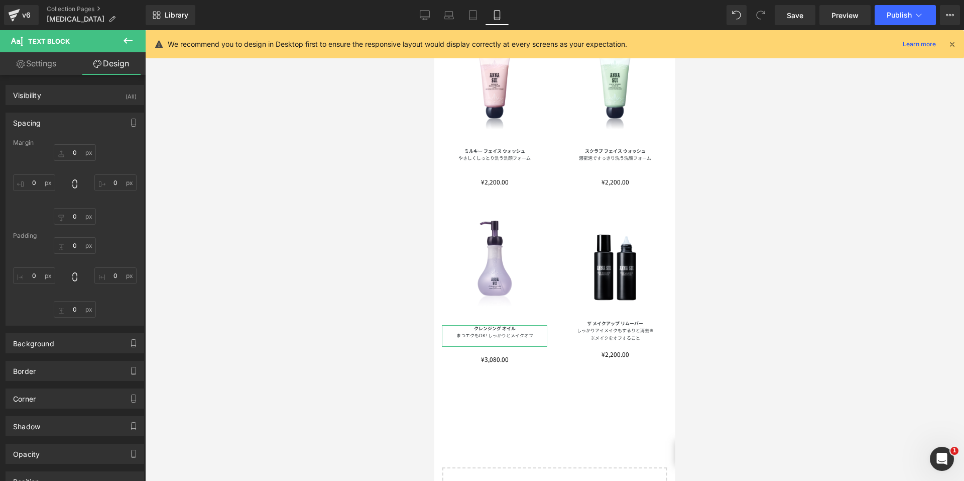
type input "10"
type input "0"
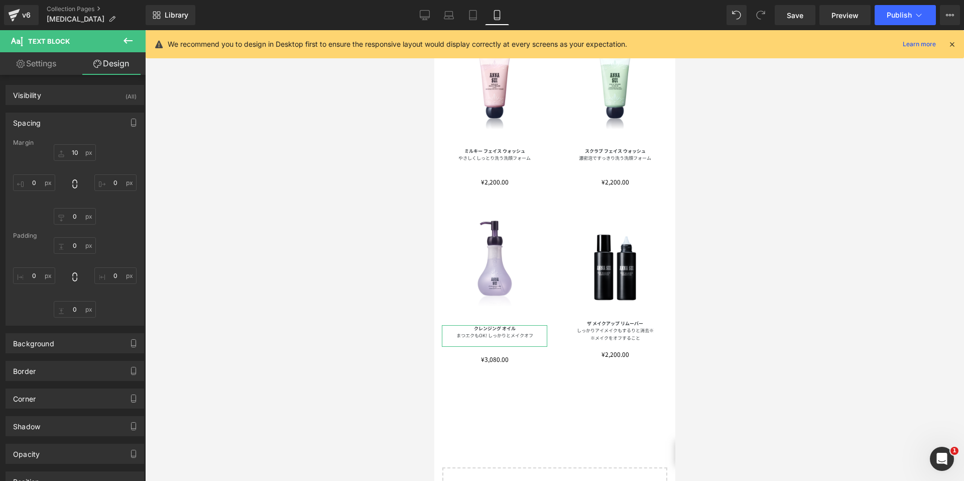
type input "0"
click at [63, 151] on input "10" at bounding box center [75, 152] width 42 height 17
type input "0"
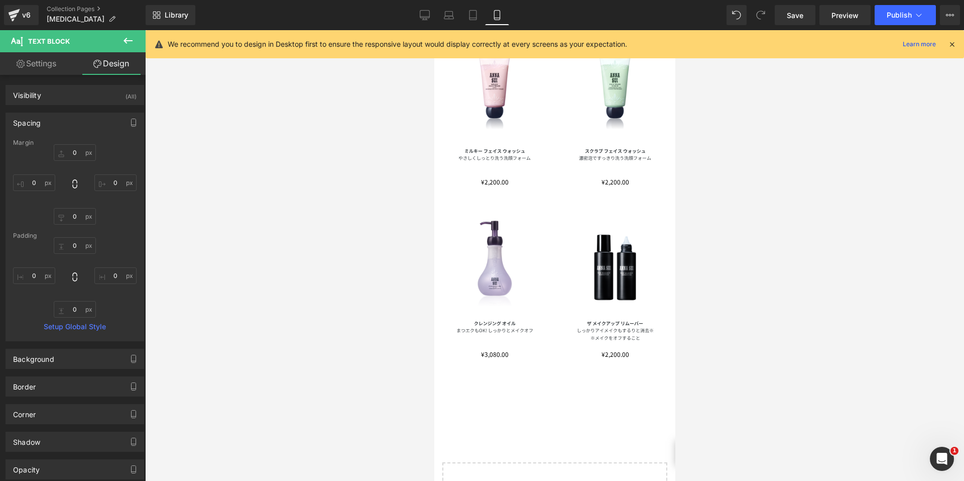
click at [765, 193] on div at bounding box center [554, 255] width 819 height 451
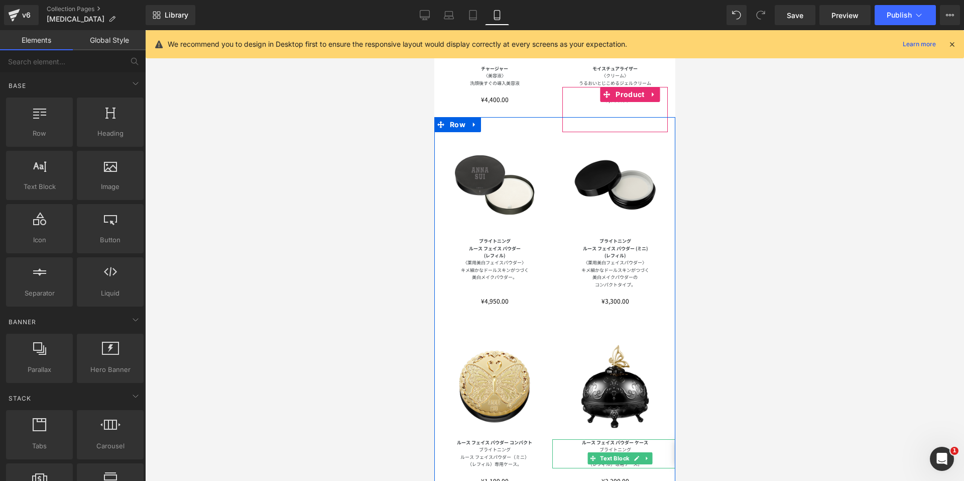
scroll to position [807, 0]
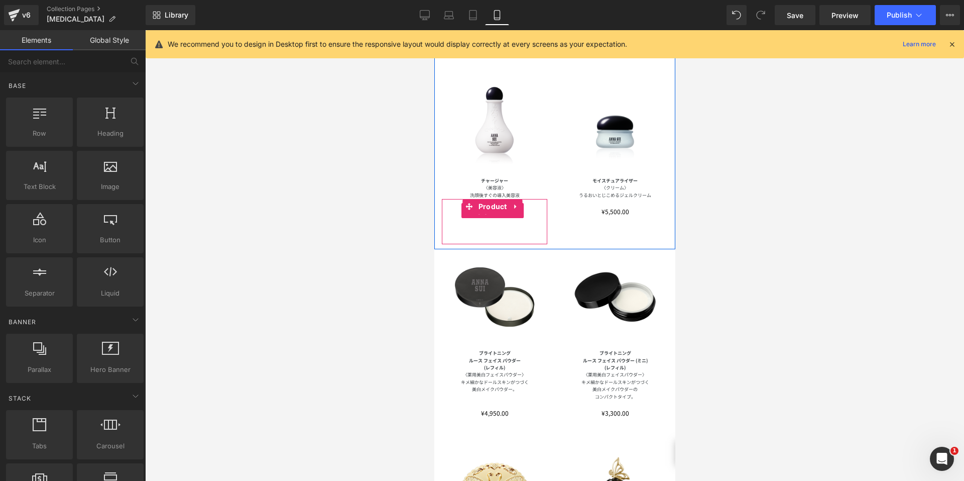
click at [482, 203] on span "(P) Price" at bounding box center [492, 210] width 36 height 15
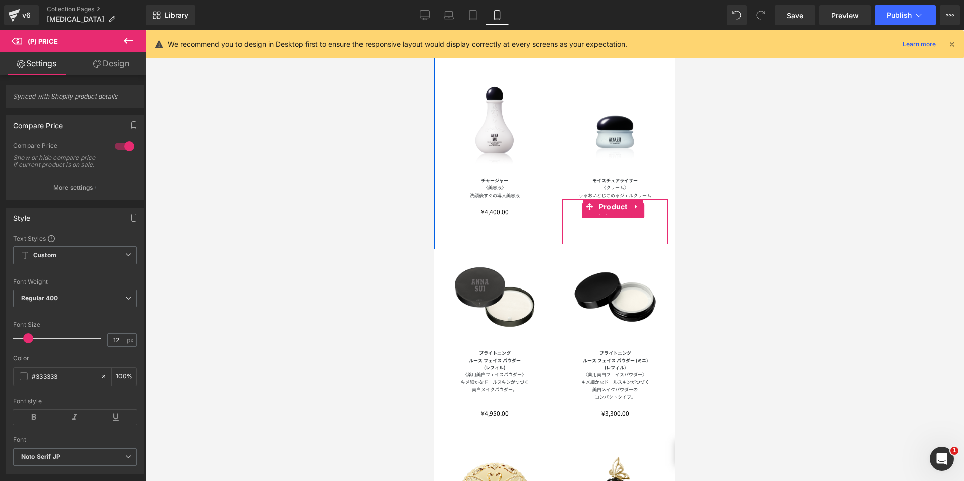
click at [602, 203] on span "(P) Price" at bounding box center [613, 210] width 36 height 15
click at [607, 203] on span "(P) Price" at bounding box center [613, 210] width 36 height 15
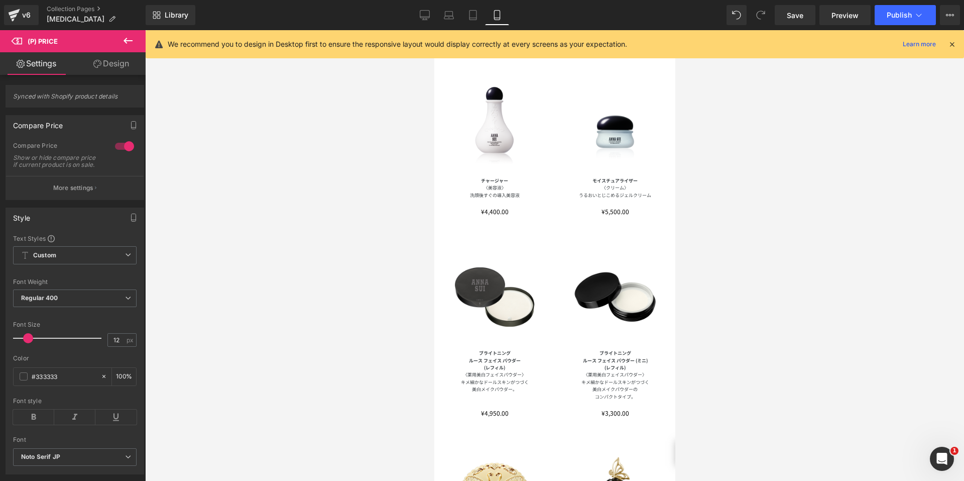
click at [395, 218] on div at bounding box center [554, 255] width 819 height 451
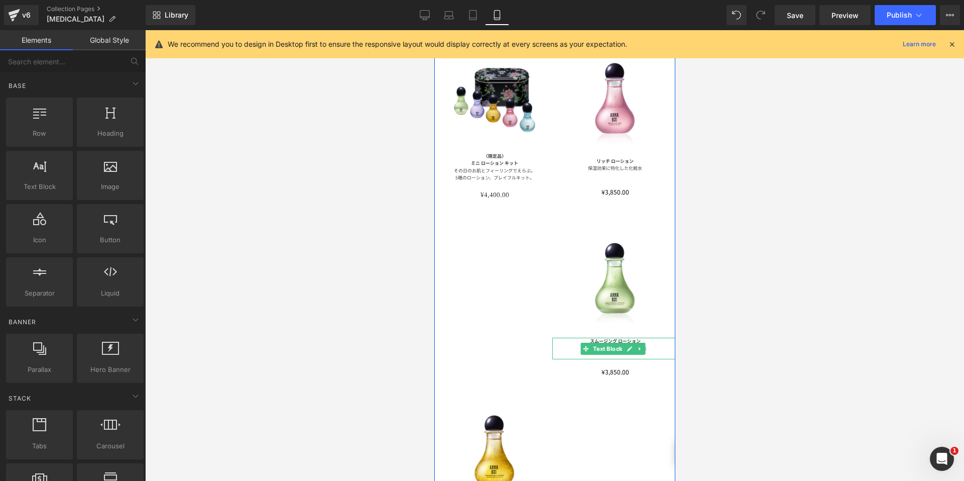
scroll to position [103, 0]
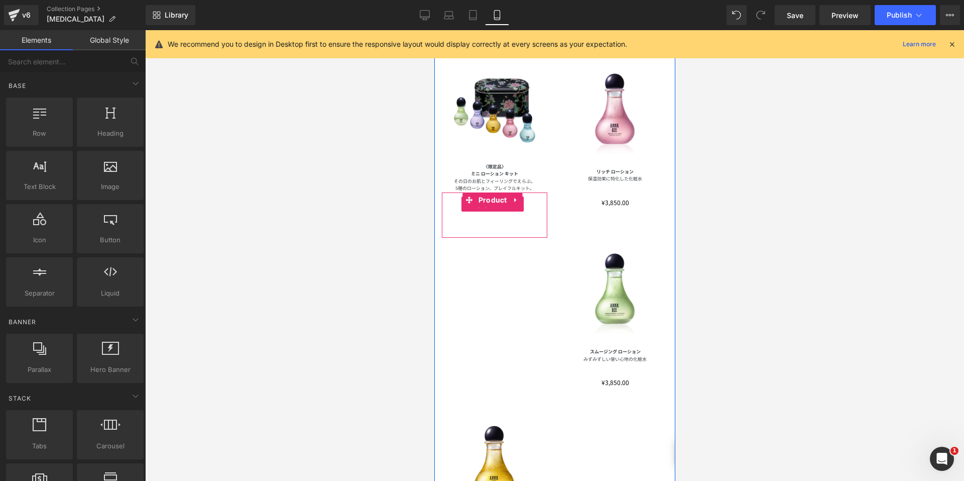
click at [483, 205] on span "(P) Price" at bounding box center [492, 203] width 36 height 15
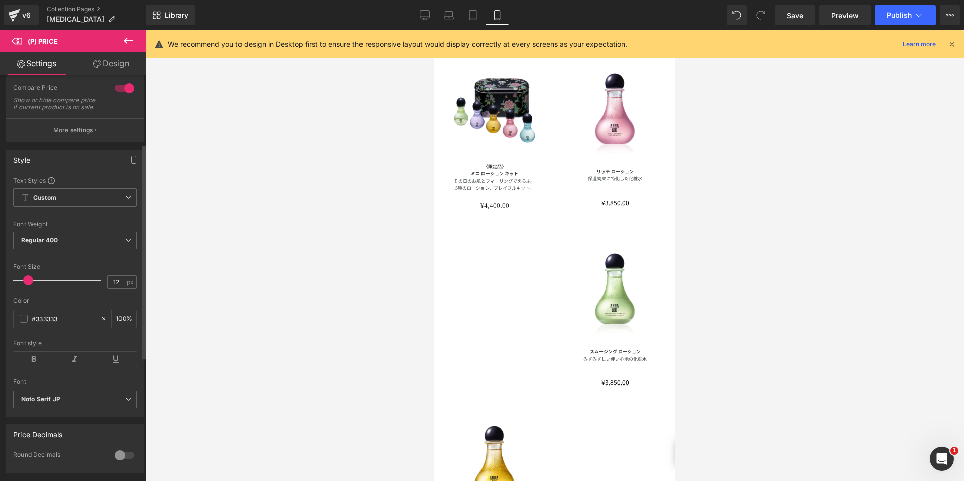
scroll to position [151, 0]
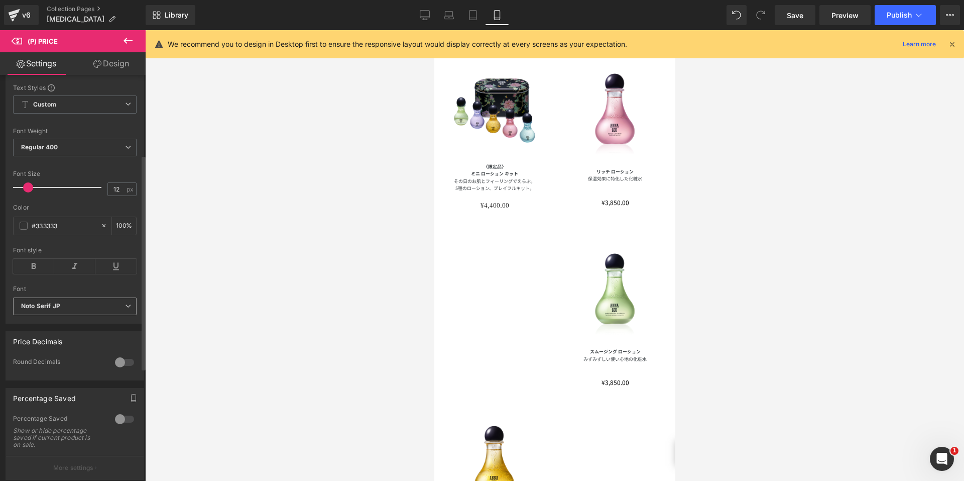
click at [76, 315] on span "Noto Serif JP" at bounding box center [75, 306] width 124 height 18
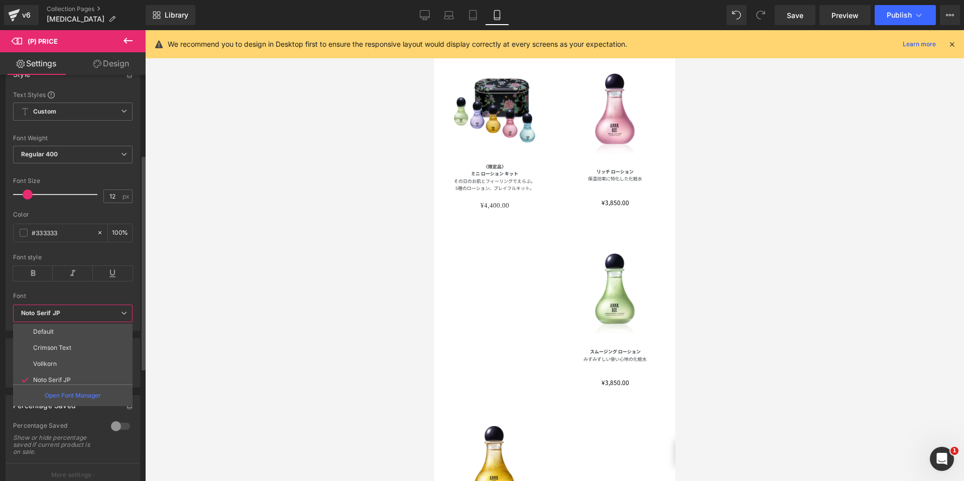
click at [69, 330] on li "Default" at bounding box center [75, 331] width 124 height 16
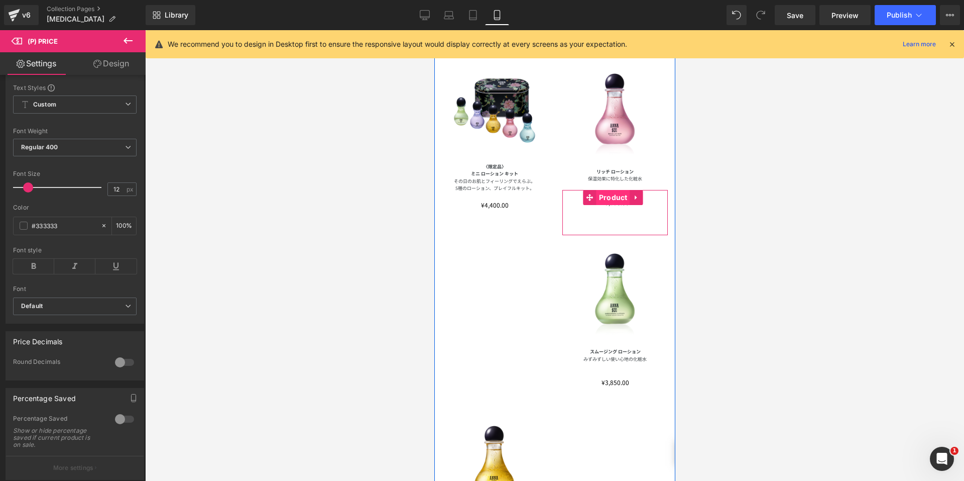
click at [605, 195] on span "Product" at bounding box center [613, 197] width 34 height 15
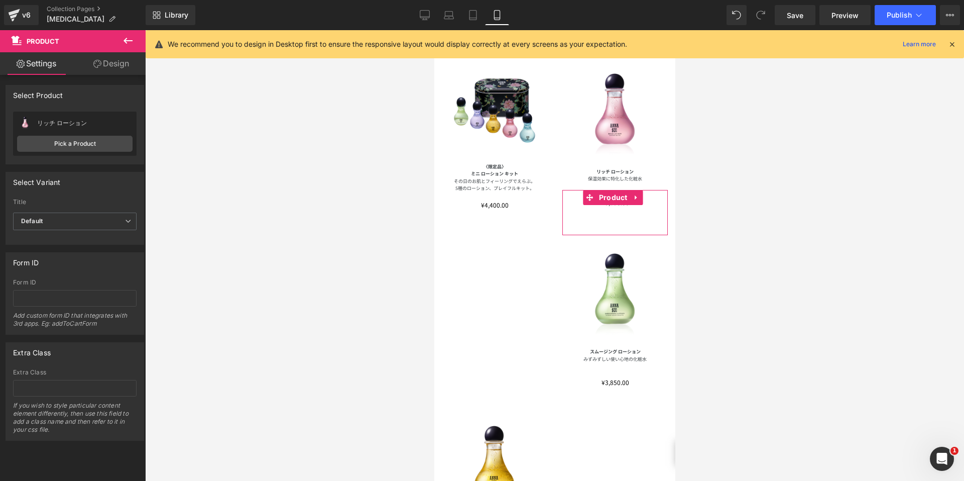
click at [109, 62] on link "Design" at bounding box center [111, 63] width 73 height 23
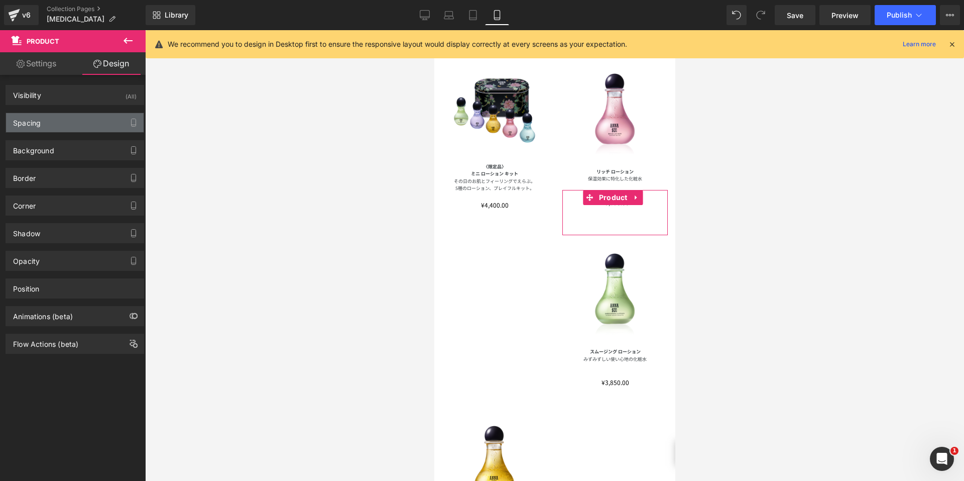
click at [87, 118] on div "Spacing" at bounding box center [75, 122] width 138 height 19
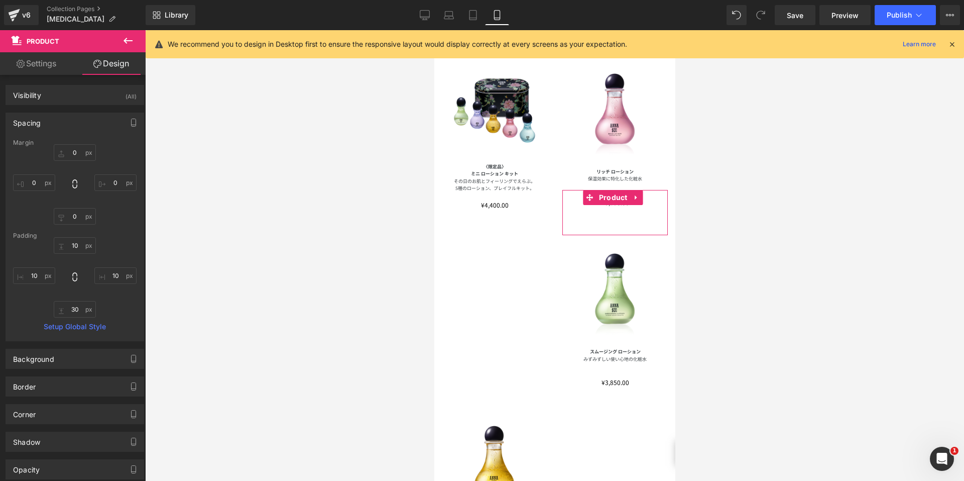
type input "0"
type input "10"
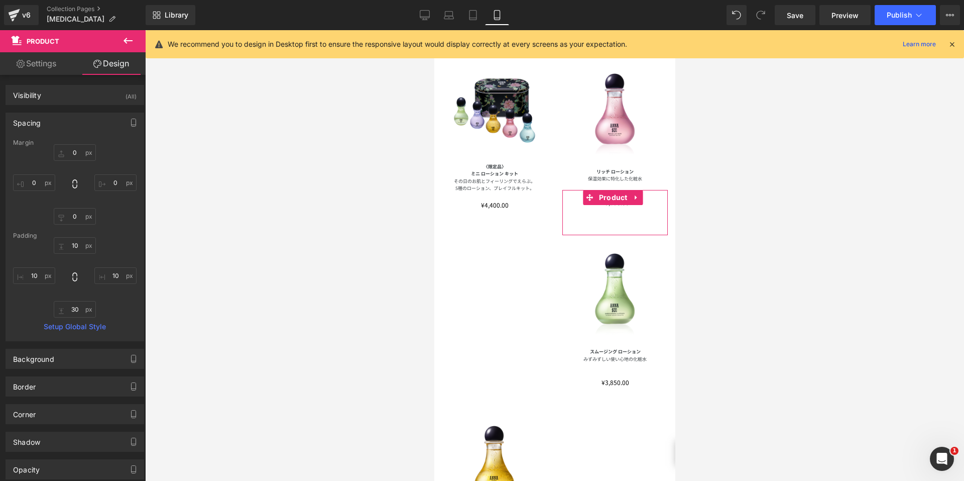
type input "10"
type input "30"
type input "10"
click at [67, 244] on input "10" at bounding box center [75, 245] width 42 height 17
type input "0"
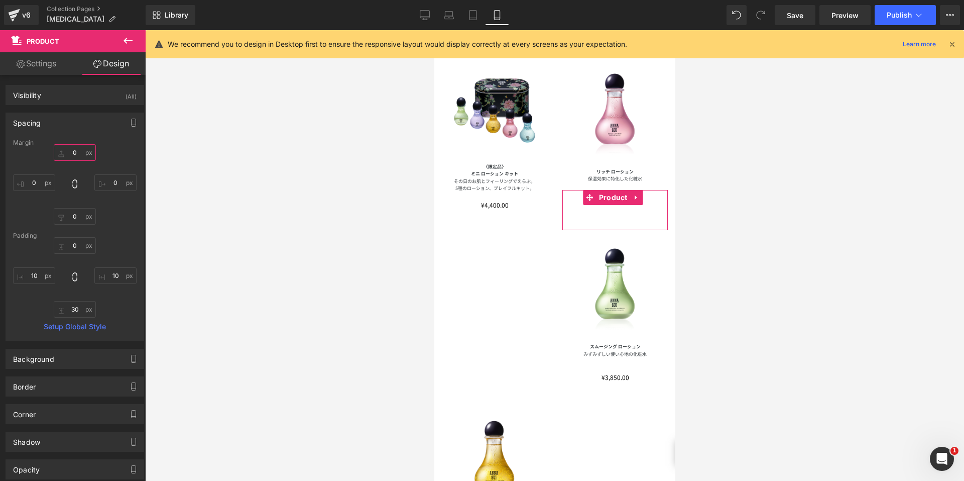
click at [69, 152] on input "0" at bounding box center [75, 152] width 42 height 17
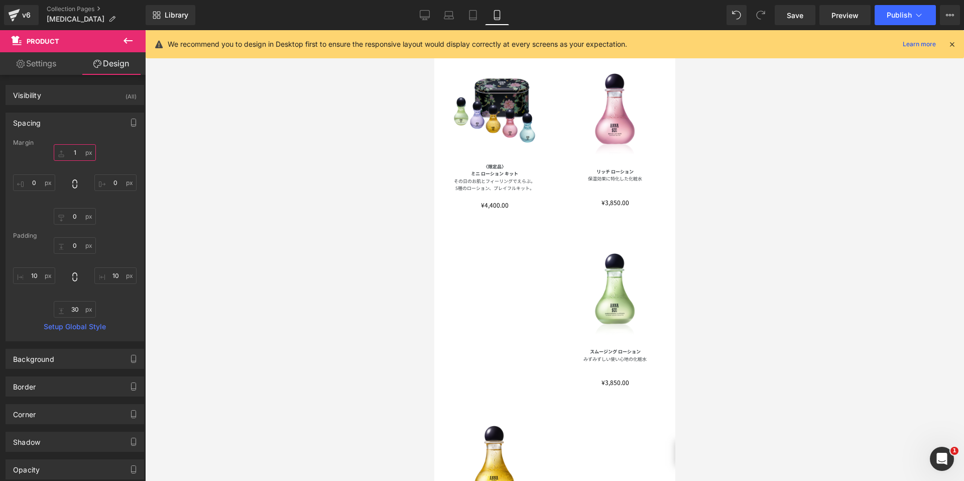
type input "15"
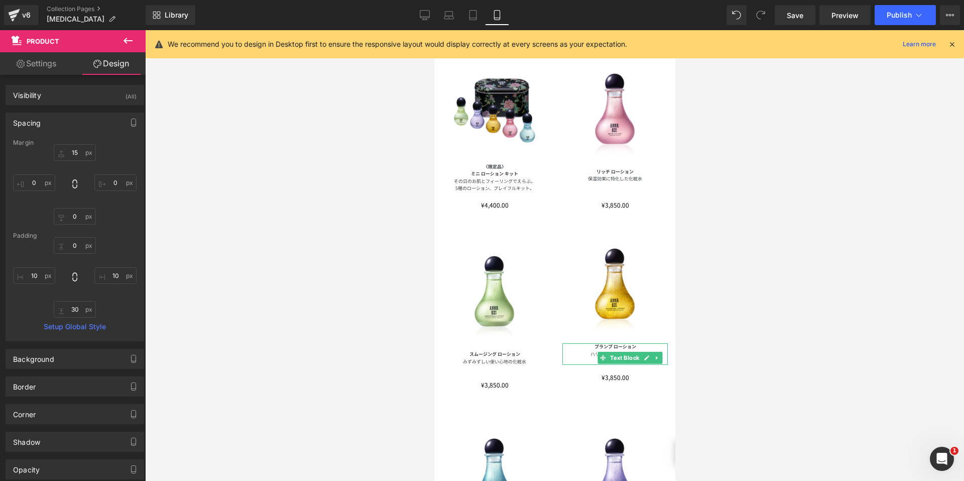
click at [848, 294] on div at bounding box center [554, 255] width 819 height 451
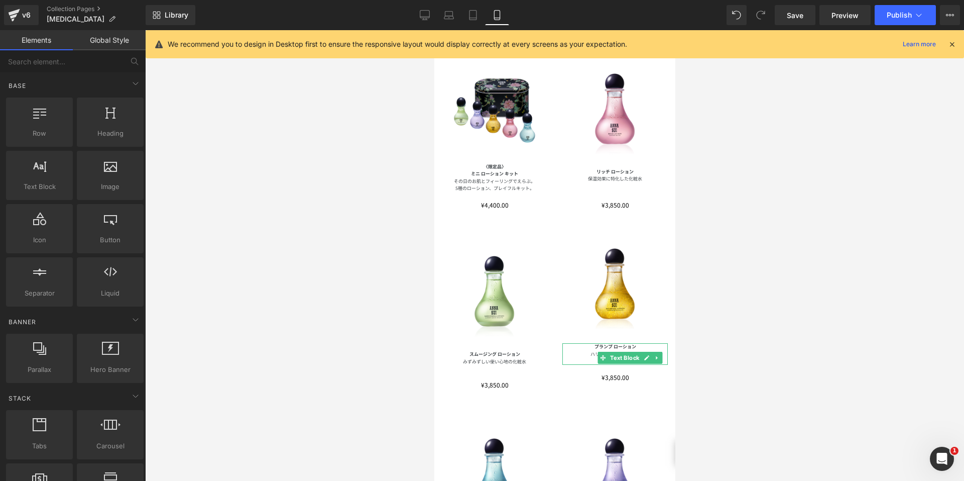
click at [760, 231] on div at bounding box center [554, 255] width 819 height 451
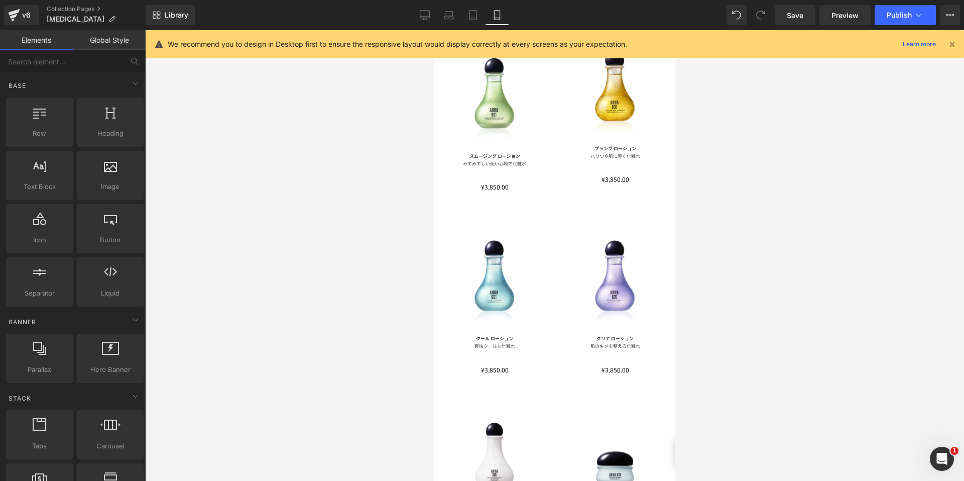
scroll to position [204, 0]
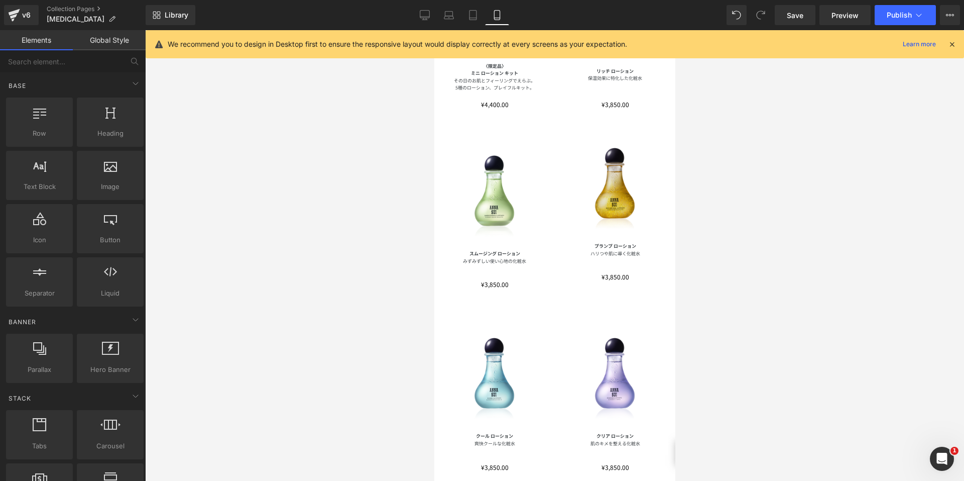
click at [612, 207] on img at bounding box center [614, 189] width 105 height 105
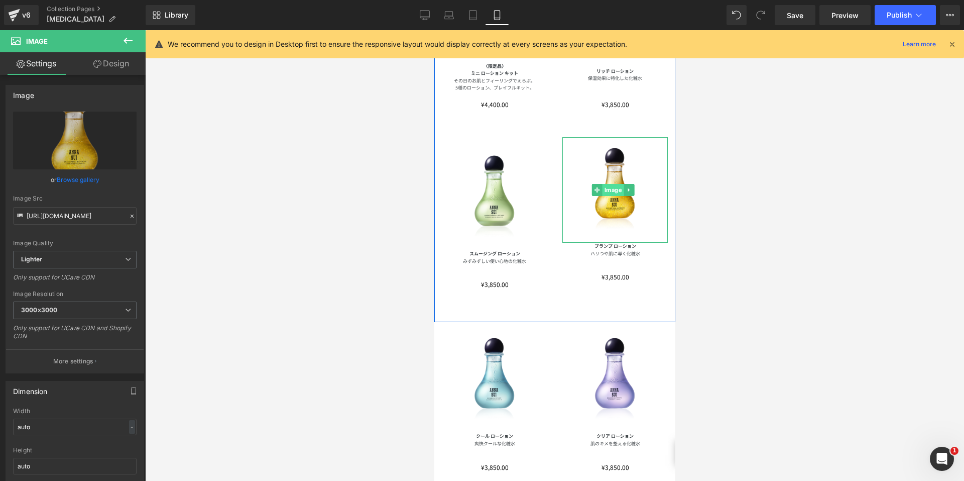
click at [612, 186] on span "Image" at bounding box center [613, 190] width 22 height 12
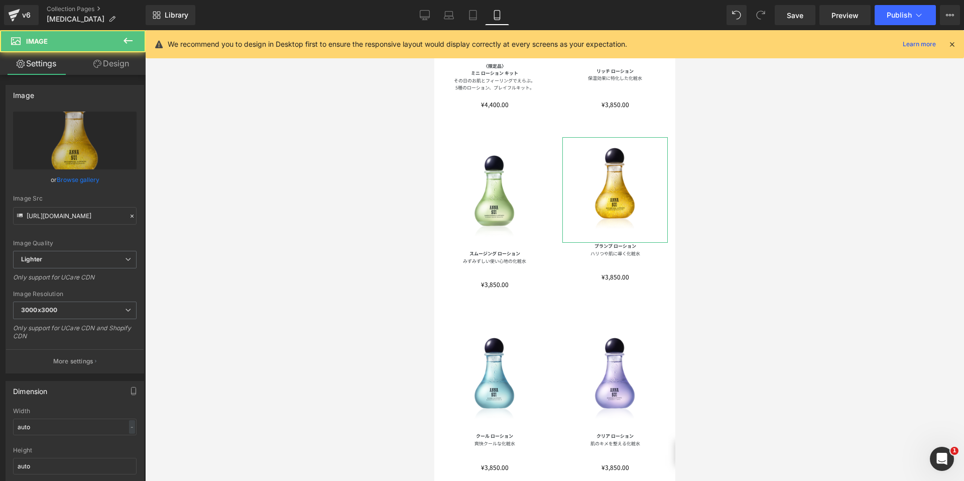
click at [98, 66] on icon at bounding box center [97, 64] width 8 height 8
click at [0, 0] on div "Spacing" at bounding box center [0, 0] width 0 height 0
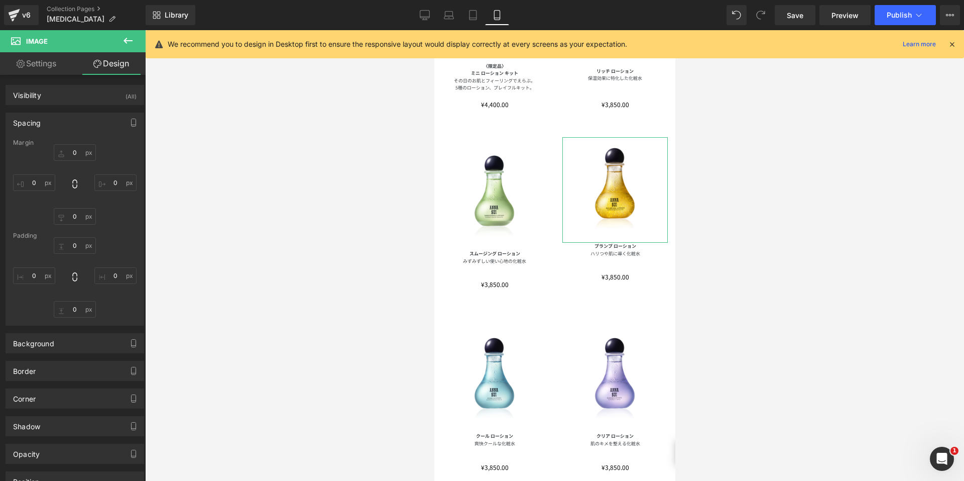
type input "0"
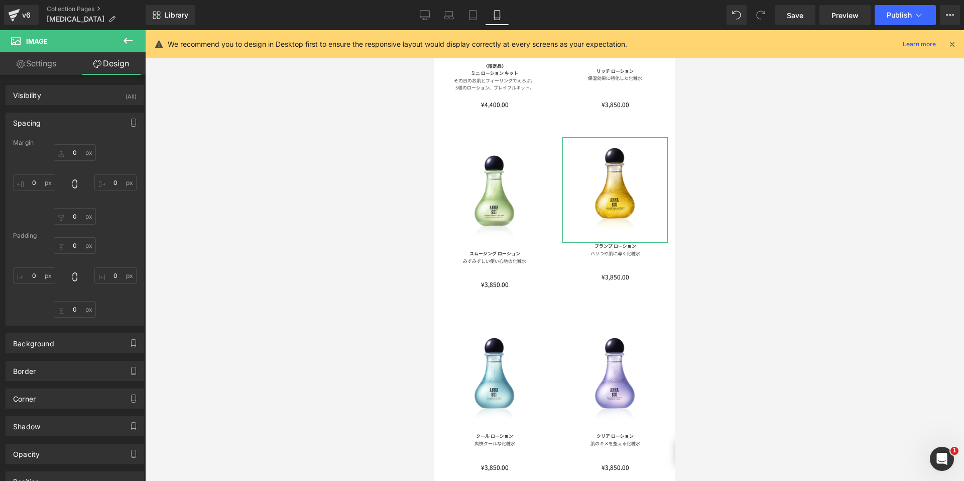
type input "0"
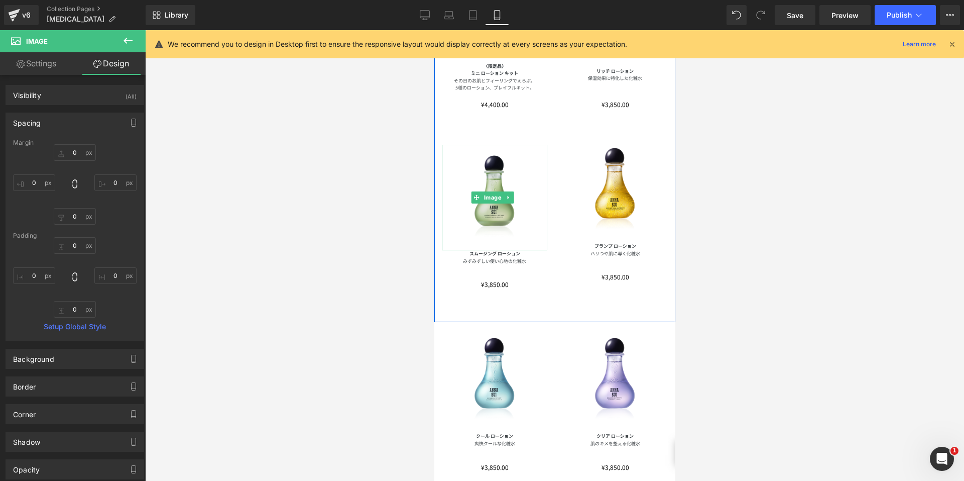
click at [493, 199] on img at bounding box center [493, 197] width 105 height 105
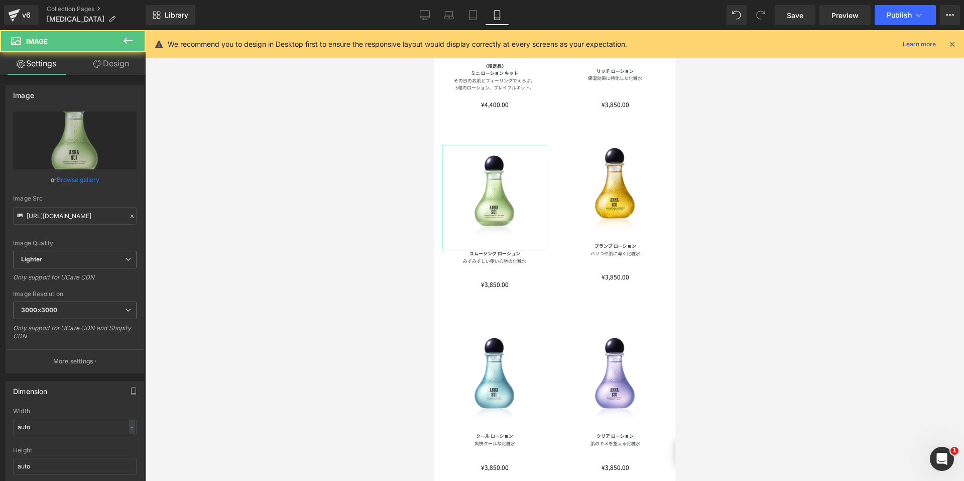
click at [114, 64] on link "Design" at bounding box center [111, 63] width 73 height 23
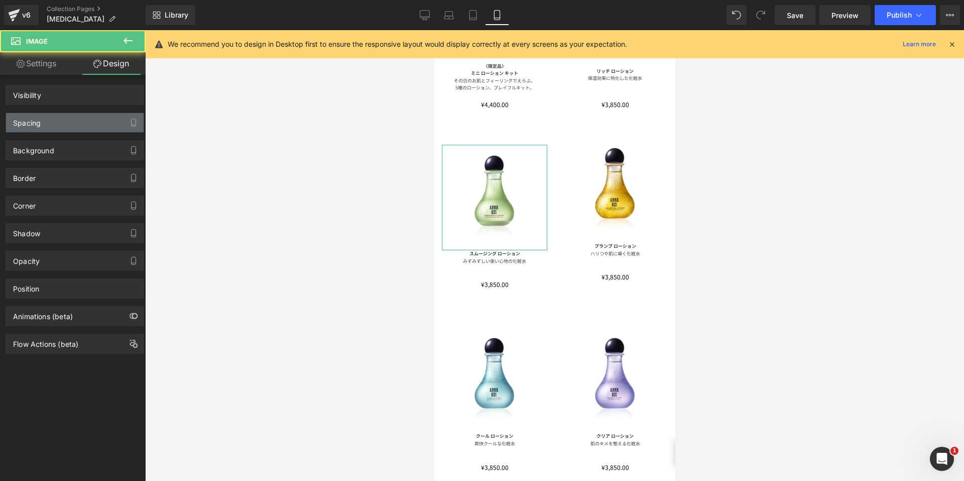
click at [67, 110] on div "Spacing Margin Padding" at bounding box center [75, 119] width 150 height 28
type input "15"
type input "0"
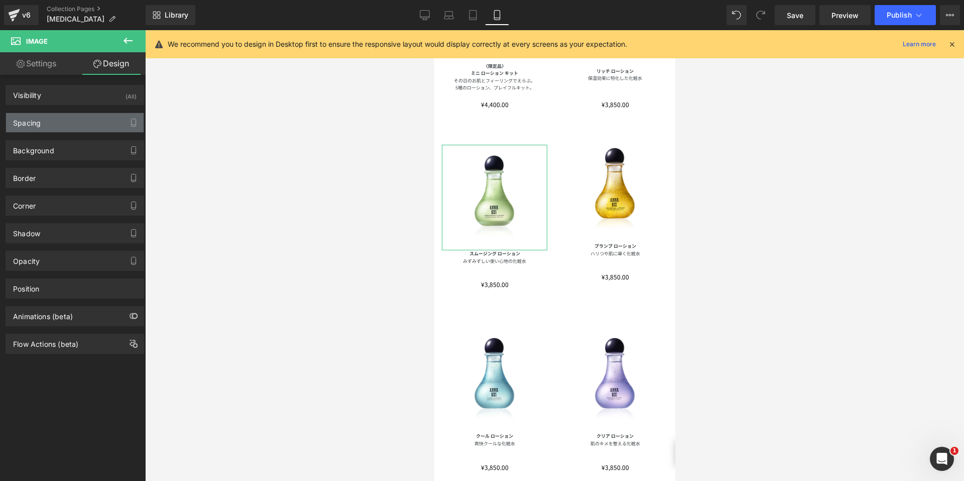
type input "0"
click at [68, 122] on div "Spacing" at bounding box center [75, 122] width 138 height 19
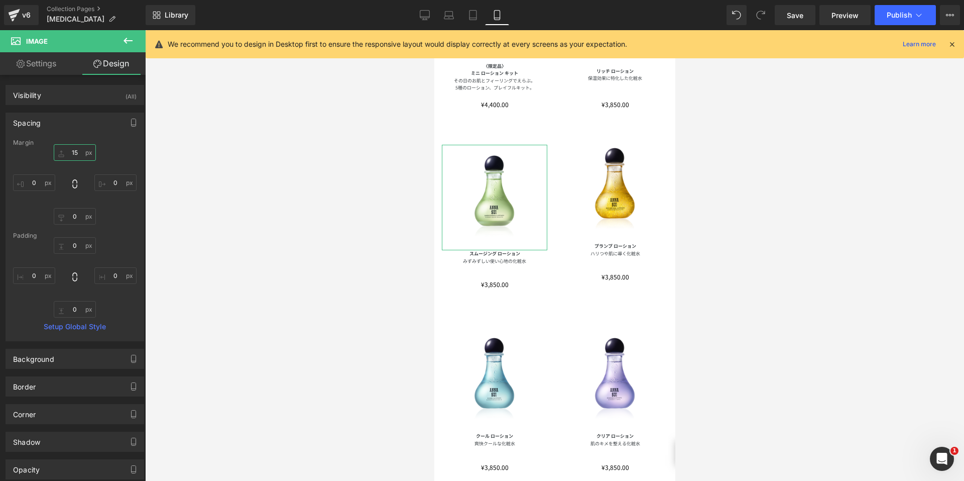
click at [74, 156] on input "15" at bounding box center [75, 152] width 42 height 17
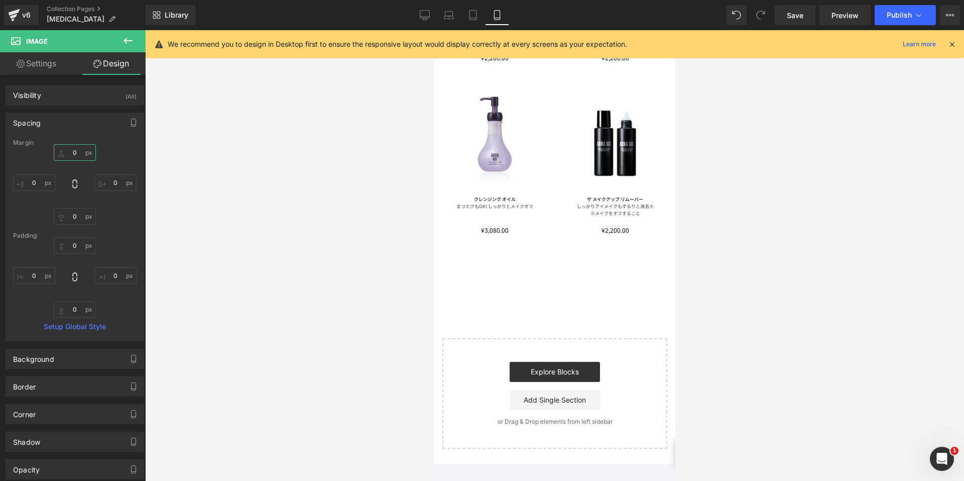
scroll to position [1359, 0]
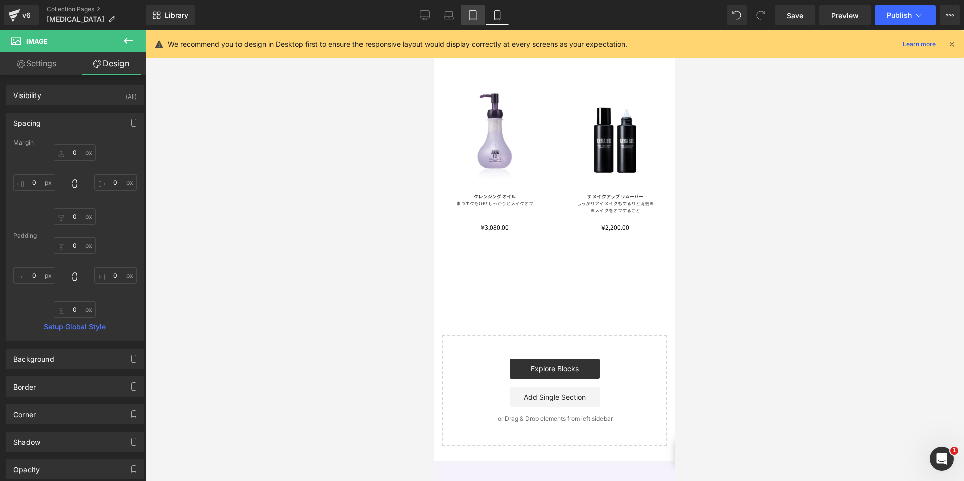
click at [471, 17] on icon at bounding box center [473, 15] width 10 height 10
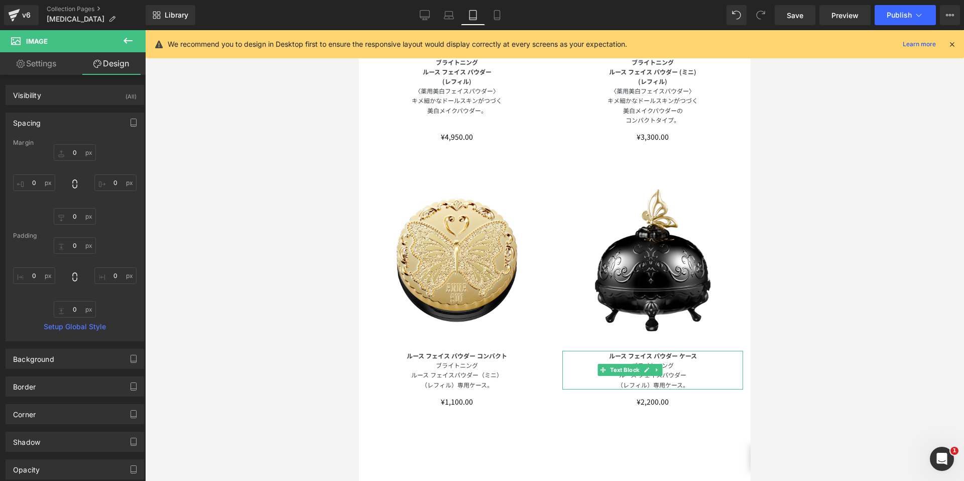
type input "0"
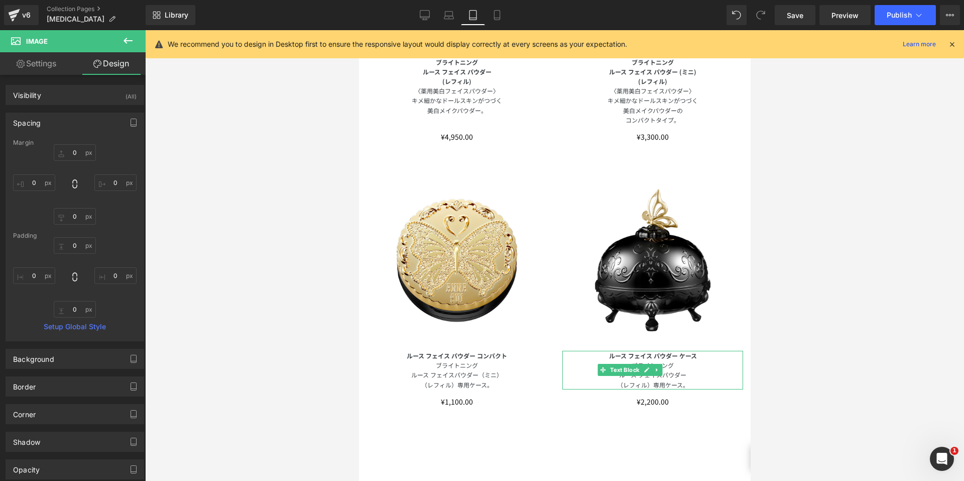
type input "0"
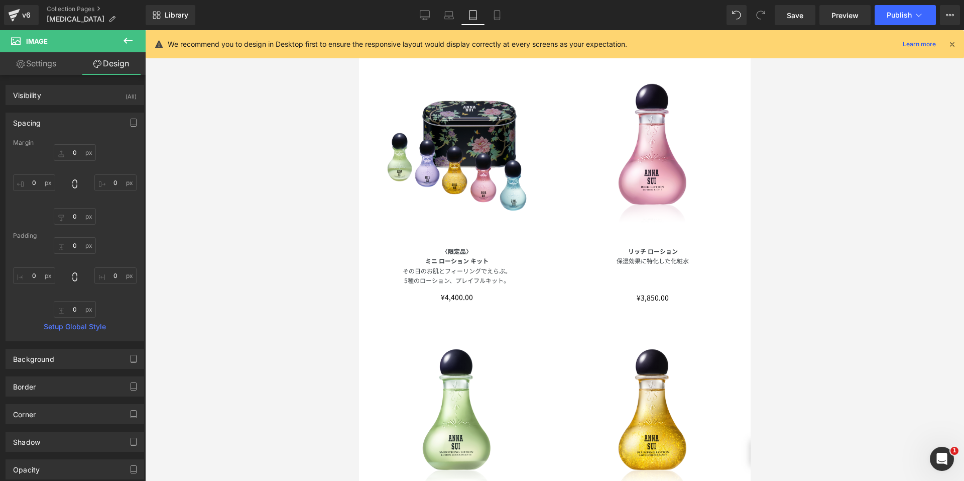
scroll to position [100, 0]
click at [450, 8] on link "Laptop" at bounding box center [449, 15] width 24 height 20
type input "0"
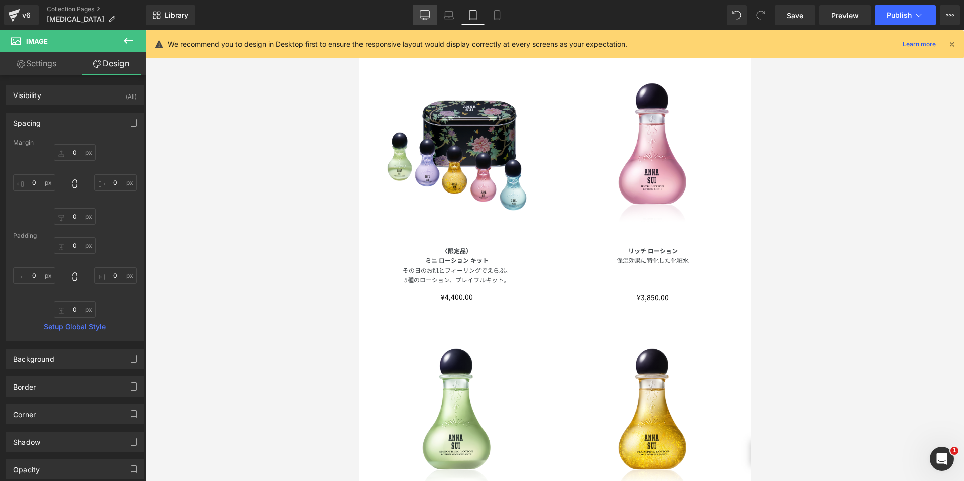
type input "0"
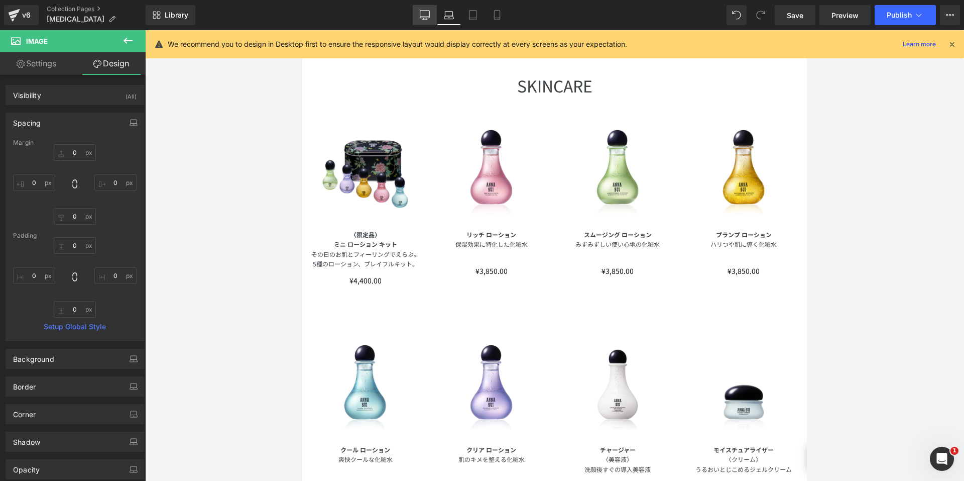
scroll to position [0, 0]
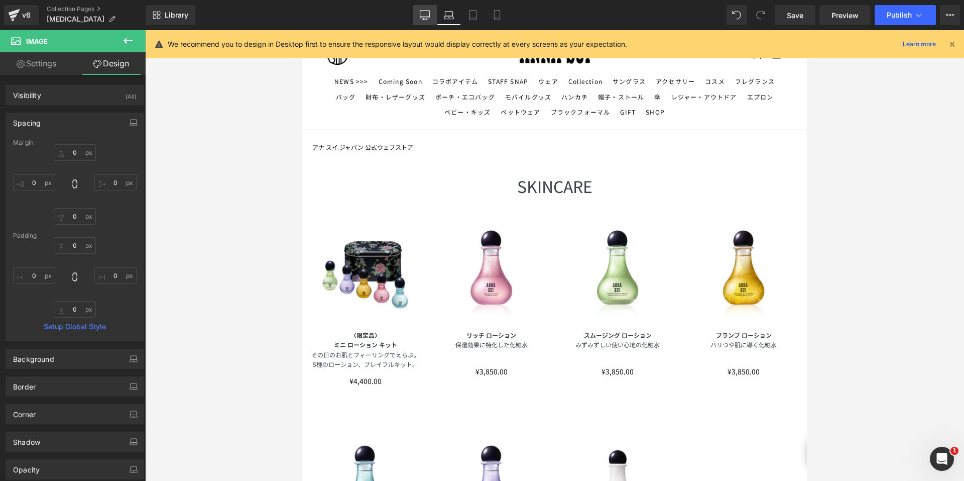
click at [418, 16] on link "Desktop" at bounding box center [425, 15] width 24 height 20
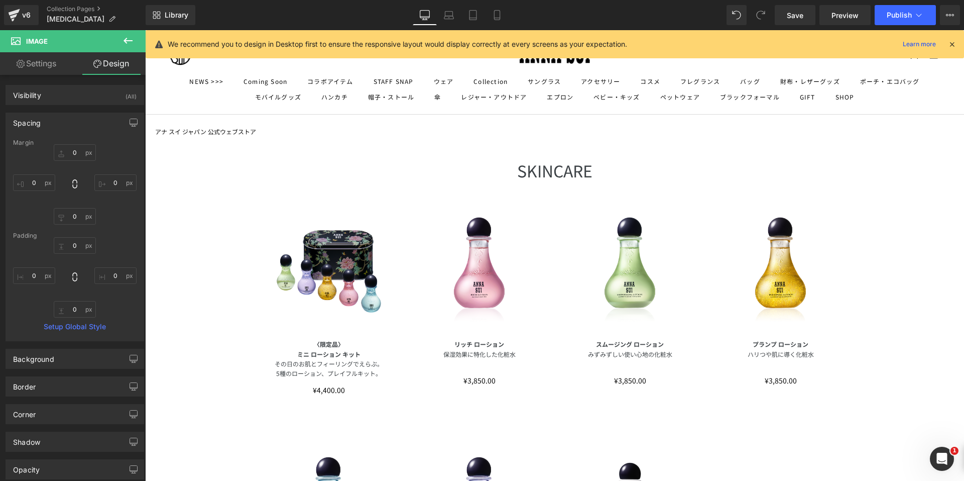
type input "0"
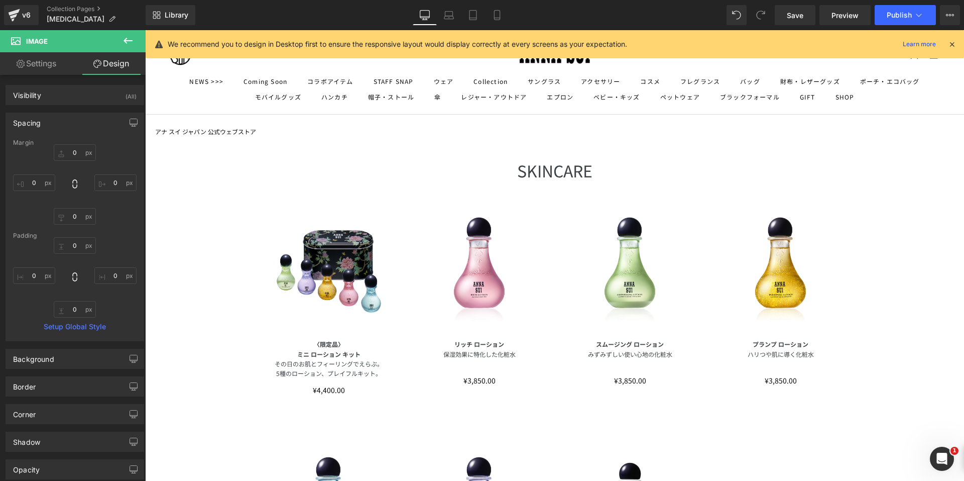
type input "0"
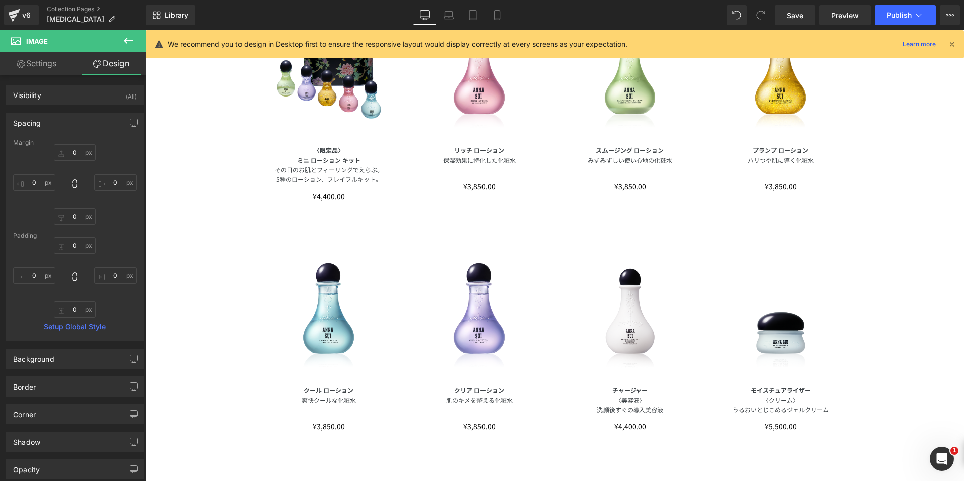
scroll to position [201, 0]
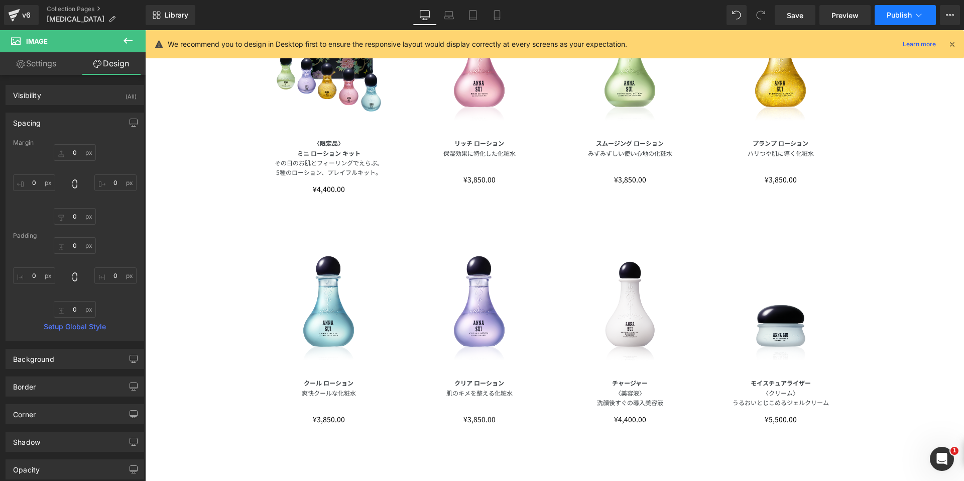
click at [896, 17] on span "Publish" at bounding box center [899, 15] width 25 height 8
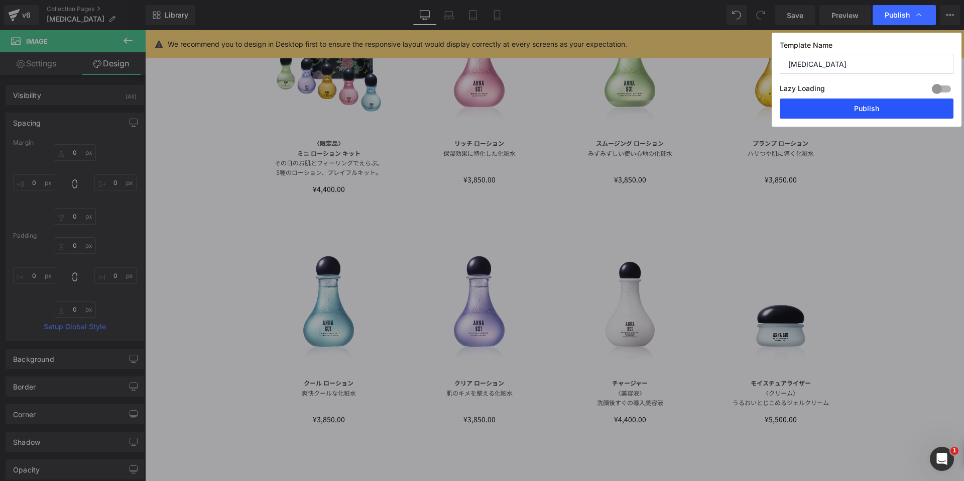
click at [870, 107] on button "Publish" at bounding box center [867, 108] width 174 height 20
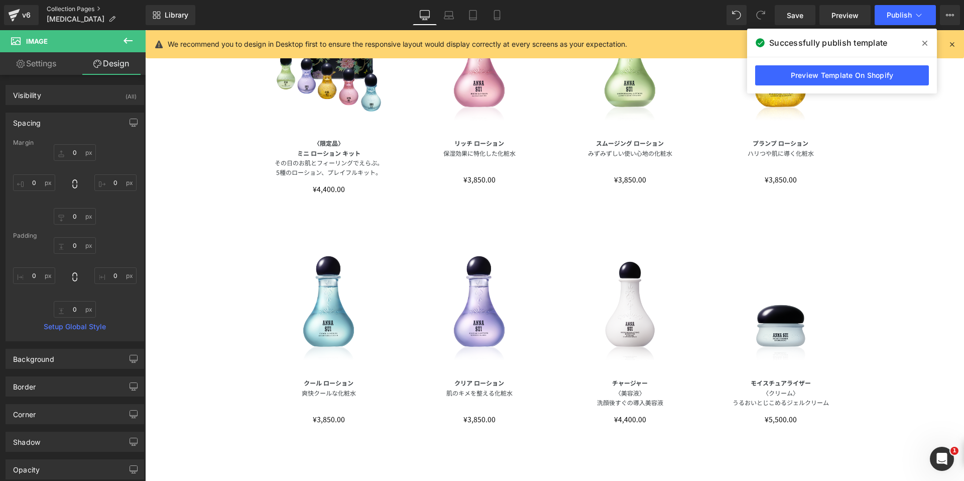
click at [54, 11] on link "Collection Pages" at bounding box center [96, 9] width 99 height 8
